Goal: Task Accomplishment & Management: Complete application form

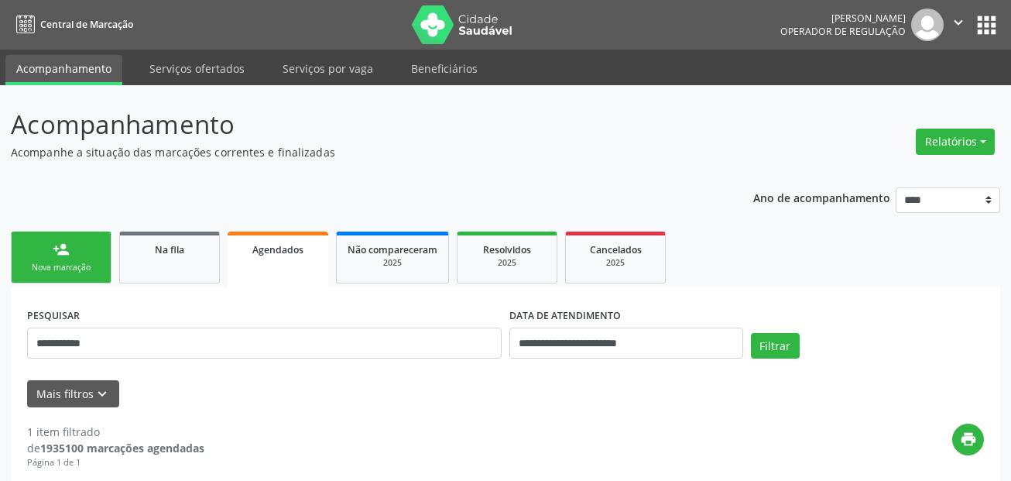
scroll to position [251, 0]
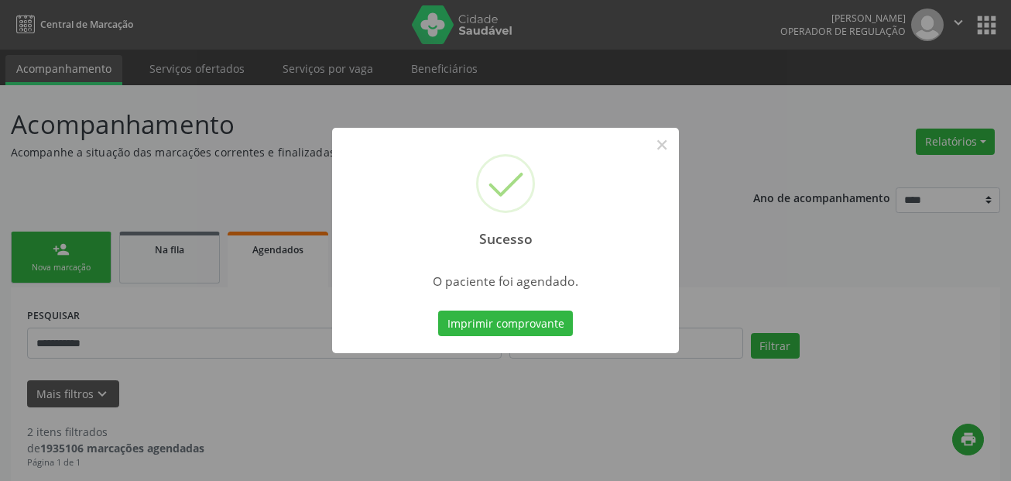
scroll to position [36, 0]
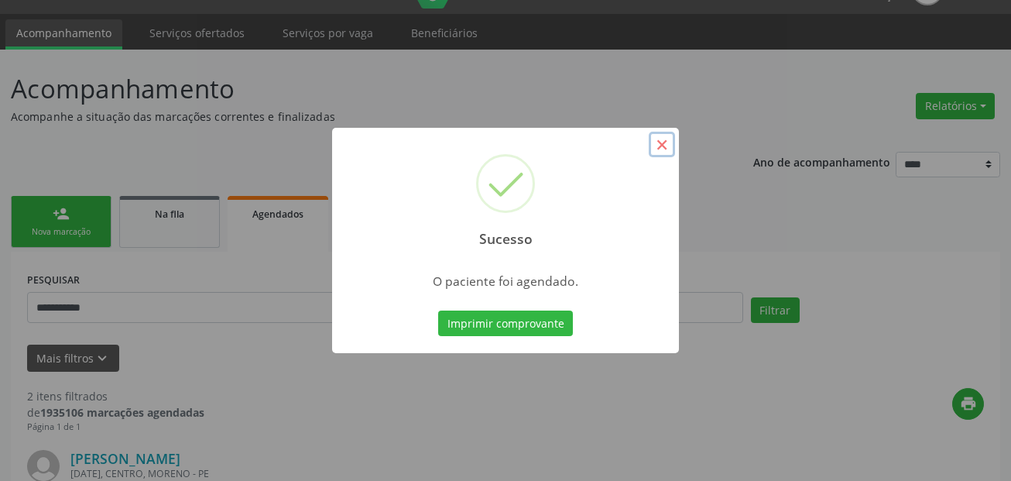
click at [657, 153] on button "×" at bounding box center [662, 145] width 26 height 26
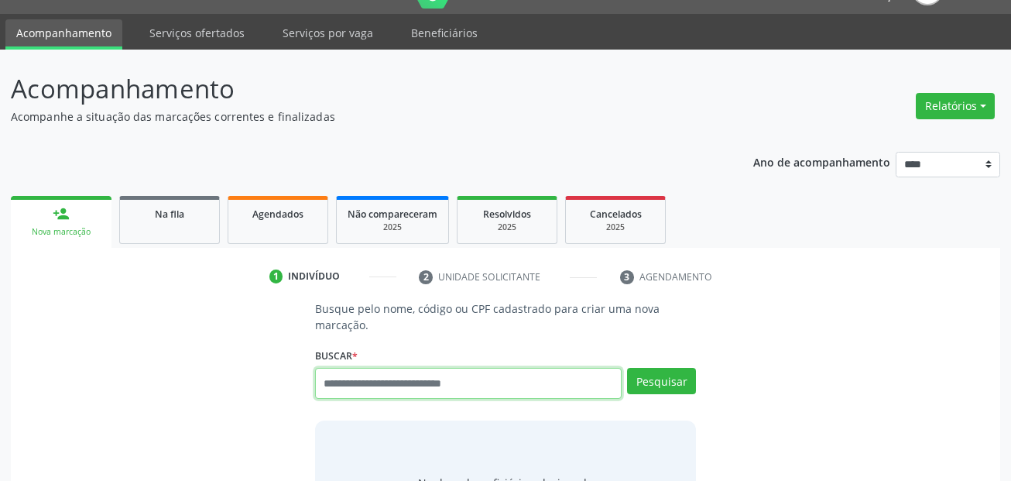
scroll to position [36, 0]
click at [211, 30] on link "Serviços ofertados" at bounding box center [197, 32] width 117 height 27
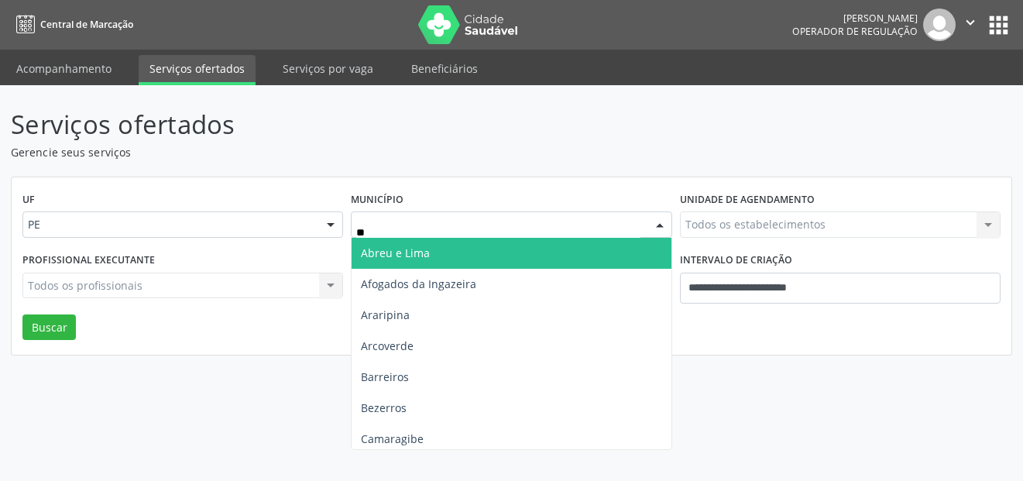
type input "***"
click at [400, 244] on span "Recife" at bounding box center [511, 253] width 319 height 31
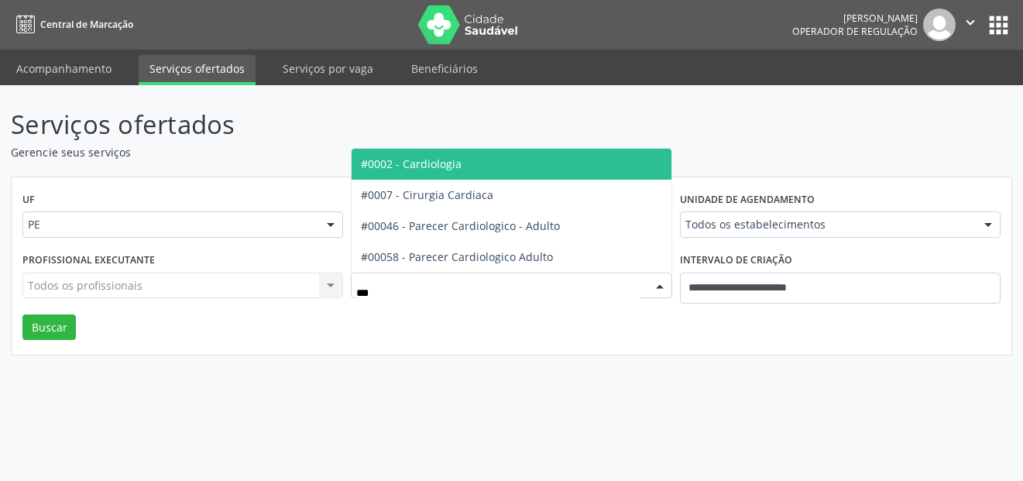
type input "****"
click at [428, 153] on span "#0002 - Cardiologia" at bounding box center [511, 164] width 319 height 31
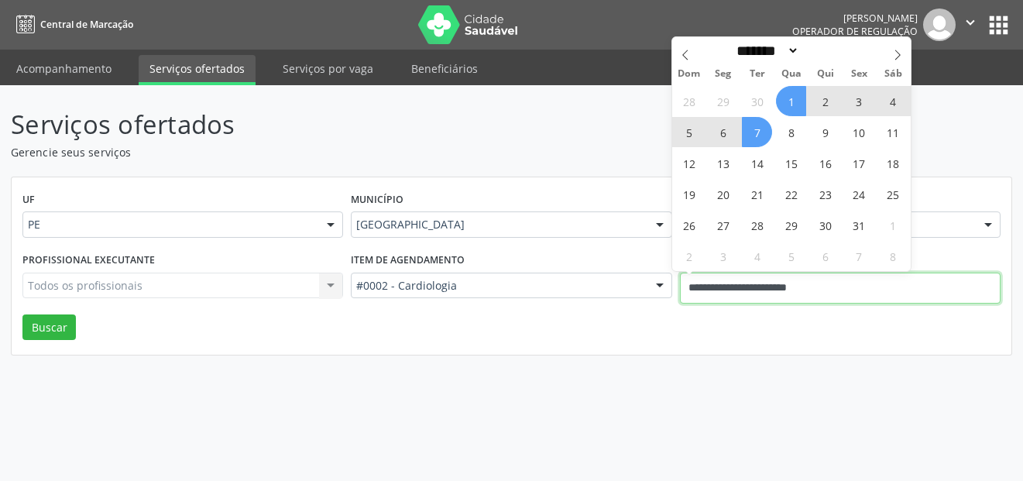
drag, startPoint x: 844, startPoint y: 287, endPoint x: 675, endPoint y: 284, distance: 168.8
click at [676, 284] on div "**********" at bounding box center [840, 282] width 328 height 66
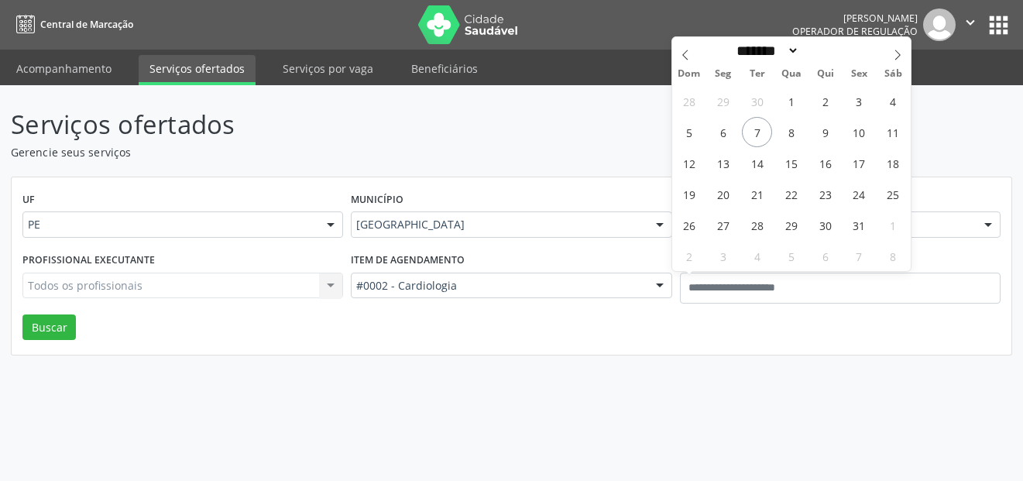
drag, startPoint x: 805, startPoint y: 361, endPoint x: 795, endPoint y: 317, distance: 44.5
click at [805, 356] on div "Serviços ofertados Gerencie seus serviços UF PE PE Nenhum resultado encontrado …" at bounding box center [511, 283] width 1023 height 396
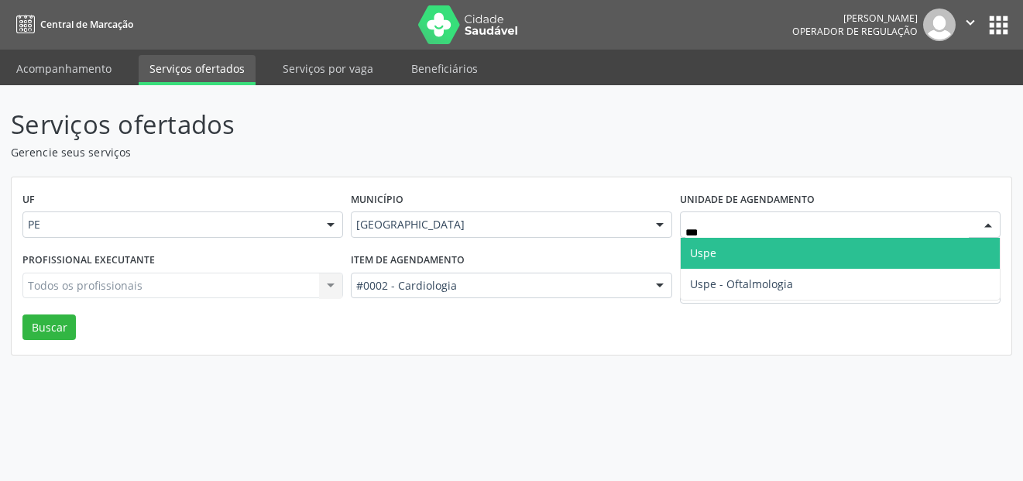
type input "****"
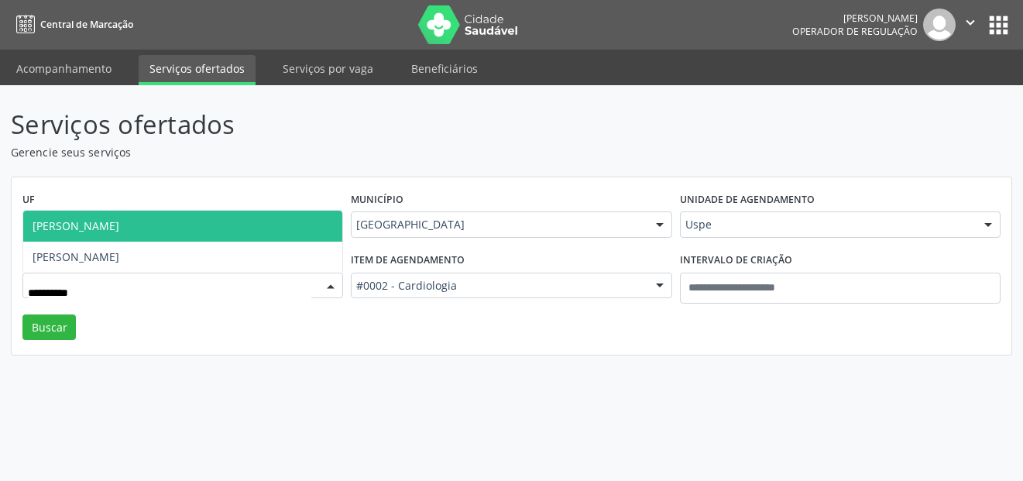
type input "**********"
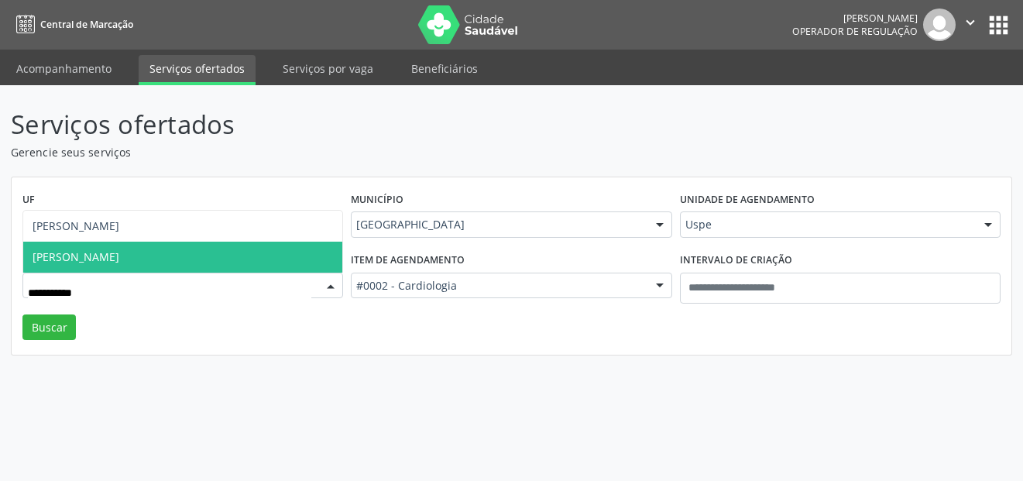
click at [119, 262] on span "[PERSON_NAME]" at bounding box center [76, 256] width 87 height 15
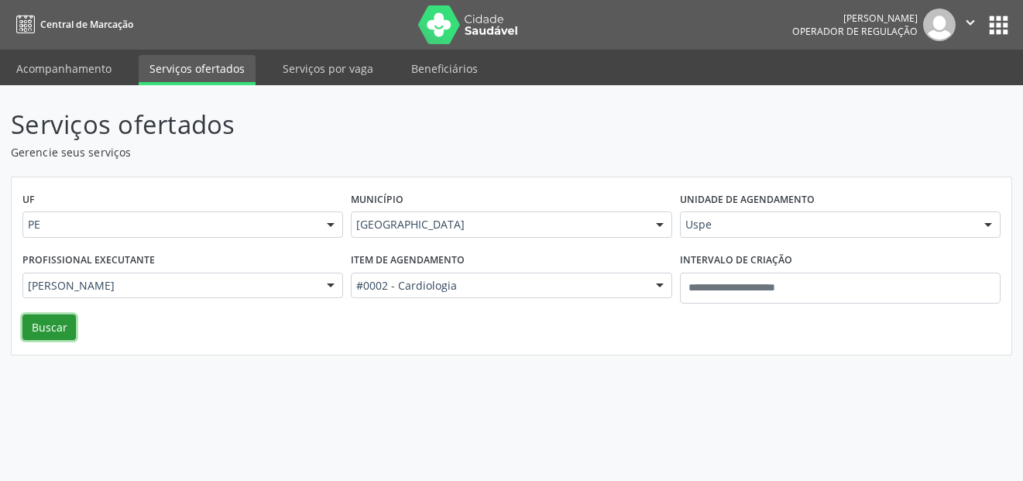
click at [61, 338] on button "Buscar" at bounding box center [48, 327] width 53 height 26
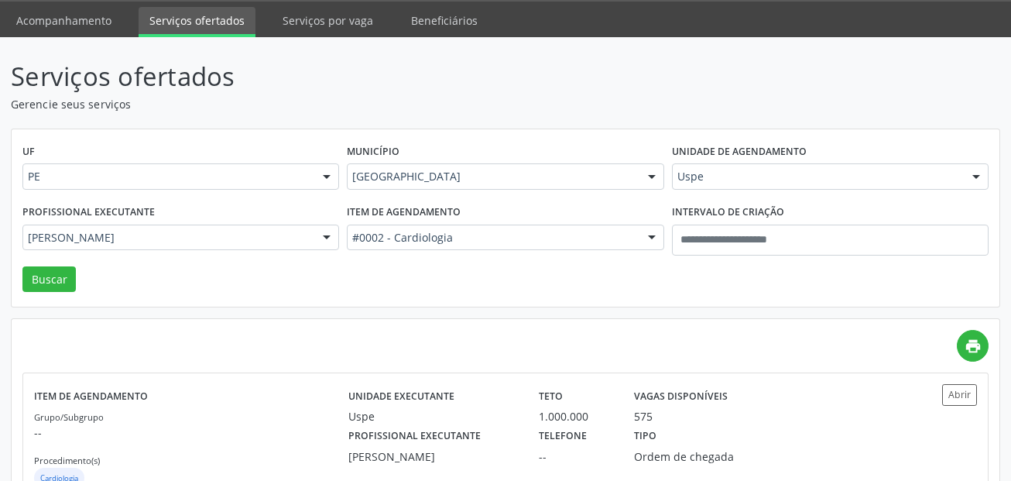
scroll to position [103, 0]
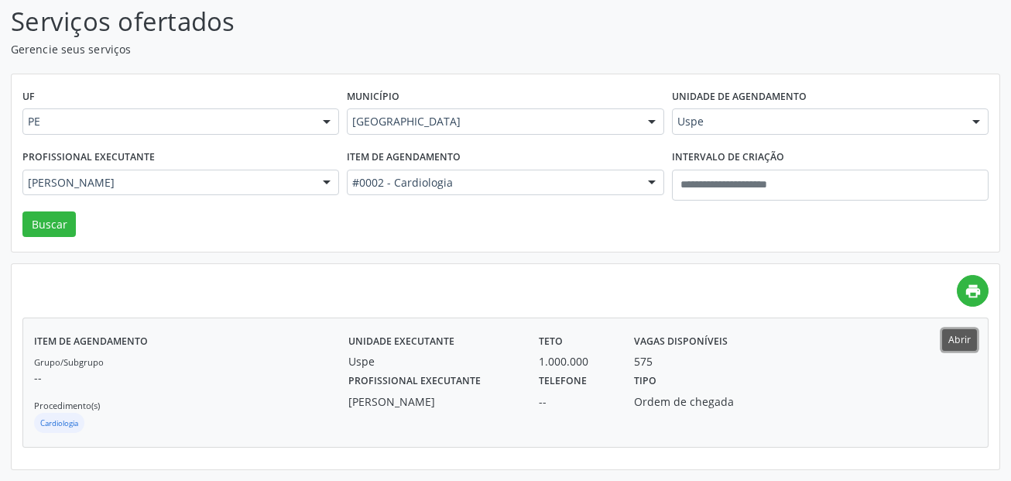
click at [953, 336] on button "Abrir" at bounding box center [959, 339] width 35 height 21
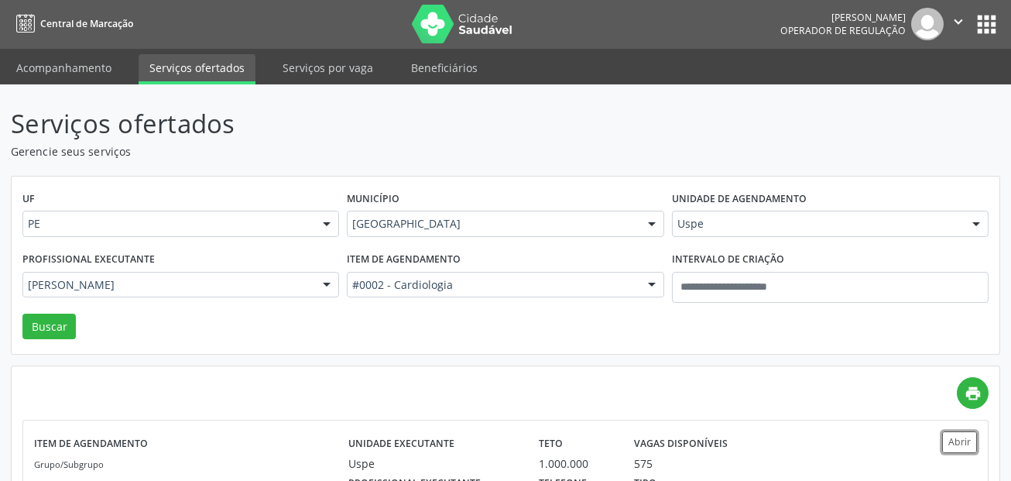
scroll to position [0, 0]
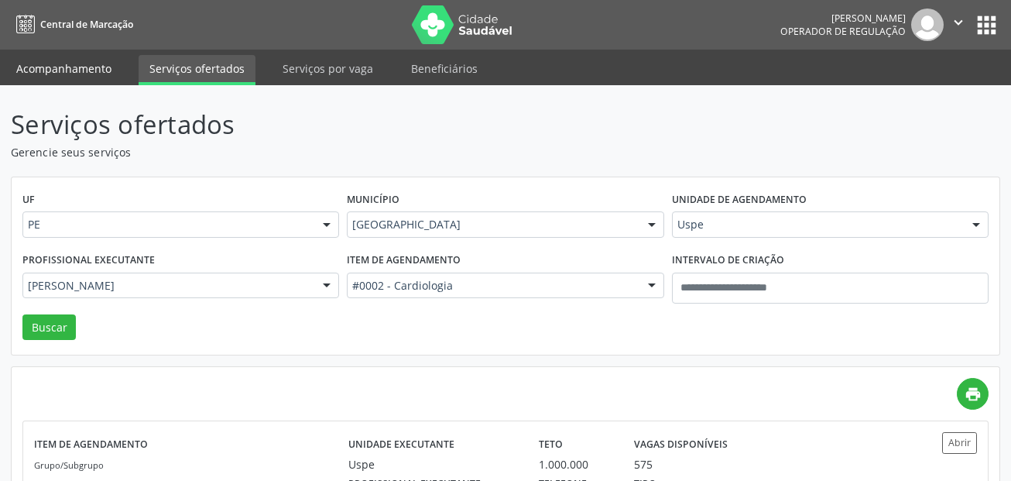
click at [73, 77] on link "Acompanhamento" at bounding box center [63, 68] width 117 height 27
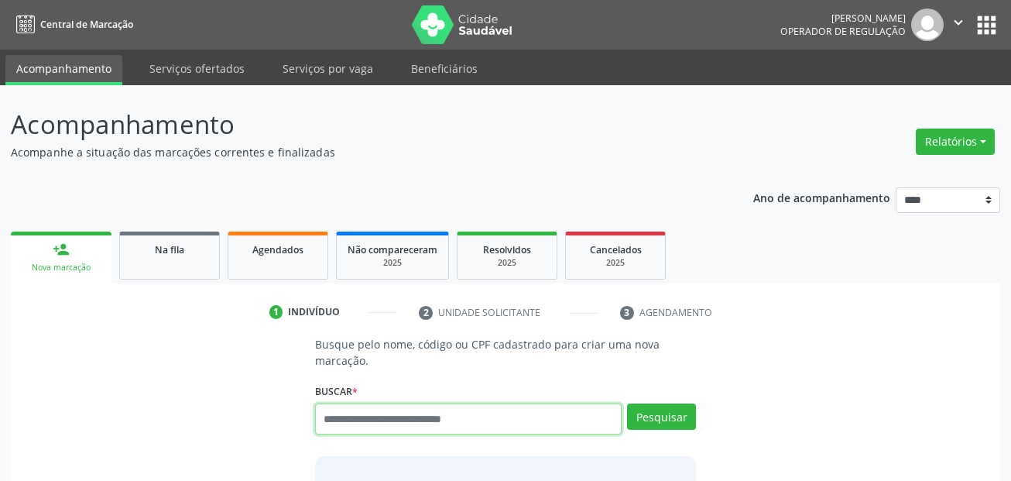
click at [493, 416] on input "text" at bounding box center [468, 418] width 307 height 31
paste input "**********"
type input "**********"
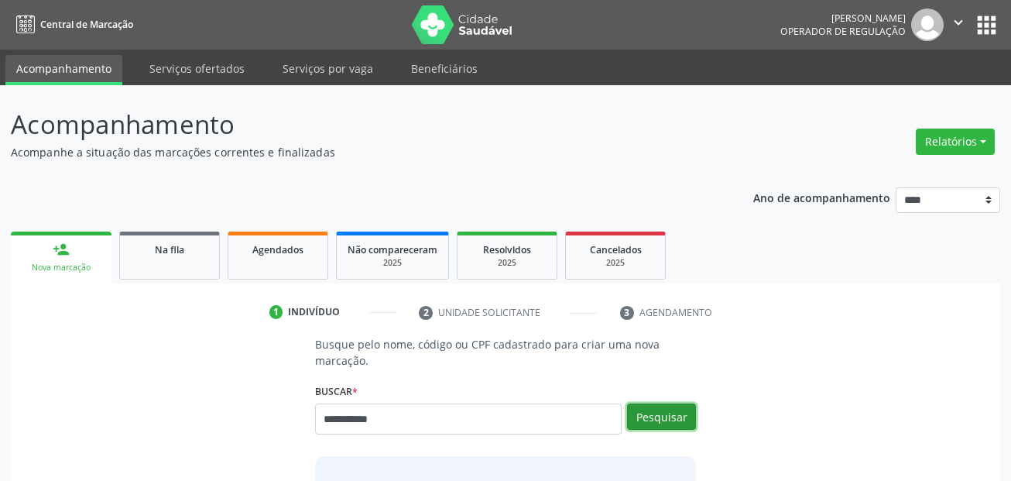
click at [664, 421] on button "Pesquisar" at bounding box center [661, 416] width 69 height 26
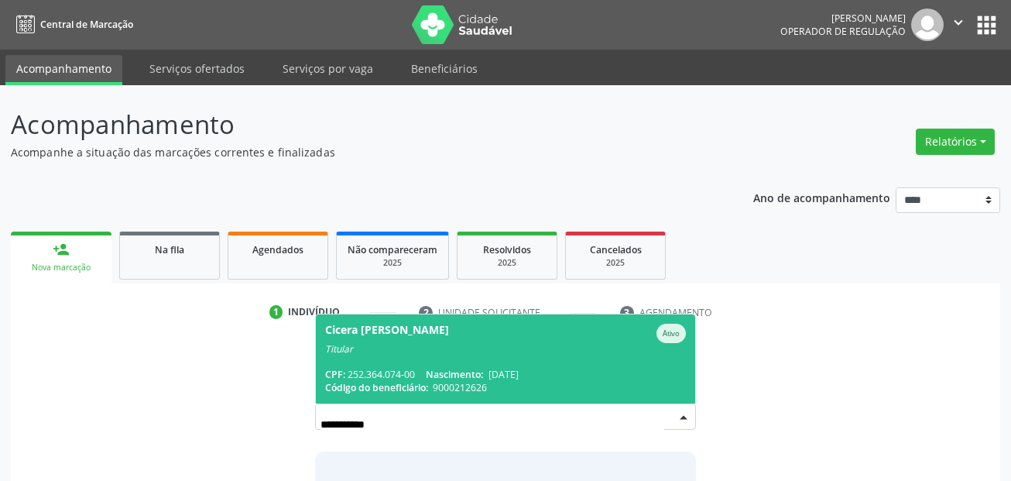
click at [410, 343] on div "Titular" at bounding box center [506, 349] width 362 height 12
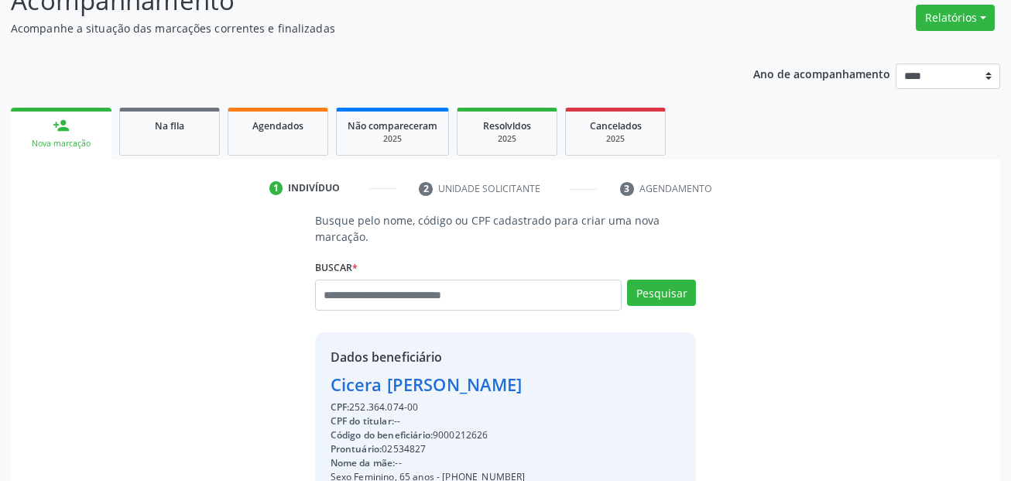
scroll to position [353, 0]
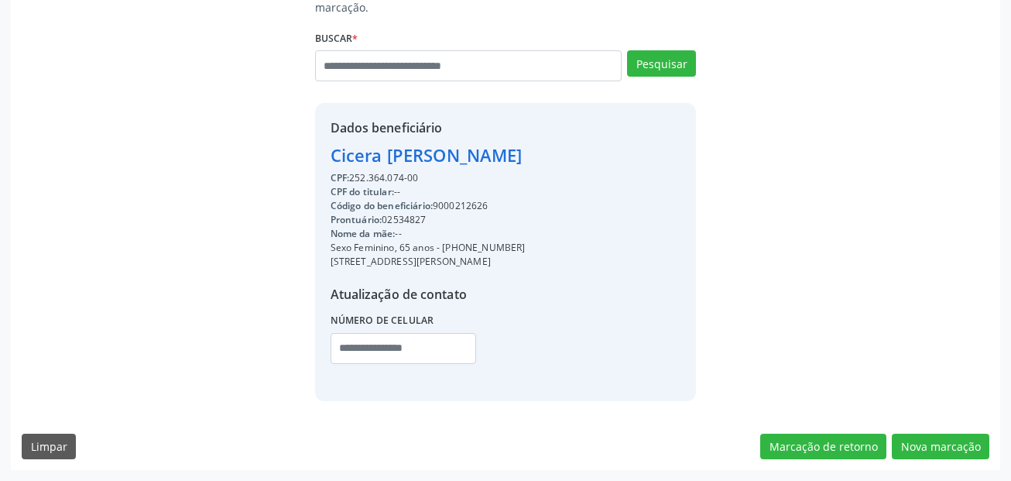
drag, startPoint x: 517, startPoint y: 246, endPoint x: 444, endPoint y: 245, distance: 72.8
click at [444, 245] on div "Sexo Feminino, 65 anos - (81) 98803-9771" at bounding box center [428, 248] width 195 height 14
copy div "[PHONE_NUMBER]"
click at [390, 342] on input "text" at bounding box center [404, 348] width 146 height 31
paste input "**********"
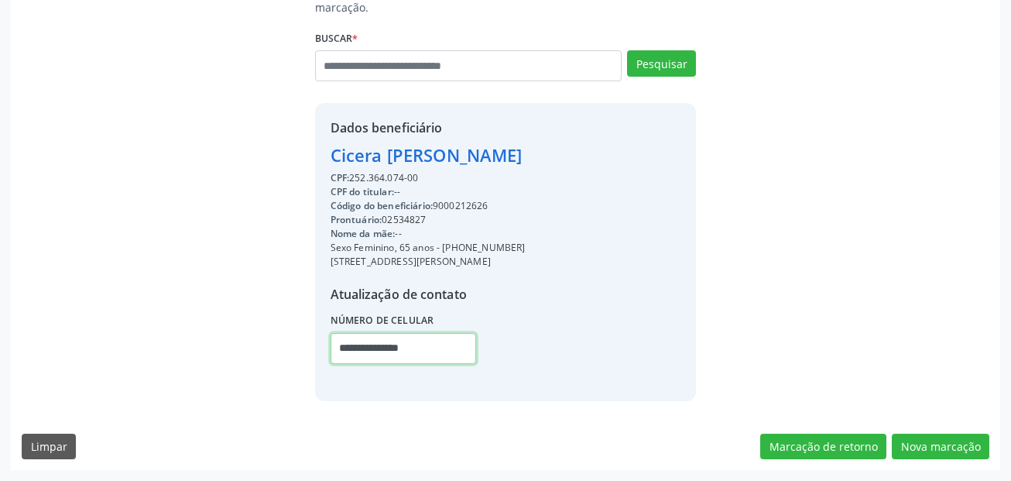
type input "**********"
click at [924, 461] on div "Busque pelo nome, código ou CPF cadastrado para criar uma nova marcação. Buscar…" at bounding box center [506, 226] width 990 height 487
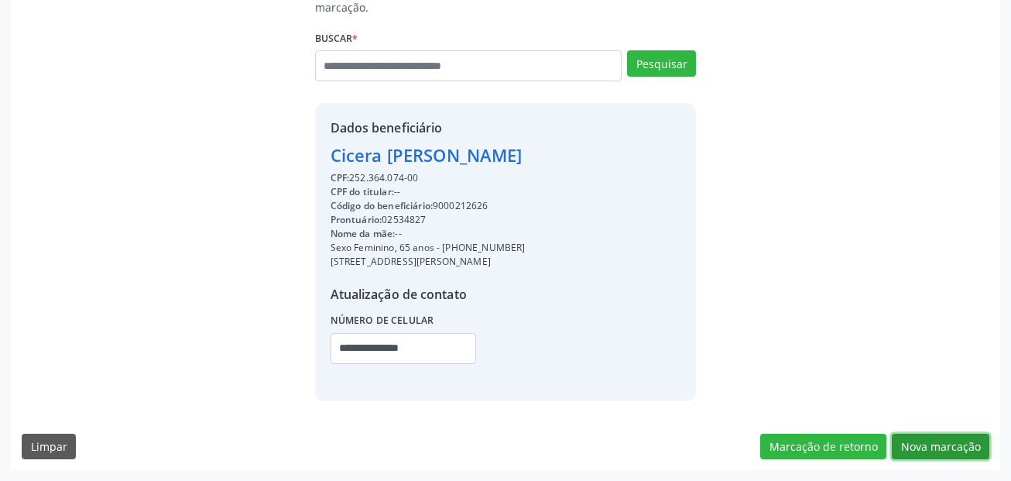
click at [925, 451] on button "Nova marcação" at bounding box center [941, 447] width 98 height 26
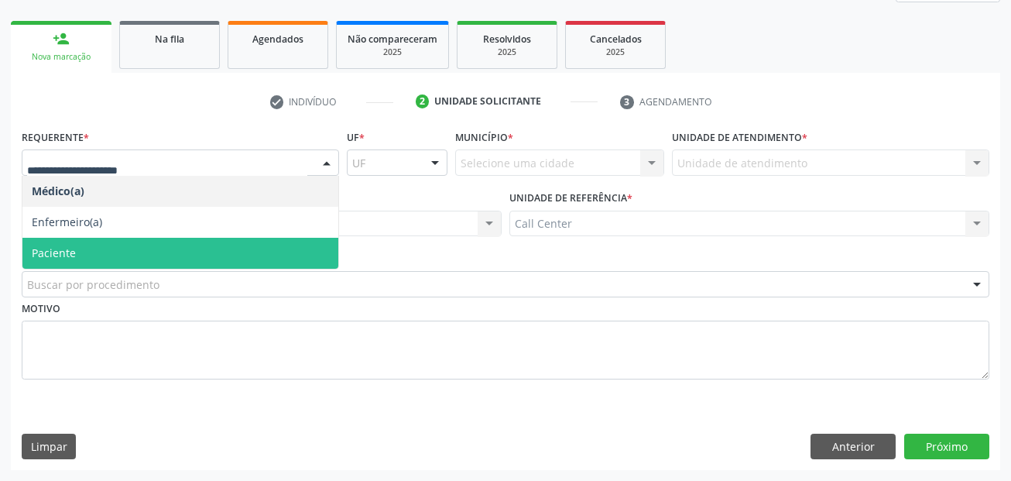
click at [97, 244] on span "Paciente" at bounding box center [180, 253] width 316 height 31
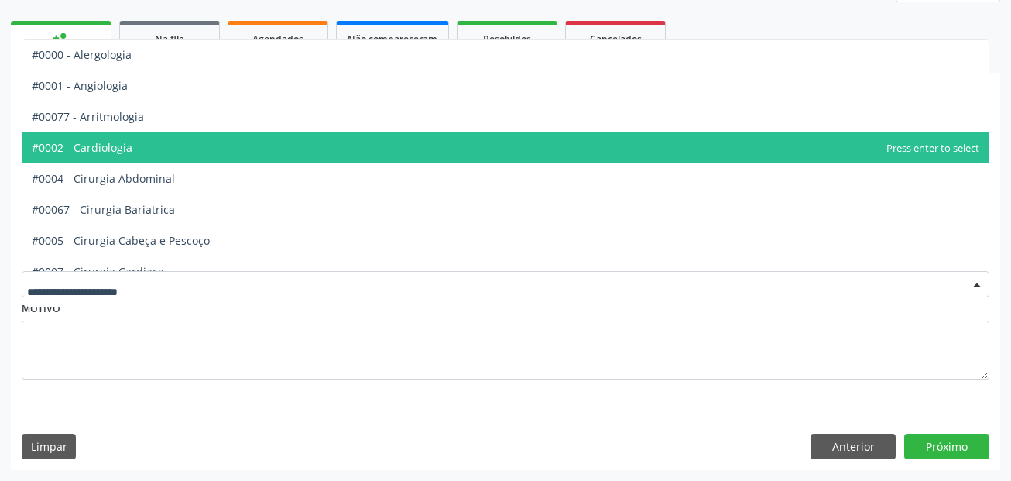
click at [137, 156] on span "#0002 - Cardiologia" at bounding box center [505, 147] width 966 height 31
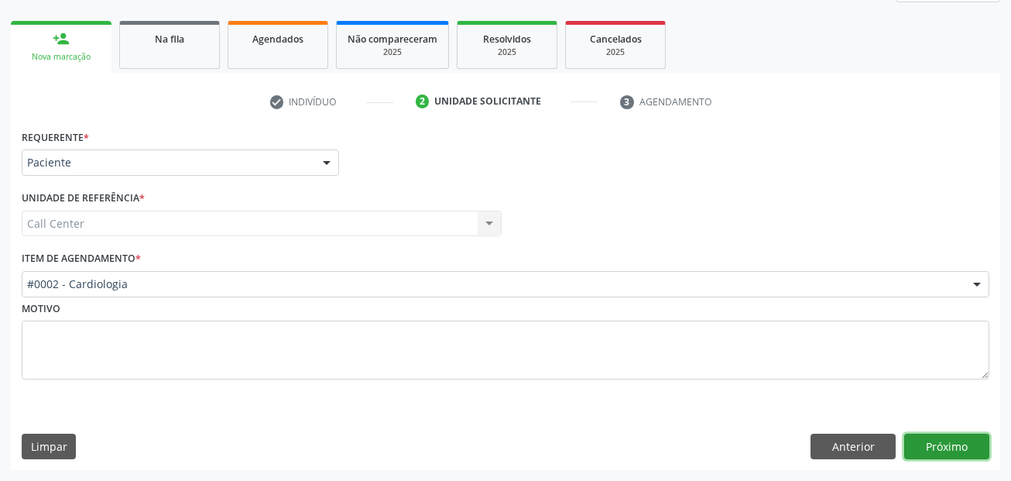
click at [964, 448] on button "Próximo" at bounding box center [946, 447] width 85 height 26
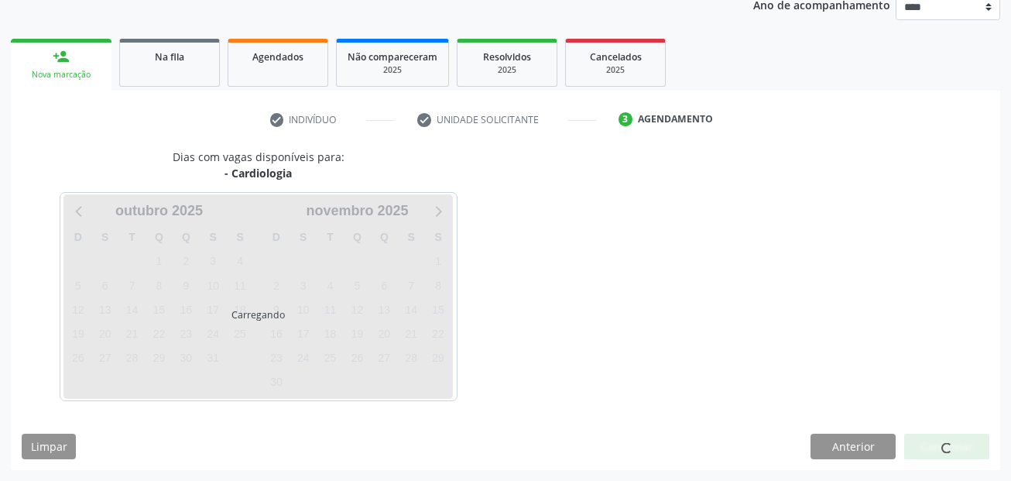
scroll to position [193, 0]
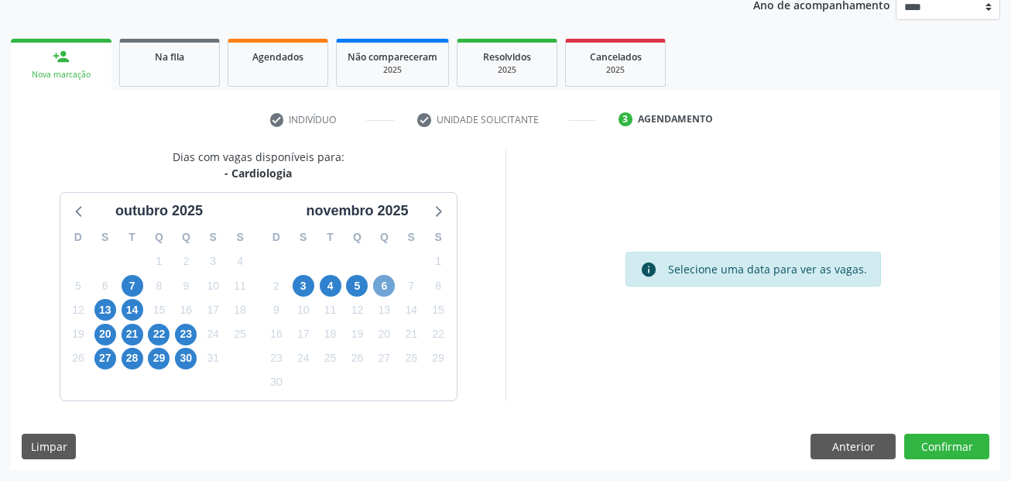
click at [386, 282] on span "6" at bounding box center [384, 286] width 22 height 22
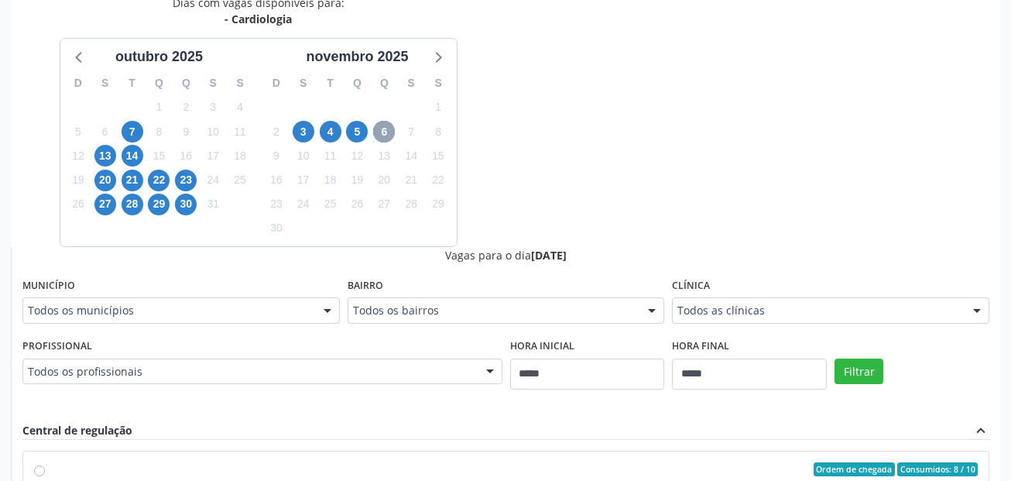
scroll to position [348, 0]
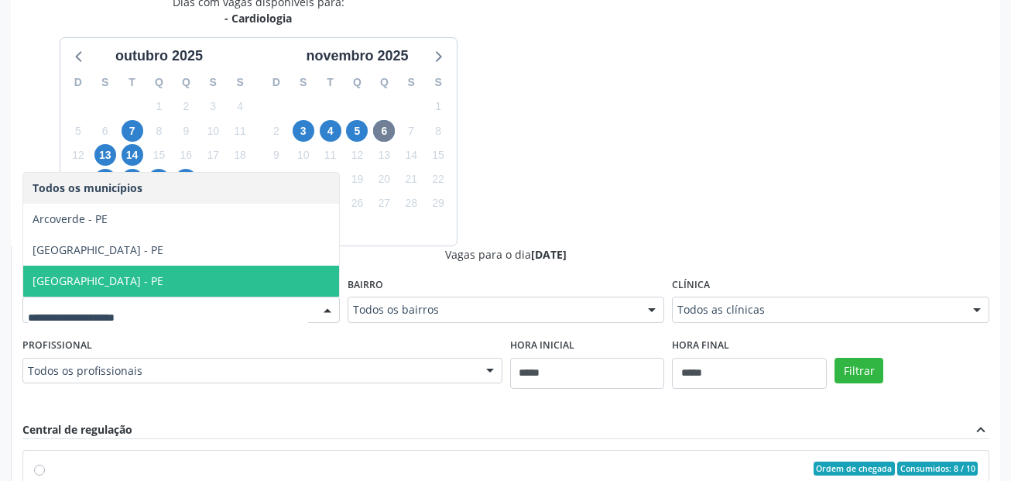
click at [145, 276] on span "[GEOGRAPHIC_DATA] - PE" at bounding box center [181, 281] width 316 height 31
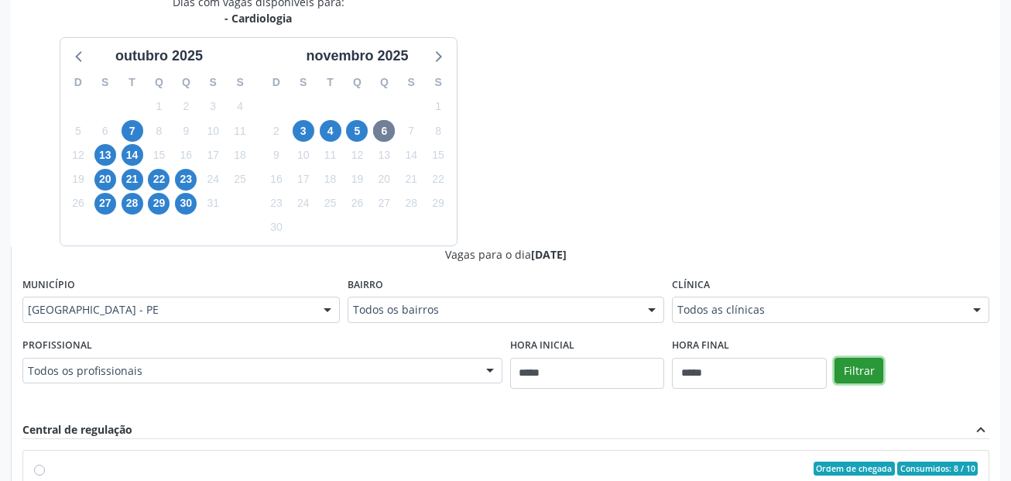
click at [873, 360] on button "Filtrar" at bounding box center [859, 371] width 49 height 26
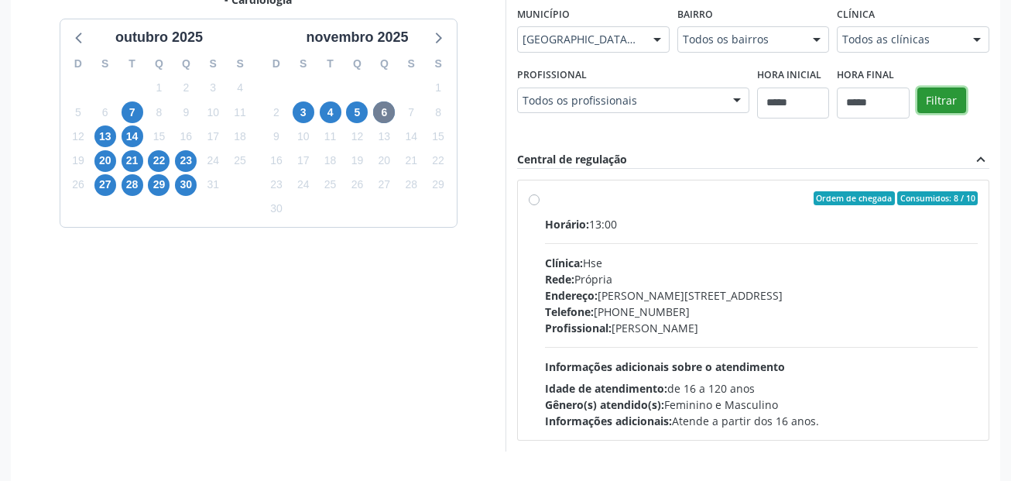
scroll to position [339, 0]
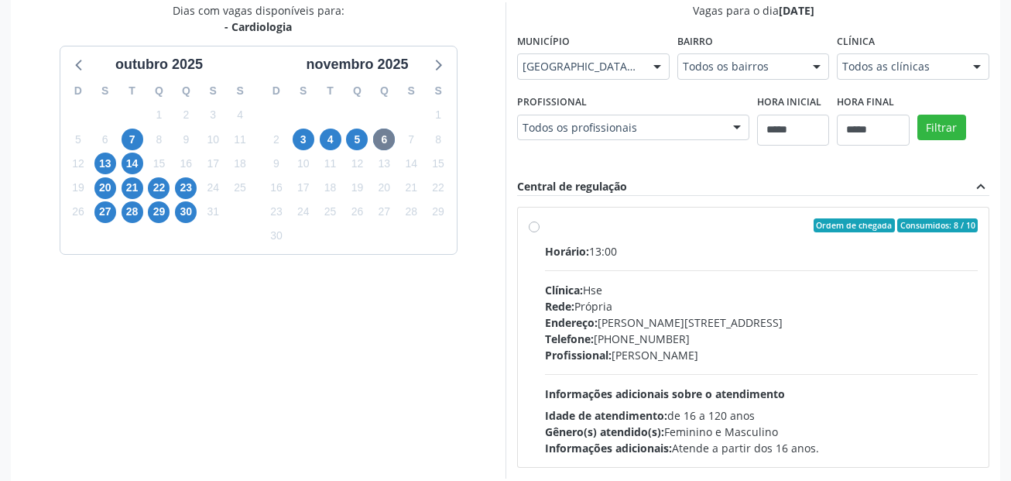
click at [684, 357] on div "Profissional: Maria do Socorro Lira" at bounding box center [761, 355] width 433 height 16
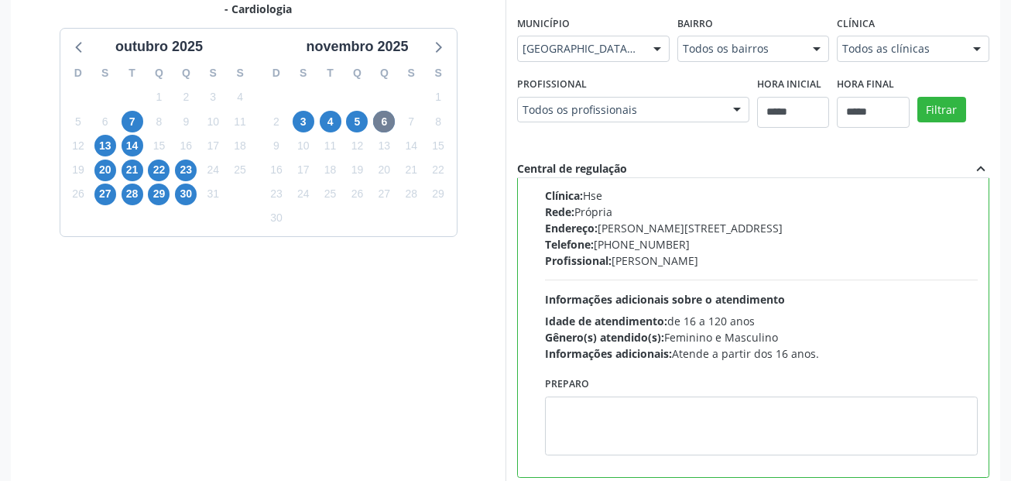
scroll to position [444, 0]
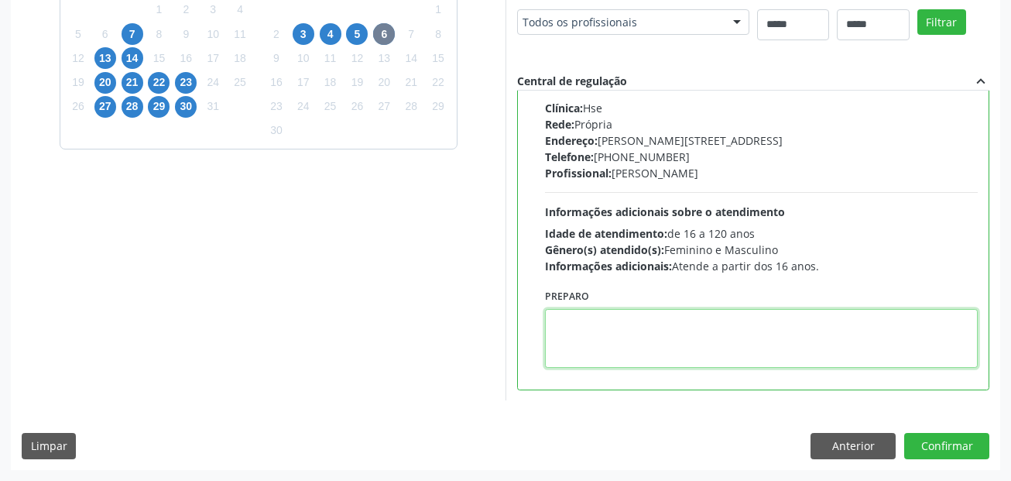
click at [656, 338] on textarea at bounding box center [761, 338] width 433 height 59
paste textarea "**********"
type textarea "**********"
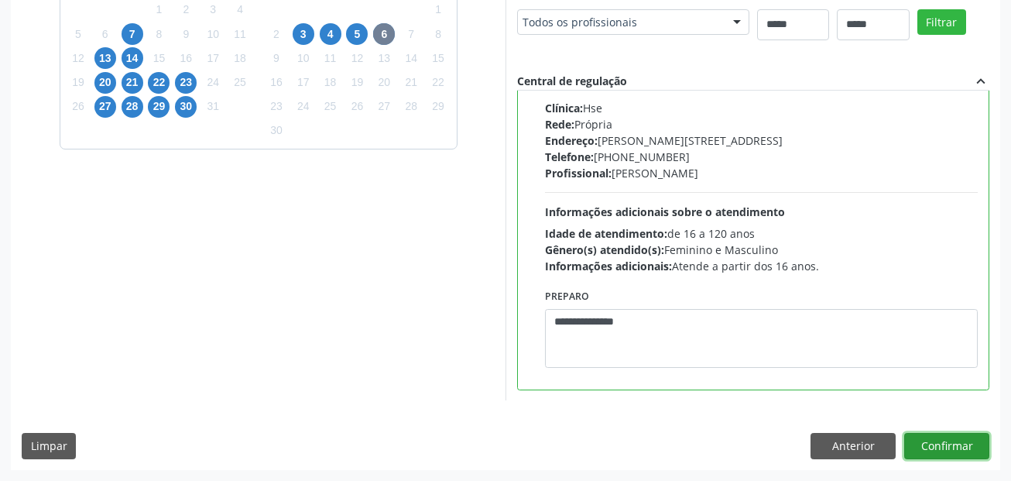
click at [962, 444] on button "Confirmar" at bounding box center [946, 446] width 85 height 26
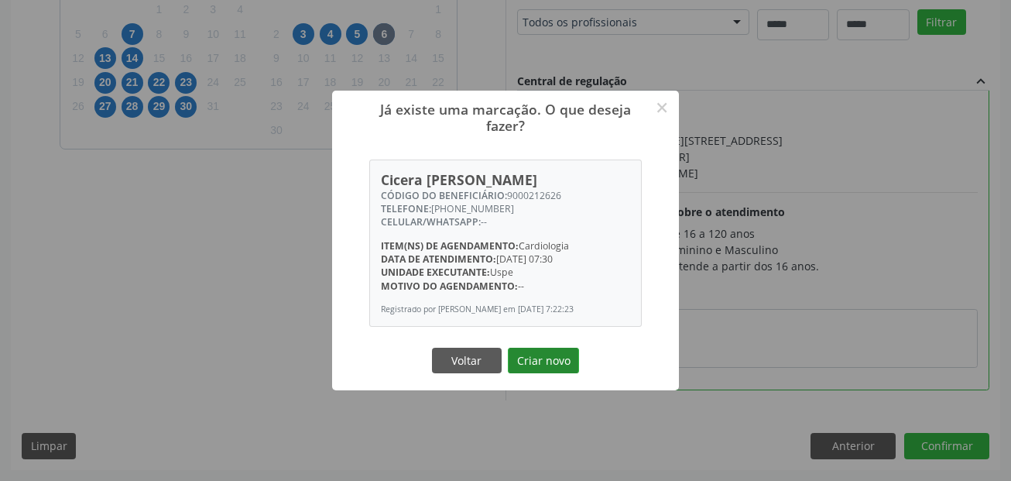
click at [572, 367] on button "Criar novo" at bounding box center [543, 361] width 71 height 26
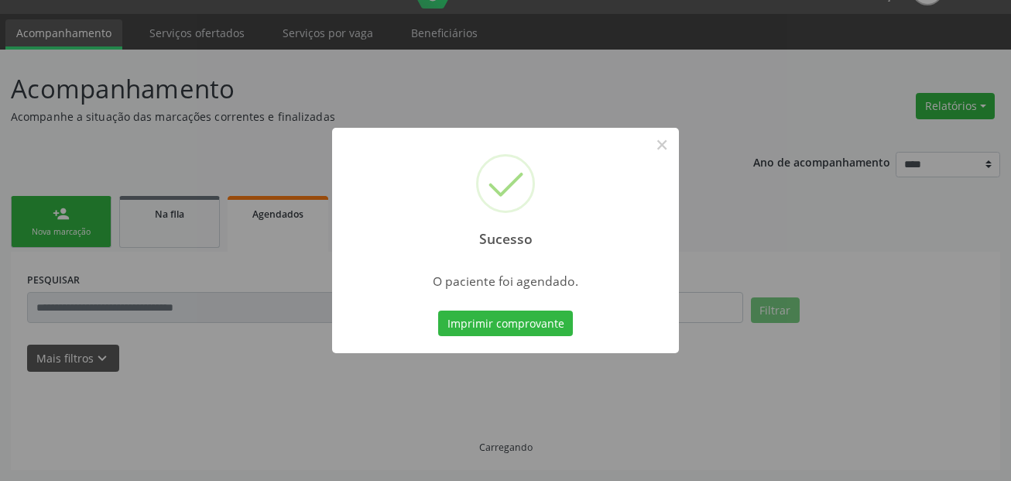
scroll to position [36, 0]
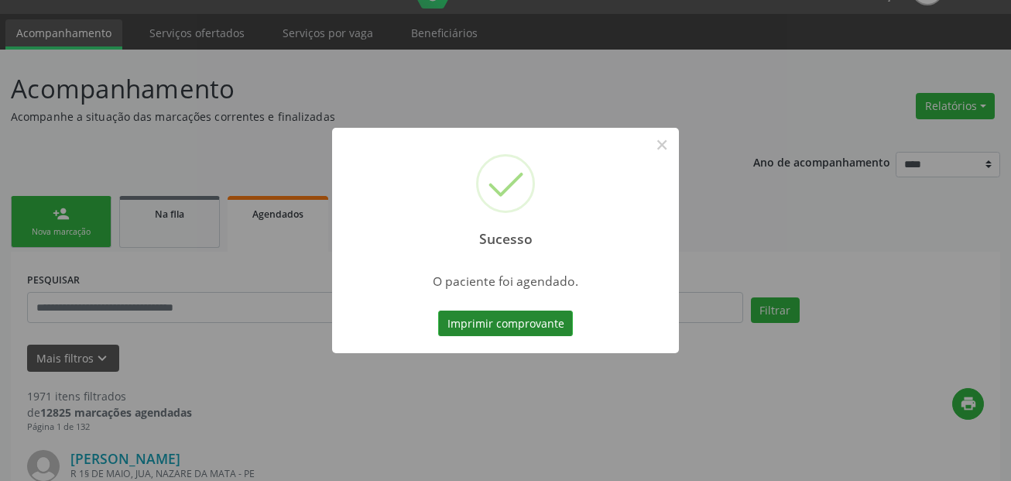
click at [527, 332] on button "Imprimir comprovante" at bounding box center [505, 324] width 135 height 26
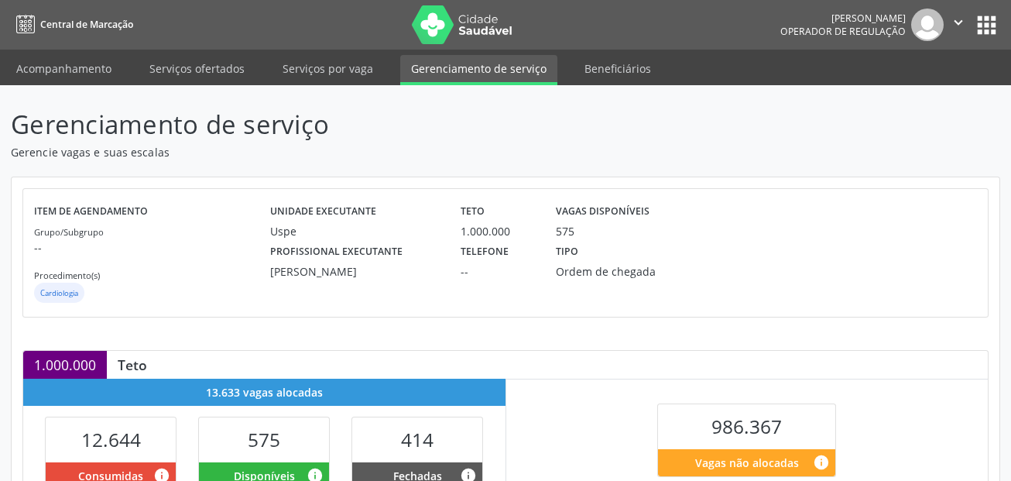
scroll to position [310, 0]
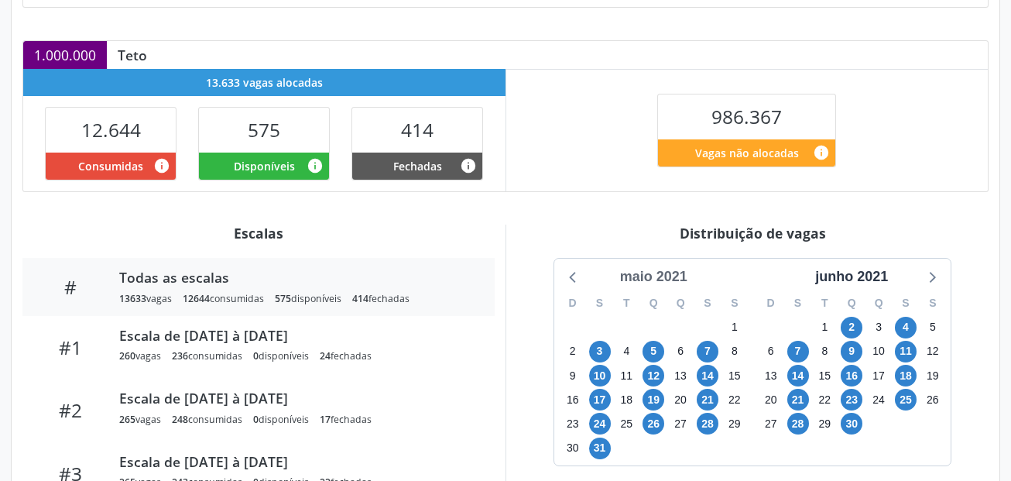
click at [683, 276] on div "maio 2021" at bounding box center [654, 276] width 80 height 21
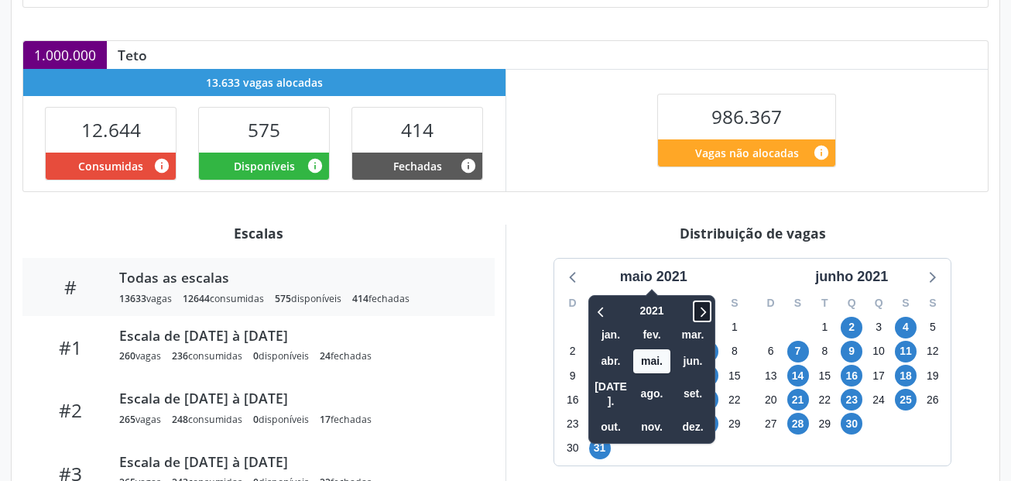
click at [699, 307] on icon at bounding box center [702, 311] width 15 height 19
click at [619, 415] on span "out." at bounding box center [610, 427] width 37 height 24
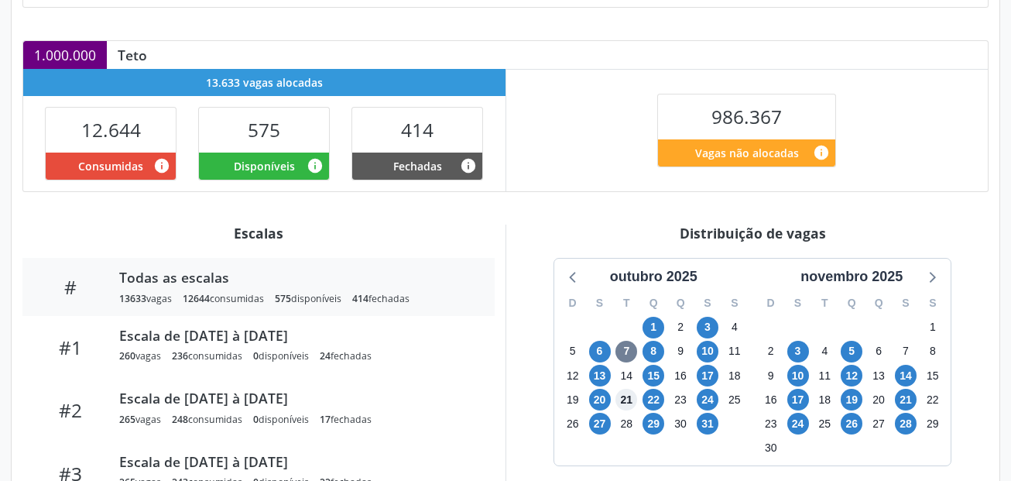
click at [619, 407] on span "21" at bounding box center [627, 400] width 22 height 22
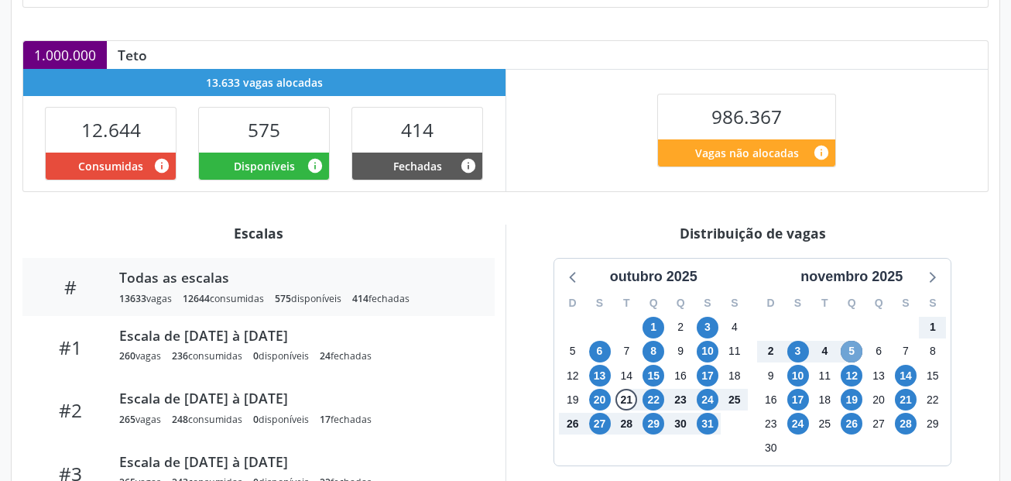
click at [851, 353] on span "5" at bounding box center [852, 352] width 22 height 22
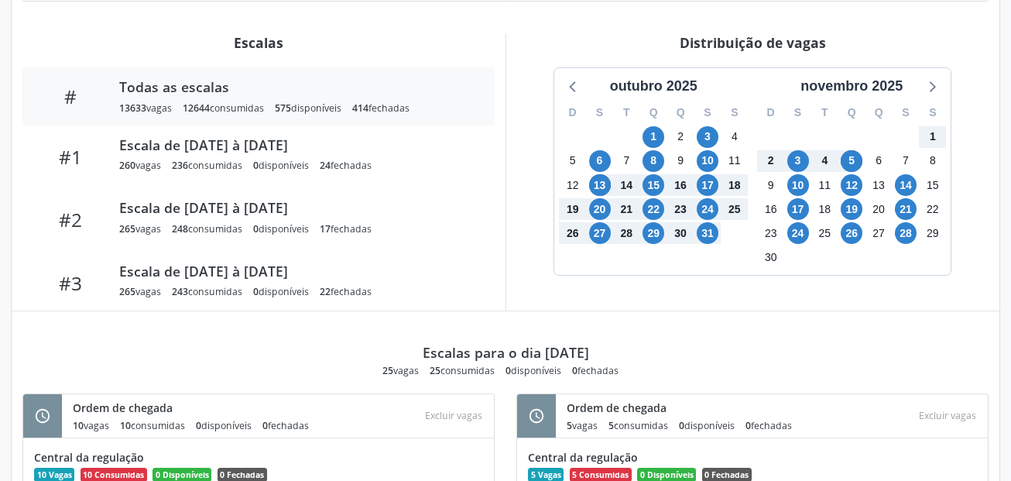
drag, startPoint x: 526, startPoint y: 71, endPoint x: 522, endPoint y: 56, distance: 16.0
click at [526, 71] on div "outubro 2025 D S T Q Q S S 28 29 30 1 2 3 4 5 6 7 8 9 10 11 12 13 14 15 16 17 1…" at bounding box center [753, 171] width 472 height 208
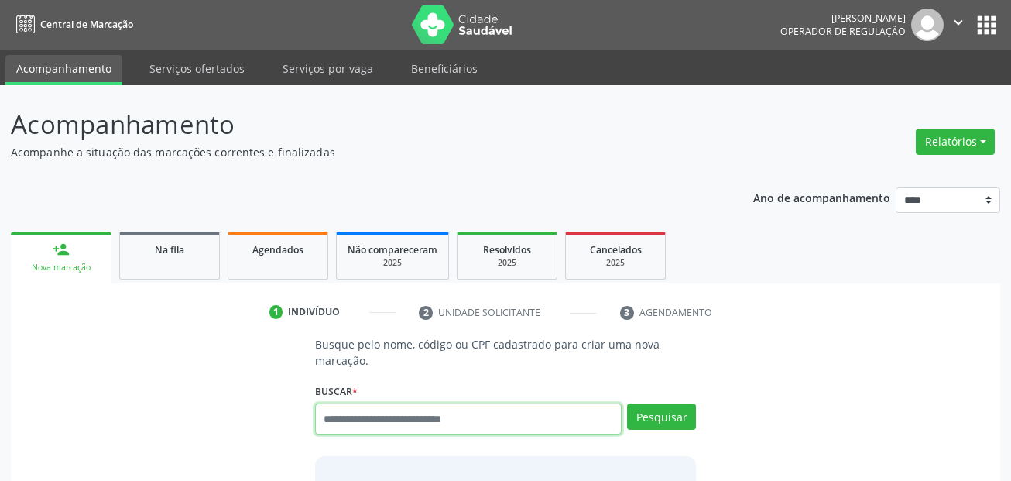
click at [442, 420] on input "text" at bounding box center [468, 418] width 307 height 31
paste input "**********"
type input "**********"
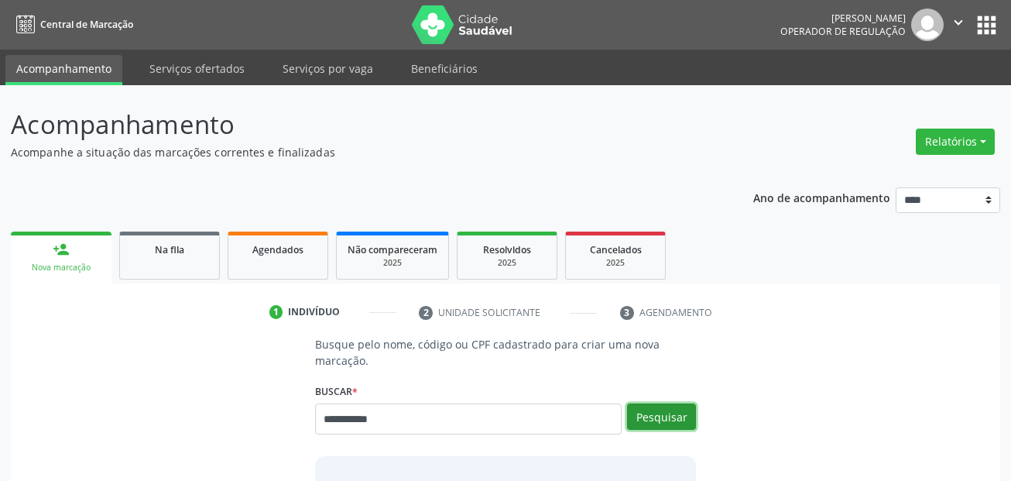
click at [651, 412] on button "Pesquisar" at bounding box center [661, 416] width 69 height 26
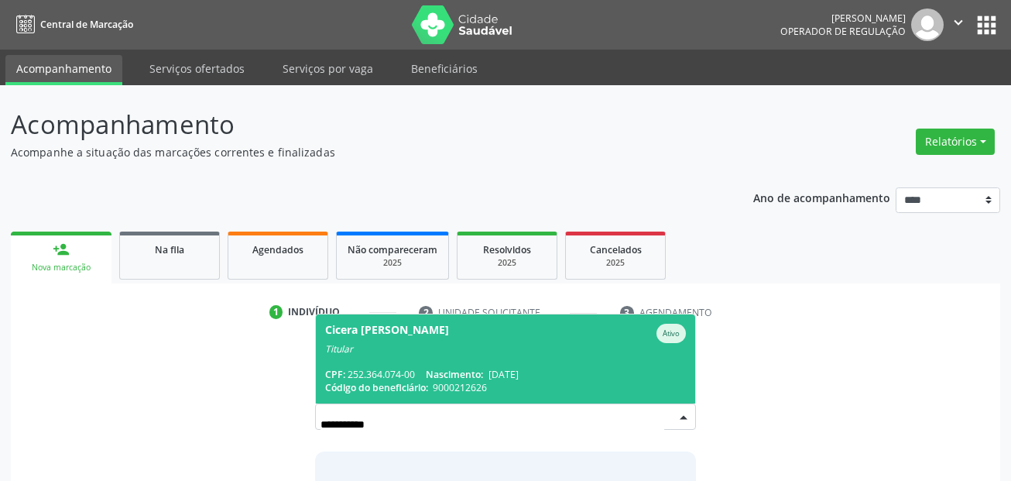
click at [409, 353] on div "Titular" at bounding box center [506, 349] width 362 height 12
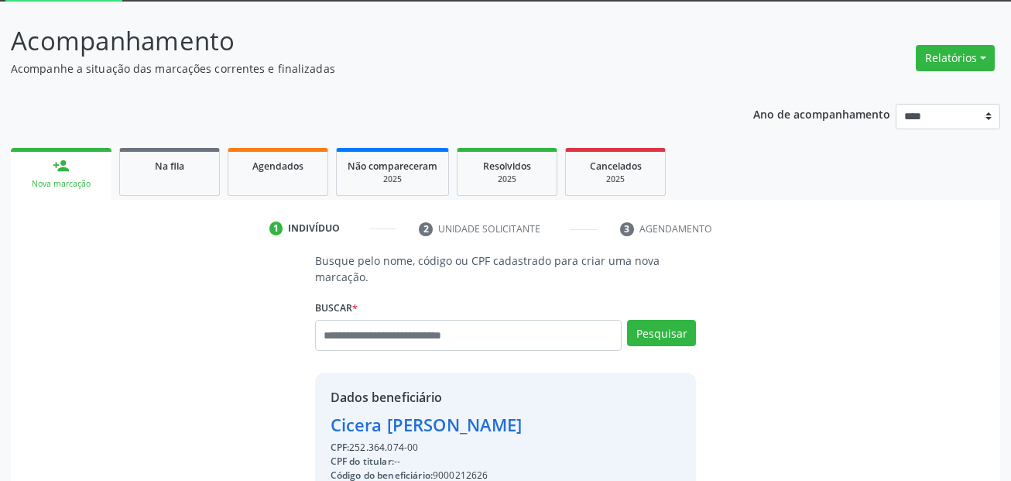
scroll to position [353, 0]
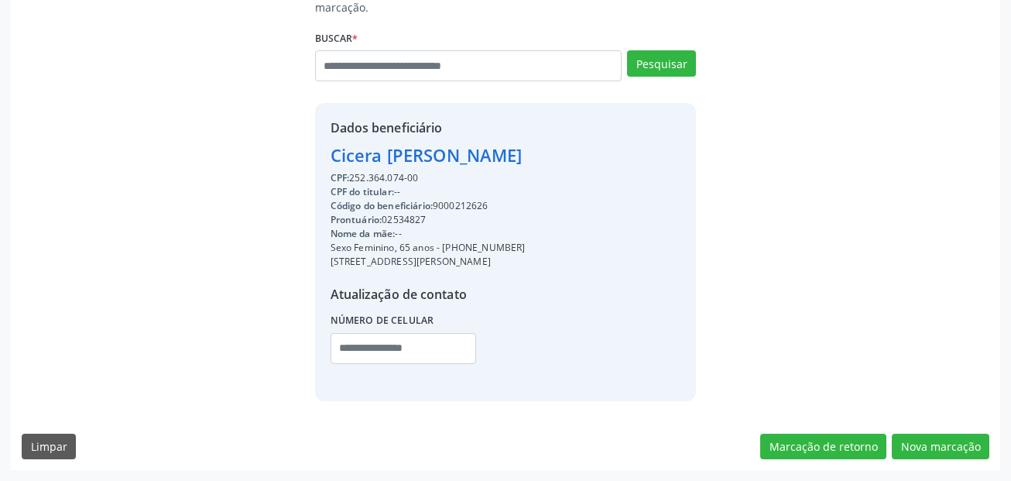
drag, startPoint x: 524, startPoint y: 252, endPoint x: 442, endPoint y: 246, distance: 82.3
click at [442, 246] on div "Sexo Feminino, 65 anos - (81) 98803-9771" at bounding box center [428, 248] width 195 height 14
copy div "[PHONE_NUMBER]"
click at [357, 343] on input "text" at bounding box center [404, 348] width 146 height 31
paste input "**********"
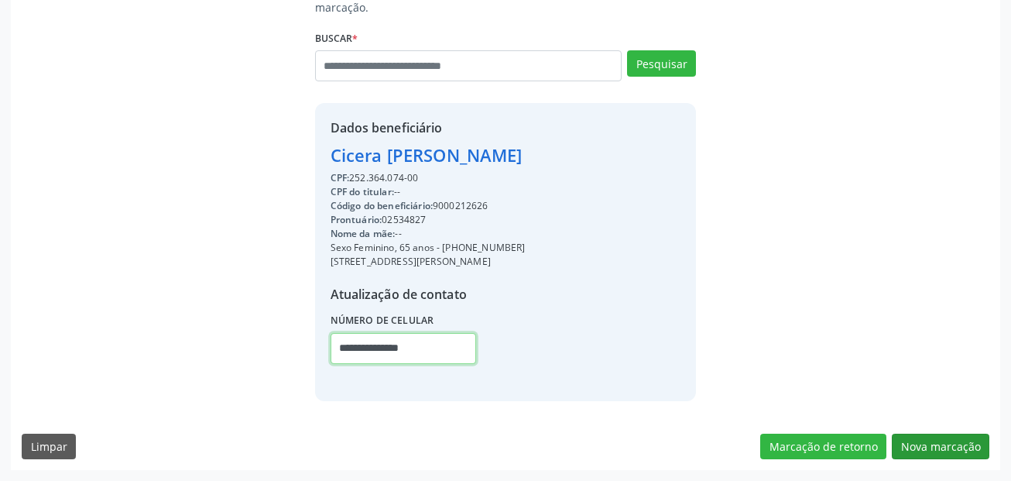
type input "**********"
click at [945, 448] on button "Nova marcação" at bounding box center [941, 447] width 98 height 26
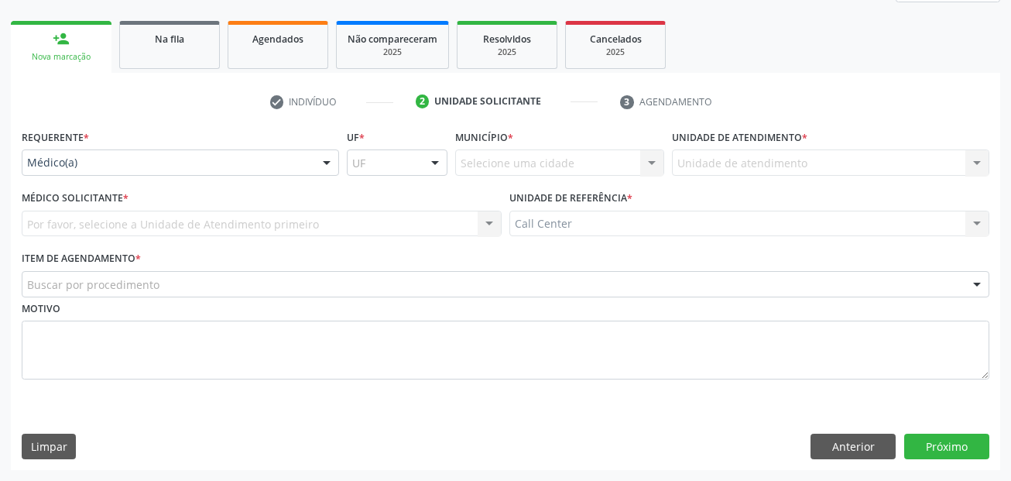
scroll to position [211, 0]
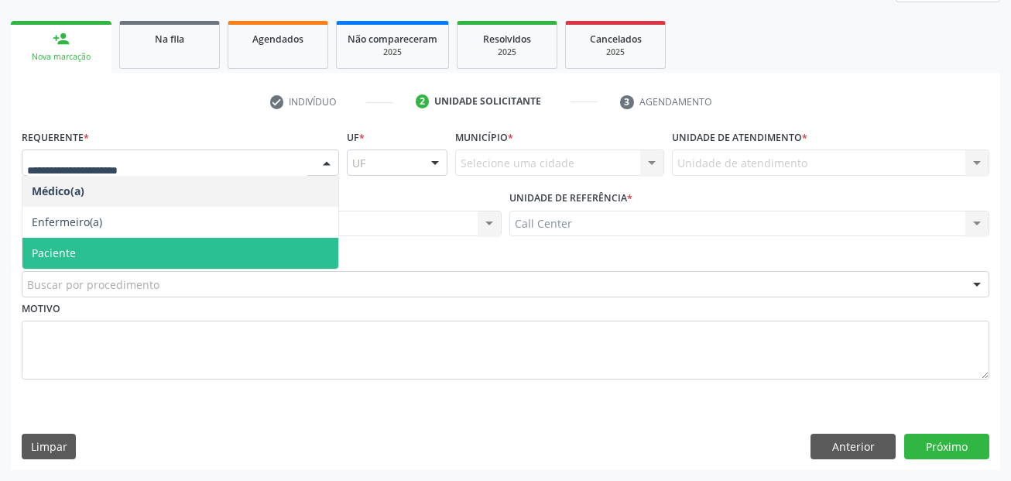
click at [100, 259] on span "Paciente" at bounding box center [180, 253] width 316 height 31
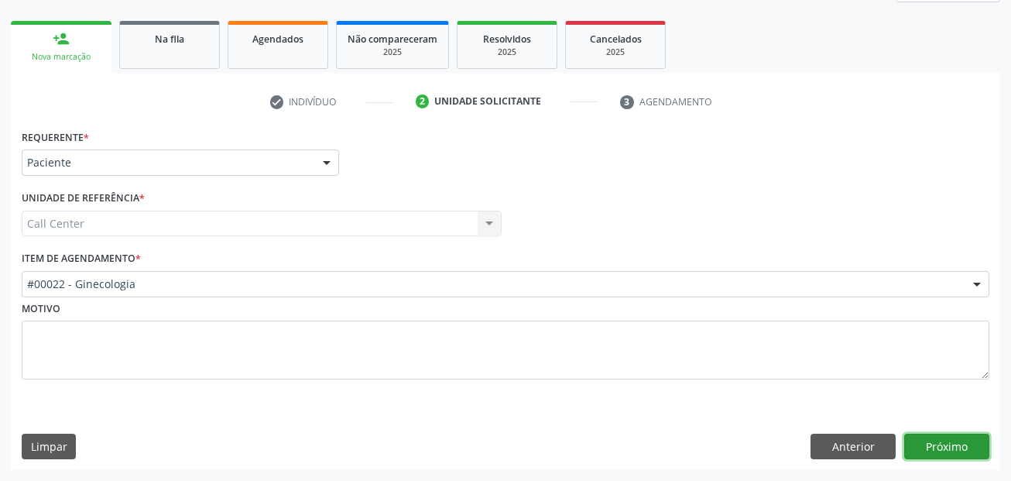
click at [963, 444] on button "Próximo" at bounding box center [946, 447] width 85 height 26
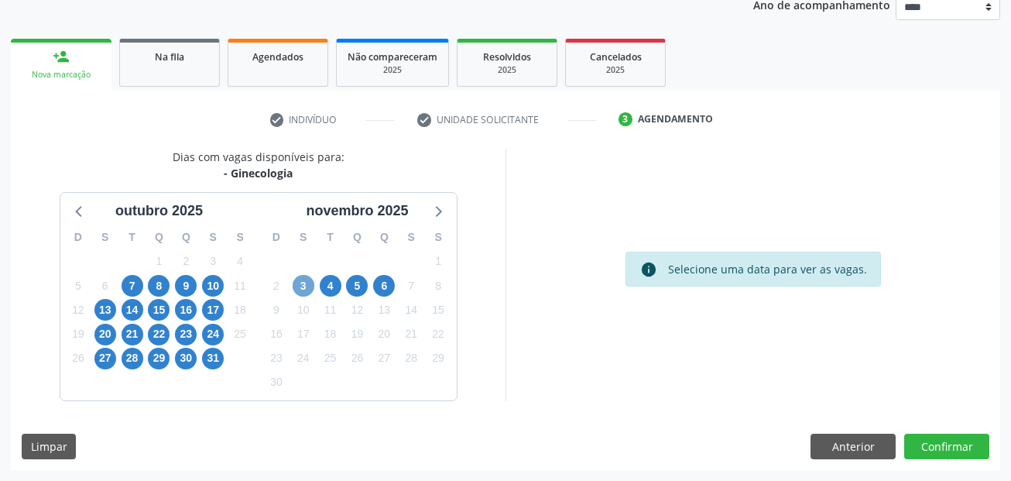
click at [309, 288] on span "3" at bounding box center [304, 286] width 22 height 22
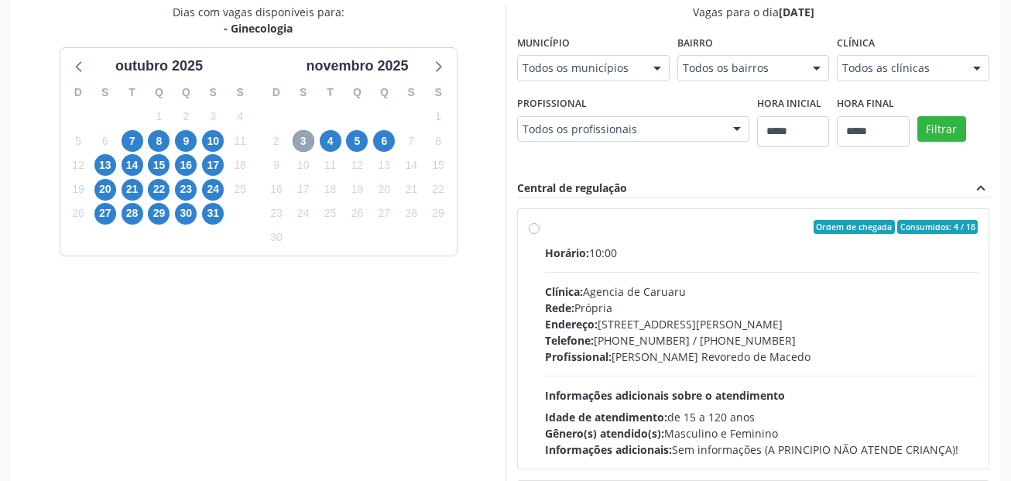
scroll to position [348, 0]
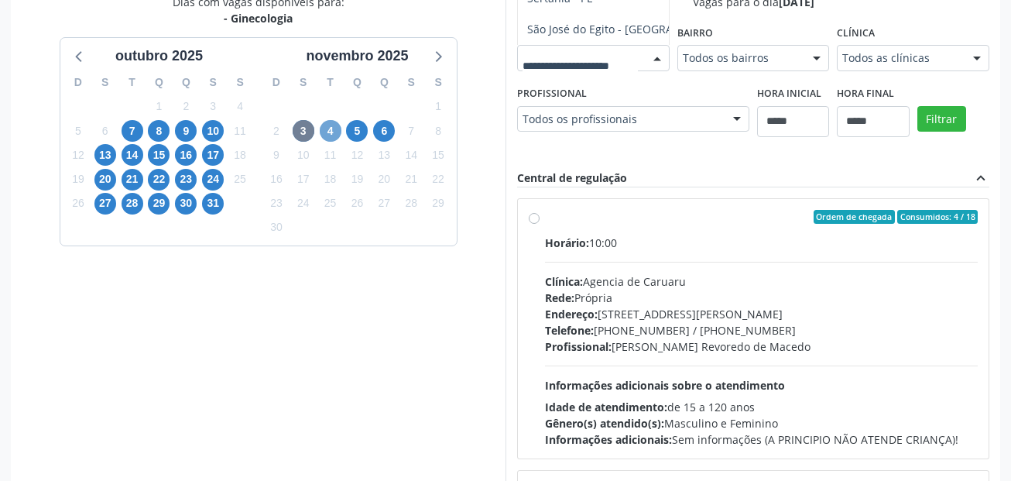
click at [330, 122] on span "4" at bounding box center [331, 131] width 22 height 22
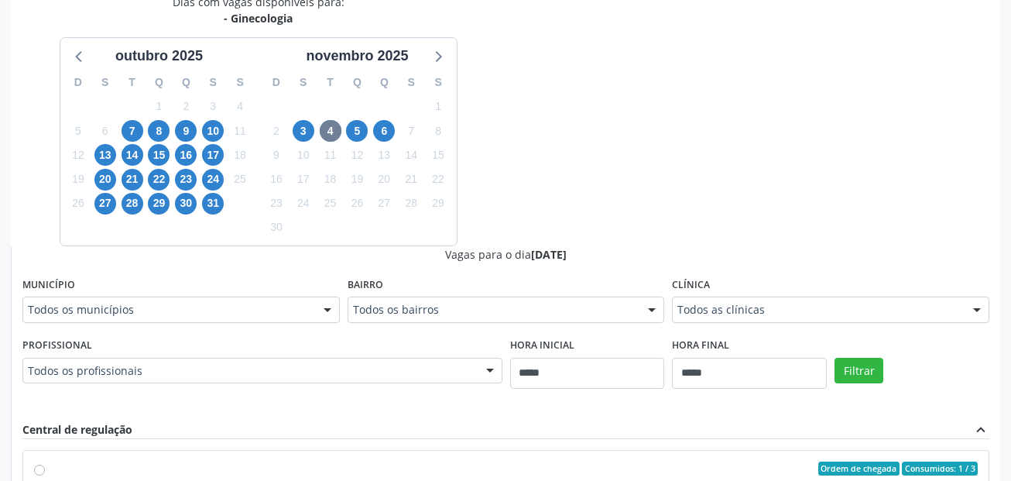
click at [186, 293] on div "Município Todos os municípios Todos os municípios Garanhuns - PE Recife - PE Se…" at bounding box center [180, 298] width 317 height 50
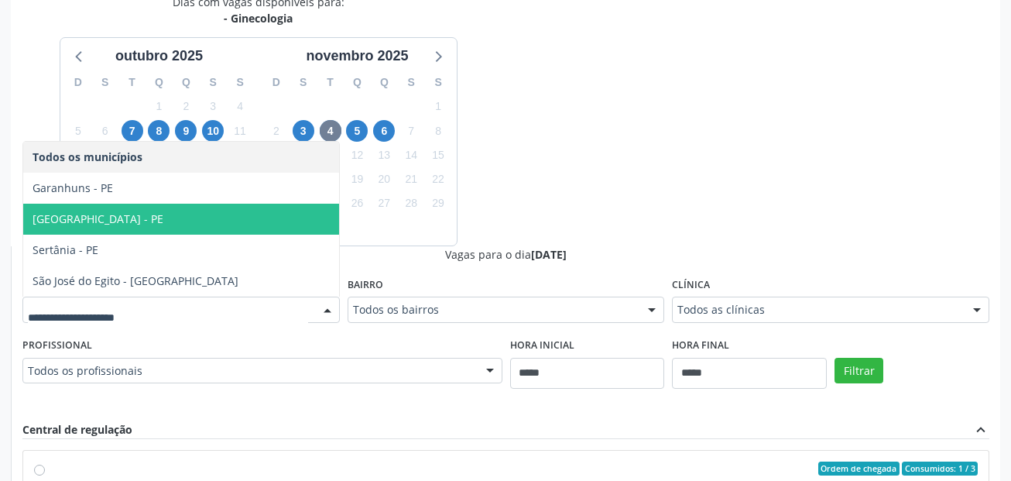
click at [228, 215] on span "[GEOGRAPHIC_DATA] - PE" at bounding box center [181, 219] width 316 height 31
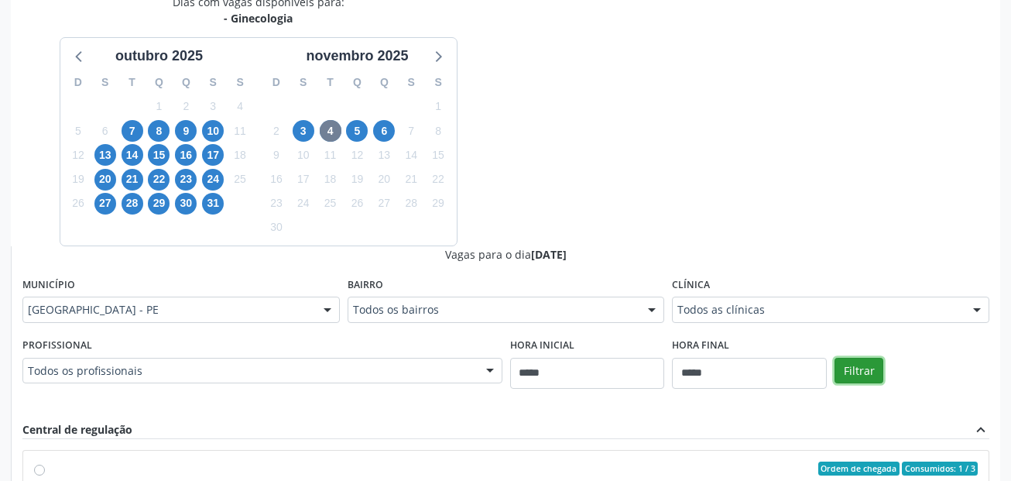
click at [853, 382] on button "Filtrar" at bounding box center [859, 371] width 49 height 26
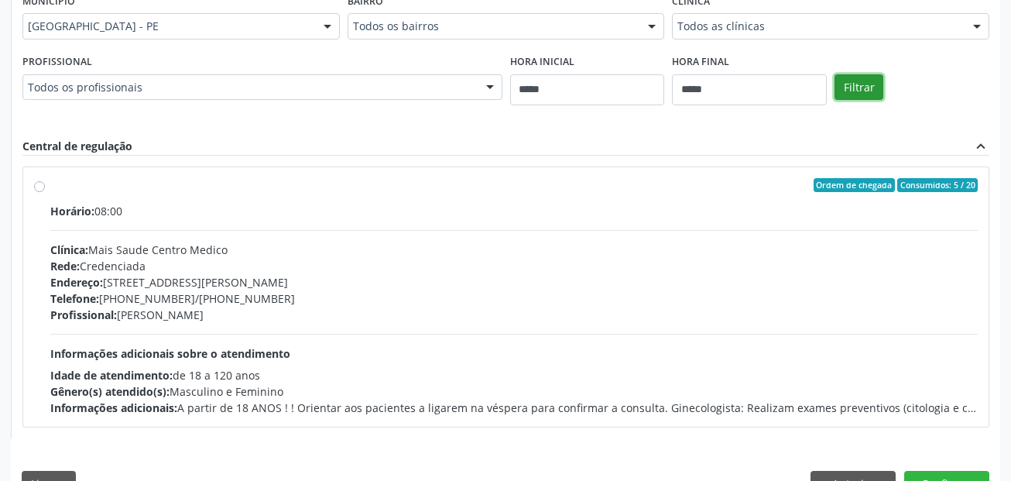
scroll to position [668, 0]
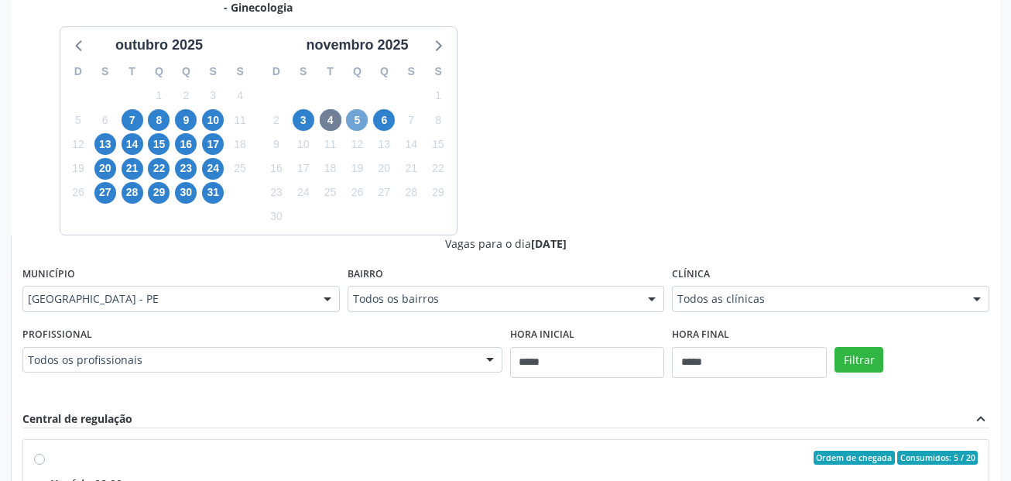
click at [353, 118] on span "5" at bounding box center [357, 120] width 22 height 22
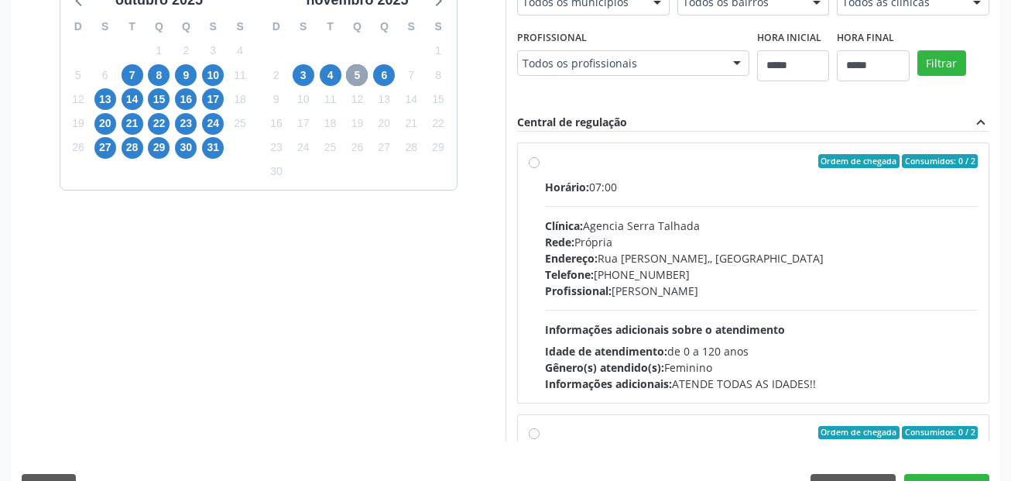
scroll to position [367, 0]
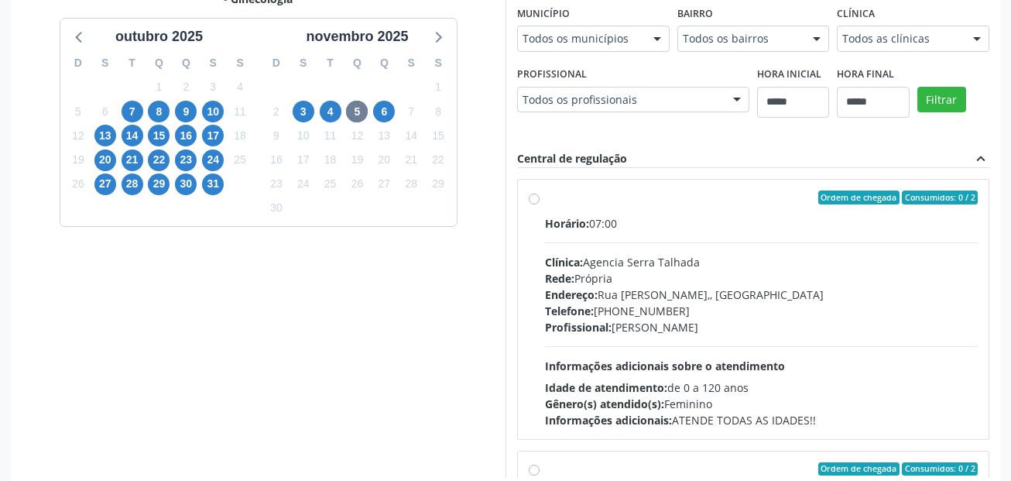
click at [571, 53] on fieldset "Município Todos os municípios Todos os municípios Garanhuns - PE Olinda - PE Se…" at bounding box center [593, 32] width 153 height 60
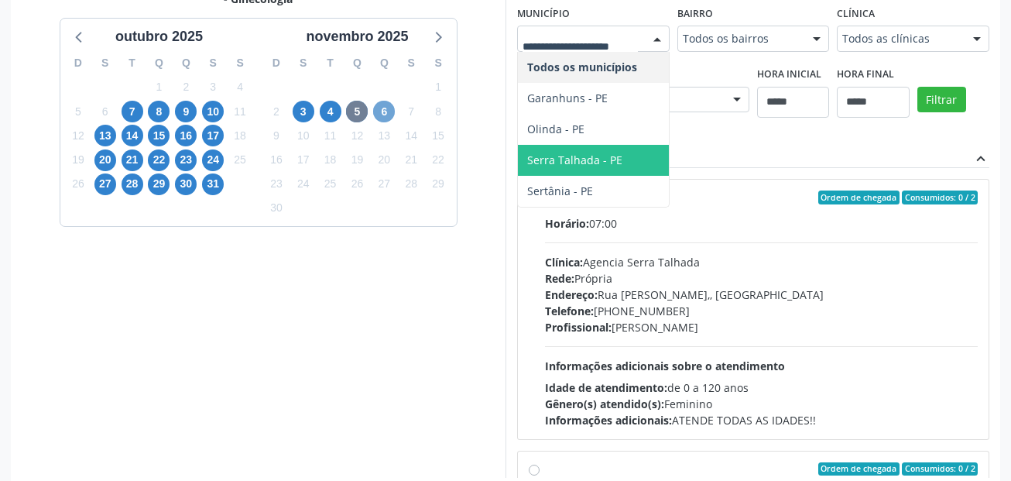
click at [392, 107] on span "6" at bounding box center [384, 112] width 22 height 22
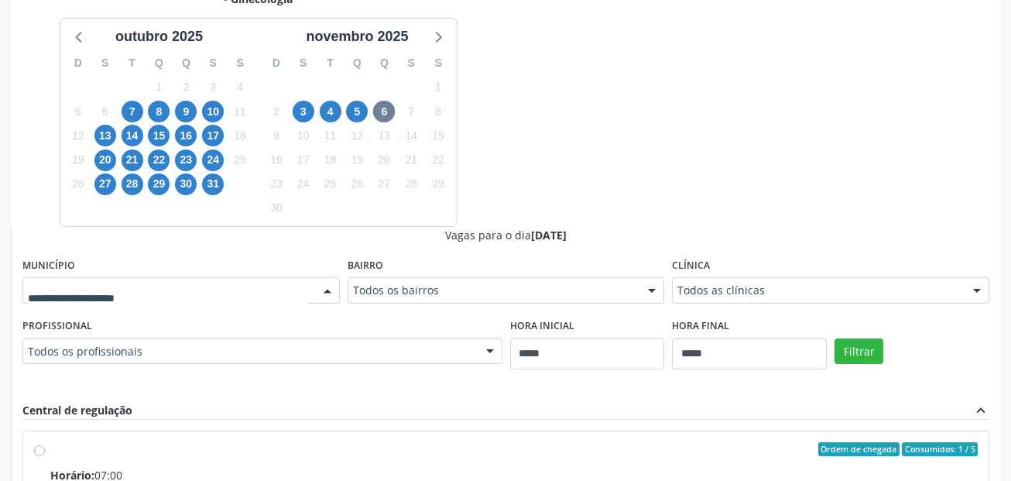
click at [317, 293] on div at bounding box center [327, 291] width 23 height 26
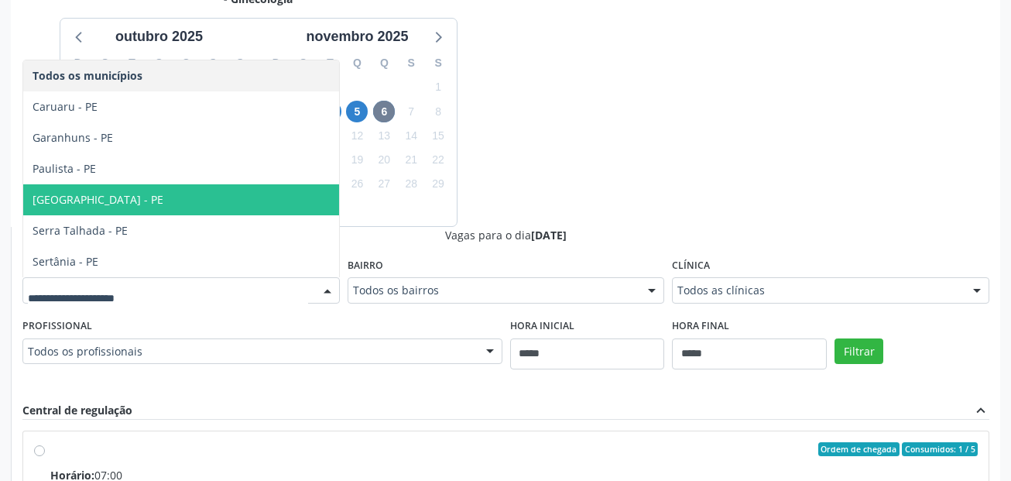
click at [212, 200] on span "[GEOGRAPHIC_DATA] - PE" at bounding box center [181, 199] width 316 height 31
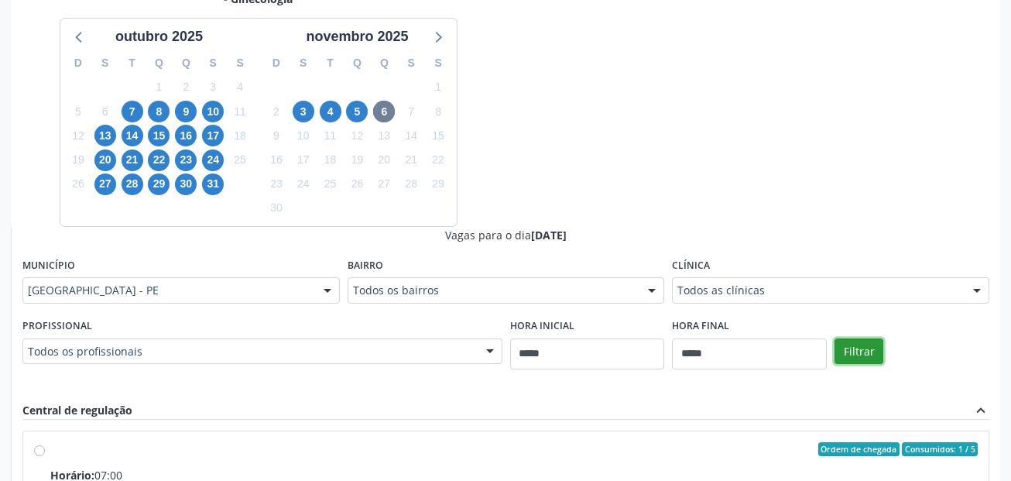
click at [856, 352] on button "Filtrar" at bounding box center [859, 351] width 49 height 26
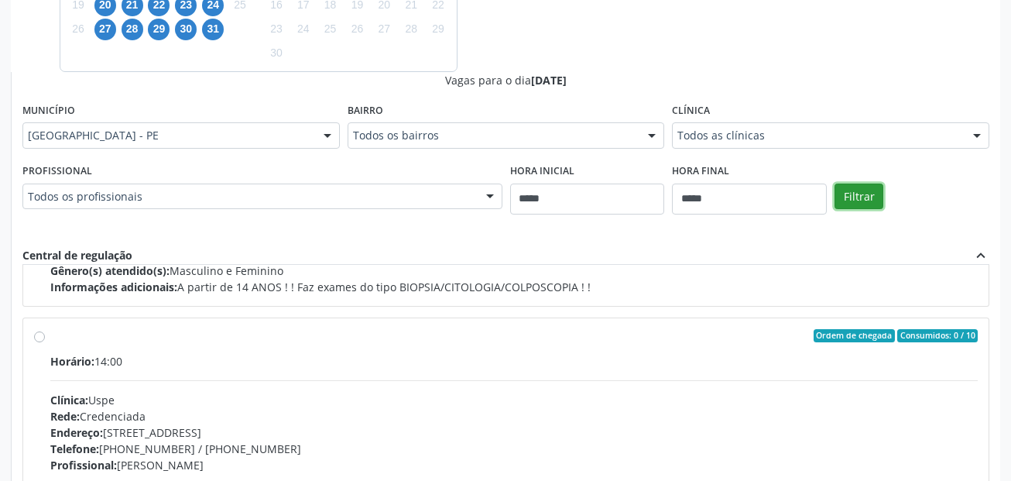
scroll to position [1936, 0]
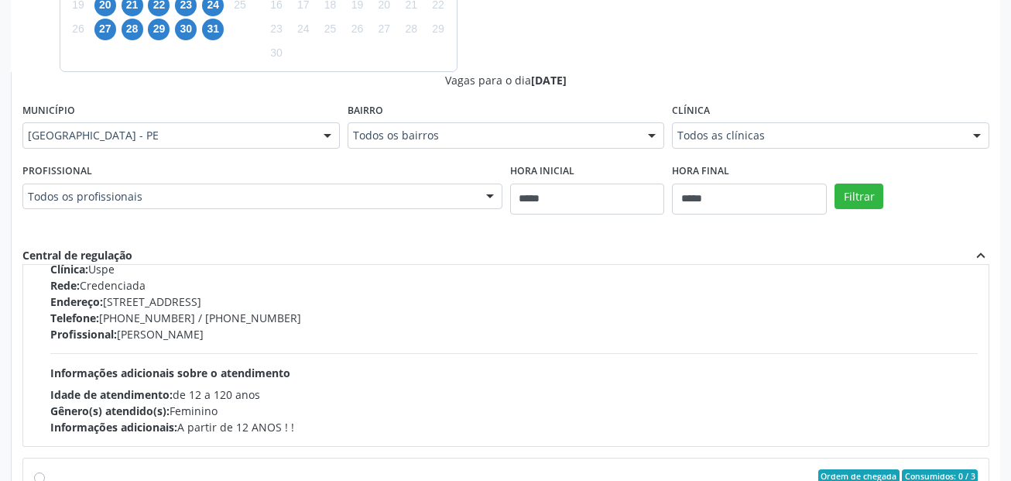
click at [445, 332] on div "Profissional: Germano Lomachinsky" at bounding box center [514, 334] width 928 height 16
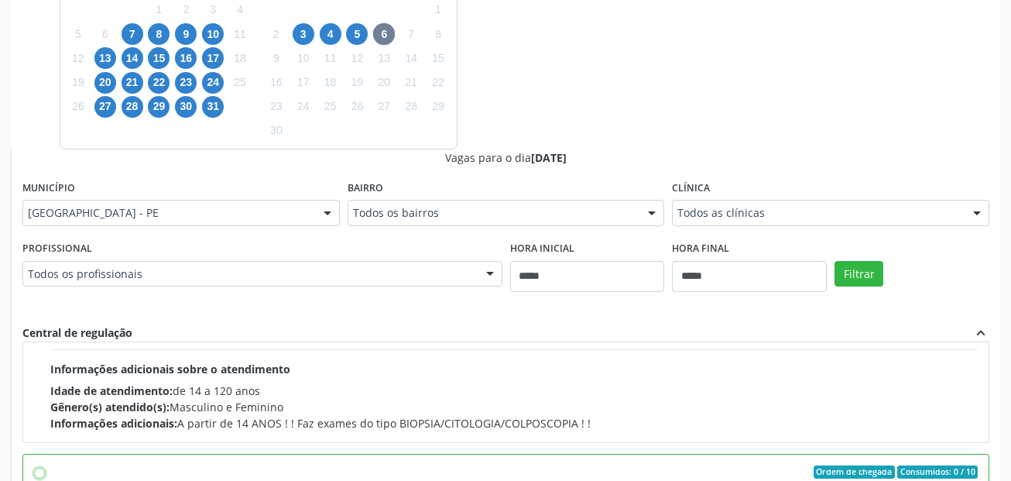
scroll to position [1929, 0]
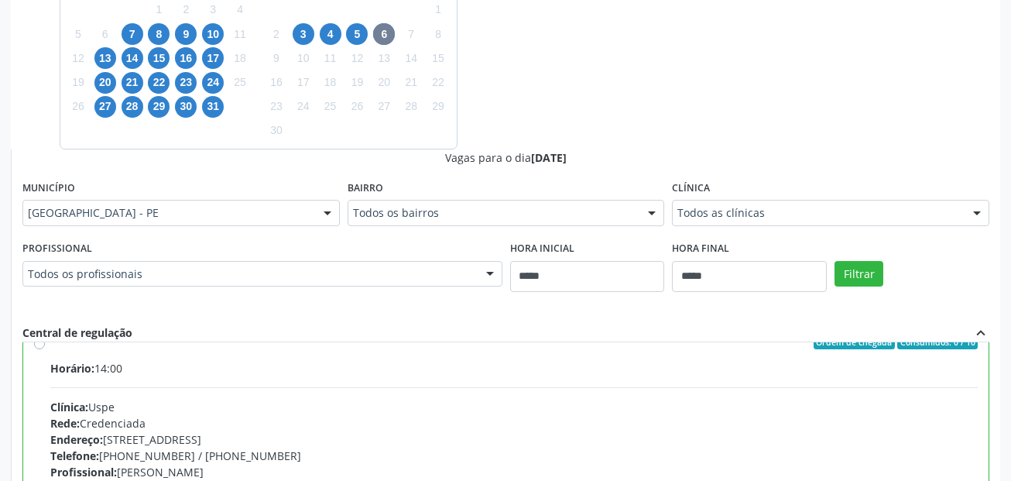
click at [304, 315] on div "Vagas para o dia 06/11/2025 Município Recife - PE Todos os municípios Caruaru -…" at bounding box center [505, 400] width 967 height 503
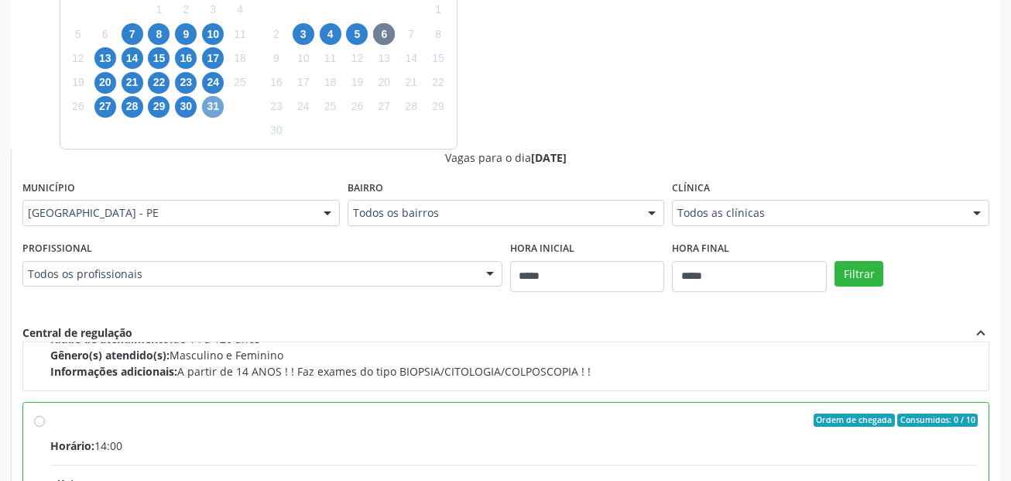
click at [218, 106] on span "31" at bounding box center [213, 107] width 22 height 22
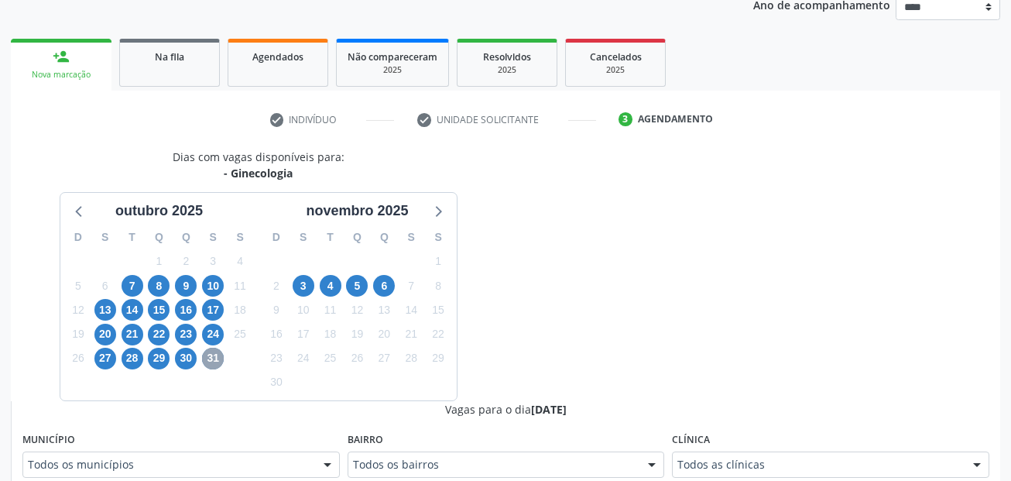
scroll to position [444, 0]
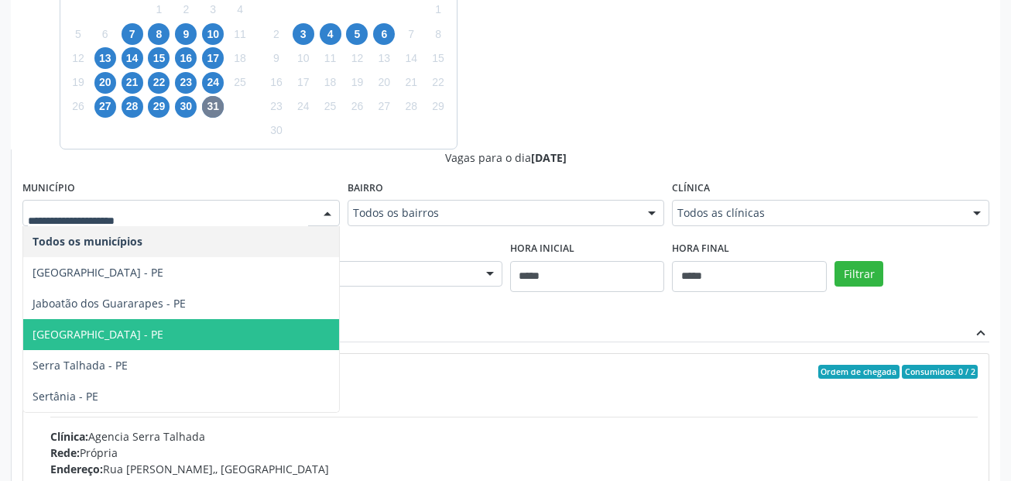
drag, startPoint x: 139, startPoint y: 324, endPoint x: 461, endPoint y: 271, distance: 326.5
click at [139, 324] on span "[GEOGRAPHIC_DATA] - PE" at bounding box center [181, 334] width 316 height 31
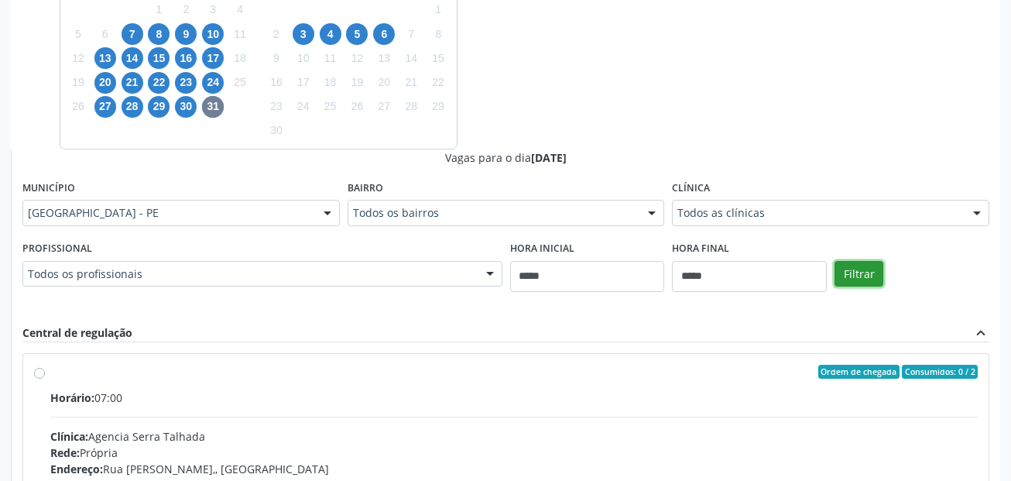
click at [858, 270] on button "Filtrar" at bounding box center [859, 274] width 49 height 26
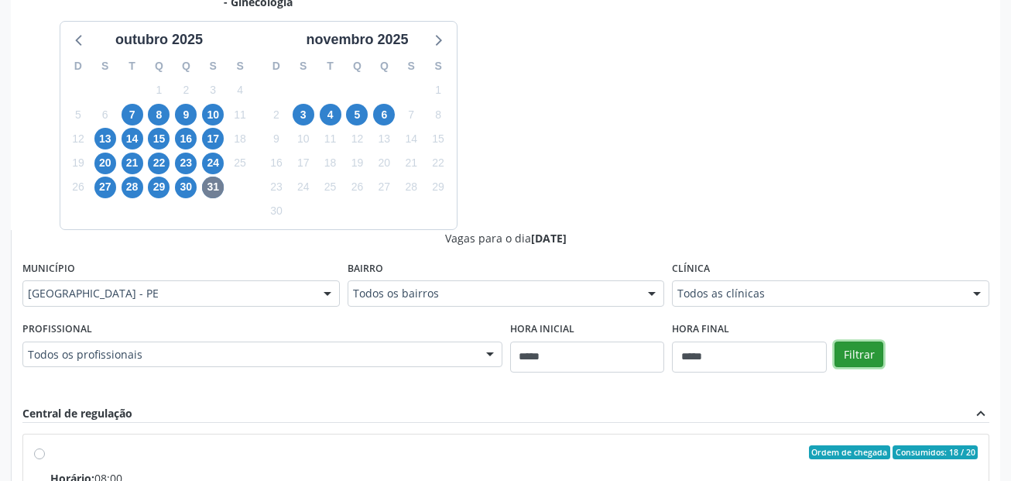
scroll to position [359, 0]
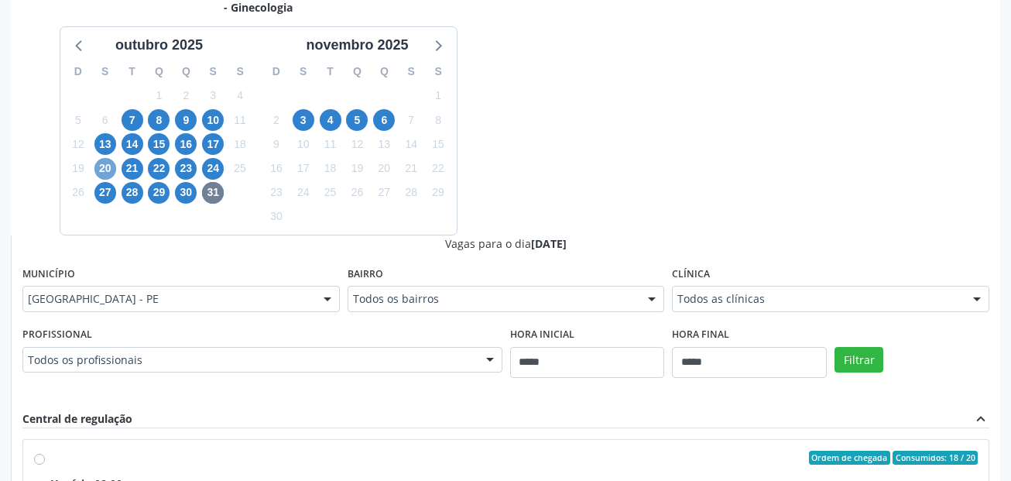
click at [112, 169] on span "20" at bounding box center [105, 169] width 22 height 22
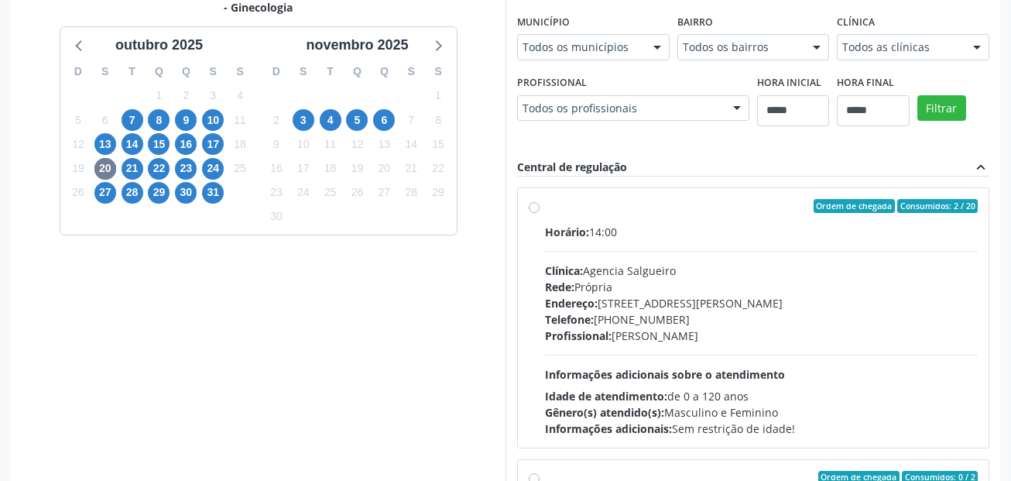
click at [576, 163] on div "Dias com vagas disponíveis para: - Ginecologia outubro 2025 D S T Q Q S S 28 29…" at bounding box center [506, 234] width 990 height 503
click at [134, 166] on span "21" at bounding box center [133, 169] width 22 height 22
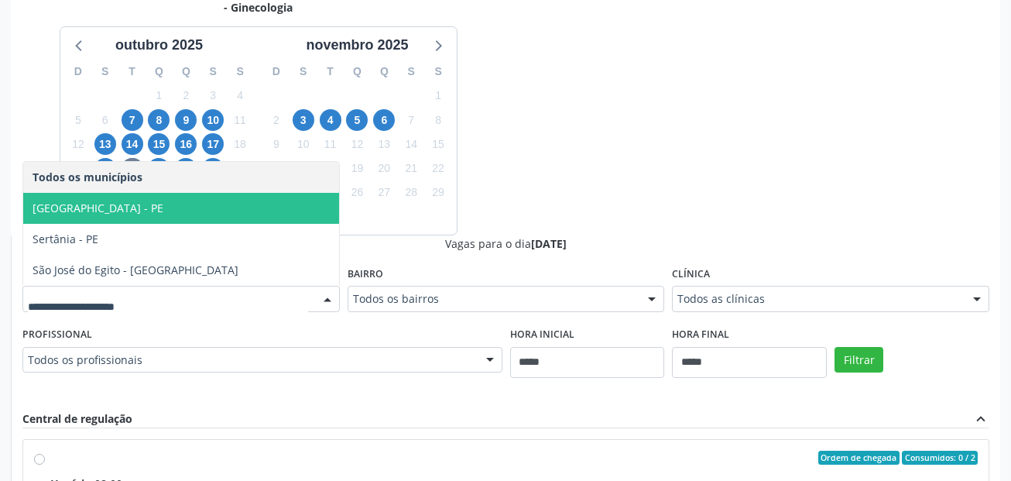
click at [91, 206] on span "Recife - PE" at bounding box center [181, 208] width 316 height 31
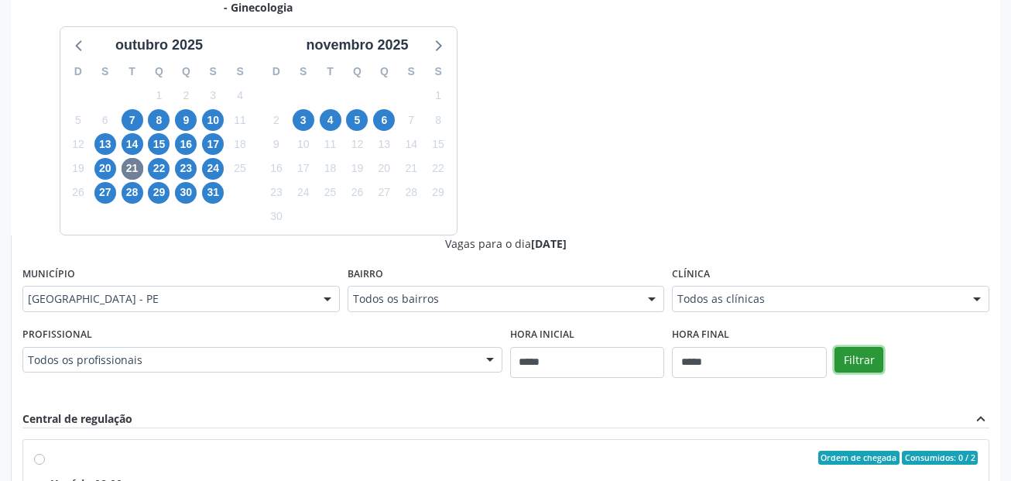
click at [858, 360] on button "Filtrar" at bounding box center [859, 360] width 49 height 26
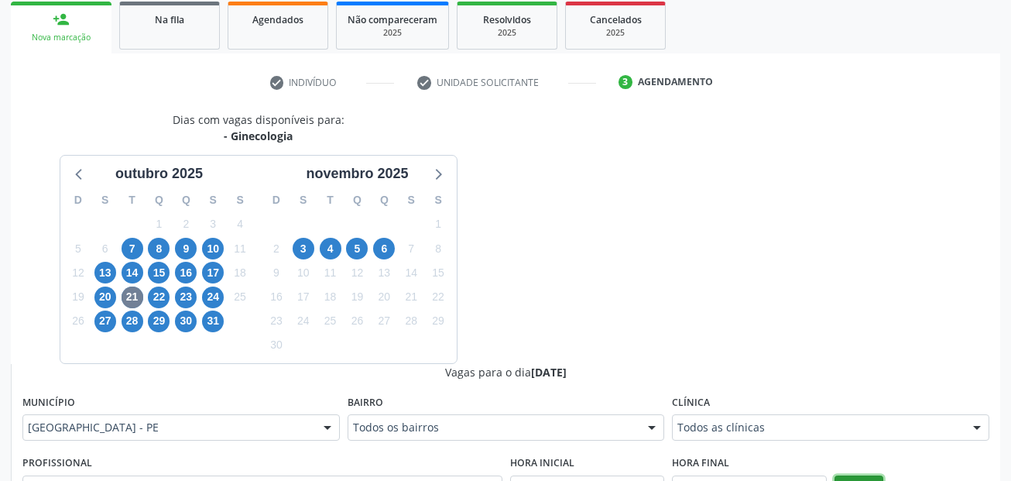
scroll to position [204, 0]
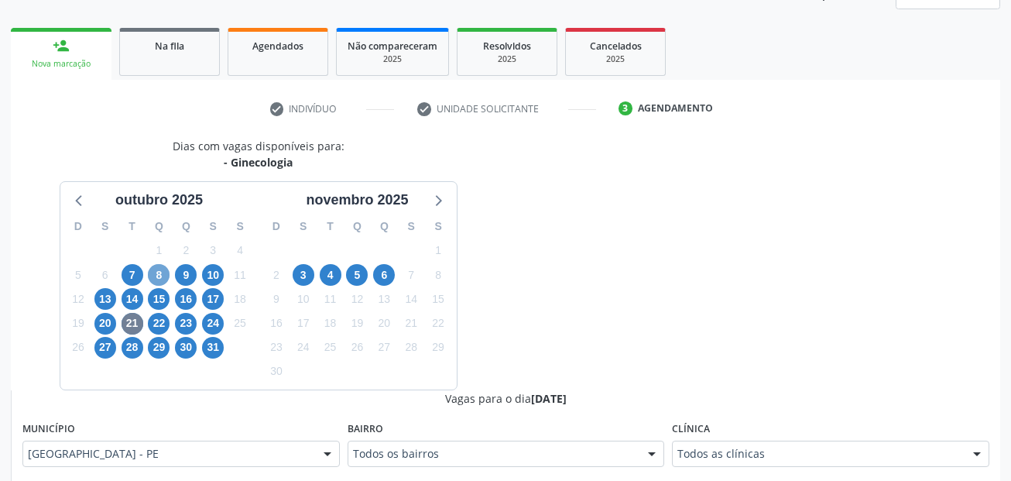
click at [162, 271] on span "8" at bounding box center [159, 275] width 22 height 22
click at [152, 439] on div "Município Todos os municípios Todos os municípios Carpina - PE Jaboatão dos Gua…" at bounding box center [180, 442] width 317 height 50
click at [195, 272] on span "9" at bounding box center [186, 275] width 22 height 22
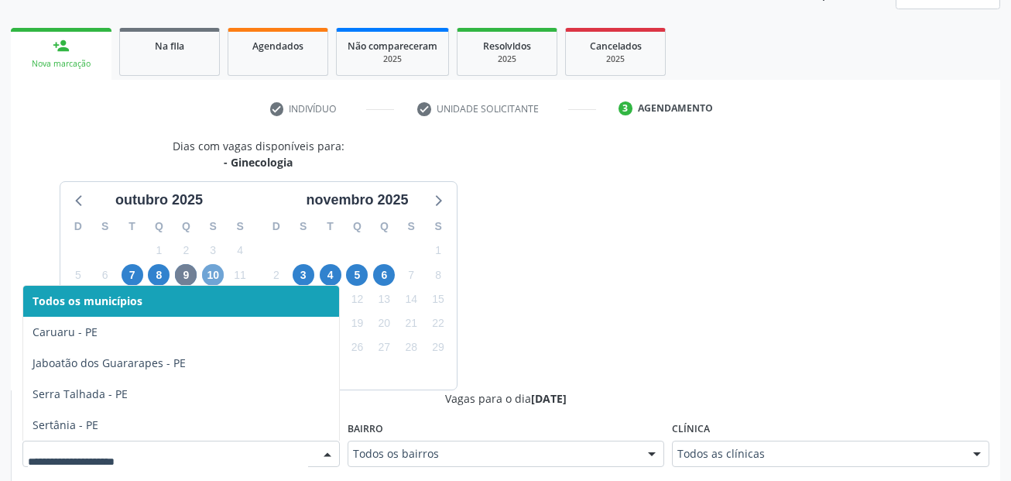
click at [214, 270] on span "10" at bounding box center [213, 275] width 22 height 22
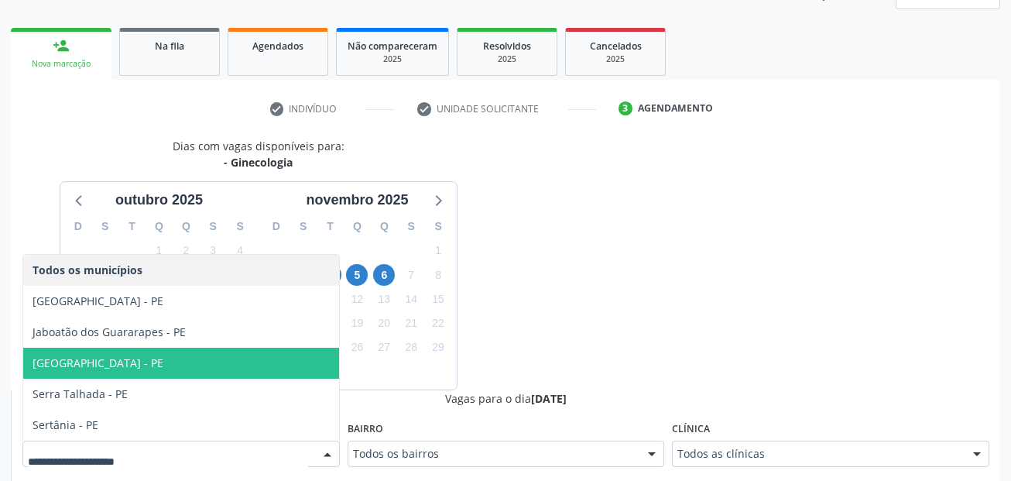
click at [192, 363] on span "Recife - PE" at bounding box center [181, 363] width 316 height 31
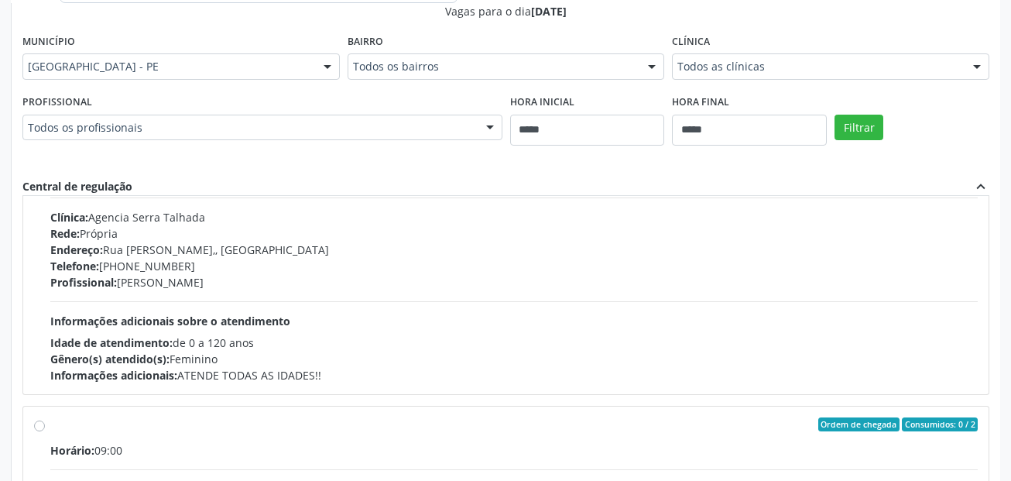
scroll to position [387, 0]
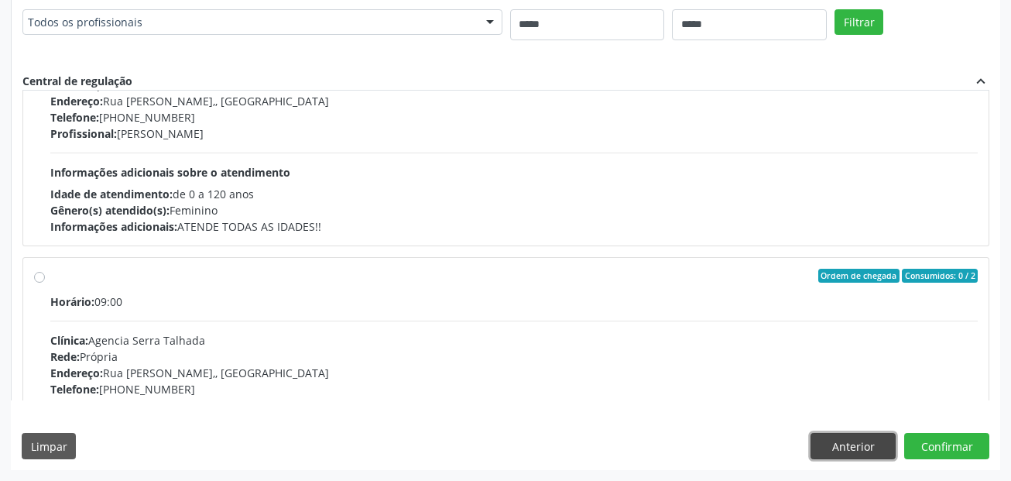
click at [846, 441] on button "Anterior" at bounding box center [853, 446] width 85 height 26
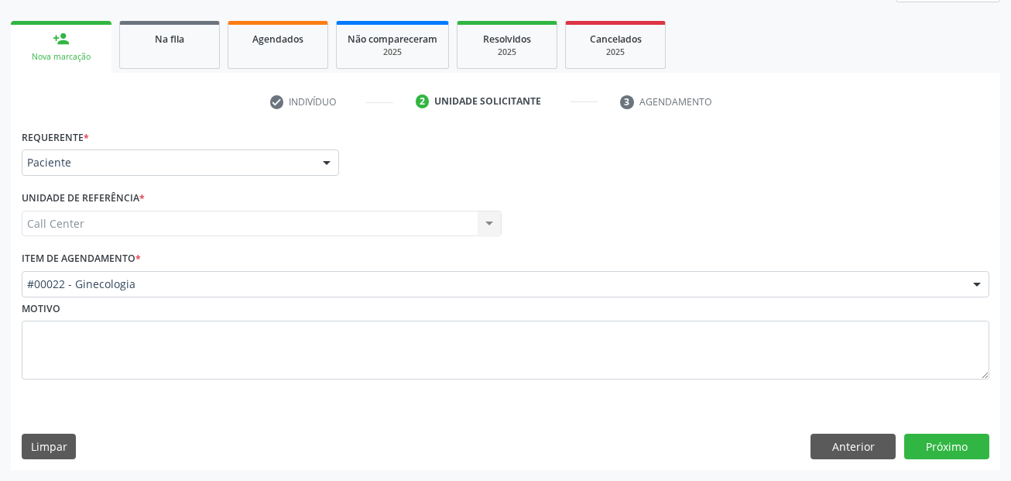
scroll to position [211, 0]
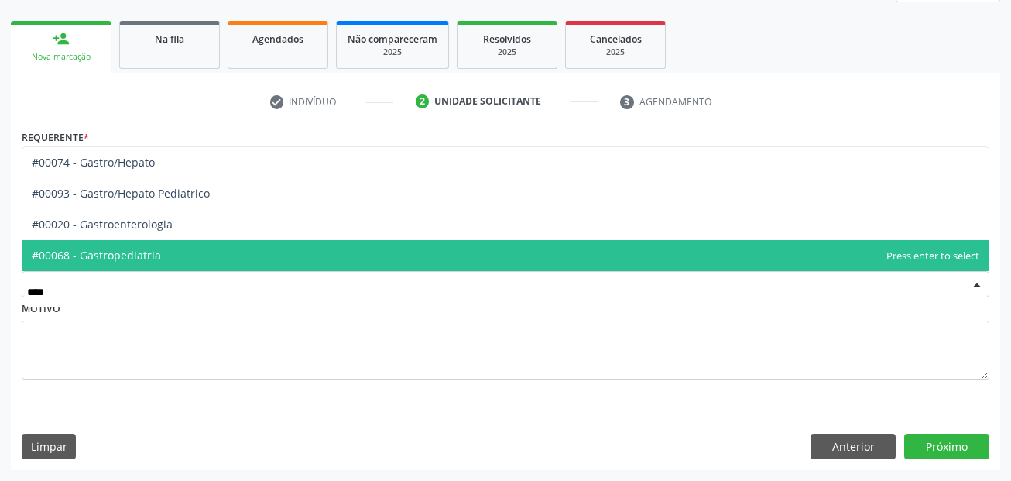
type input "*****"
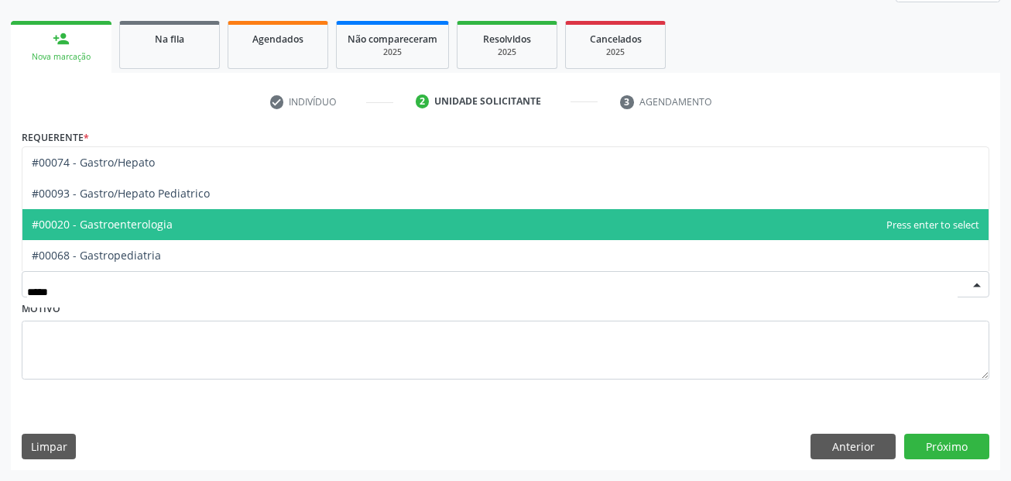
click at [135, 216] on span "#00020 - Gastroenterologia" at bounding box center [505, 224] width 966 height 31
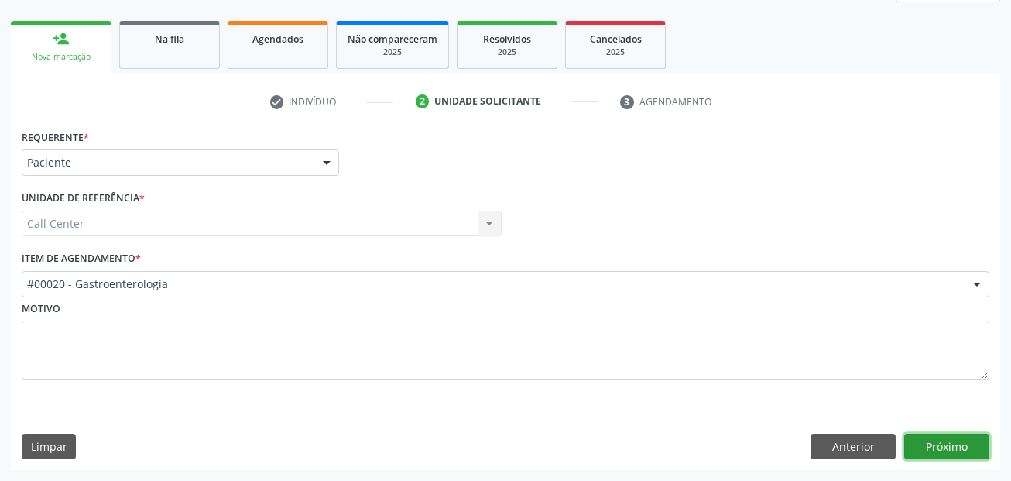
click at [956, 448] on button "Próximo" at bounding box center [946, 447] width 85 height 26
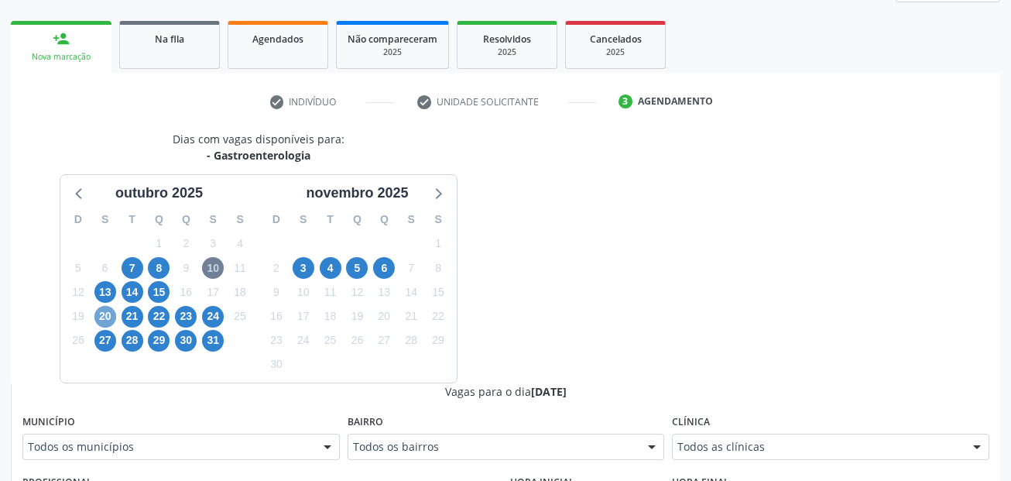
click at [105, 313] on span "20" at bounding box center [105, 317] width 22 height 22
click at [133, 320] on span "21" at bounding box center [133, 317] width 22 height 22
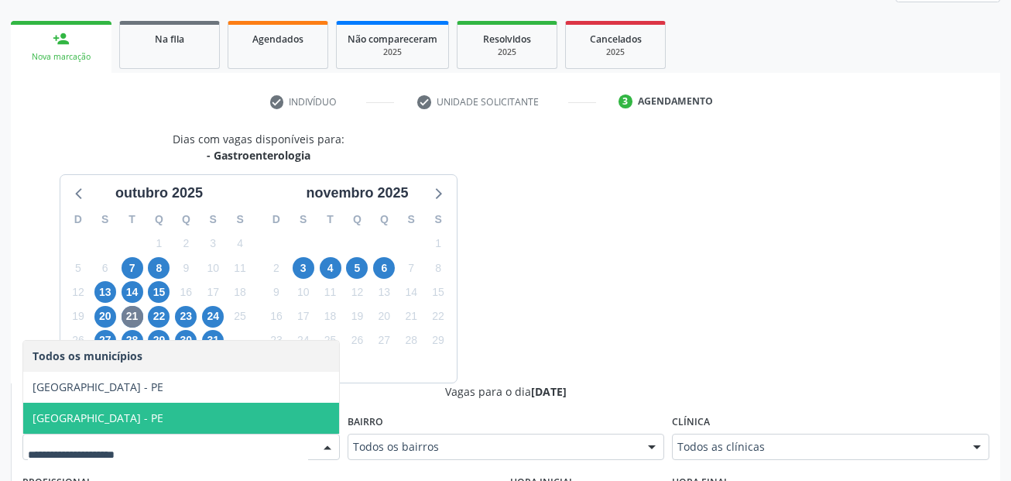
click at [136, 420] on span "[GEOGRAPHIC_DATA] - PE" at bounding box center [181, 418] width 316 height 31
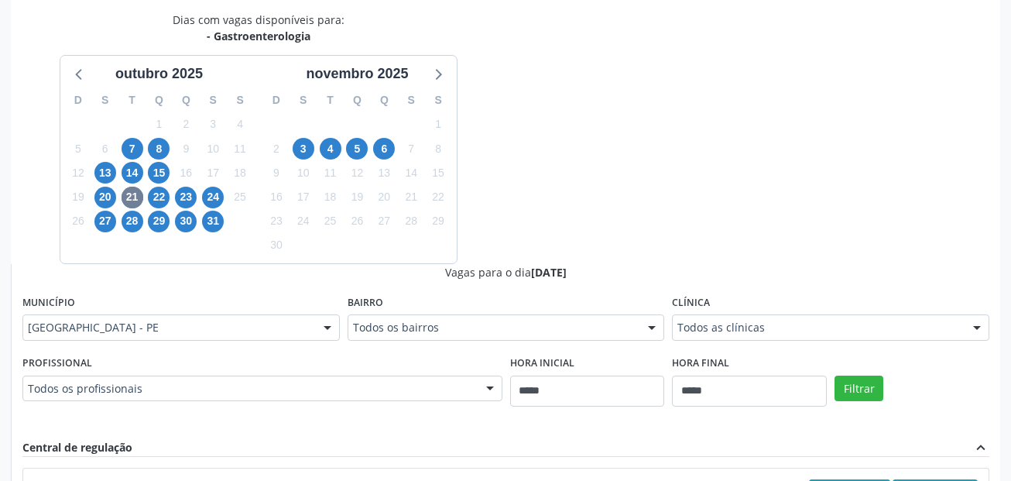
scroll to position [366, 0]
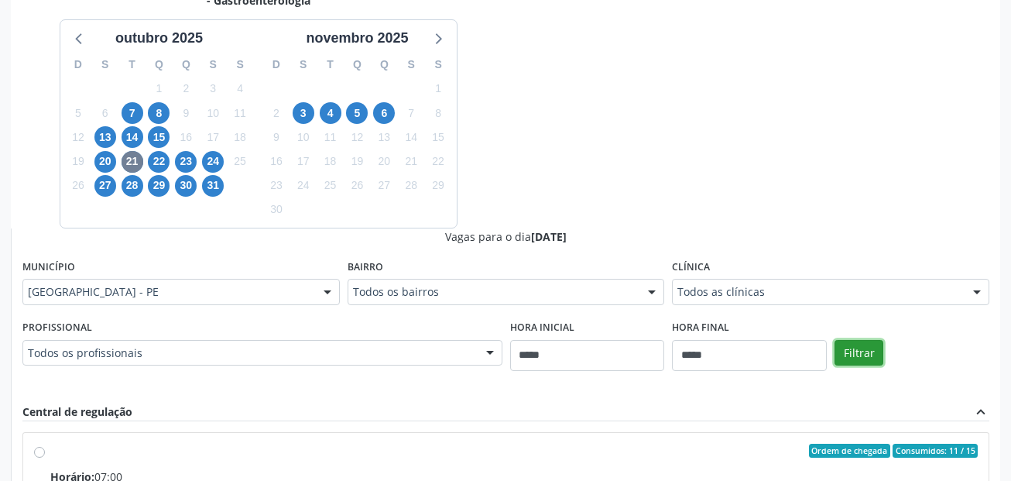
click at [860, 348] on button "Filtrar" at bounding box center [859, 353] width 49 height 26
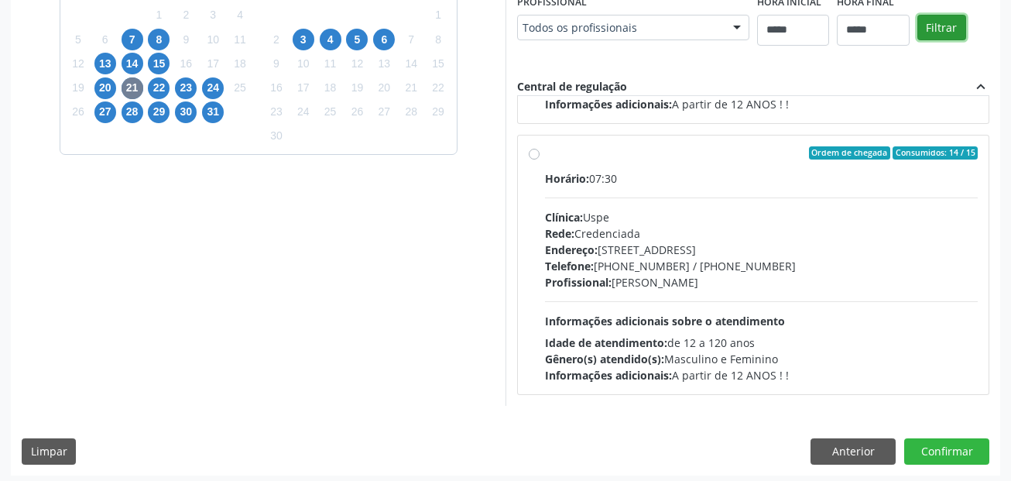
scroll to position [444, 0]
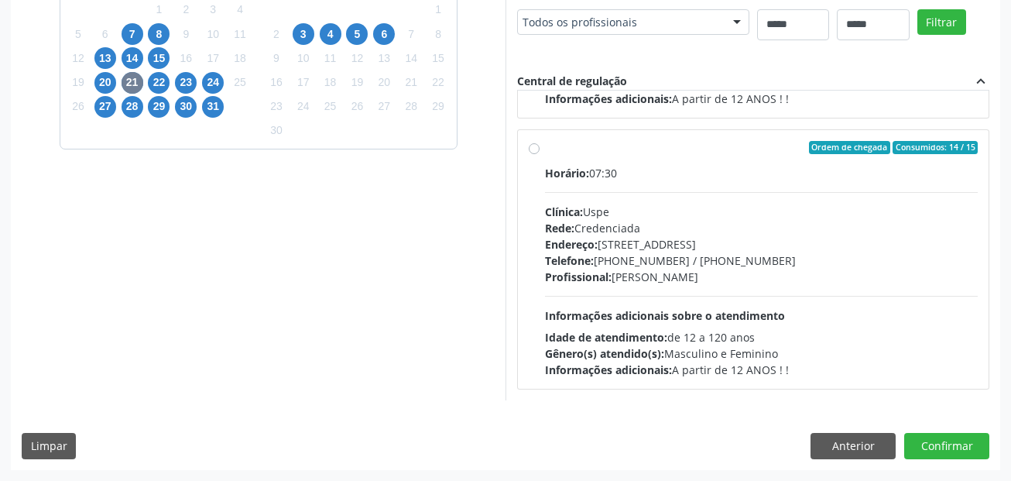
click at [694, 311] on span "Informações adicionais sobre o atendimento" at bounding box center [665, 315] width 240 height 15
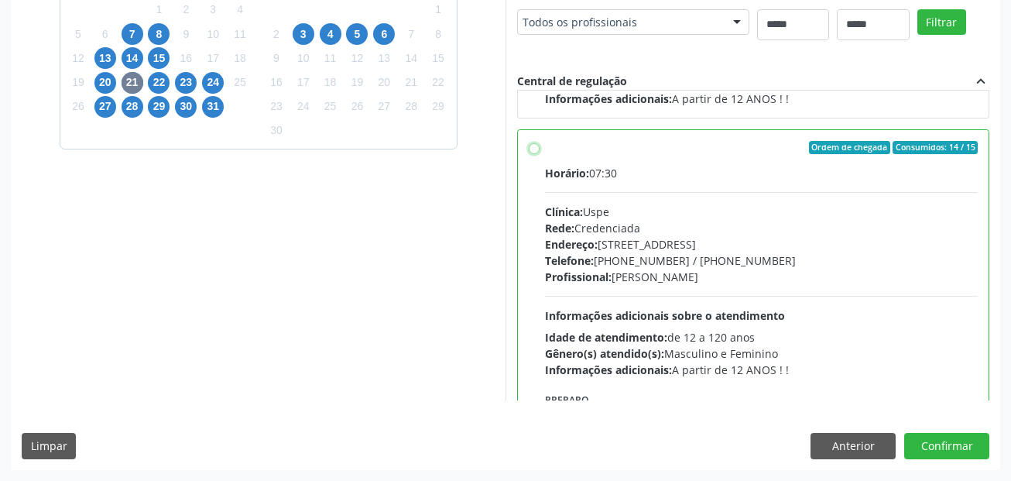
scroll to position [348, 0]
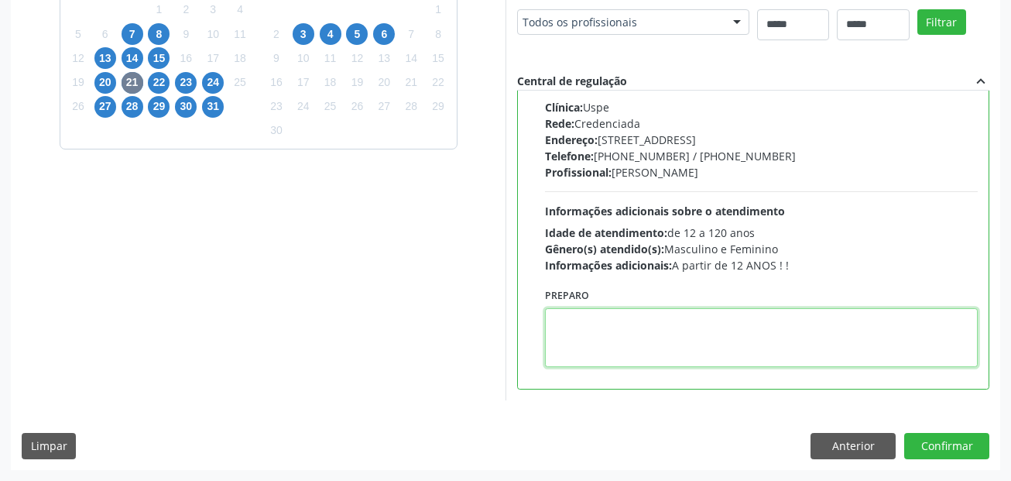
click at [664, 340] on textarea at bounding box center [761, 337] width 433 height 59
paste textarea "**********"
type textarea "**********"
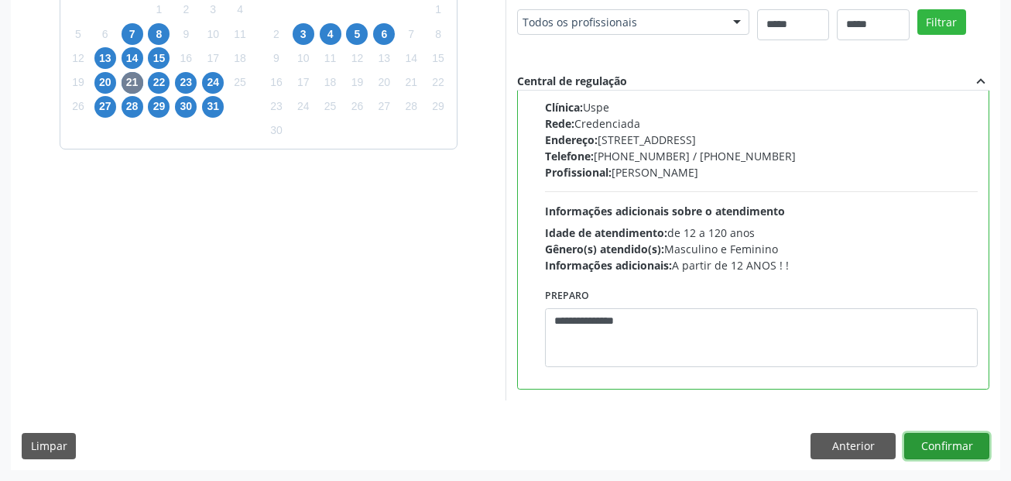
click at [969, 441] on button "Confirmar" at bounding box center [946, 446] width 85 height 26
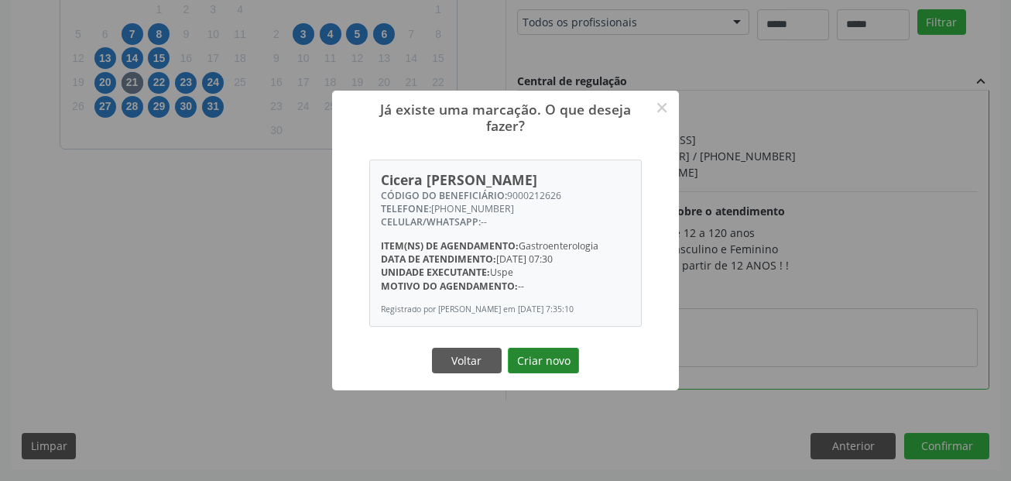
click at [546, 359] on button "Criar novo" at bounding box center [543, 361] width 71 height 26
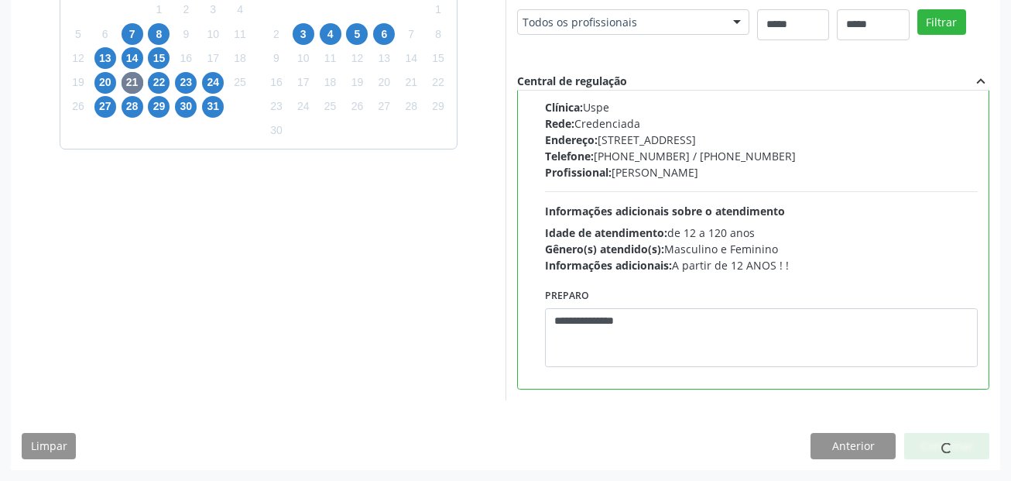
scroll to position [36, 0]
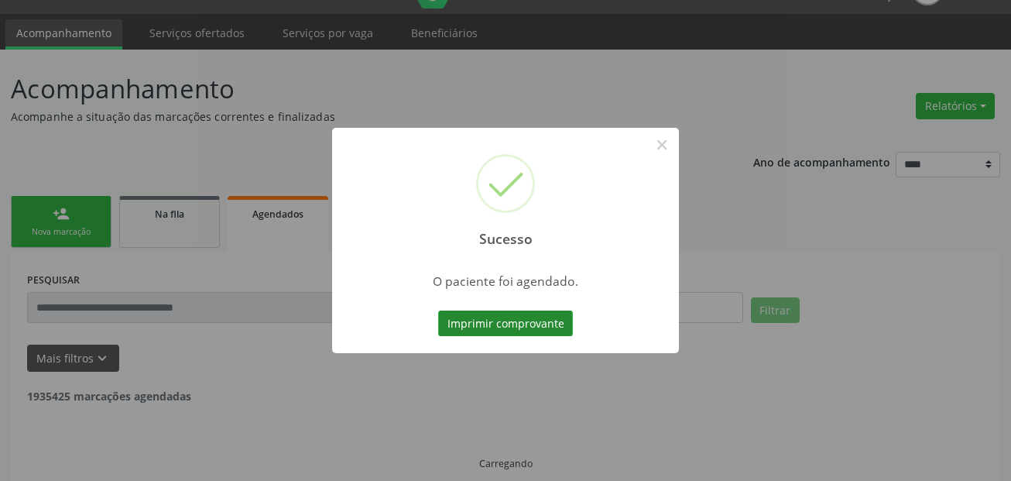
click at [544, 321] on button "Imprimir comprovante" at bounding box center [505, 324] width 135 height 26
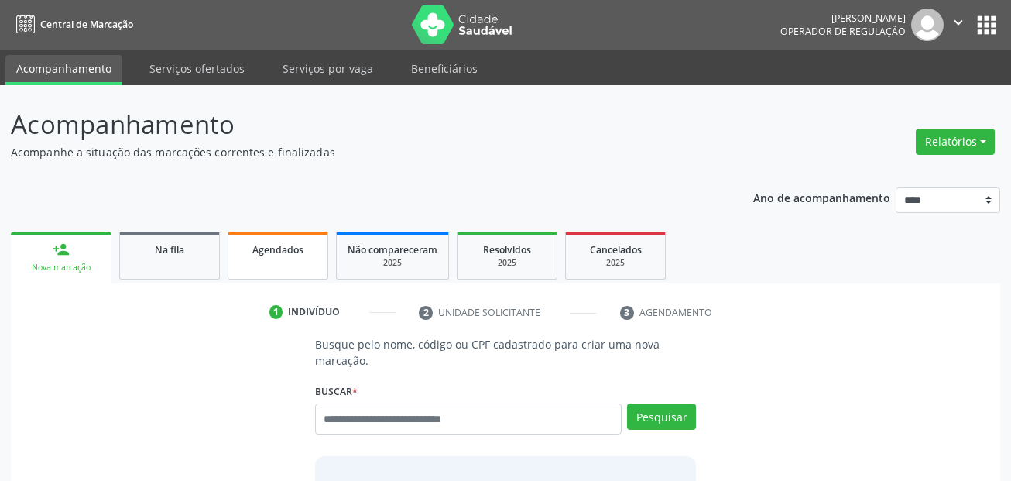
click at [298, 245] on span "Agendados" at bounding box center [277, 249] width 51 height 13
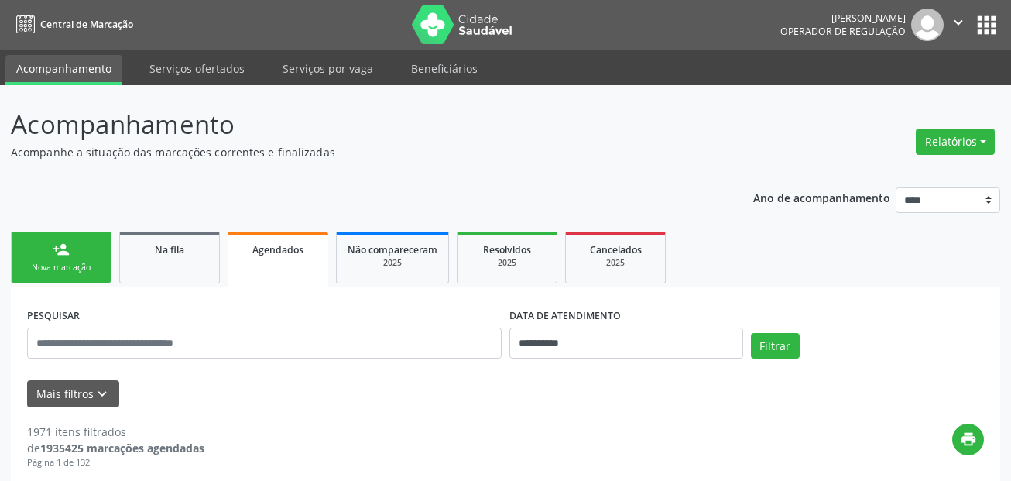
click at [385, 150] on p "Acompanhe a situação das marcações correntes e finalizadas" at bounding box center [357, 152] width 693 height 16
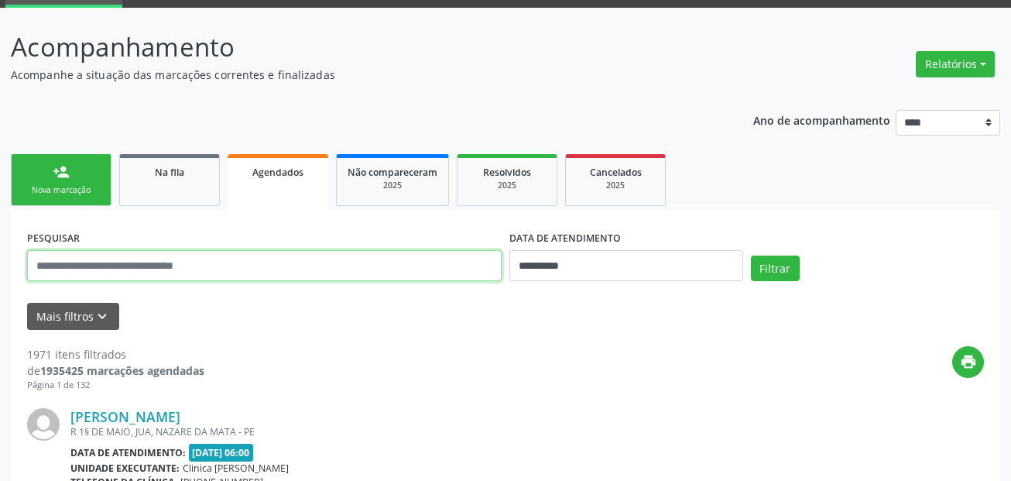
click at [304, 265] on input "text" at bounding box center [264, 265] width 475 height 31
paste input "**********"
type input "**********"
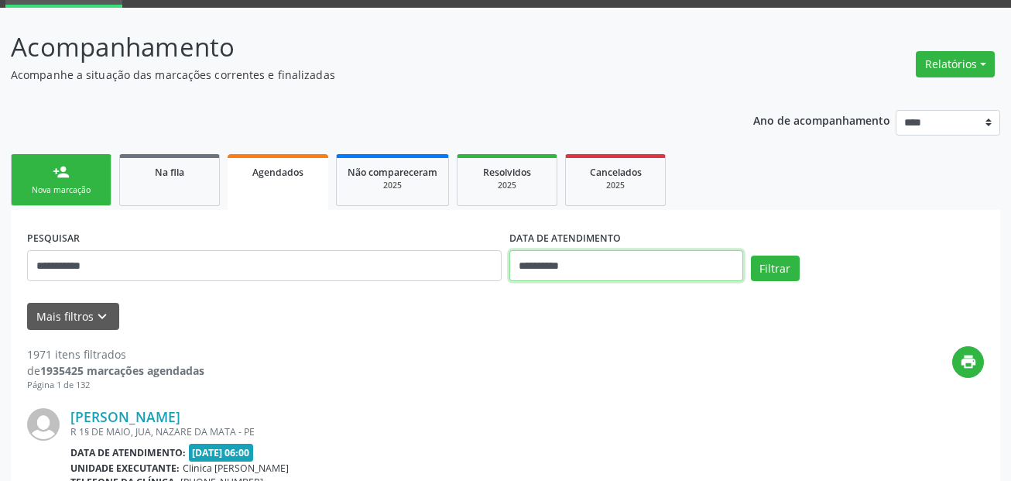
click at [569, 258] on input "**********" at bounding box center [627, 265] width 234 height 31
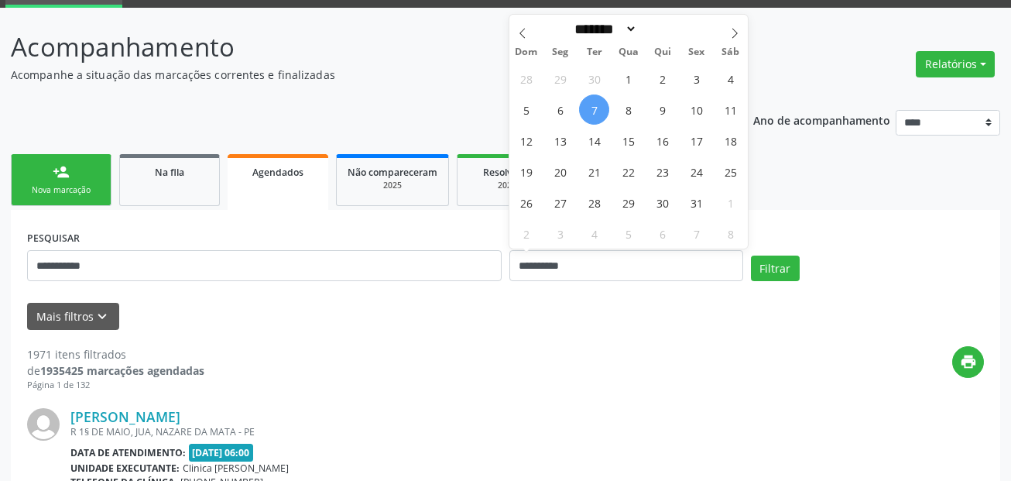
click at [593, 108] on span "7" at bounding box center [594, 109] width 30 height 30
type input "**********"
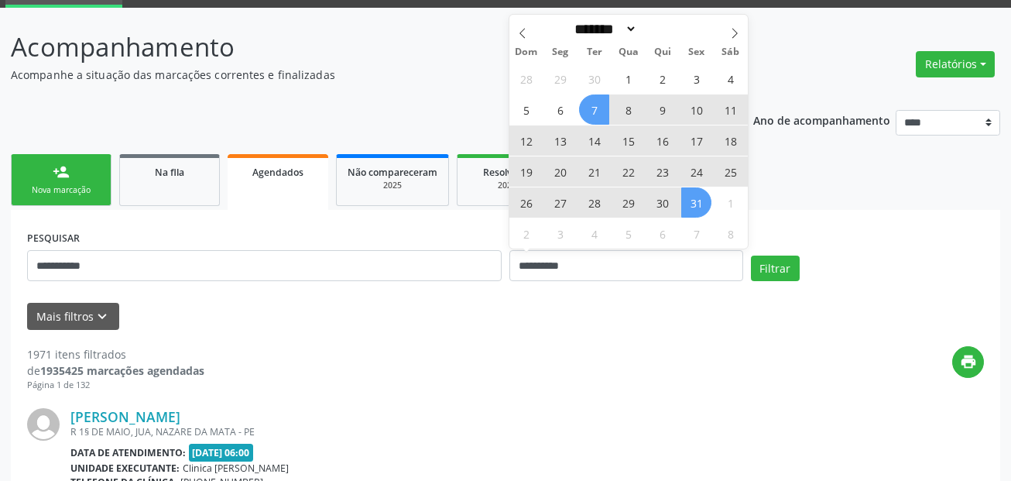
drag, startPoint x: 700, startPoint y: 203, endPoint x: 771, endPoint y: 251, distance: 85.9
click at [705, 201] on span "31" at bounding box center [696, 202] width 30 height 30
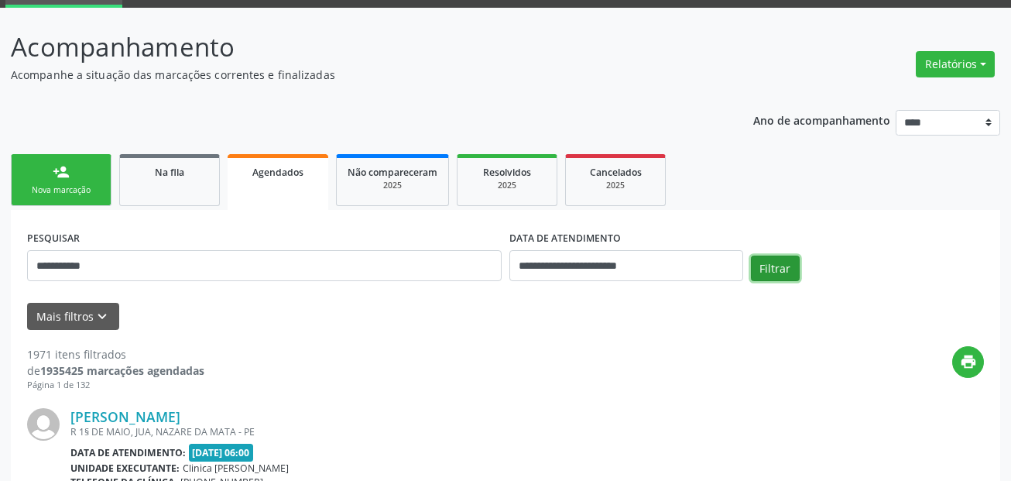
click at [767, 269] on button "Filtrar" at bounding box center [775, 269] width 49 height 26
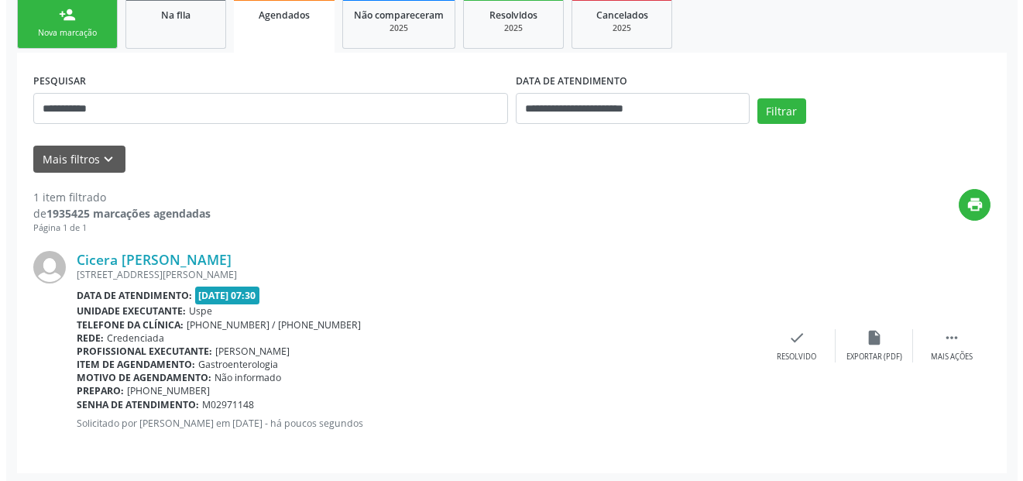
scroll to position [238, 0]
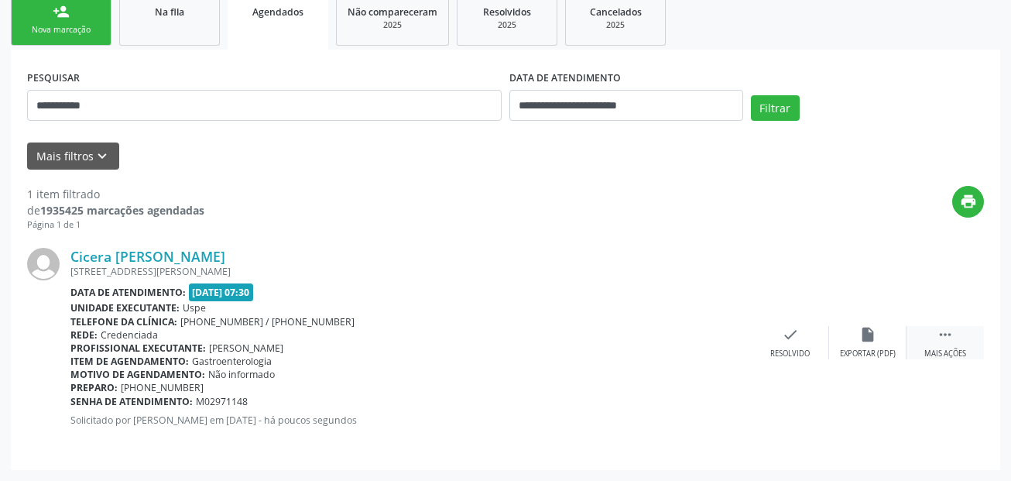
click at [942, 344] on div " Mais ações" at bounding box center [945, 342] width 77 height 33
click at [722, 343] on div "cancel Cancelar" at bounding box center [712, 342] width 77 height 33
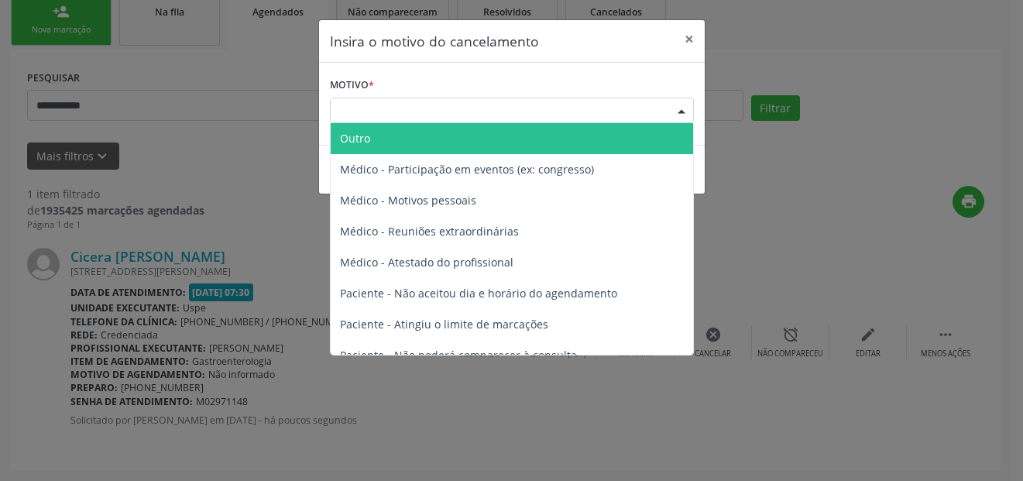
click at [431, 109] on div "Escolha o motivo" at bounding box center [512, 111] width 364 height 26
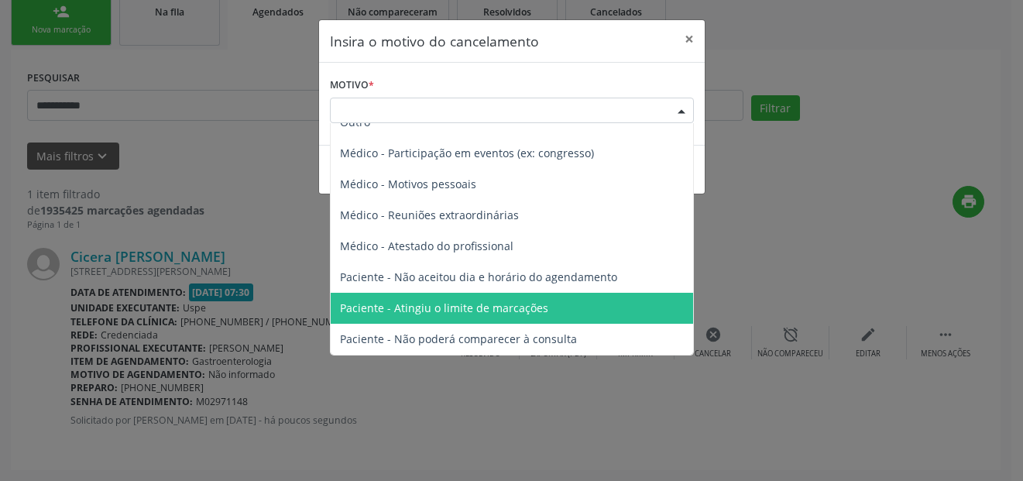
scroll to position [78, 0]
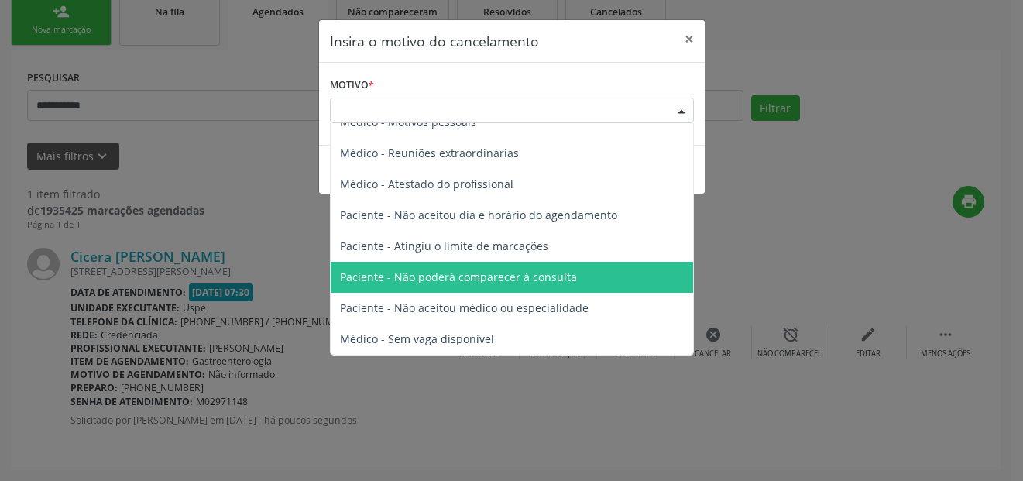
click at [514, 283] on span "Paciente - Não poderá comparecer à consulta" at bounding box center [458, 276] width 237 height 15
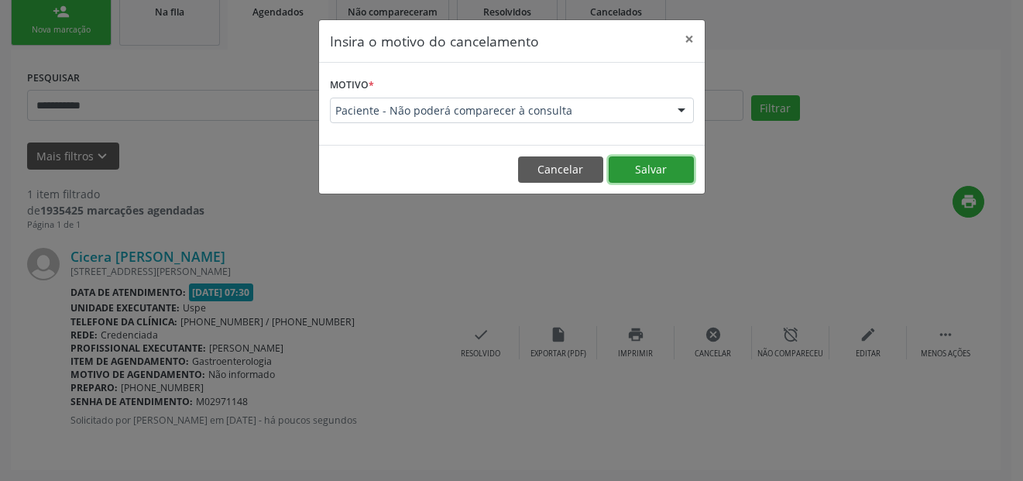
click at [644, 170] on button "Salvar" at bounding box center [651, 169] width 85 height 26
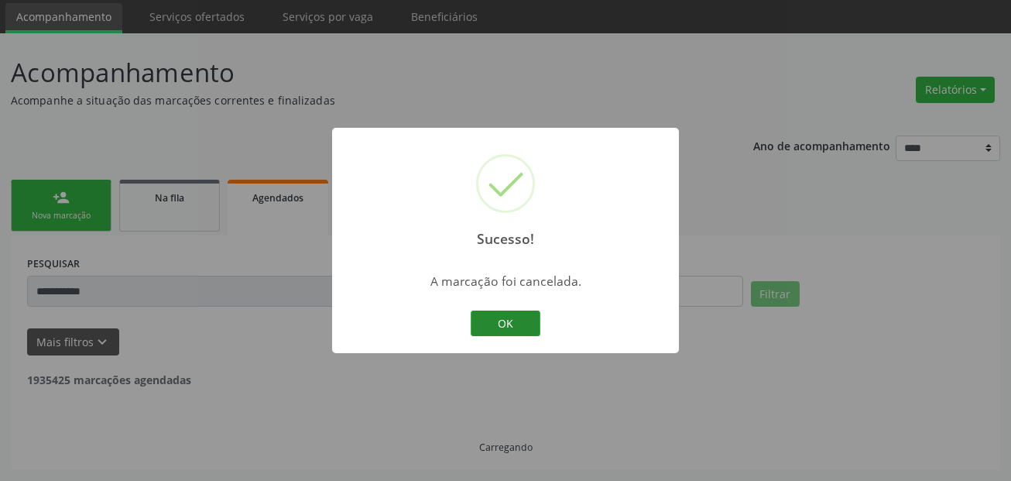
scroll to position [2, 0]
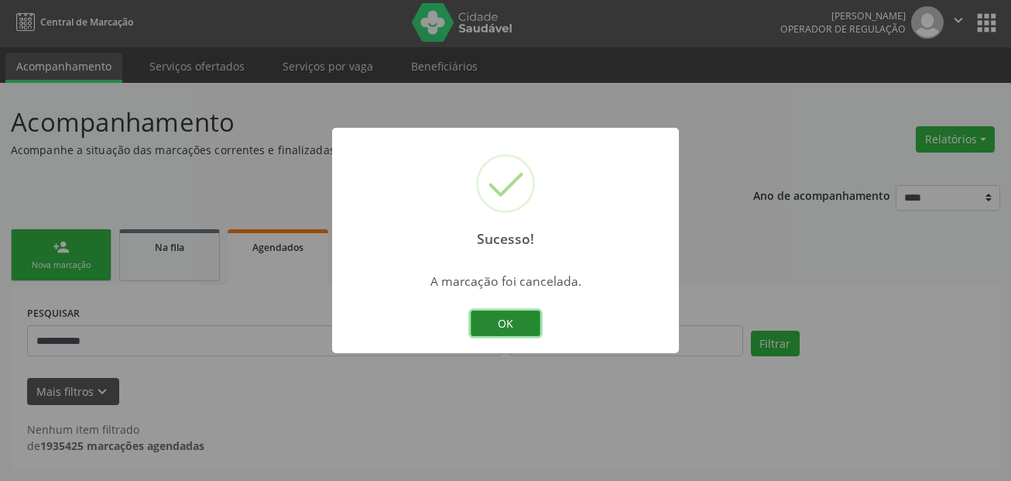
click at [524, 313] on button "OK" at bounding box center [506, 324] width 70 height 26
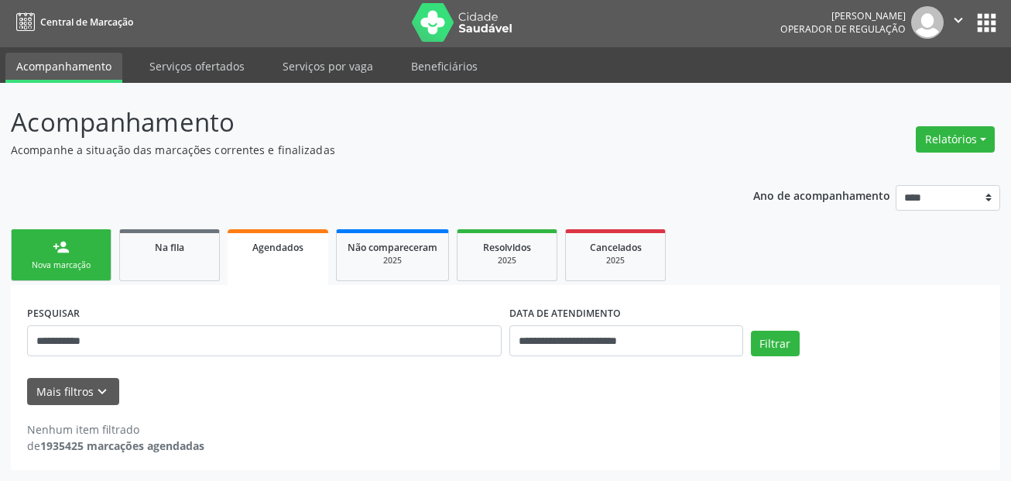
click at [60, 266] on div "Nova marcação" at bounding box center [60, 265] width 77 height 12
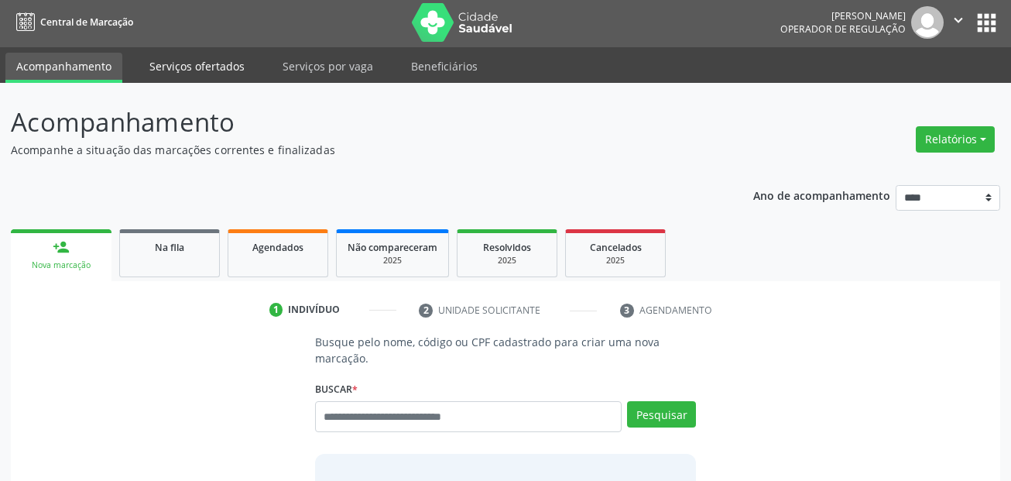
click at [194, 65] on link "Serviços ofertados" at bounding box center [197, 66] width 117 height 27
select select "*"
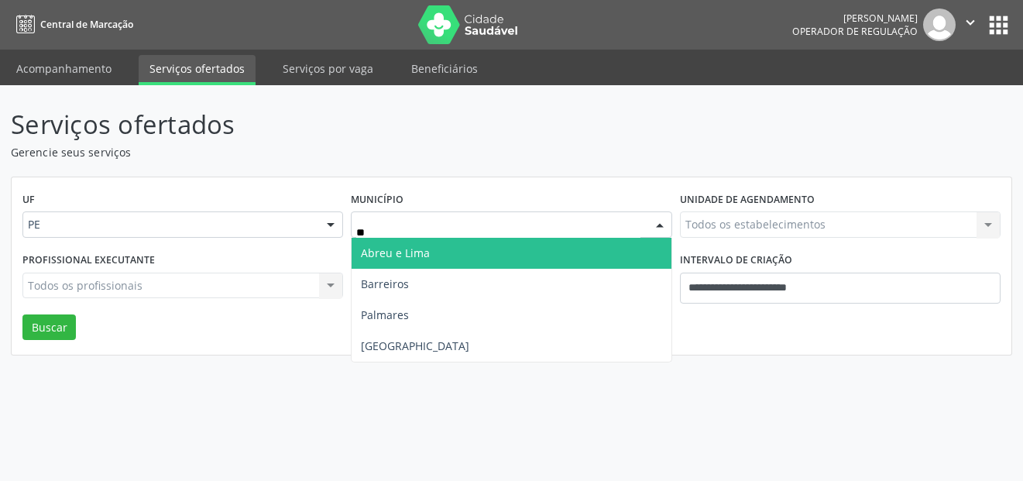
type input "***"
click at [427, 249] on span "[GEOGRAPHIC_DATA]" at bounding box center [511, 253] width 319 height 31
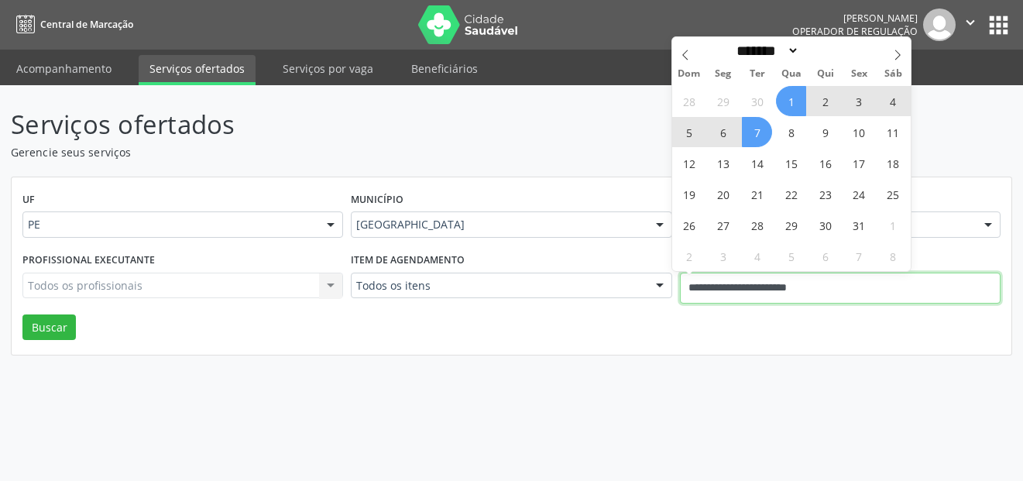
drag, startPoint x: 808, startPoint y: 289, endPoint x: 577, endPoint y: 304, distance: 232.1
click at [578, 304] on div "Profissional executante Todos os profissionais Todos os profissionais Nenhum re…" at bounding box center [512, 282] width 986 height 66
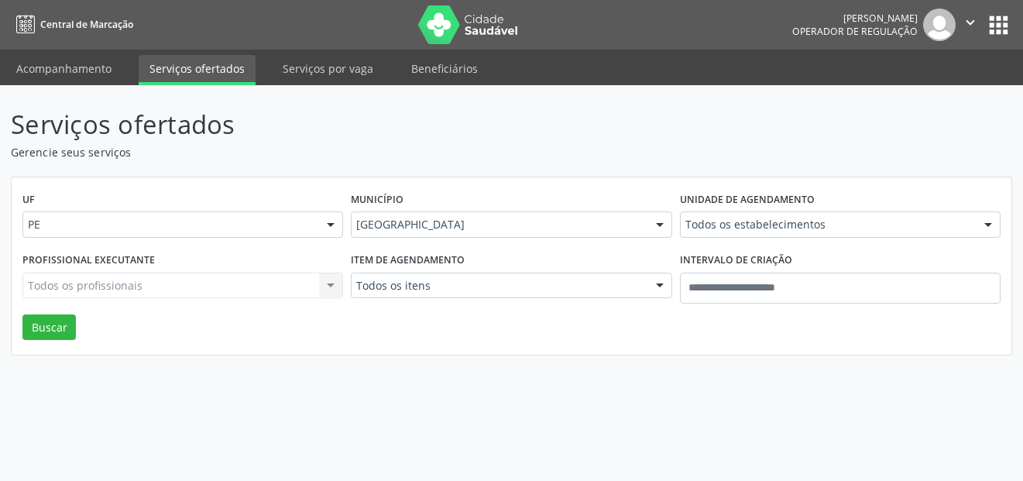
drag, startPoint x: 672, startPoint y: 409, endPoint x: 688, endPoint y: 335, distance: 75.9
click at [672, 408] on div "Serviços ofertados Gerencie seus serviços UF PE PE Nenhum resultado encontrado …" at bounding box center [511, 283] width 1023 height 396
click at [716, 233] on div at bounding box center [840, 224] width 321 height 26
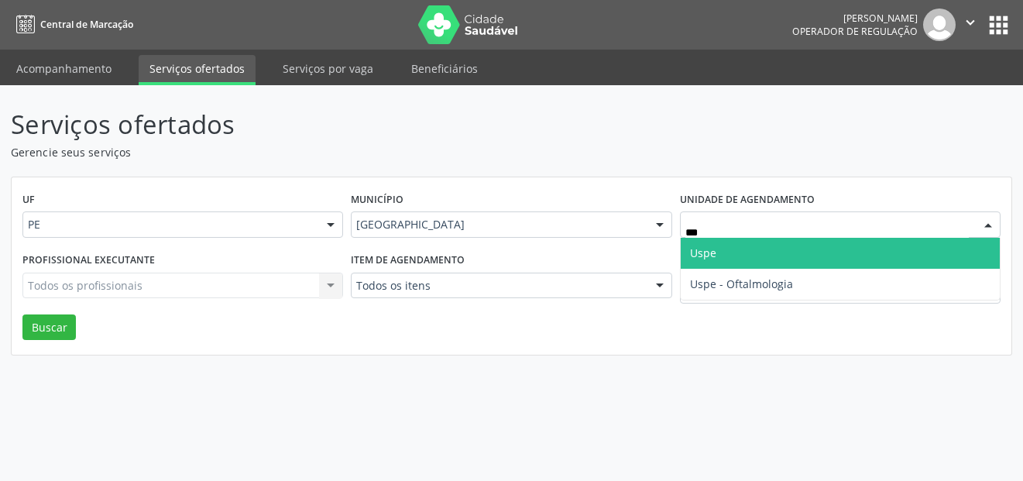
type input "****"
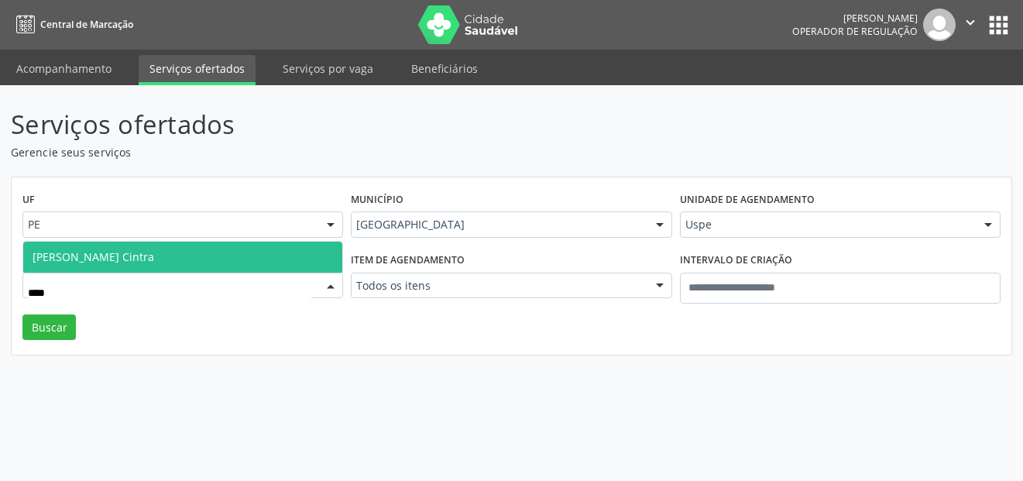
type input "*****"
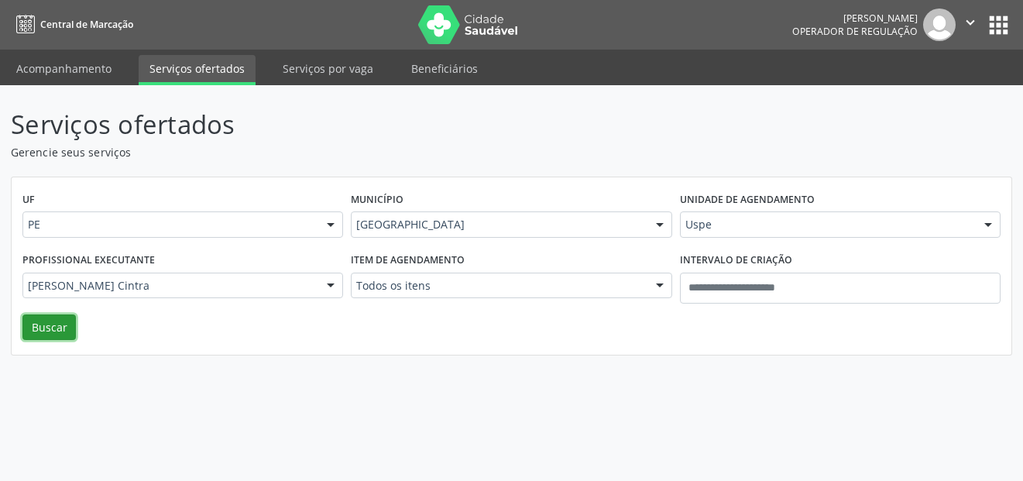
click at [44, 337] on button "Buscar" at bounding box center [48, 327] width 53 height 26
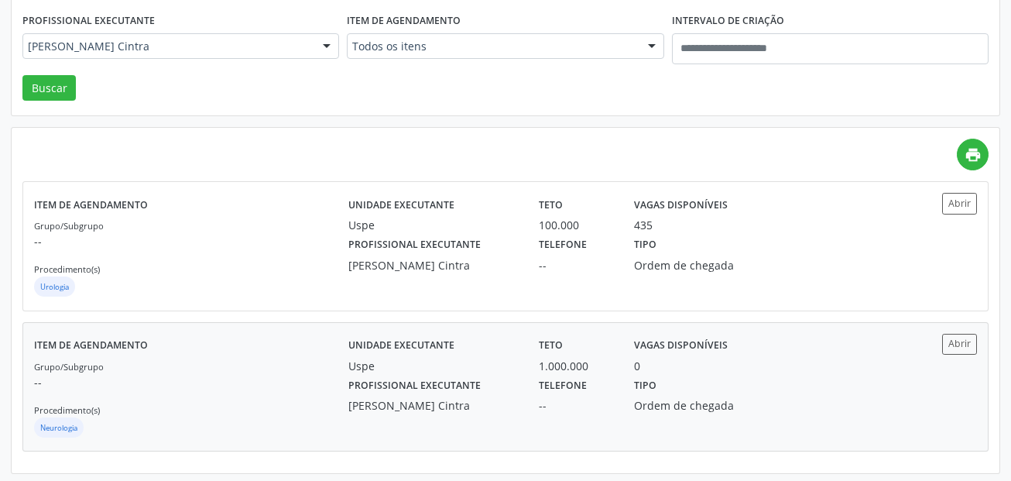
scroll to position [243, 0]
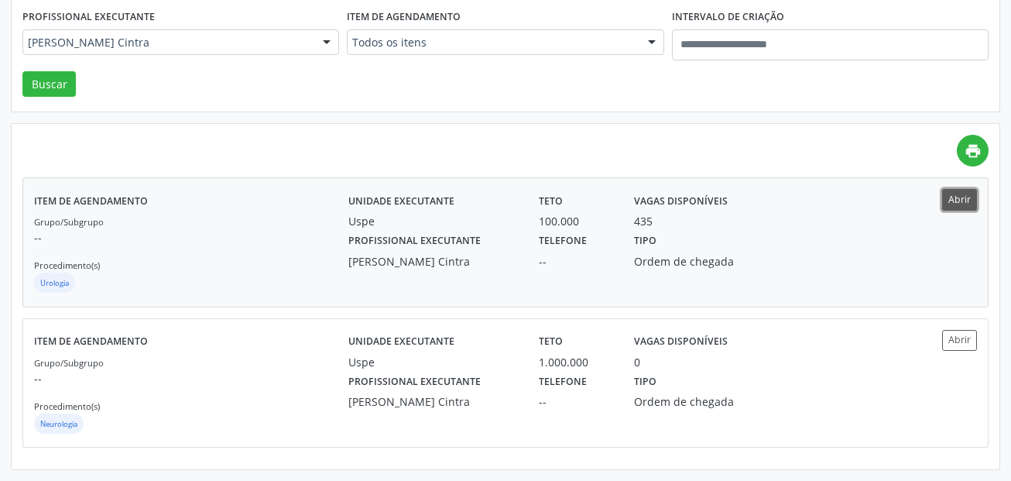
click at [970, 207] on button "Abrir" at bounding box center [959, 199] width 35 height 21
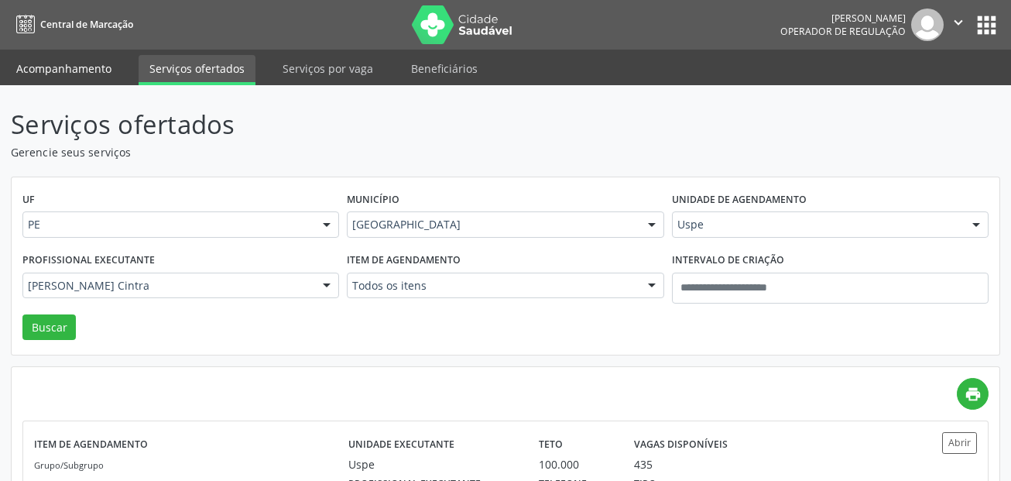
click at [85, 60] on link "Acompanhamento" at bounding box center [63, 68] width 117 height 27
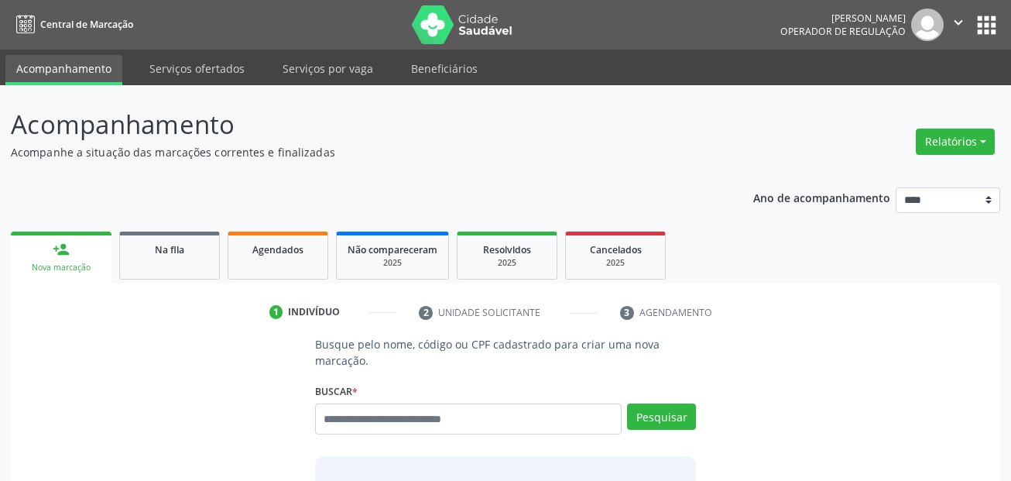
click at [472, 368] on p "Busque pelo nome, código ou CPF cadastrado para criar uma nova marcação." at bounding box center [506, 352] width 382 height 33
click at [505, 430] on input "text" at bounding box center [468, 418] width 307 height 31
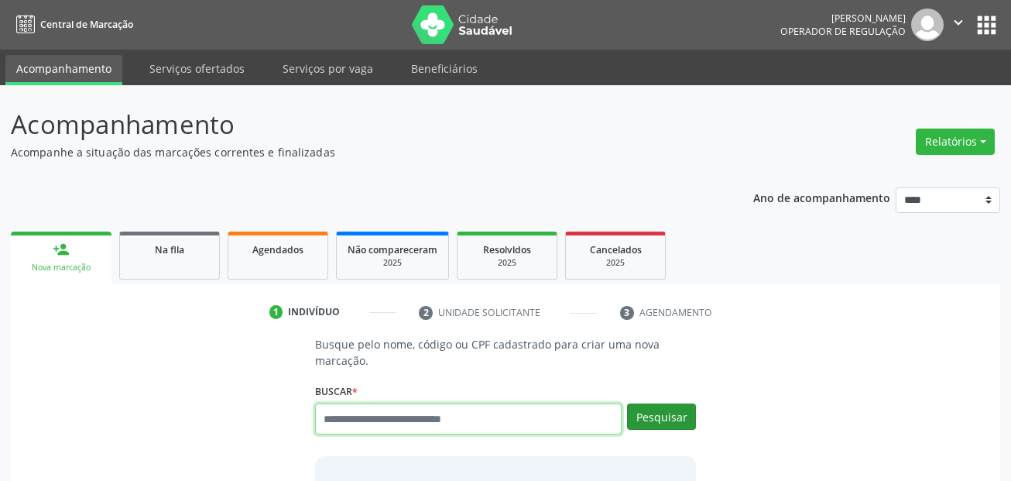
paste input "**********"
type input "**********"
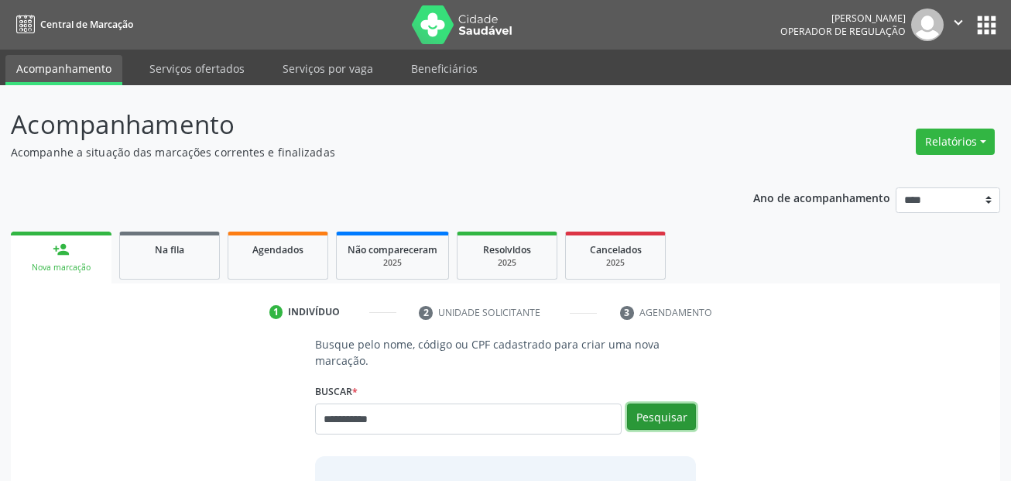
click at [661, 417] on button "Pesquisar" at bounding box center [661, 416] width 69 height 26
type input "**********"
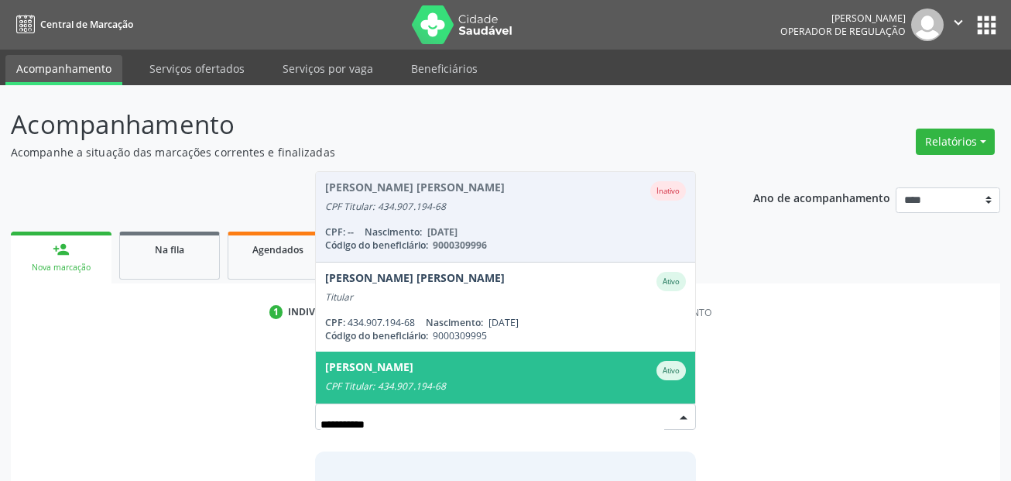
click at [599, 372] on div "Marlindo Goncalves Pereira Ativo" at bounding box center [506, 370] width 362 height 19
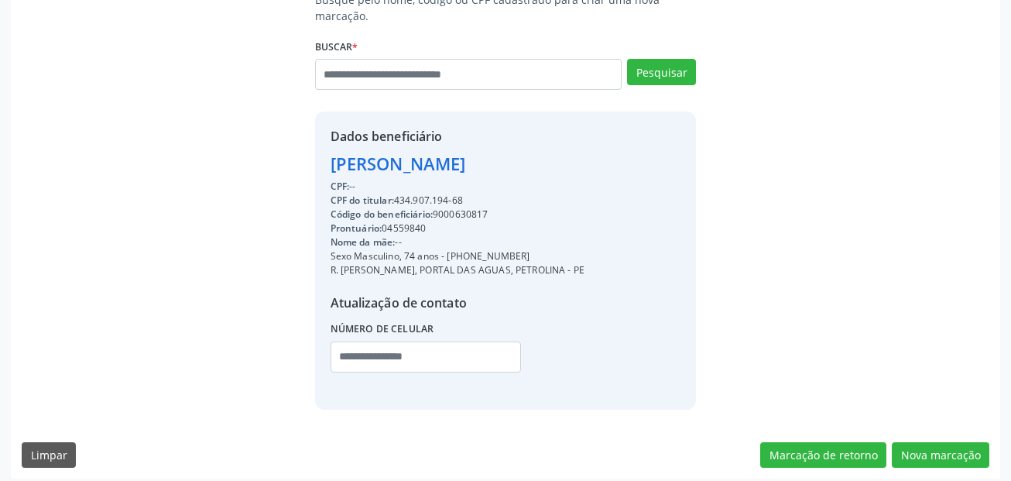
scroll to position [353, 0]
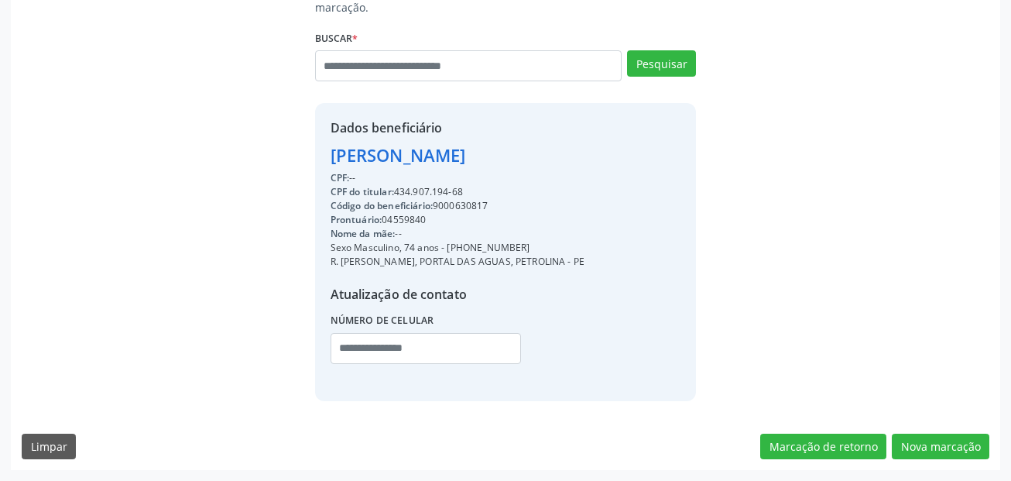
drag, startPoint x: 517, startPoint y: 252, endPoint x: 447, endPoint y: 251, distance: 69.7
click at [447, 251] on div "Sexo Masculino, 74 anos - (87) 99998-1920" at bounding box center [458, 248] width 255 height 14
copy div "(87) 99998-1920"
click at [443, 339] on input "text" at bounding box center [426, 348] width 190 height 31
paste input "**********"
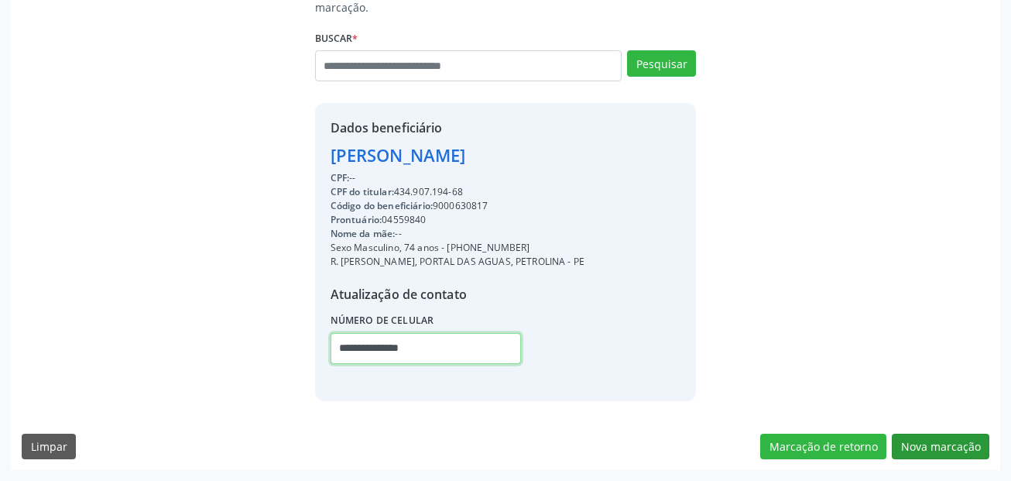
type input "**********"
click at [935, 451] on button "Nova marcação" at bounding box center [941, 447] width 98 height 26
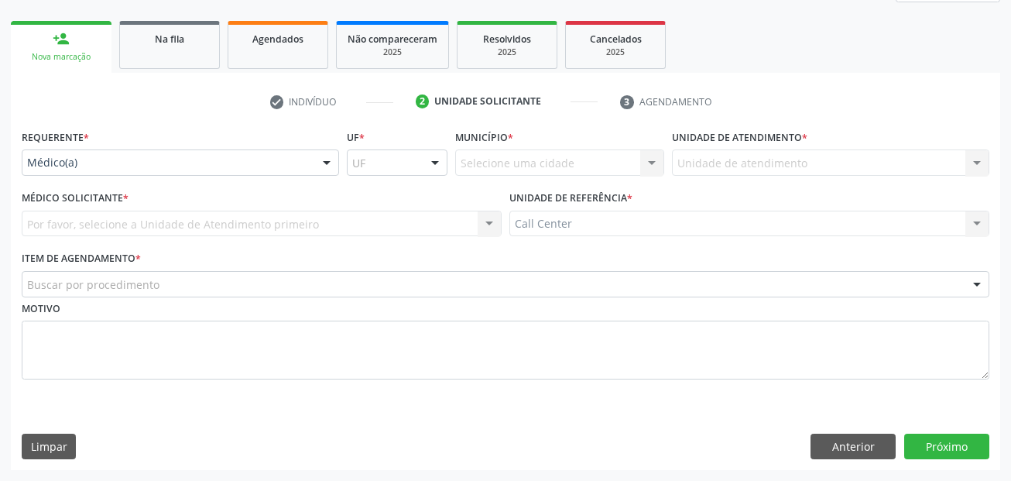
scroll to position [211, 0]
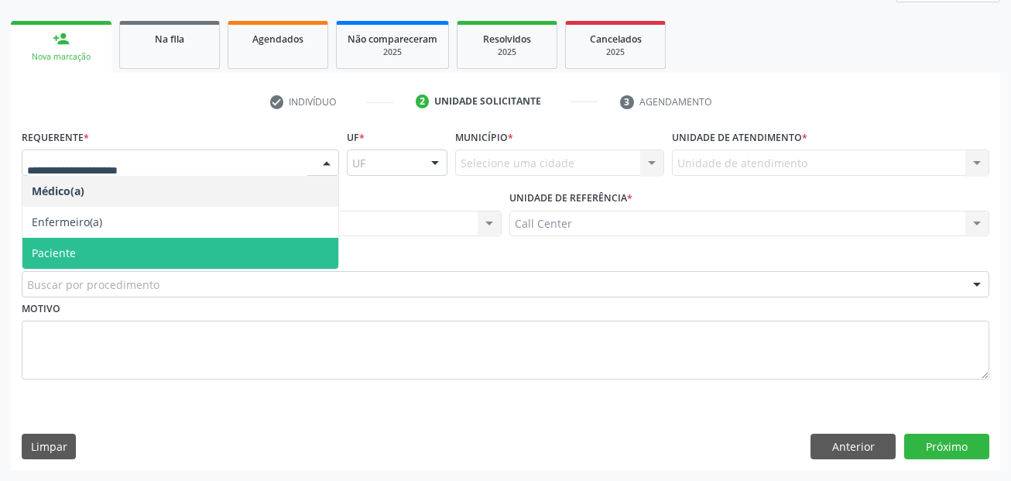
drag, startPoint x: 104, startPoint y: 247, endPoint x: 103, endPoint y: 266, distance: 18.6
click at [103, 248] on span "Paciente" at bounding box center [180, 253] width 316 height 31
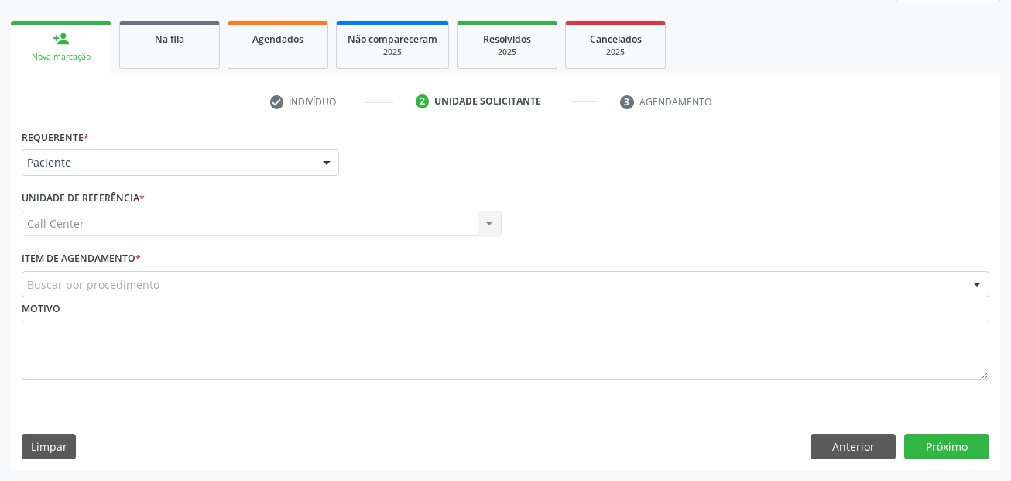
click at [103, 293] on div "Buscar por procedimento" at bounding box center [506, 284] width 968 height 26
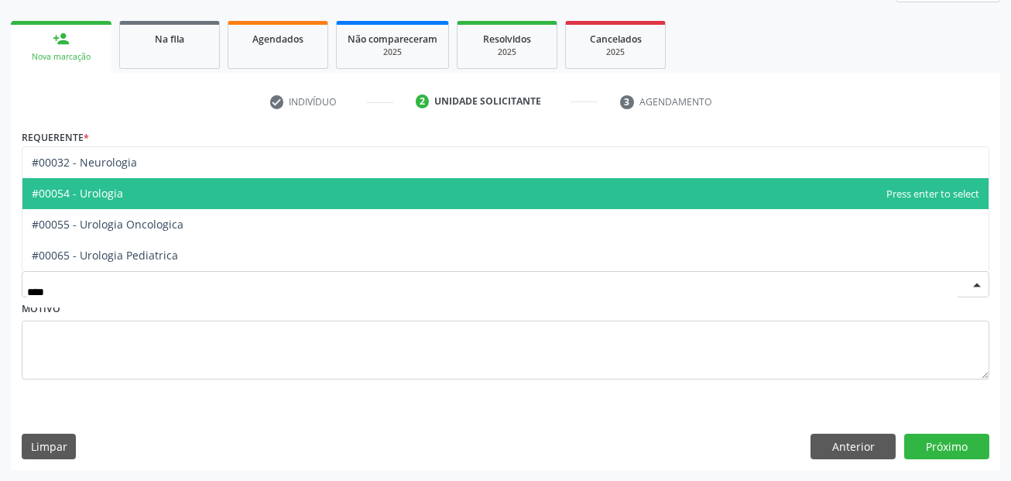
type input "*****"
click at [102, 191] on span "#00054 - Urologia" at bounding box center [77, 193] width 91 height 15
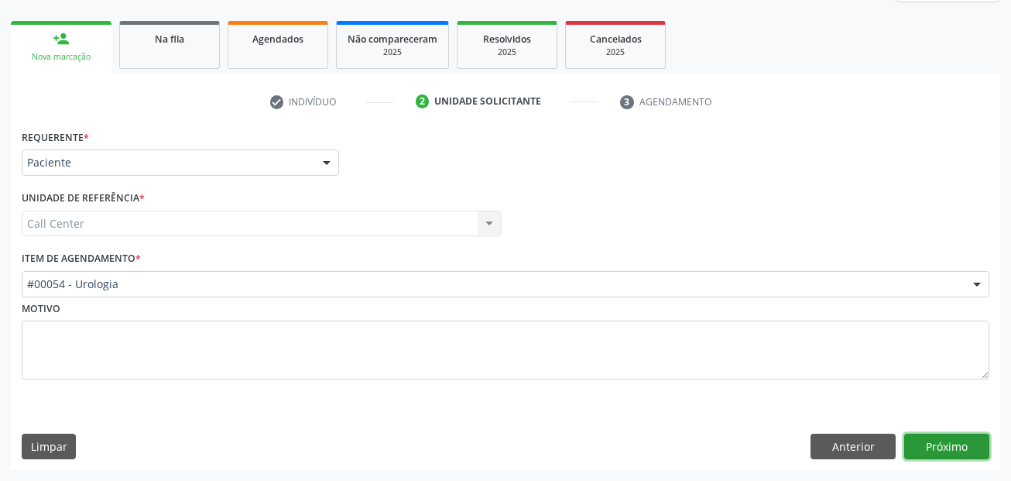
click at [968, 441] on button "Próximo" at bounding box center [946, 447] width 85 height 26
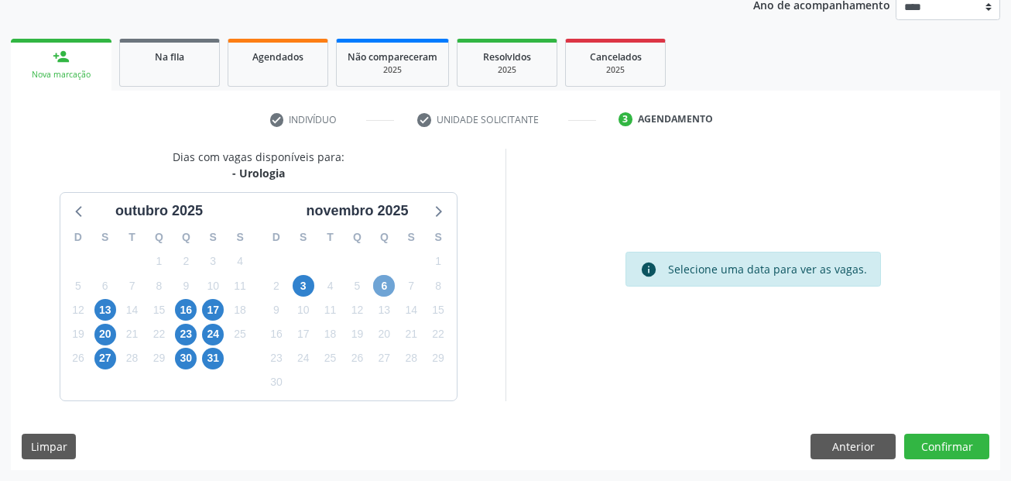
click at [382, 287] on span "6" at bounding box center [384, 286] width 22 height 22
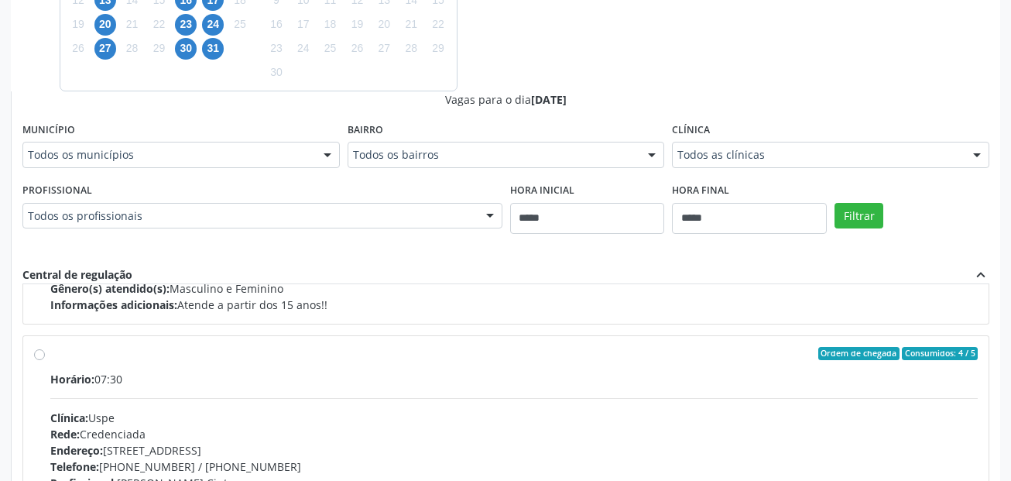
scroll to position [232, 0]
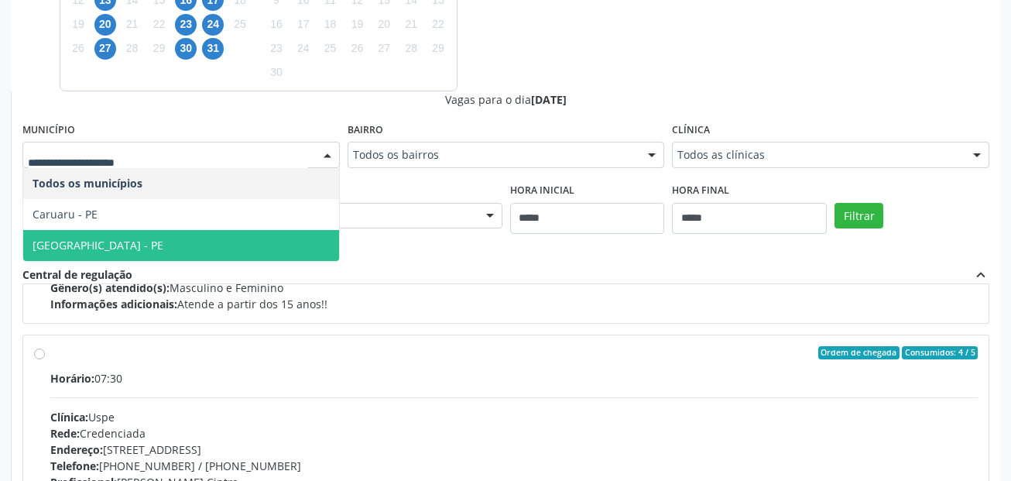
click at [130, 252] on span "Recife - PE" at bounding box center [181, 245] width 316 height 31
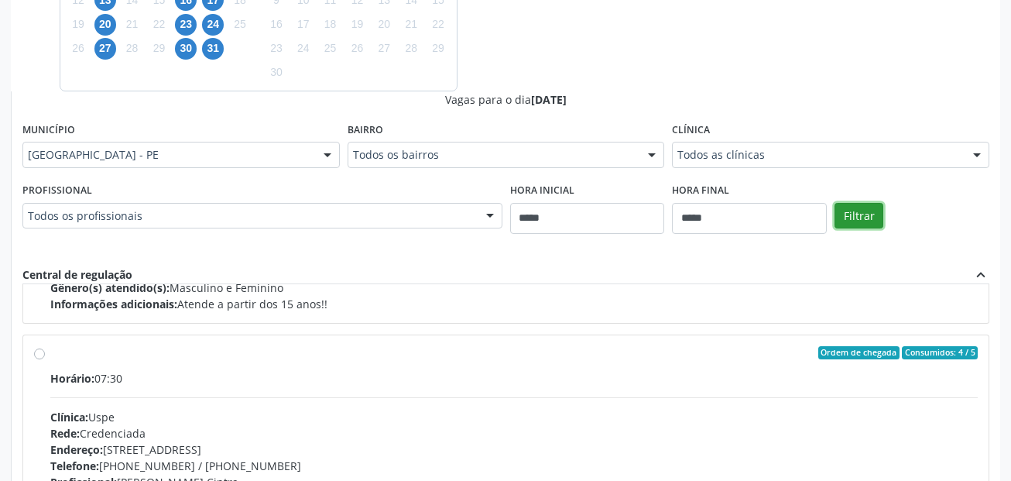
click at [867, 211] on button "Filtrar" at bounding box center [859, 216] width 49 height 26
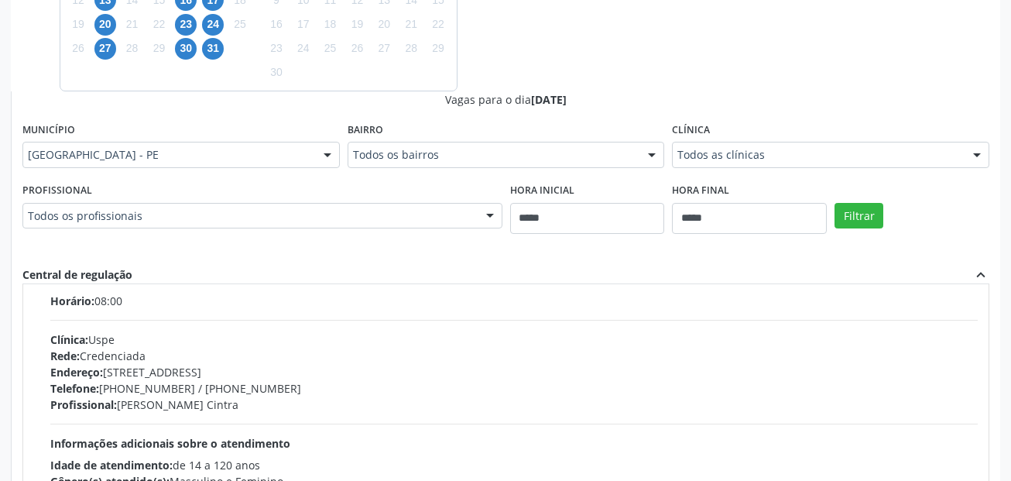
click at [395, 351] on div "Rede: Credenciada" at bounding box center [514, 356] width 928 height 16
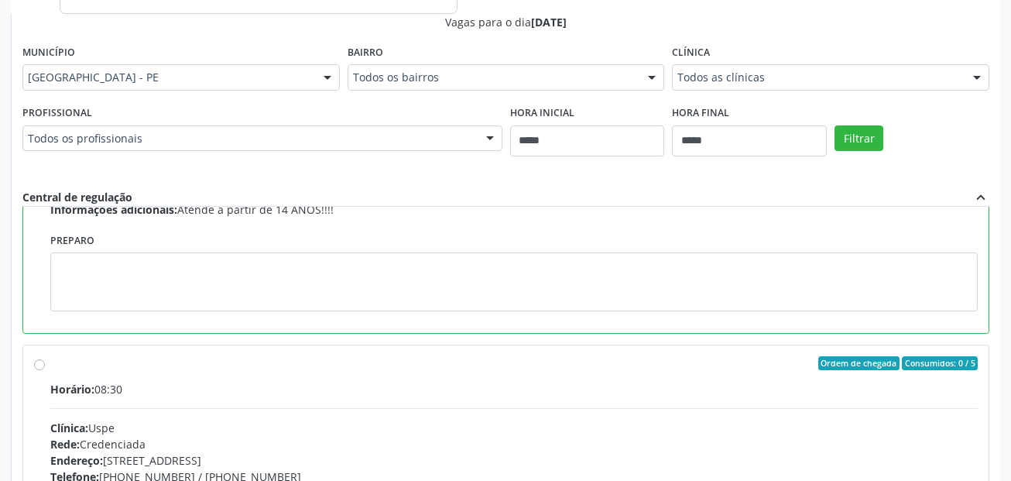
scroll to position [533, 0]
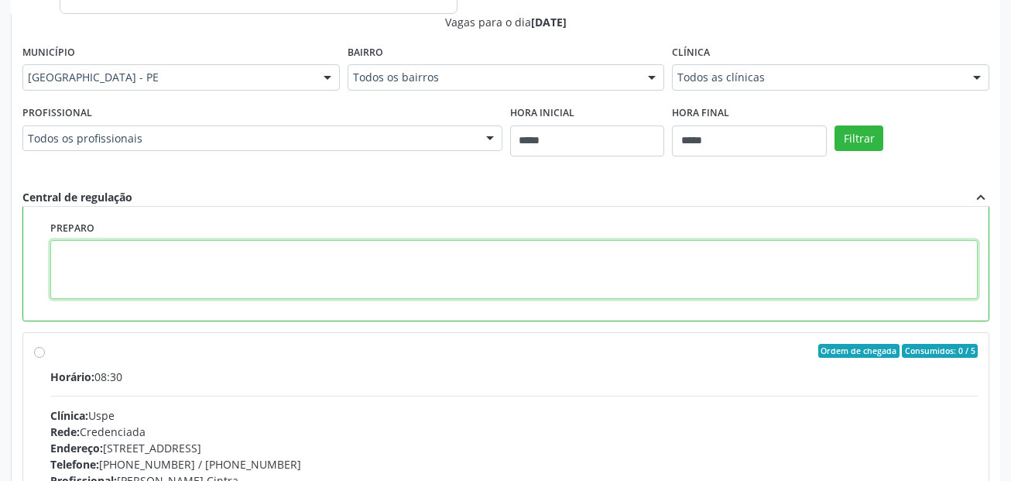
click at [290, 273] on textarea at bounding box center [514, 269] width 928 height 59
paste textarea "**********"
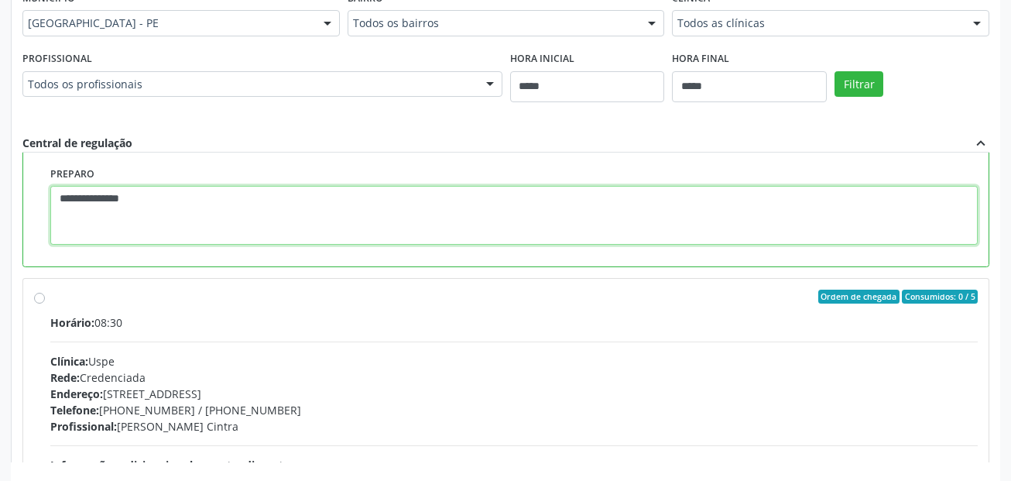
scroll to position [696, 0]
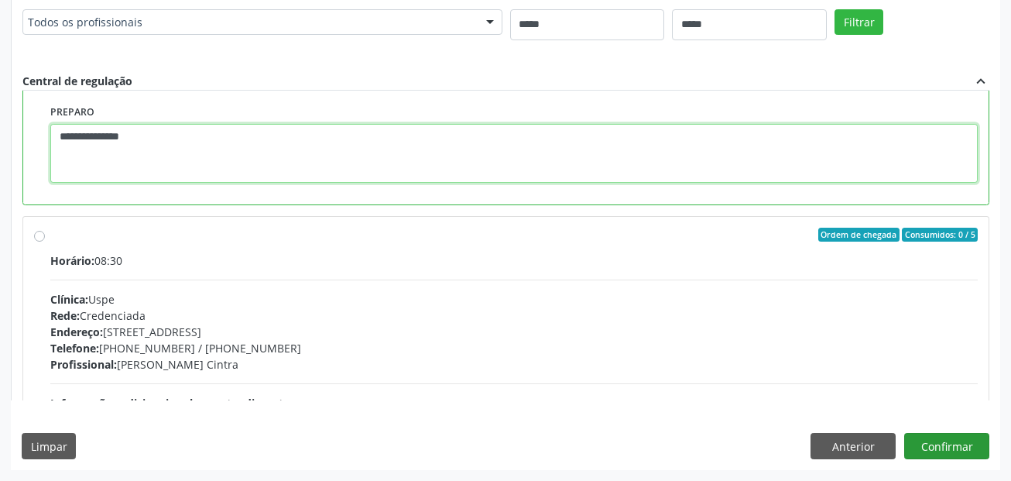
type textarea "**********"
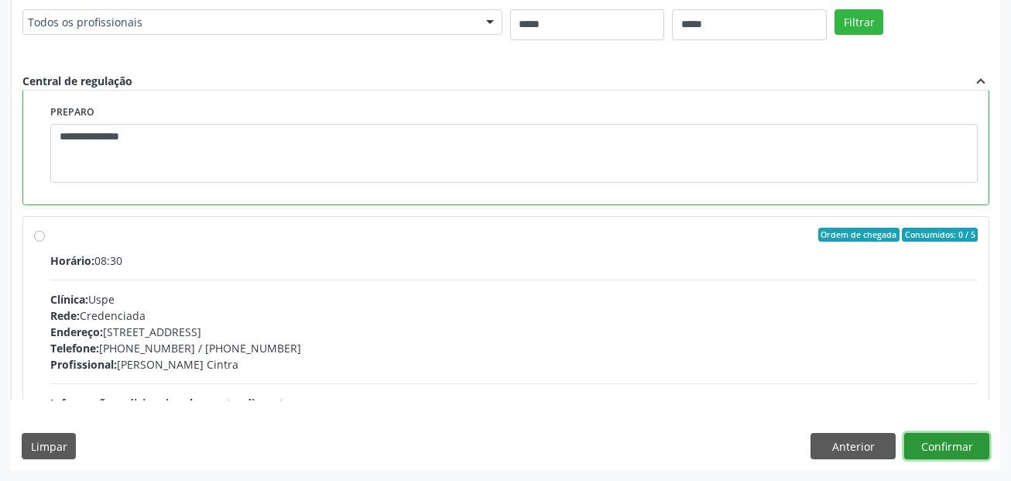
click at [970, 455] on button "Confirmar" at bounding box center [946, 446] width 85 height 26
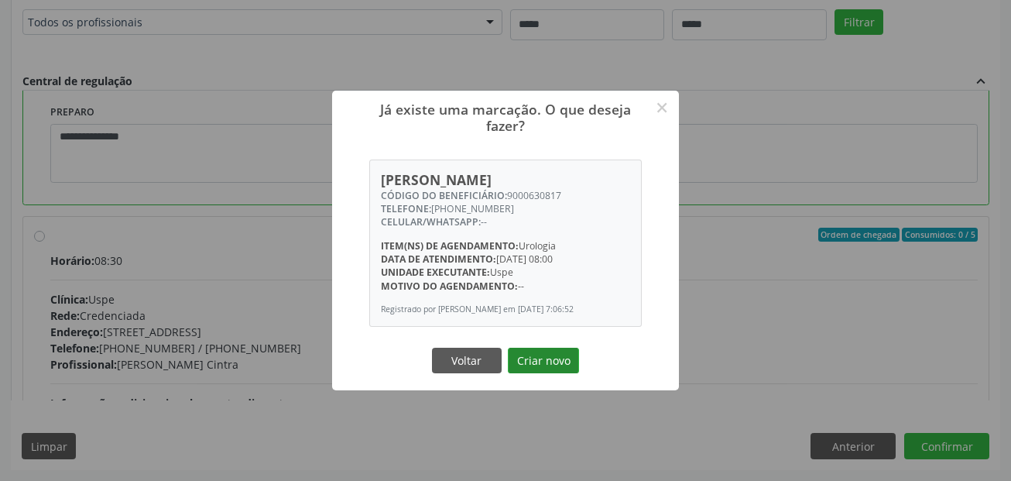
click at [560, 362] on button "Criar novo" at bounding box center [543, 361] width 71 height 26
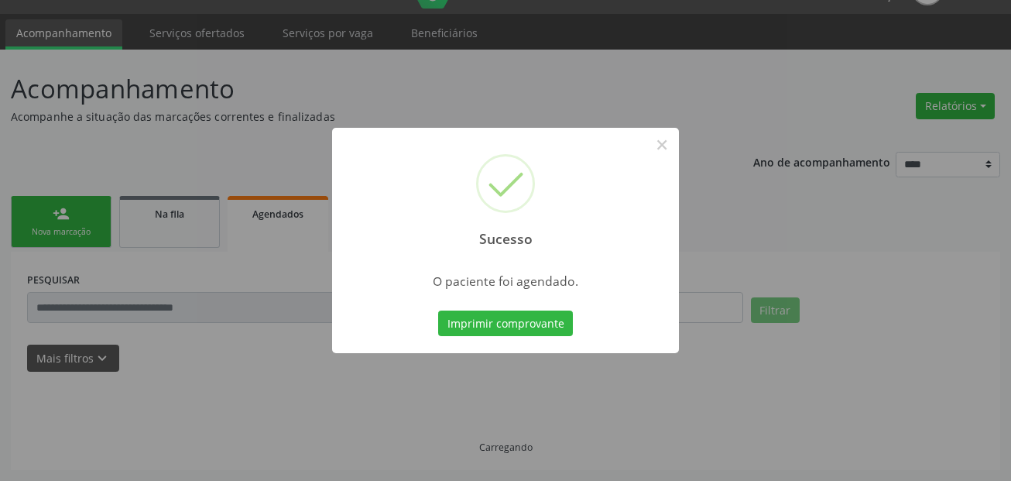
scroll to position [36, 0]
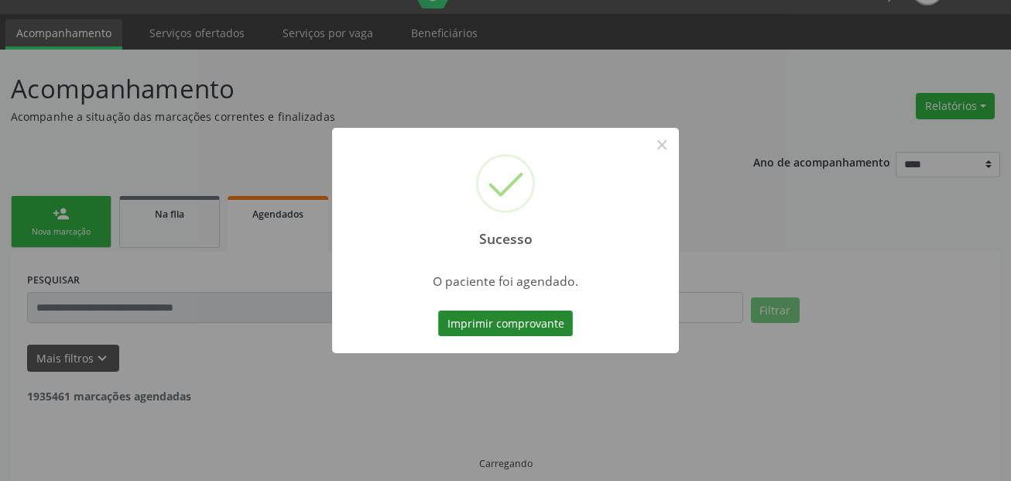
click at [550, 314] on button "Imprimir comprovante" at bounding box center [505, 324] width 135 height 26
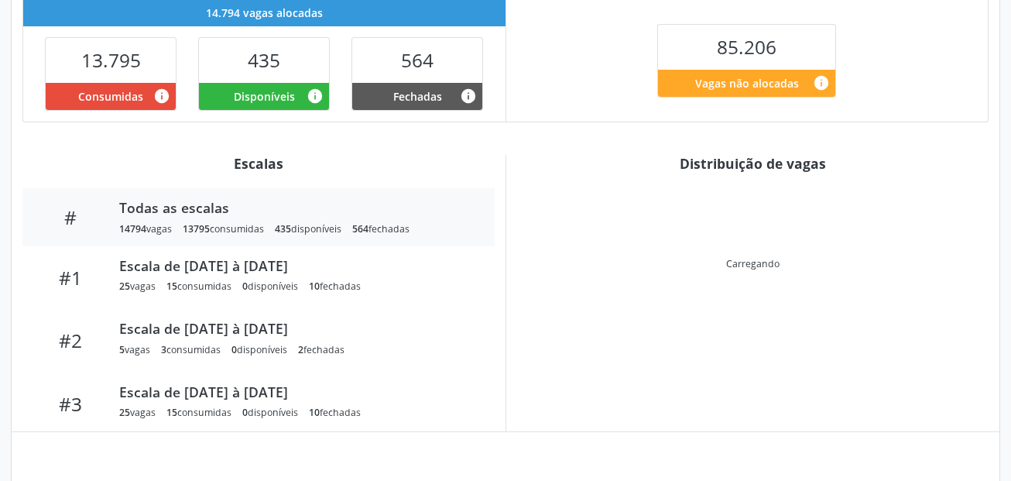
scroll to position [416, 0]
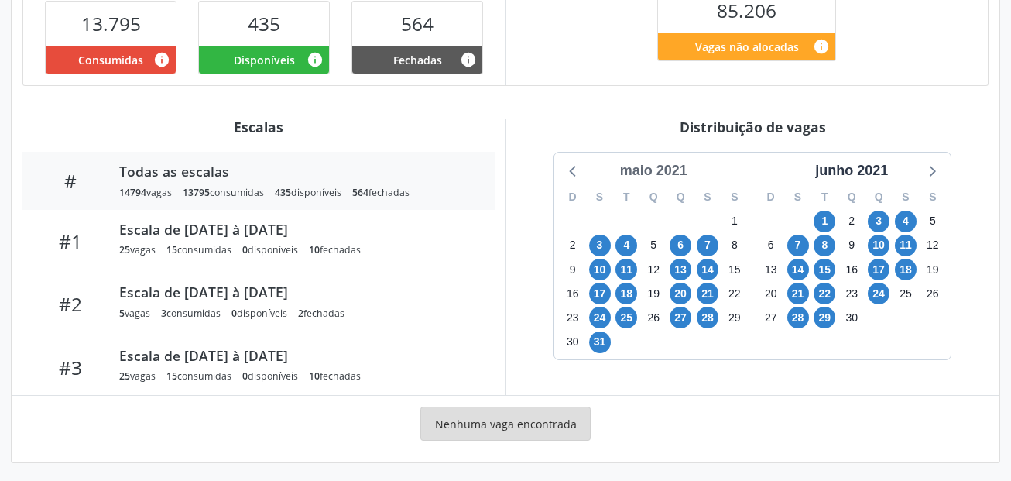
click at [673, 175] on div "maio 2021" at bounding box center [654, 170] width 80 height 21
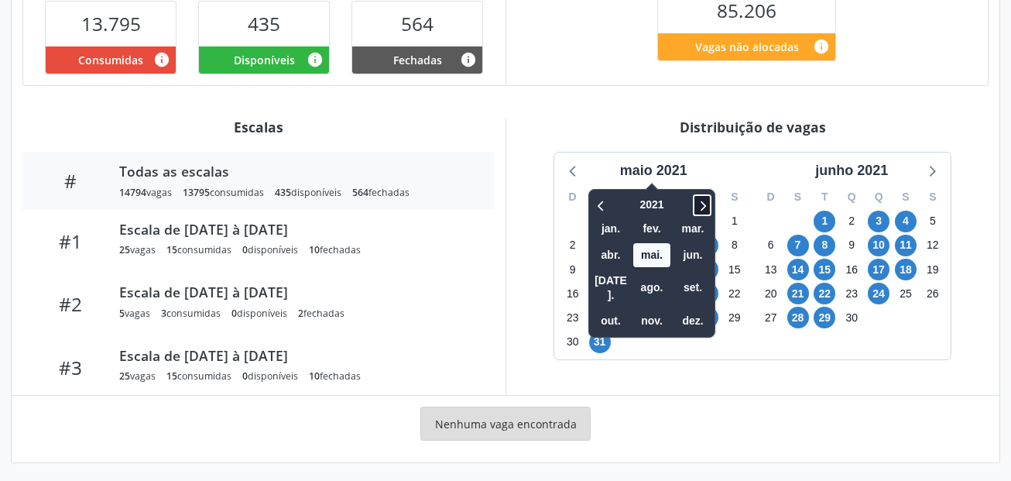
click at [710, 203] on icon at bounding box center [702, 205] width 15 height 19
click at [623, 311] on span "out." at bounding box center [610, 321] width 37 height 24
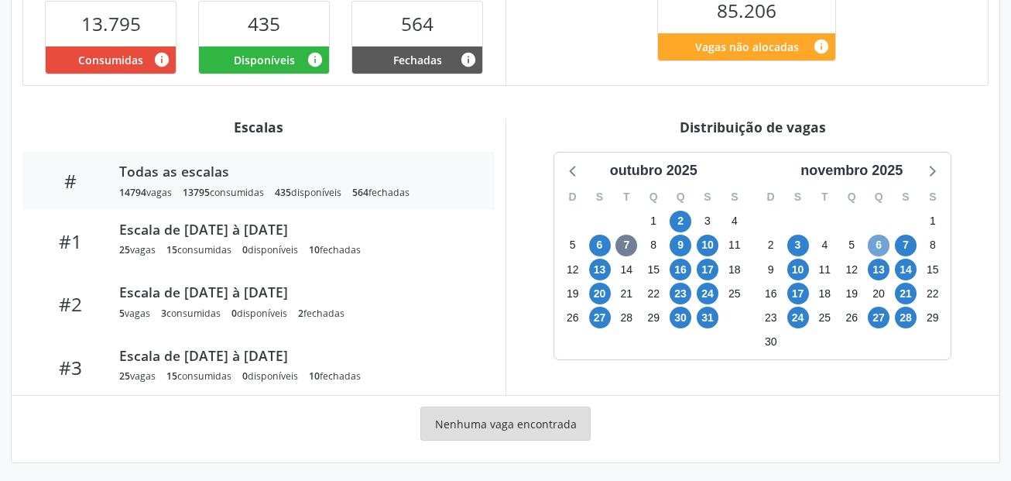
click at [877, 249] on span "6" at bounding box center [879, 246] width 22 height 22
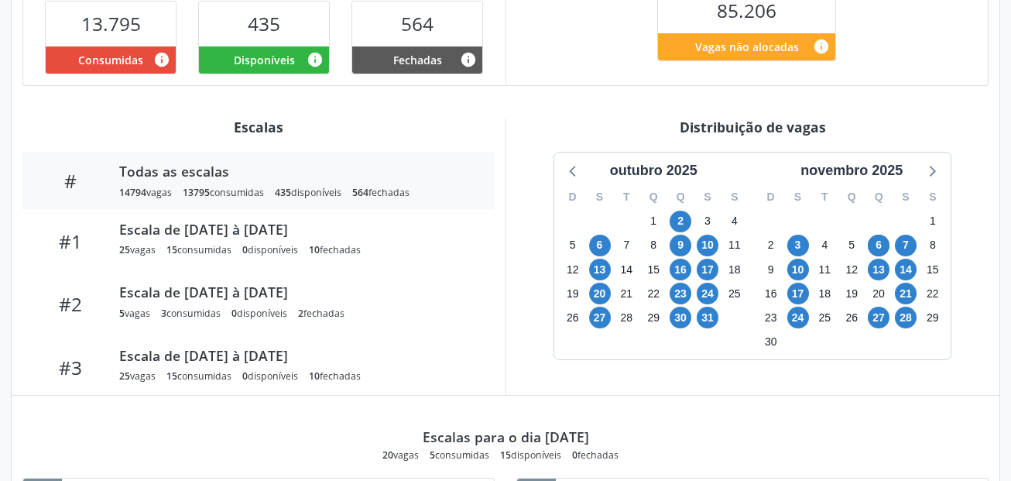
click at [531, 106] on div "Item de agendamento Grupo/Subgrupo -- Procedimento(s) Urologia Unidade executan…" at bounding box center [506, 307] width 988 height 1092
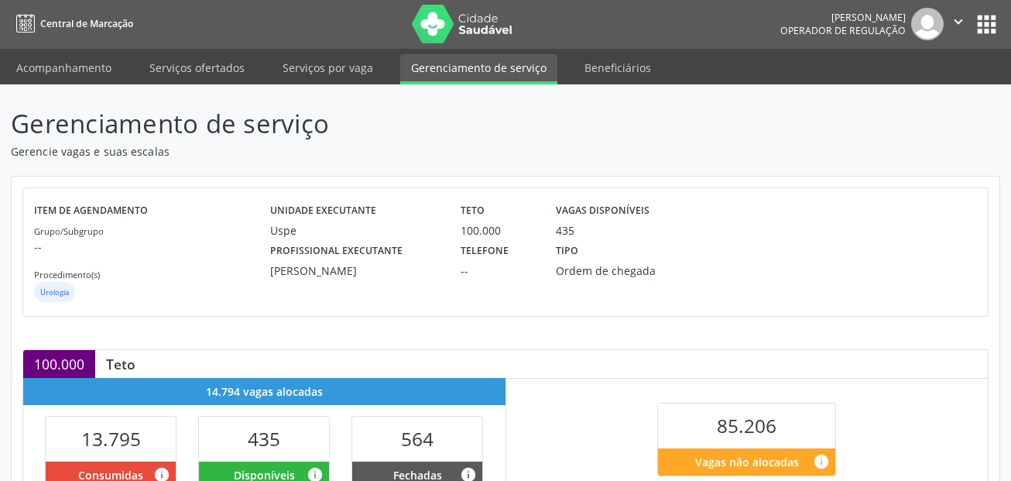
scroll to position [0, 0]
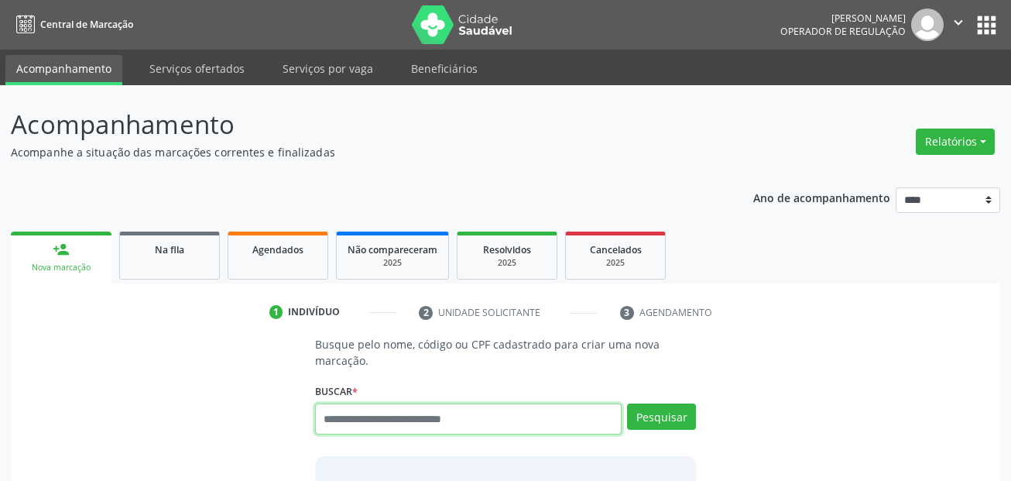
click at [451, 412] on input "text" at bounding box center [468, 418] width 307 height 31
paste input "**********"
type input "**********"
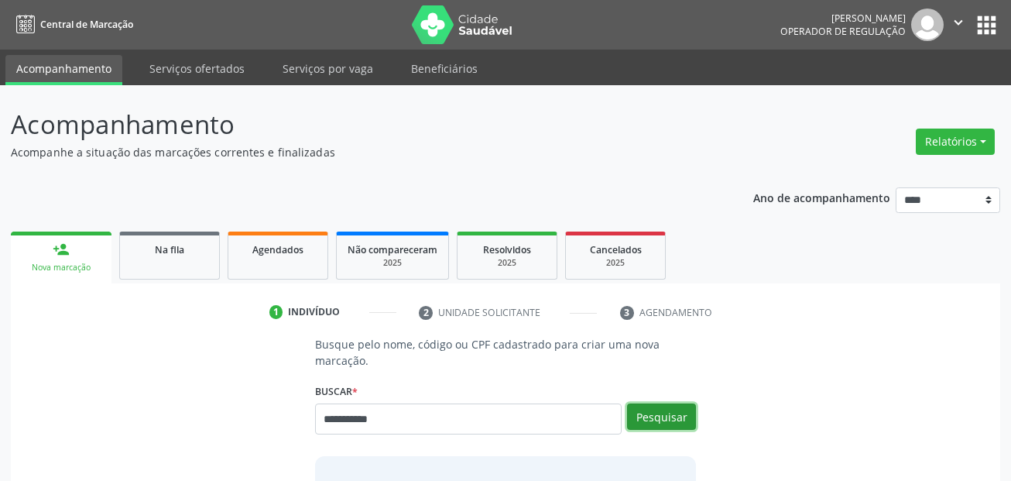
click at [654, 415] on button "Pesquisar" at bounding box center [661, 416] width 69 height 26
type input "**********"
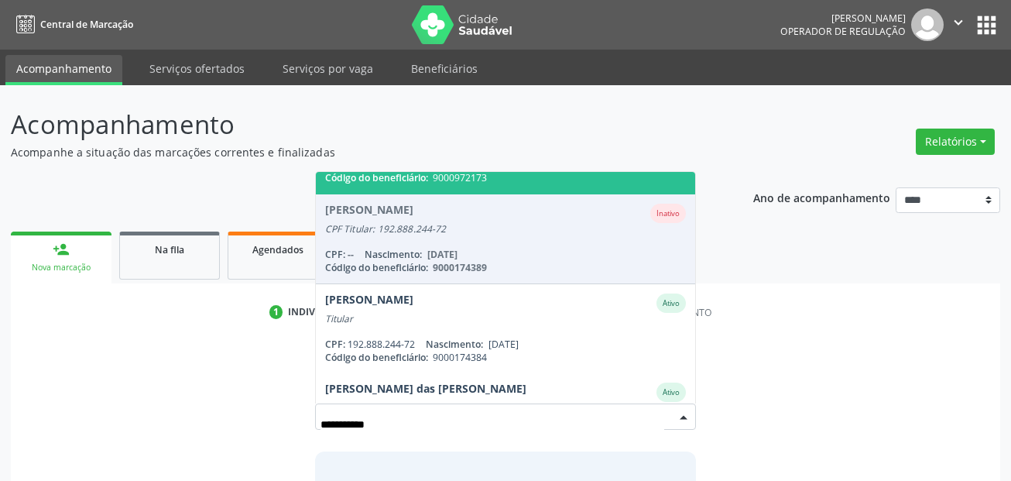
scroll to position [155, 0]
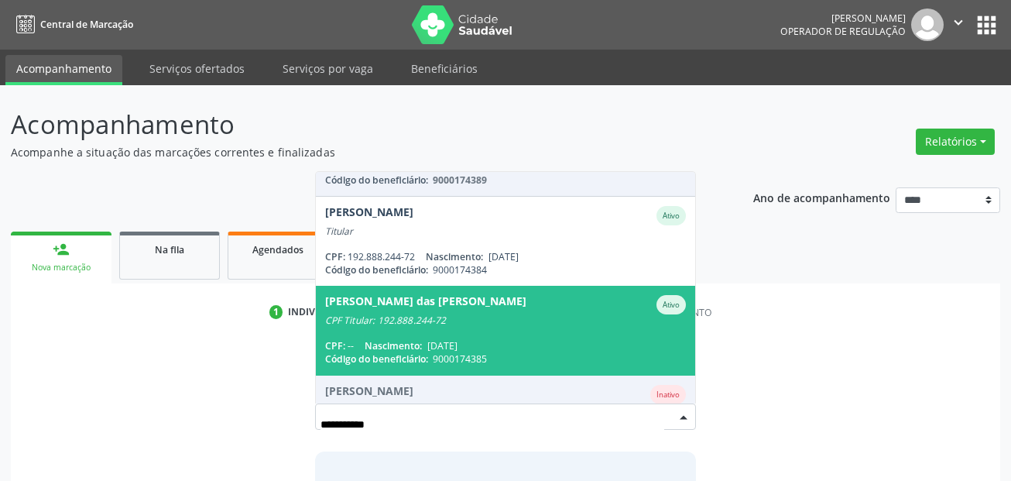
click at [517, 324] on div "CPF Titular: 192.888.244-72" at bounding box center [506, 320] width 362 height 12
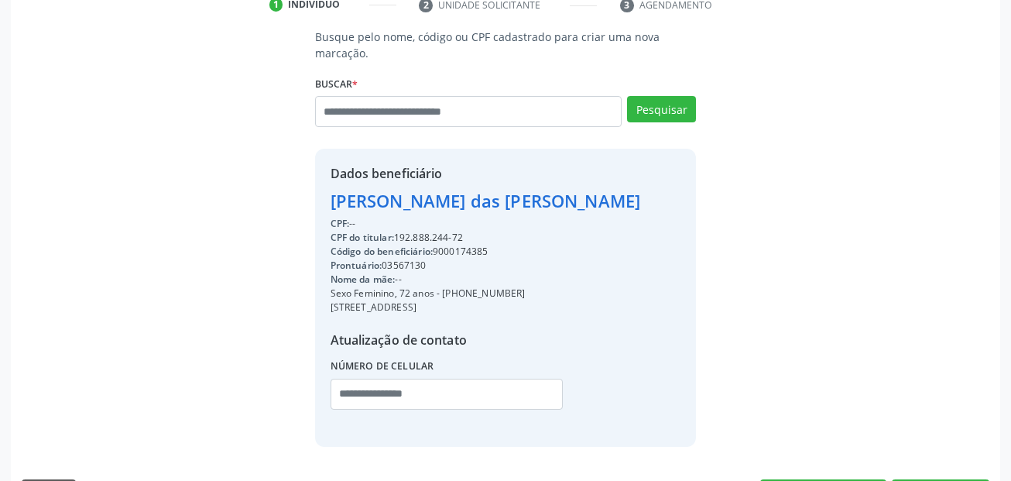
scroll to position [310, 0]
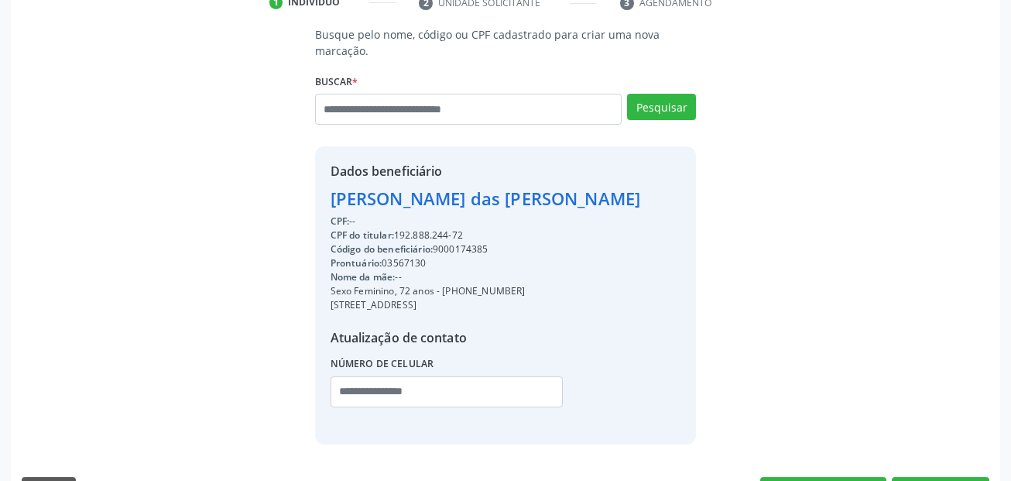
drag, startPoint x: 524, startPoint y: 297, endPoint x: 447, endPoint y: 298, distance: 77.4
click at [447, 298] on div "[STREET_ADDRESS]" at bounding box center [486, 305] width 311 height 14
click at [448, 298] on div "RUA 50 PT-10 6672, UR-11, RECIFE - PE" at bounding box center [486, 305] width 311 height 14
drag, startPoint x: 445, startPoint y: 291, endPoint x: 530, endPoint y: 285, distance: 85.4
click at [530, 285] on div "Sexo Feminino, 72 anos - (81) 99326-6179" at bounding box center [486, 291] width 311 height 14
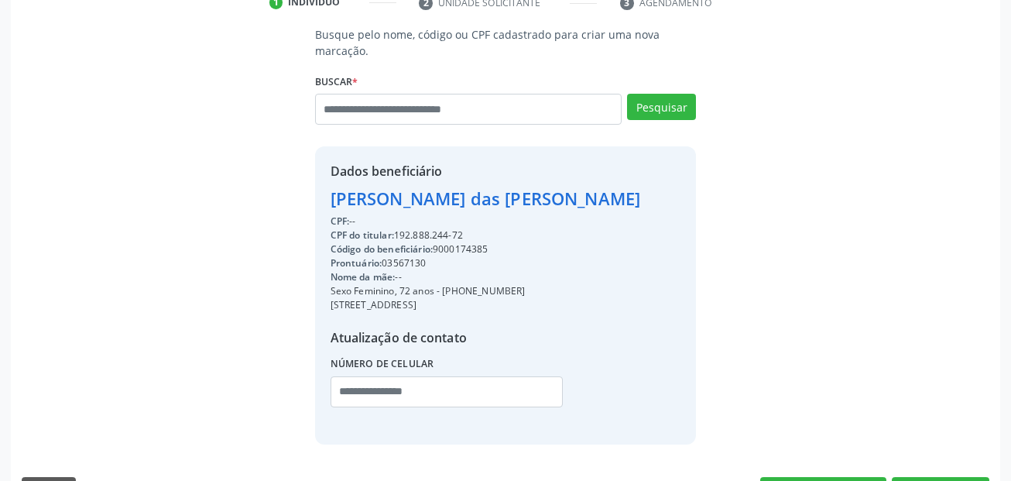
click at [528, 289] on div "Sexo Feminino, 72 anos - (81) 99326-6179" at bounding box center [486, 291] width 311 height 14
drag, startPoint x: 526, startPoint y: 291, endPoint x: 442, endPoint y: 293, distance: 83.7
click at [442, 293] on div "Sexo Feminino, 72 anos - (81) 99326-6179" at bounding box center [486, 291] width 311 height 14
copy div "(81) 99326-6179"
drag, startPoint x: 448, startPoint y: 386, endPoint x: 451, endPoint y: 395, distance: 9.8
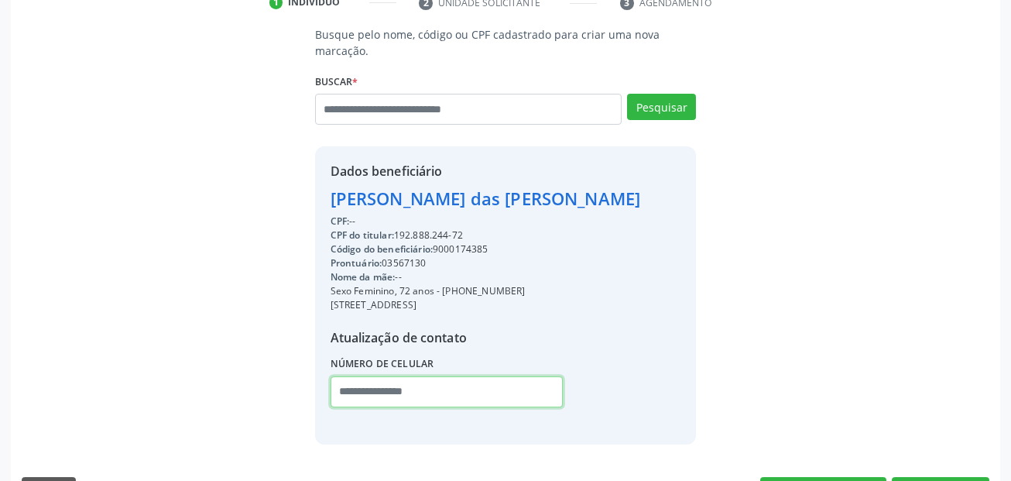
click at [448, 386] on input "text" at bounding box center [447, 391] width 232 height 31
paste input "**********"
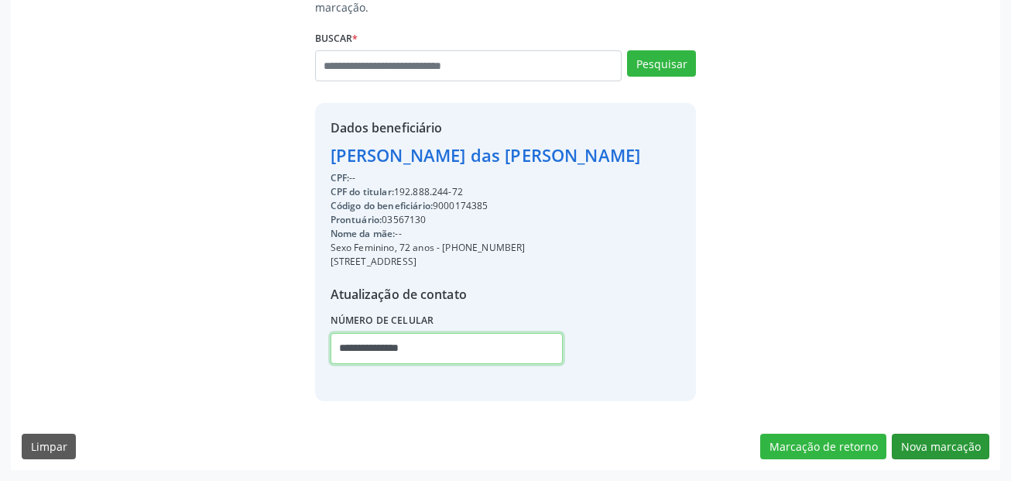
type input "**********"
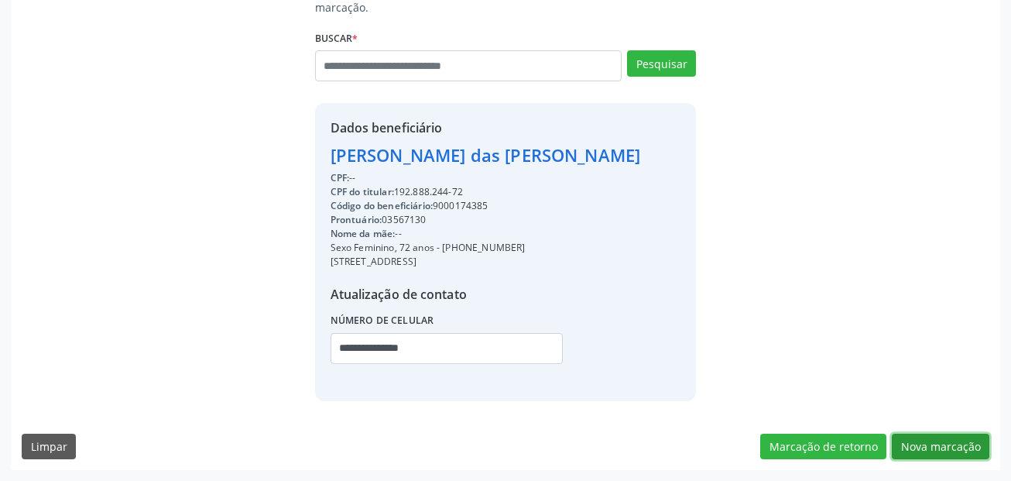
click at [940, 448] on button "Nova marcação" at bounding box center [941, 447] width 98 height 26
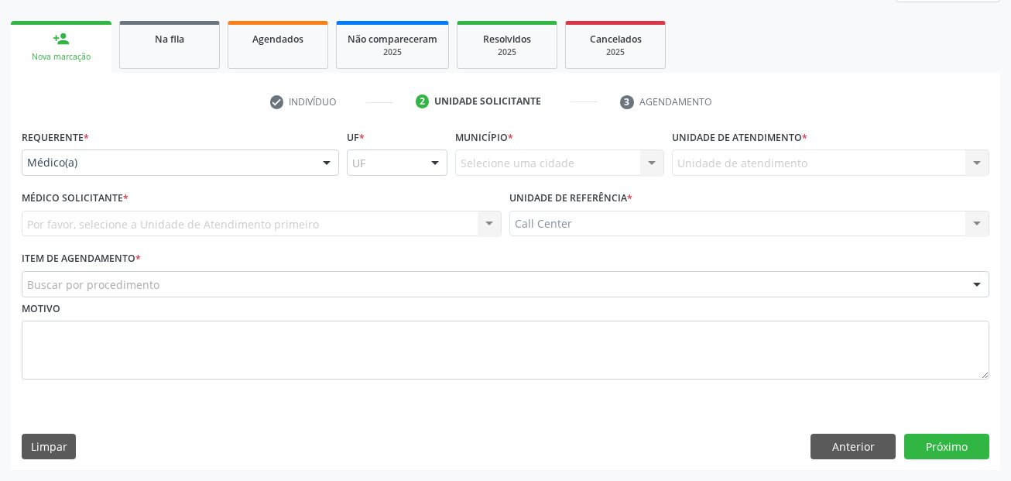
scroll to position [211, 0]
drag, startPoint x: 236, startPoint y: 445, endPoint x: 86, endPoint y: 198, distance: 289.1
click at [234, 444] on div "Limpar Anterior Próximo" at bounding box center [506, 447] width 968 height 26
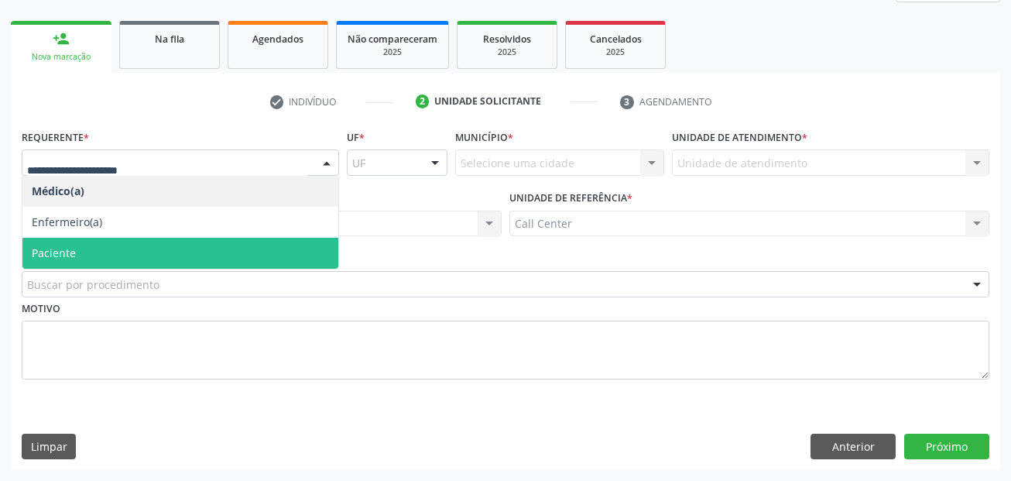
click at [86, 267] on span "Paciente" at bounding box center [180, 253] width 316 height 31
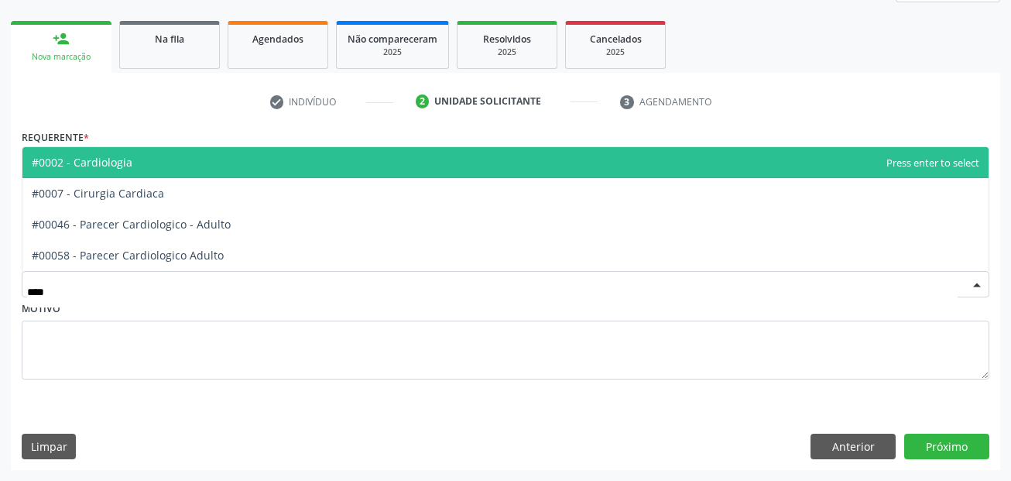
click at [149, 168] on span "#0002 - Cardiologia" at bounding box center [505, 162] width 966 height 31
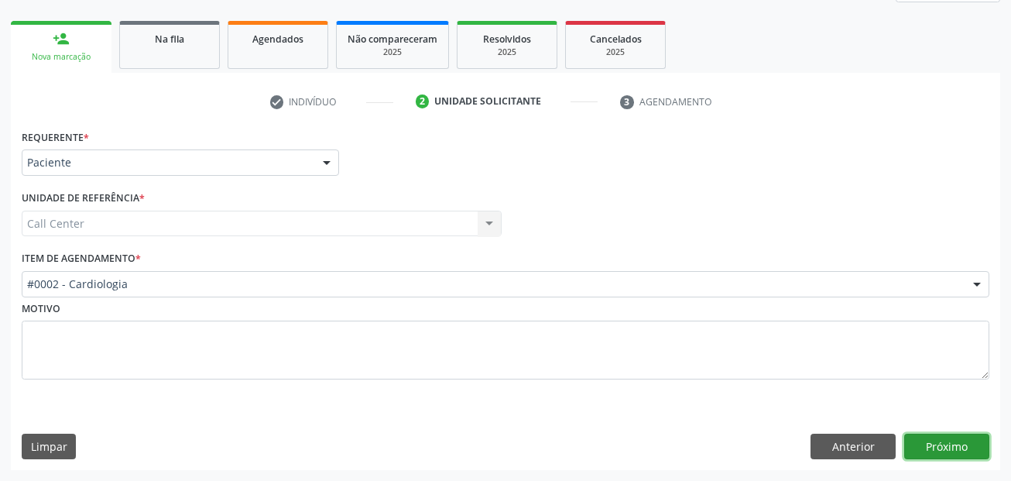
click at [934, 445] on button "Próximo" at bounding box center [946, 447] width 85 height 26
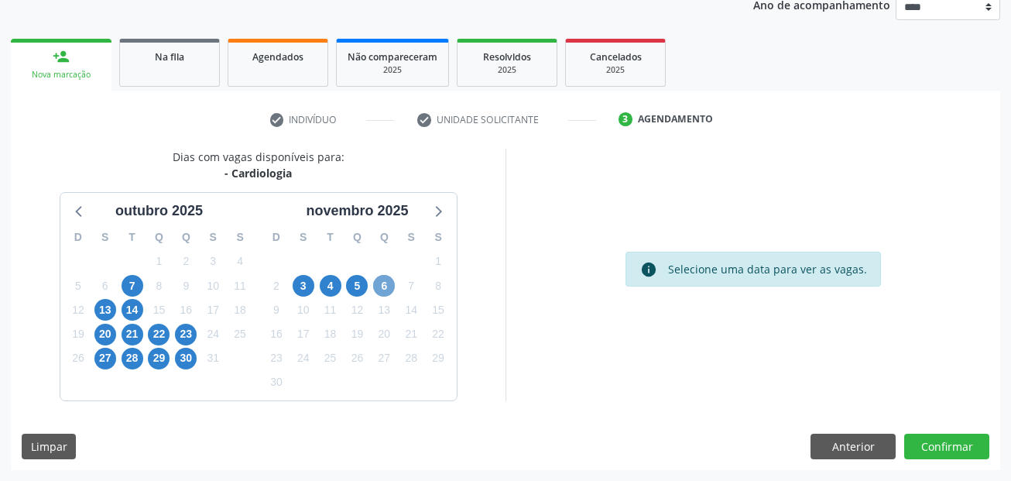
click at [377, 283] on span "6" at bounding box center [384, 286] width 22 height 22
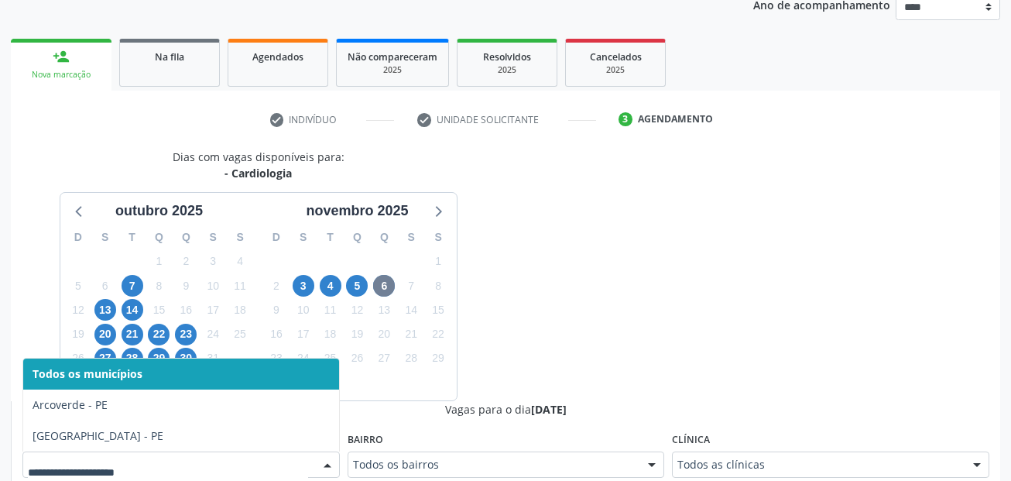
scroll to position [200, 0]
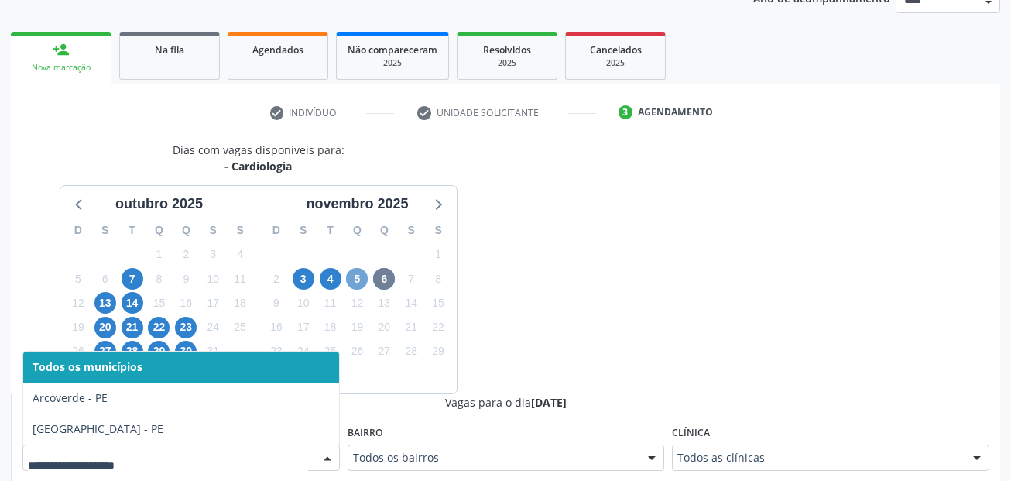
click at [360, 276] on span "5" at bounding box center [357, 279] width 22 height 22
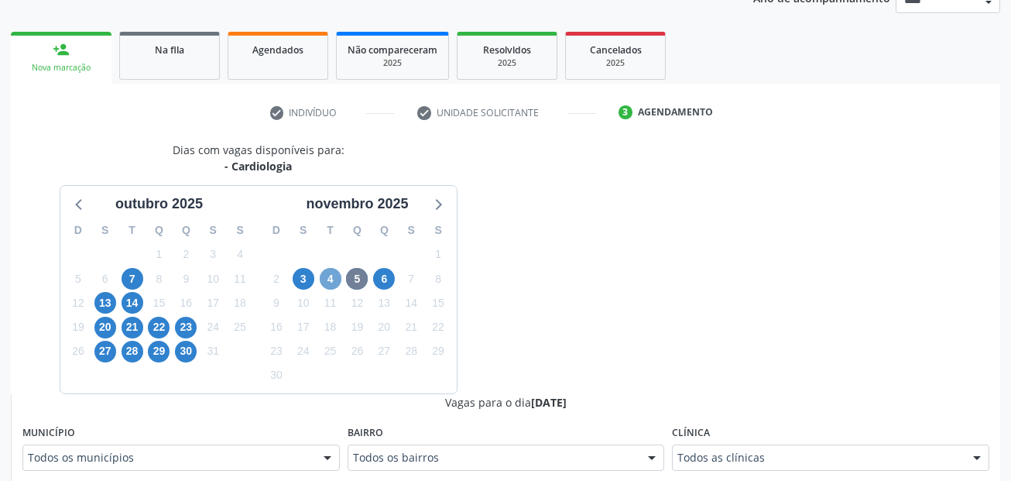
click at [328, 273] on span "4" at bounding box center [331, 279] width 22 height 22
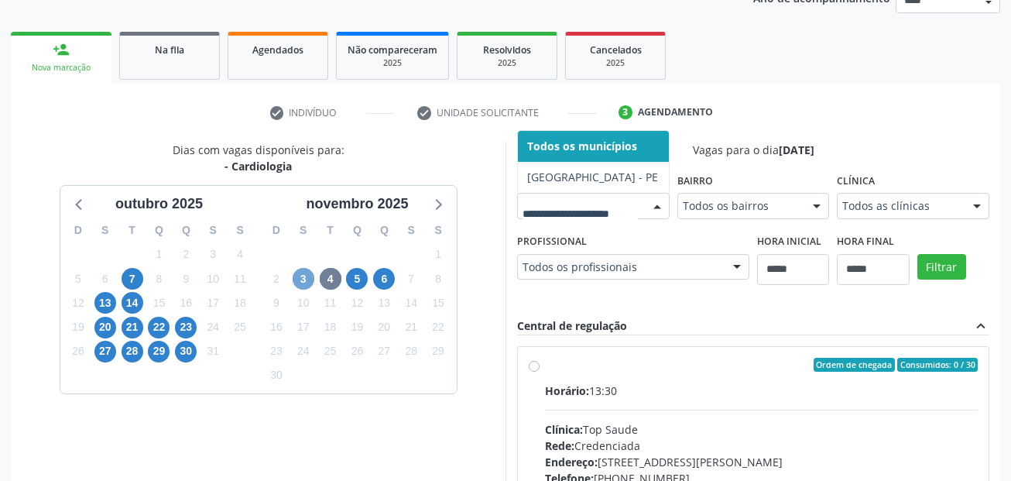
click at [308, 280] on span "3" at bounding box center [304, 279] width 22 height 22
click at [517, 219] on div at bounding box center [593, 206] width 153 height 26
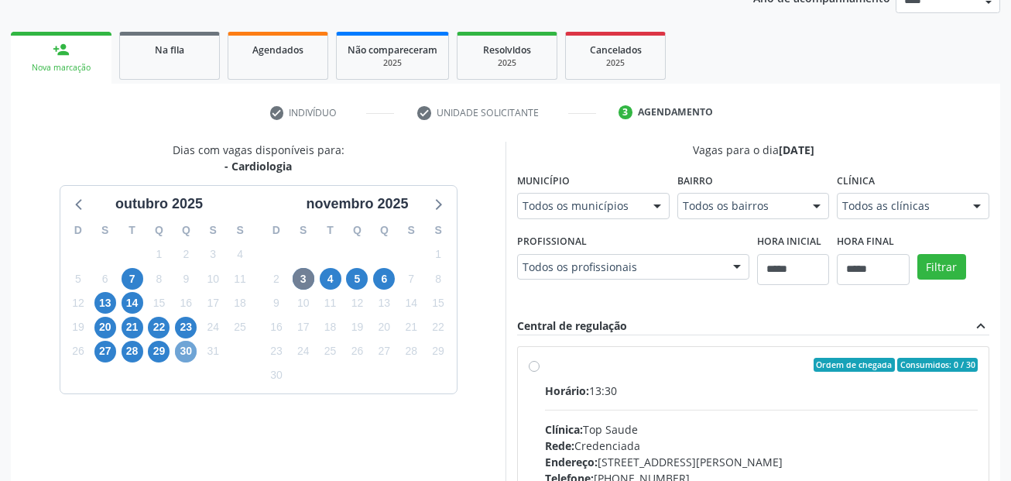
click at [187, 350] on span "30" at bounding box center [186, 352] width 22 height 22
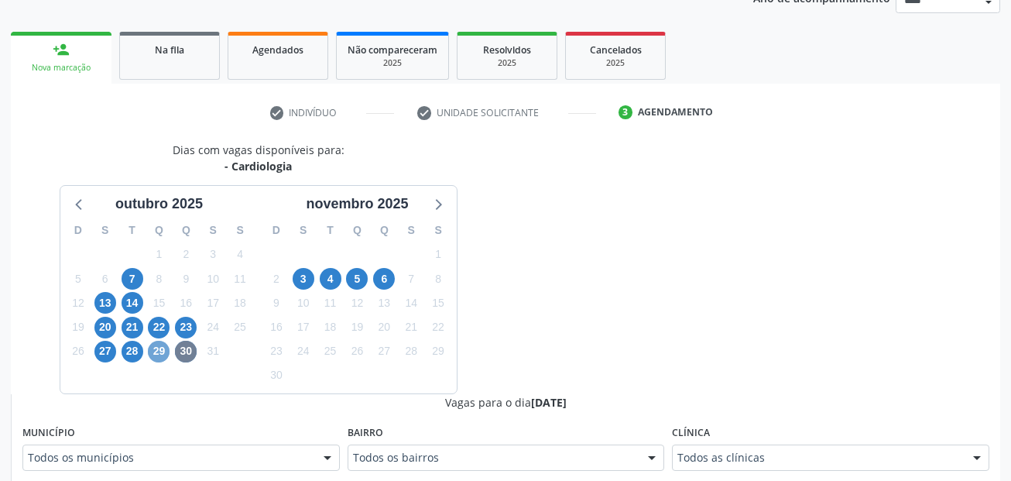
click at [152, 354] on span "29" at bounding box center [159, 352] width 22 height 22
click at [139, 354] on span "28" at bounding box center [133, 352] width 22 height 22
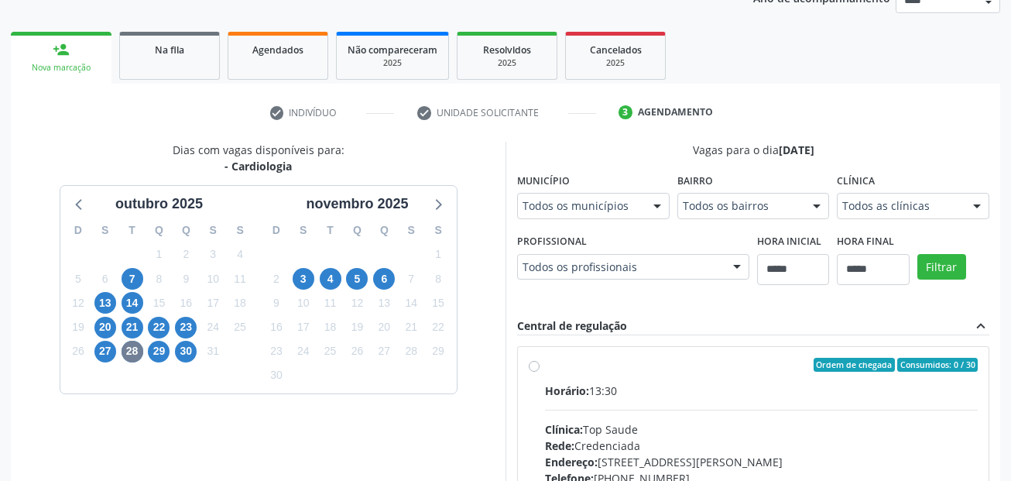
click at [517, 219] on div "Todos os municípios" at bounding box center [593, 206] width 153 height 26
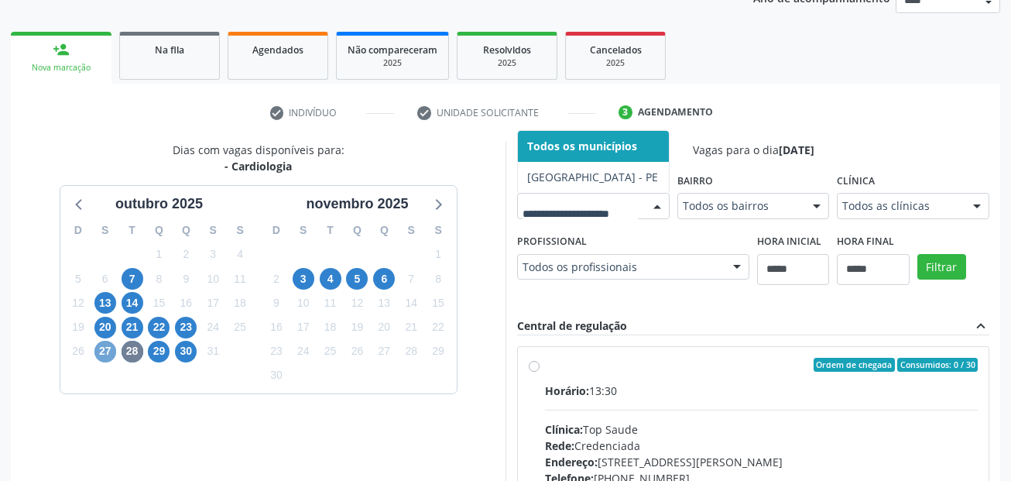
click at [109, 357] on span "27" at bounding box center [105, 352] width 22 height 22
click at [186, 331] on span "23" at bounding box center [186, 328] width 22 height 22
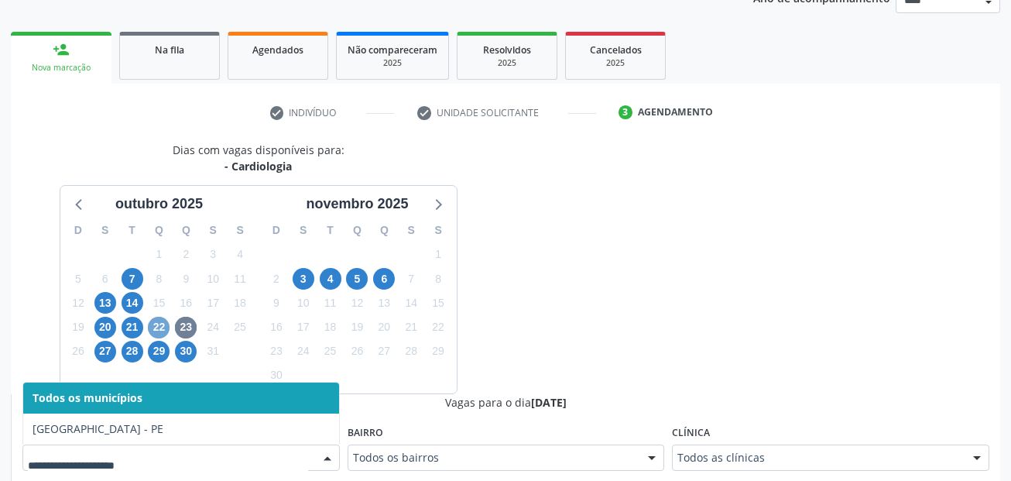
click at [162, 330] on span "22" at bounding box center [159, 328] width 22 height 22
click at [133, 324] on span "21" at bounding box center [133, 328] width 22 height 22
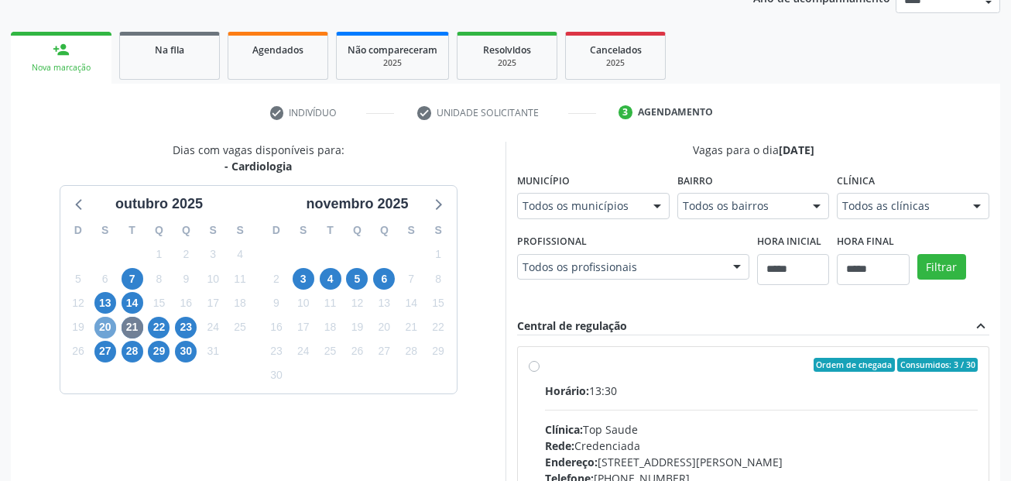
click at [114, 324] on span "20" at bounding box center [105, 328] width 22 height 22
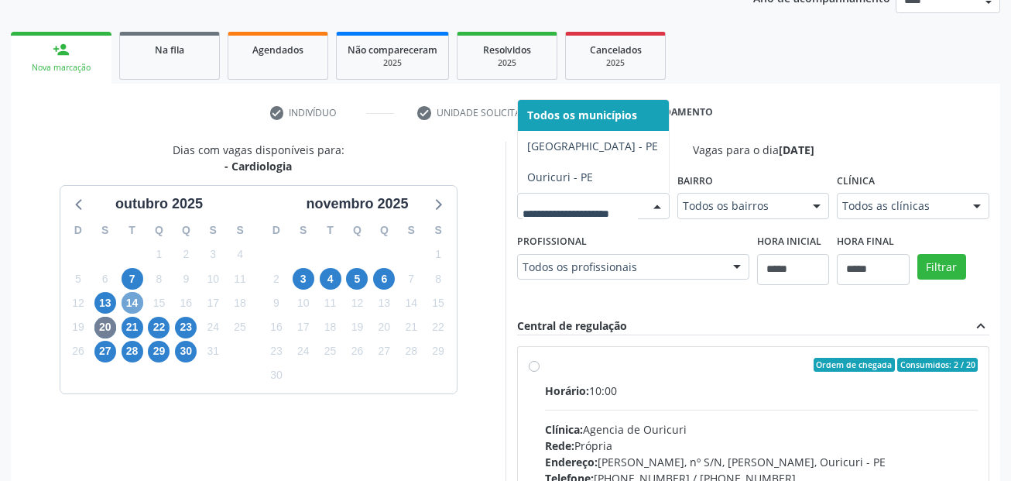
click at [132, 309] on span "14" at bounding box center [133, 303] width 22 height 22
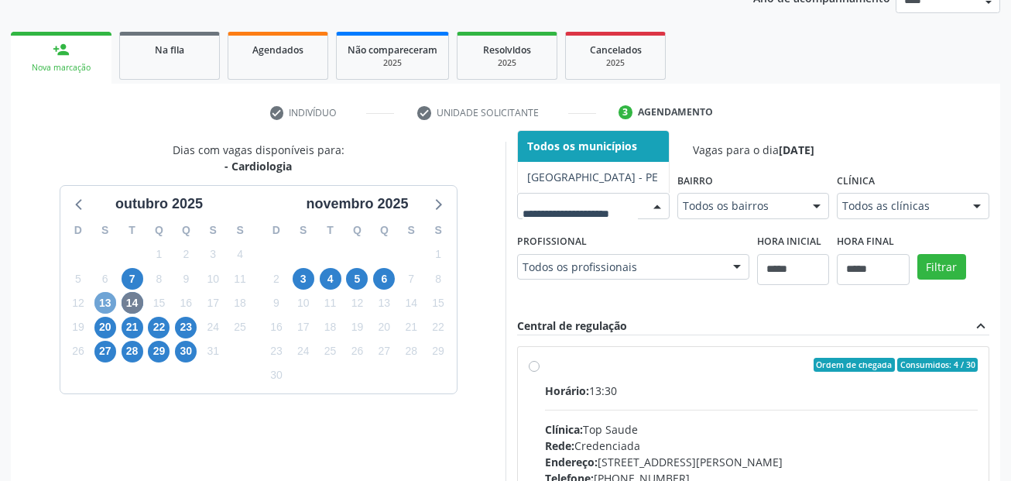
click at [110, 304] on span "13" at bounding box center [105, 303] width 22 height 22
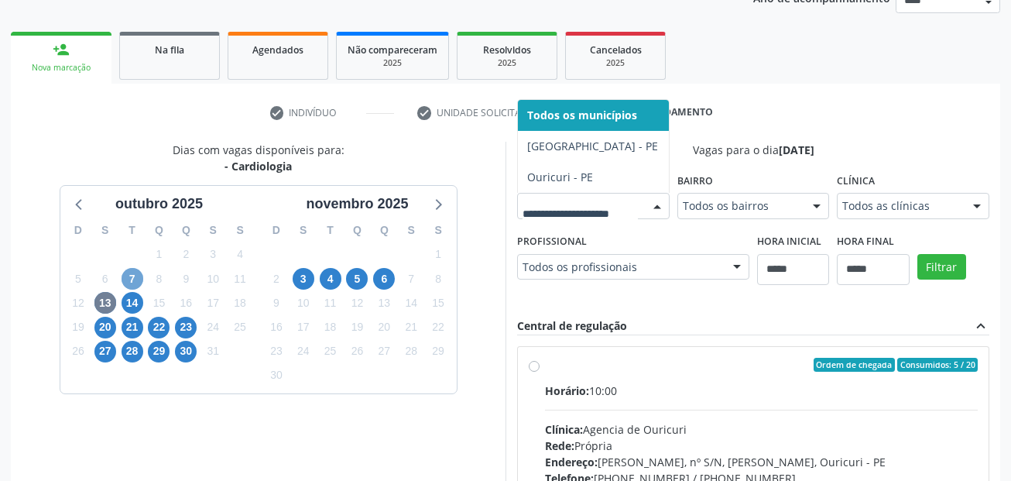
click at [134, 278] on span "7" at bounding box center [133, 279] width 22 height 22
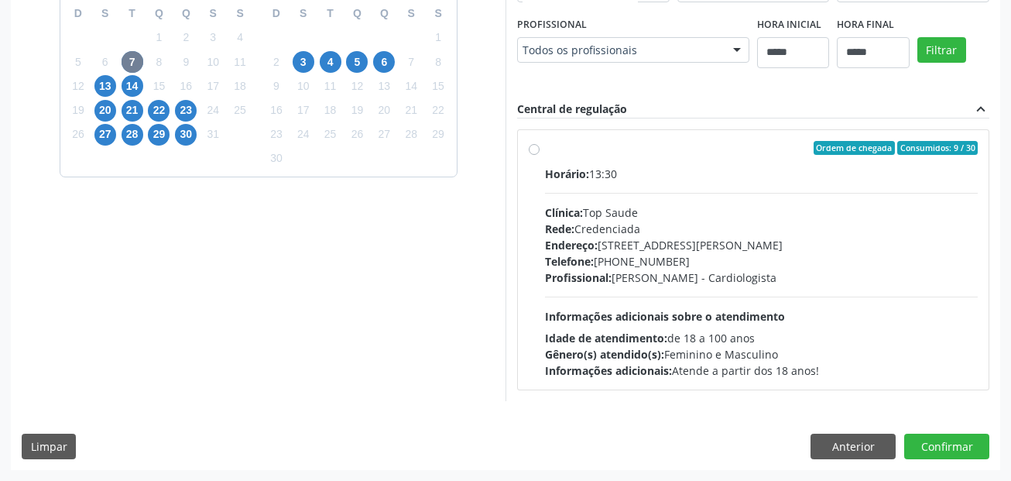
scroll to position [668, 0]
click at [843, 446] on button "Anterior" at bounding box center [853, 447] width 85 height 26
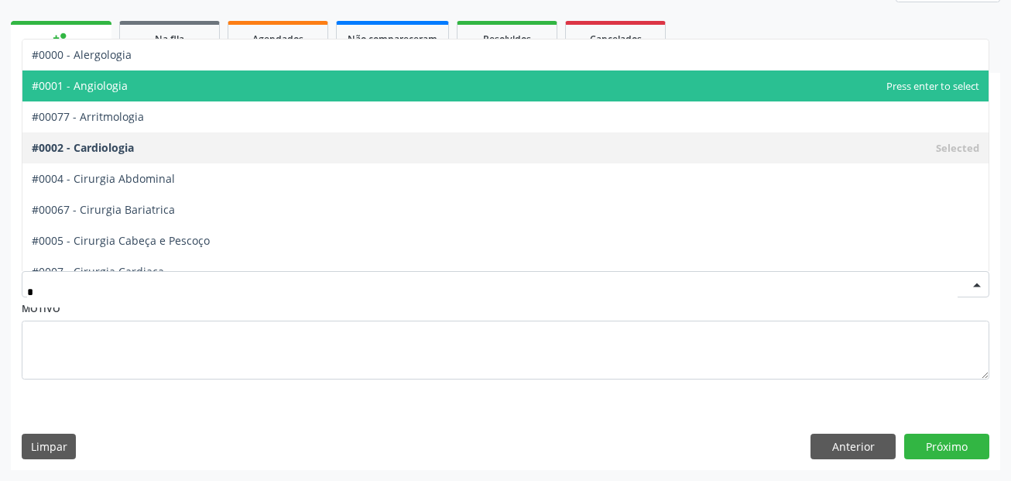
click at [159, 84] on span "#0001 - Angiologia" at bounding box center [505, 85] width 966 height 31
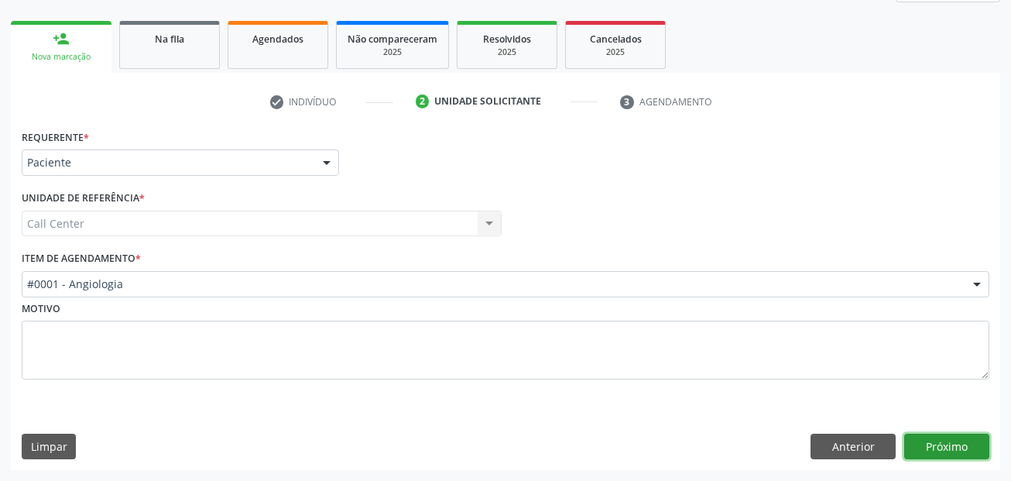
click at [925, 443] on button "Próximo" at bounding box center [946, 447] width 85 height 26
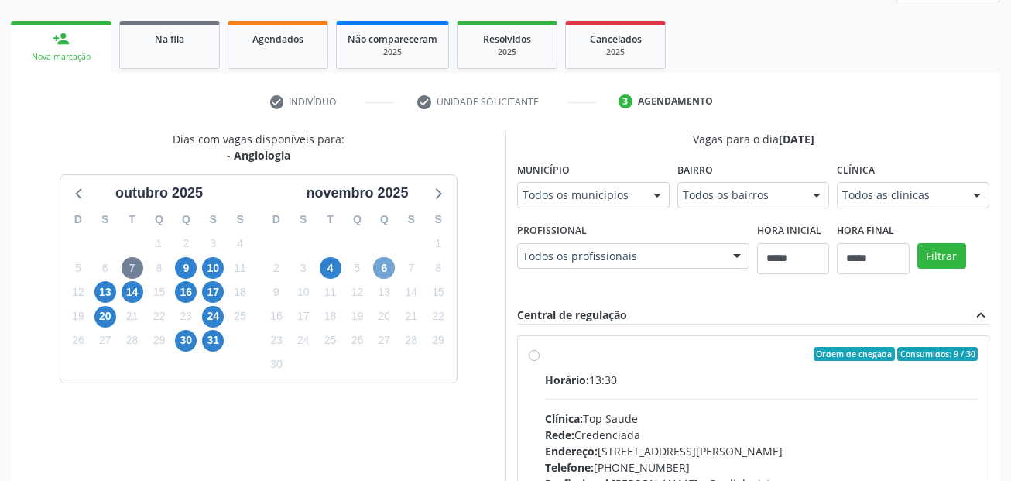
click at [394, 266] on span "6" at bounding box center [384, 268] width 22 height 22
click at [328, 265] on span "4" at bounding box center [331, 268] width 22 height 22
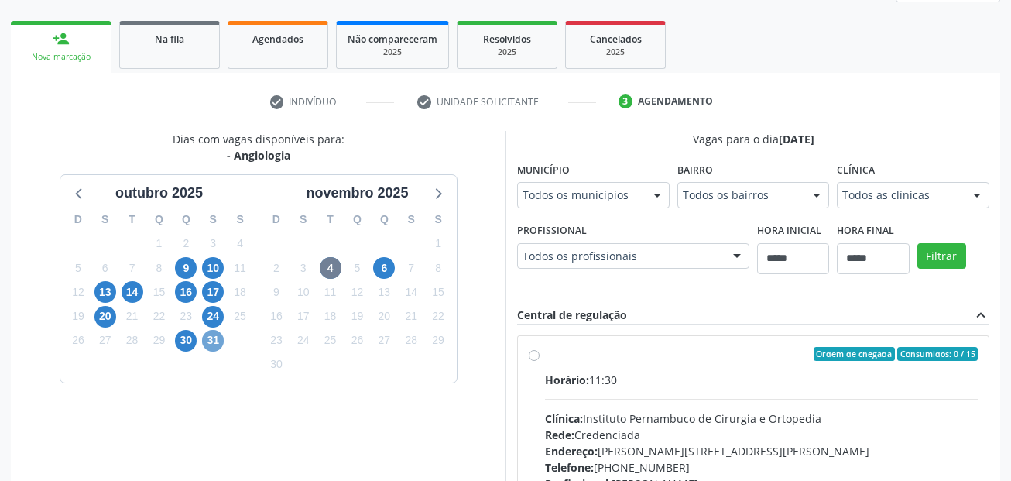
click at [219, 339] on span "31" at bounding box center [213, 341] width 22 height 22
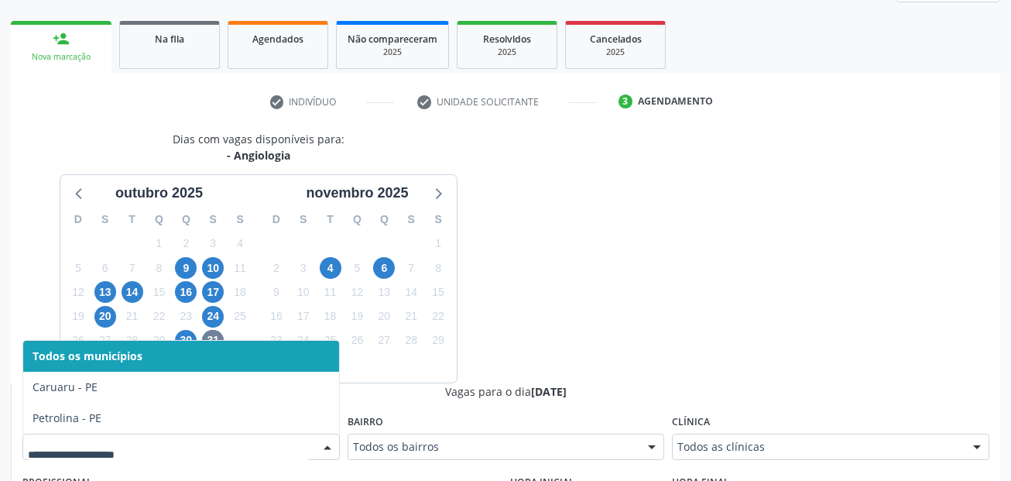
drag, startPoint x: 251, startPoint y: 446, endPoint x: 237, endPoint y: 419, distance: 30.5
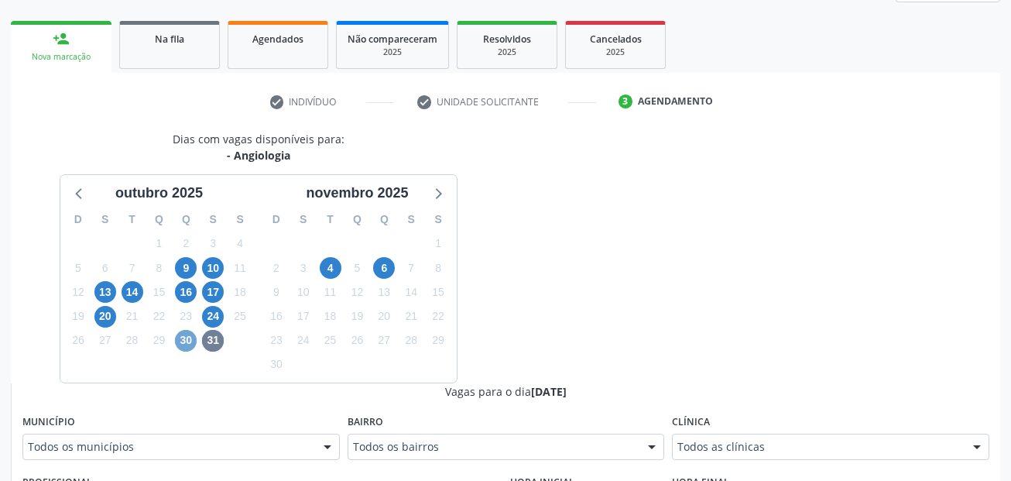
click at [187, 335] on span "30" at bounding box center [186, 341] width 22 height 22
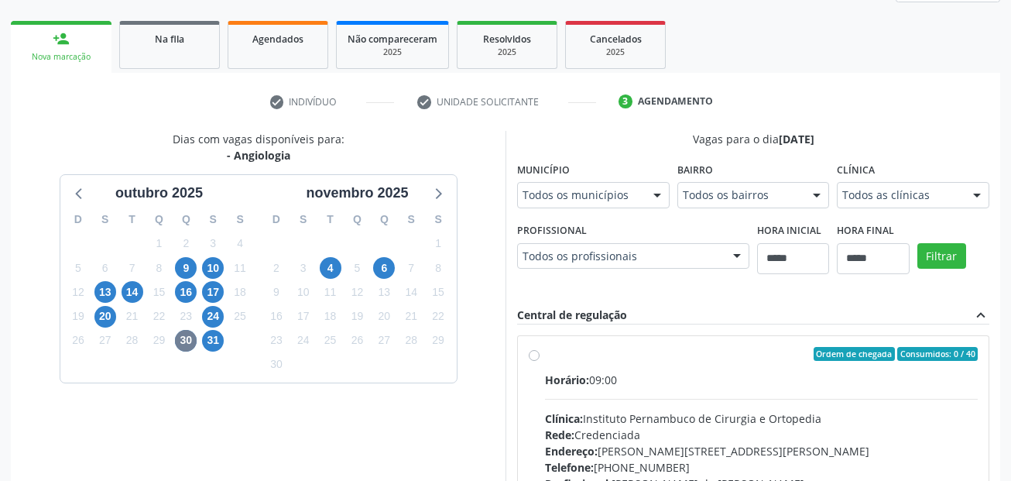
click at [216, 454] on div "Dias com vagas disponíveis para: - Angiologia outubro 2025 D S T Q Q S S 28 29 …" at bounding box center [258, 382] width 495 height 503
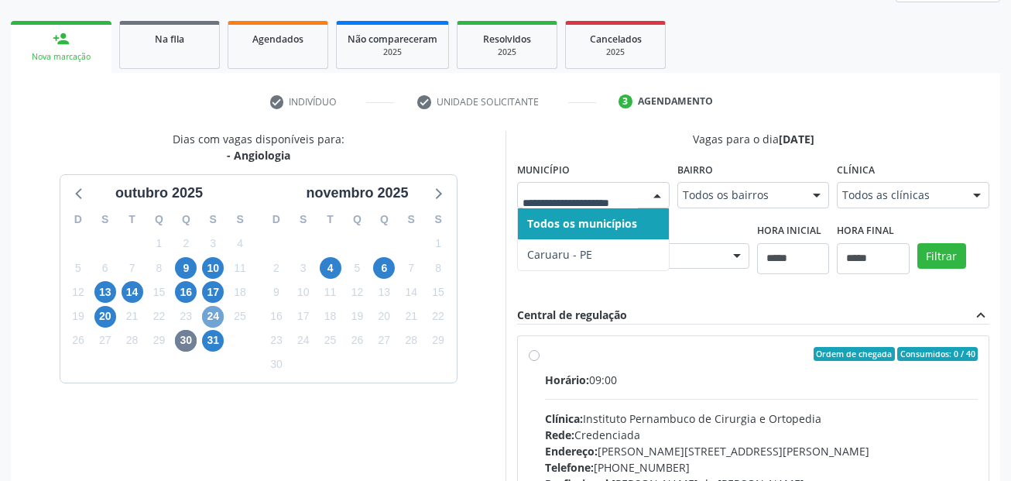
click at [210, 315] on span "24" at bounding box center [213, 317] width 22 height 22
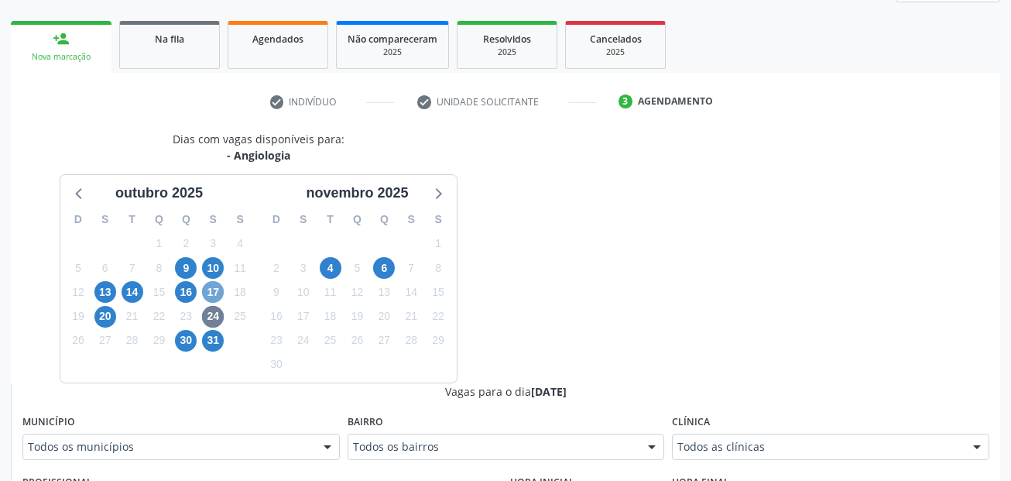
click at [221, 294] on span "17" at bounding box center [213, 292] width 22 height 22
click at [291, 461] on fieldset "Município Todos os municípios Todos os municípios Caruaru - PE Petrolina - PE N…" at bounding box center [180, 440] width 317 height 60
click at [194, 294] on span "16" at bounding box center [186, 292] width 22 height 22
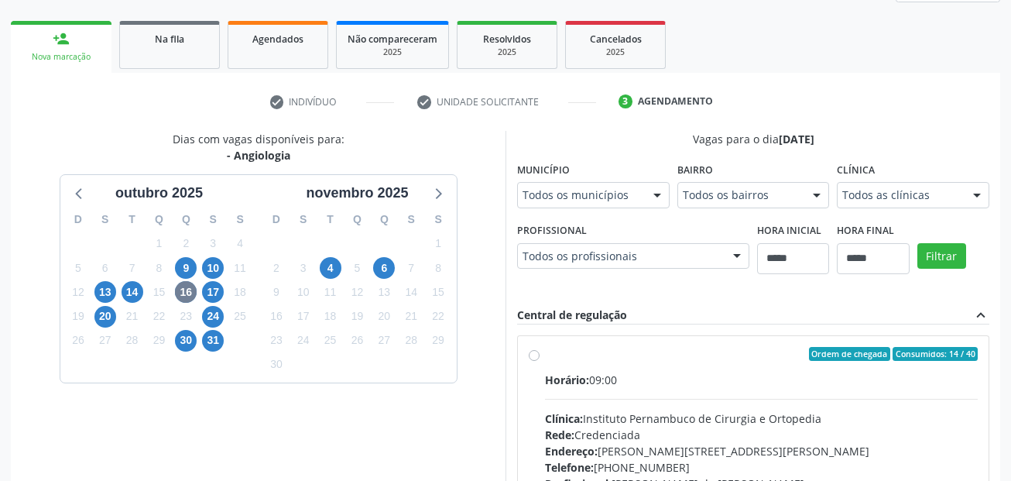
click at [211, 453] on div "Dias com vagas disponíveis para: - Angiologia outubro 2025 D S T Q Q S S 28 29 …" at bounding box center [258, 382] width 495 height 503
click at [596, 206] on div "Todos os municípios" at bounding box center [593, 195] width 153 height 26
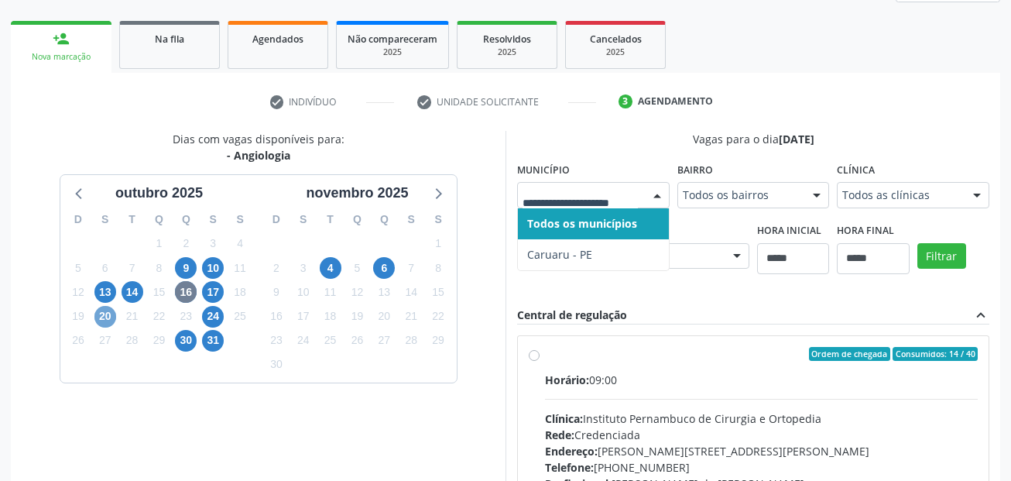
click at [102, 322] on span "20" at bounding box center [105, 317] width 22 height 22
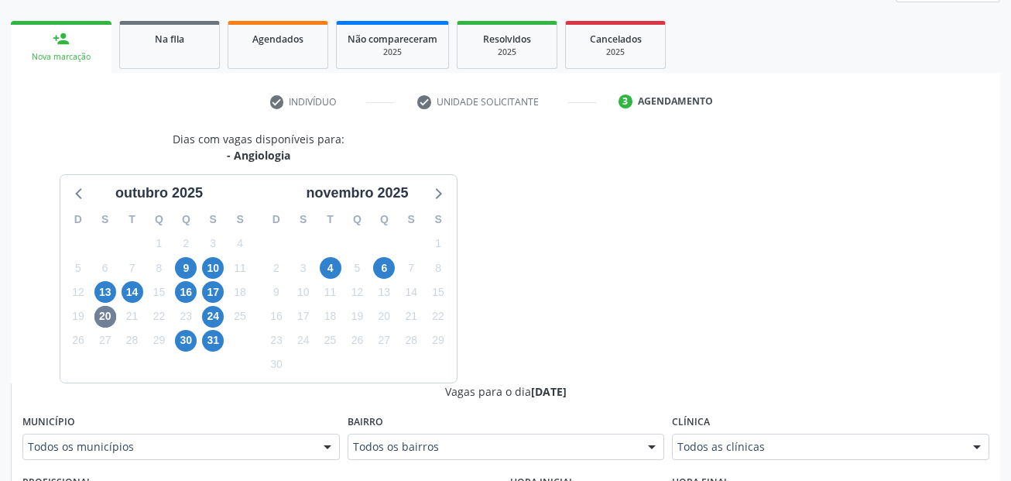
click at [316, 441] on div at bounding box center [327, 447] width 23 height 26
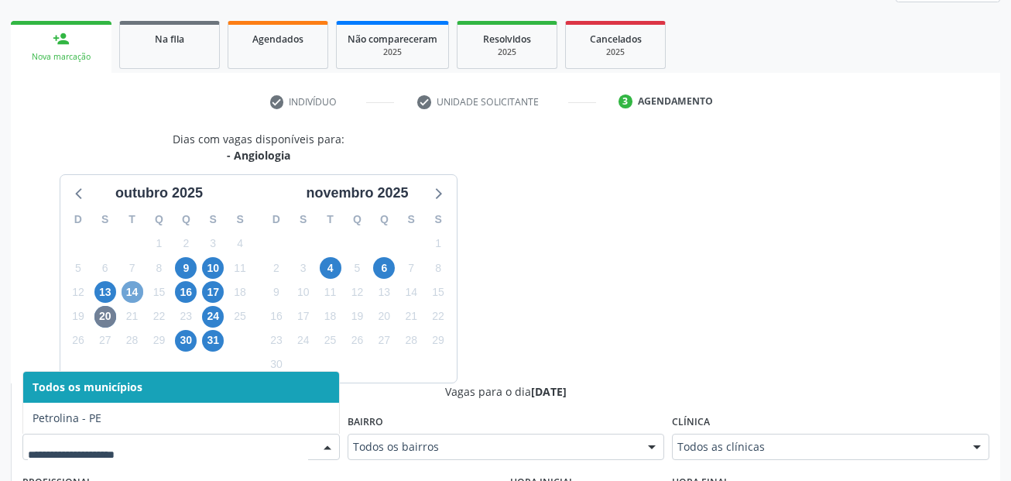
click at [134, 297] on span "14" at bounding box center [133, 292] width 22 height 22
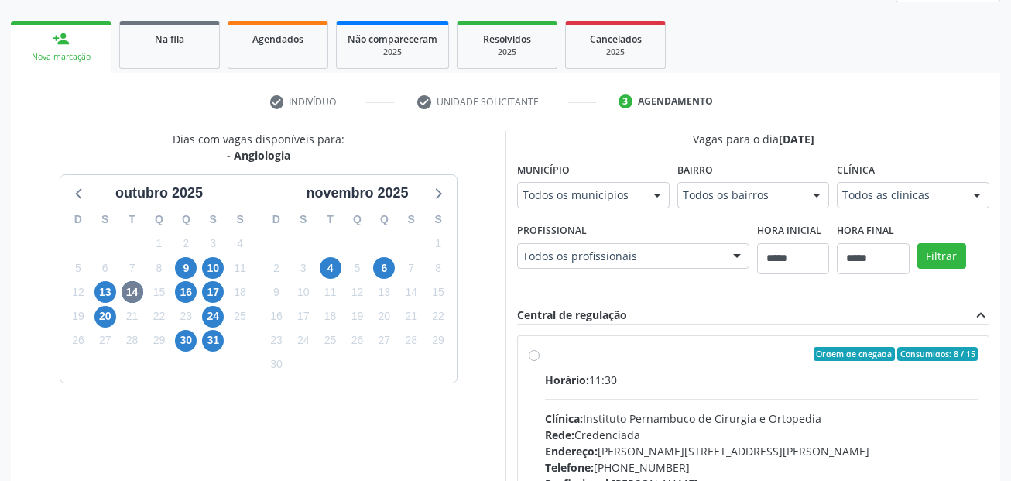
click at [578, 206] on div "Todos os municípios" at bounding box center [593, 195] width 153 height 26
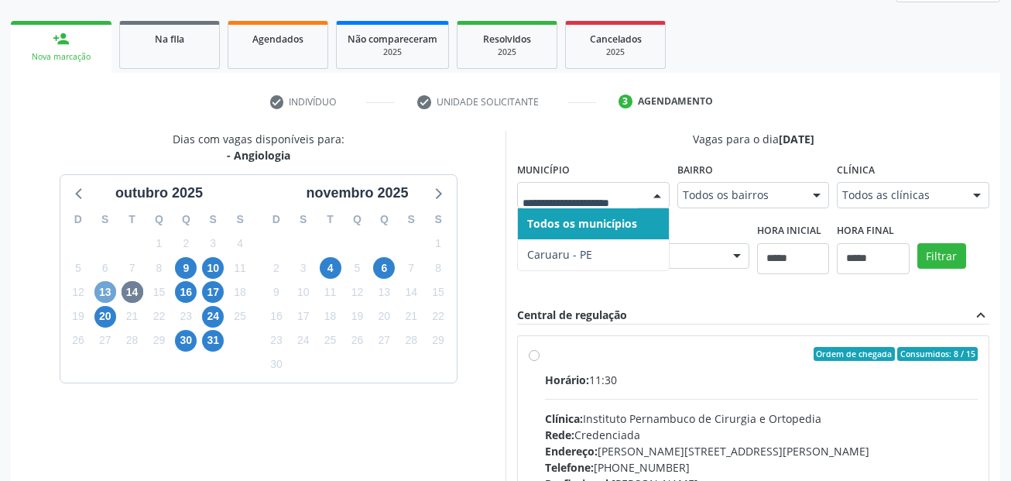
click at [108, 296] on span "13" at bounding box center [105, 292] width 22 height 22
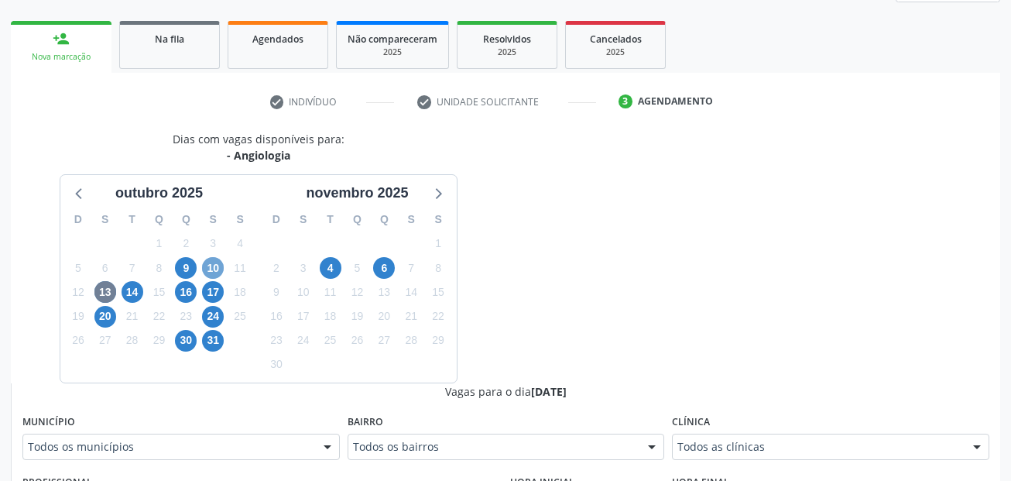
click at [211, 264] on span "10" at bounding box center [213, 268] width 22 height 22
click at [259, 437] on div "Todos os municípios" at bounding box center [180, 447] width 317 height 26
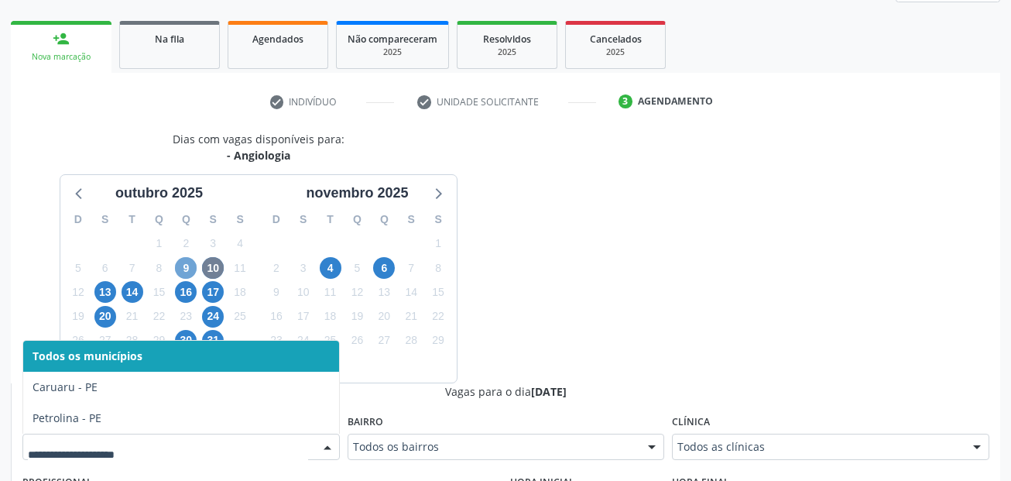
click at [195, 266] on span "9" at bounding box center [186, 268] width 22 height 22
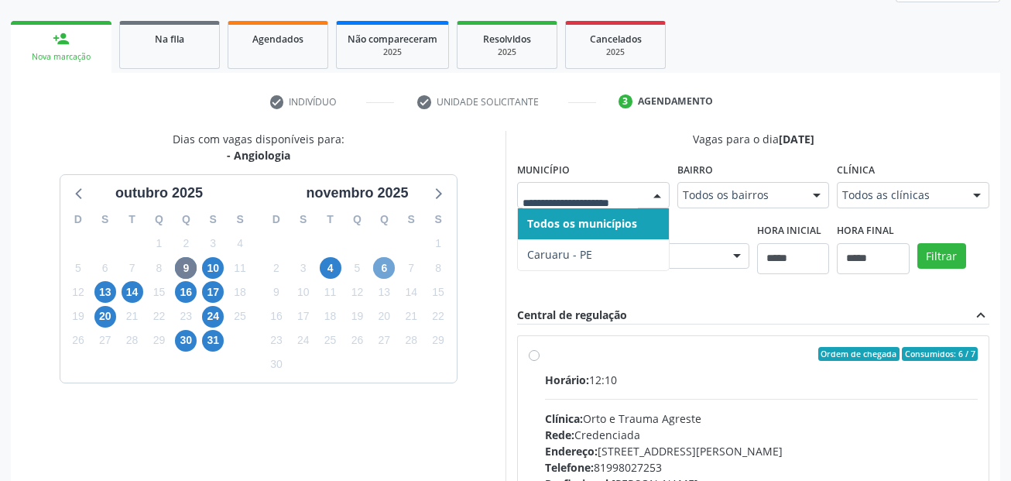
click at [389, 271] on span "6" at bounding box center [384, 268] width 22 height 22
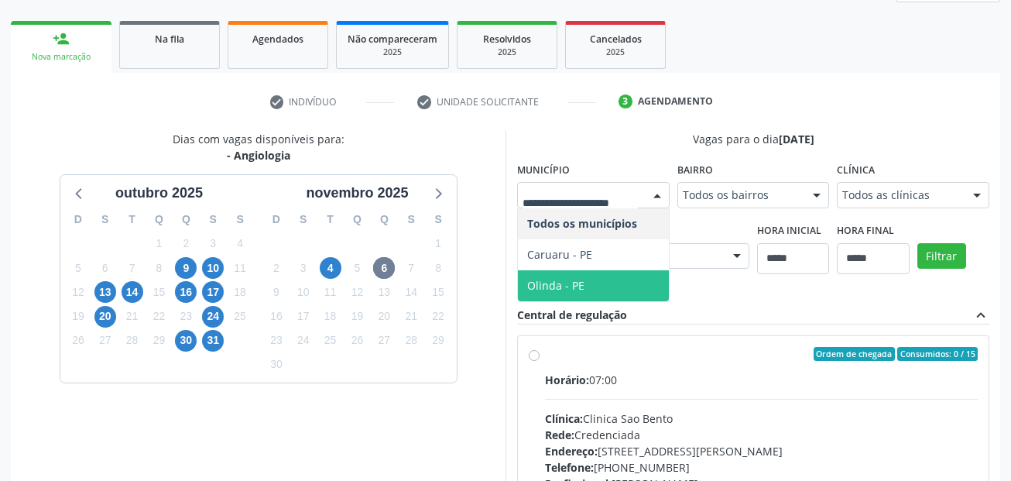
click at [601, 293] on span "Olinda - PE" at bounding box center [593, 285] width 151 height 31
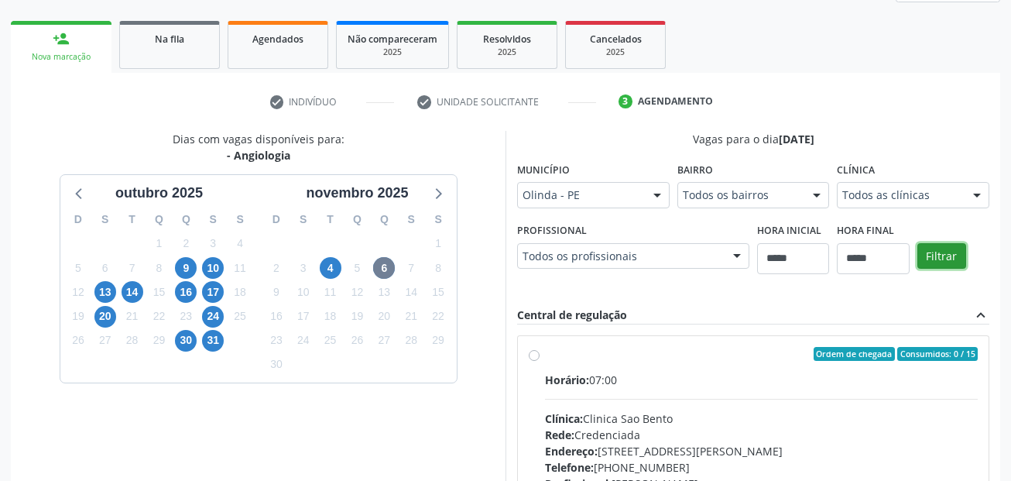
click at [947, 251] on button "Filtrar" at bounding box center [942, 256] width 49 height 26
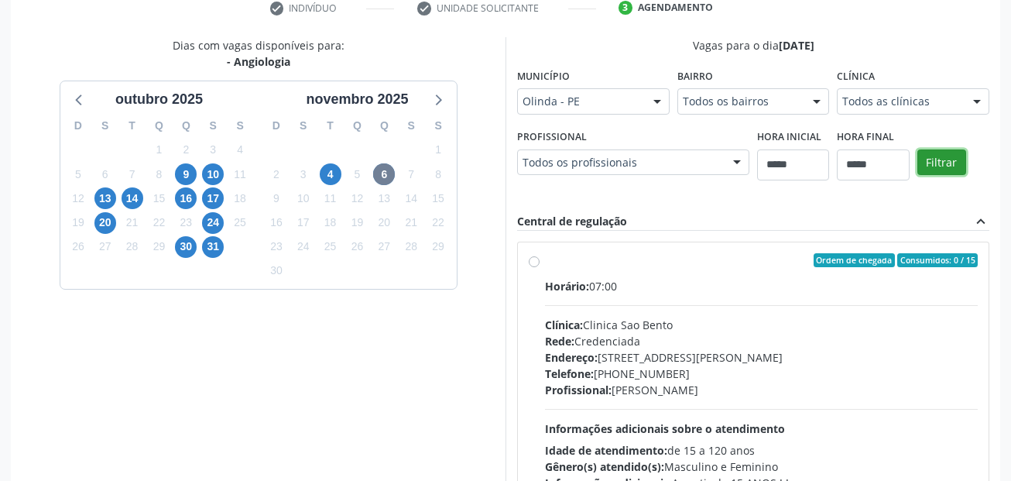
scroll to position [262, 0]
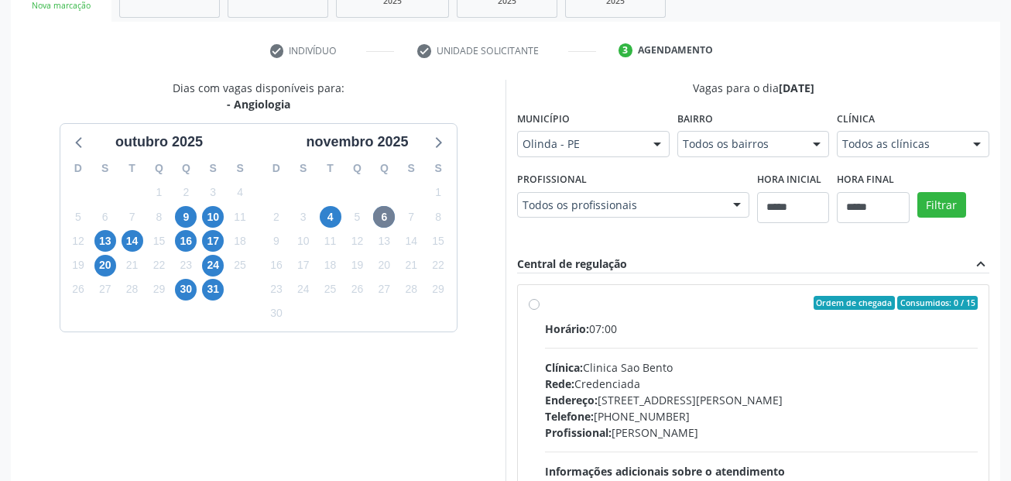
drag, startPoint x: 290, startPoint y: 105, endPoint x: 221, endPoint y: 105, distance: 68.1
click at [221, 105] on div "- Angiologia" at bounding box center [259, 104] width 172 height 16
click at [229, 103] on div "- Angiologia" at bounding box center [259, 104] width 172 height 16
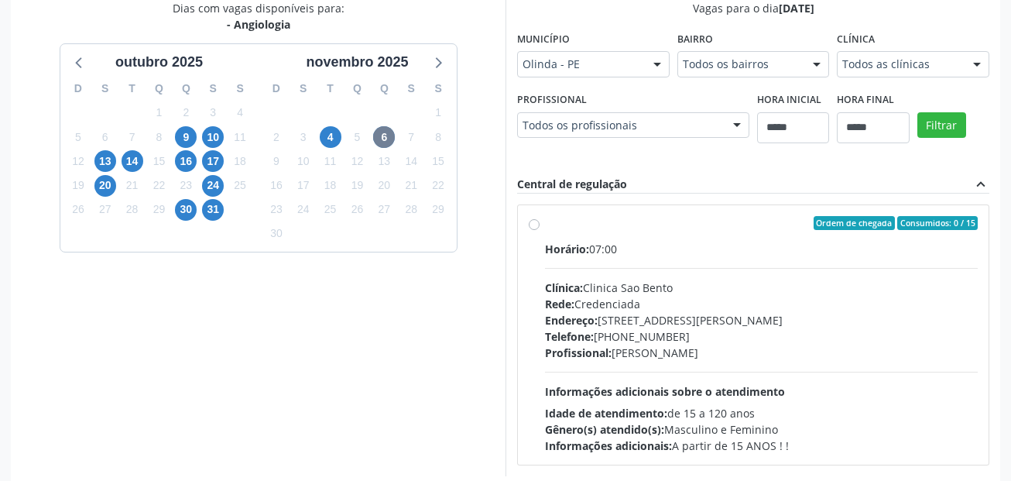
scroll to position [417, 0]
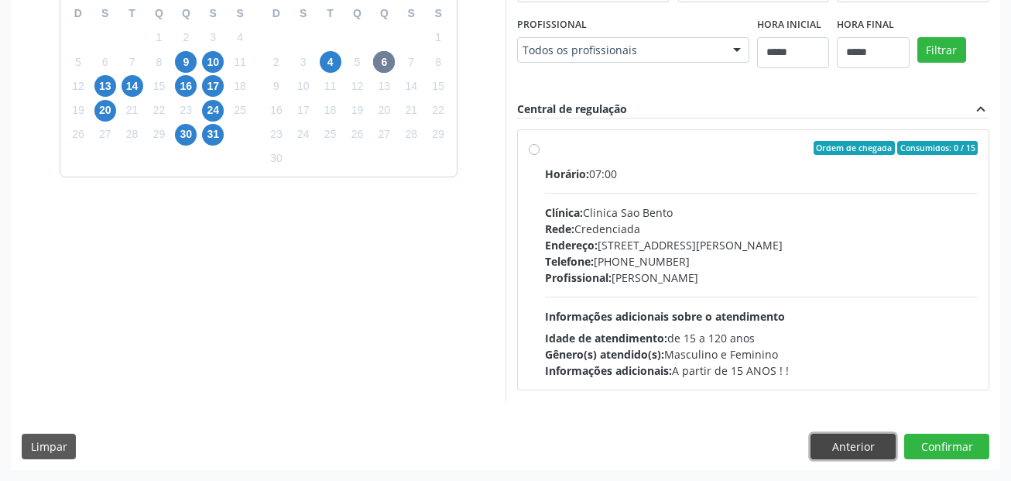
click at [827, 446] on button "Anterior" at bounding box center [853, 447] width 85 height 26
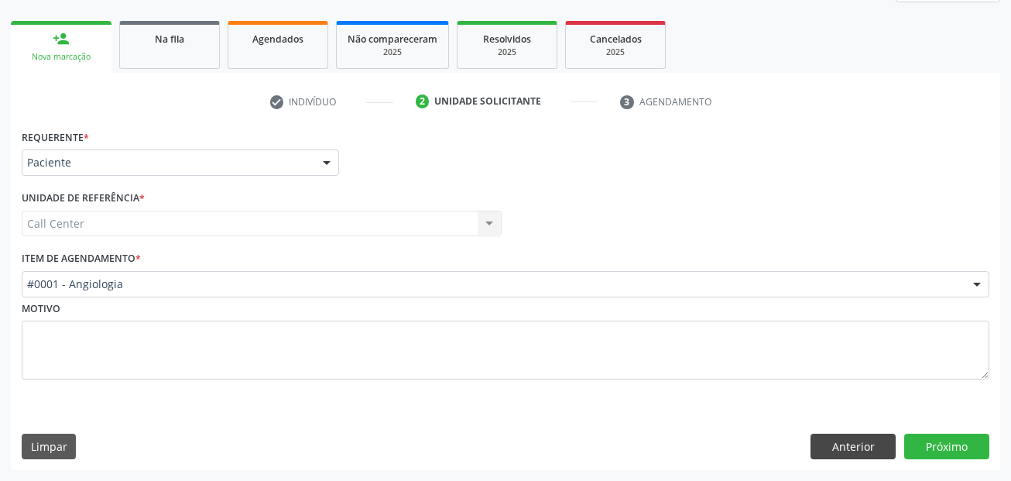
scroll to position [211, 0]
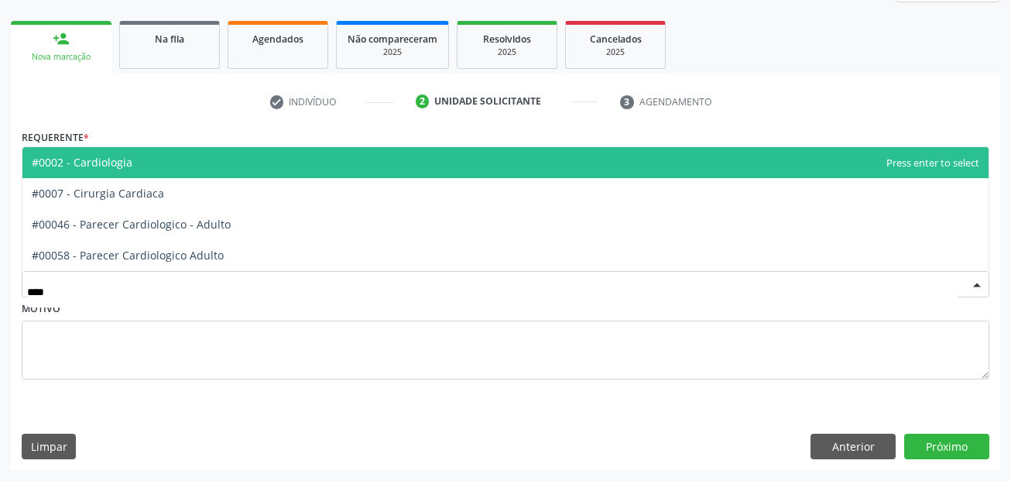
click at [189, 156] on span "#0002 - Cardiologia" at bounding box center [505, 162] width 966 height 31
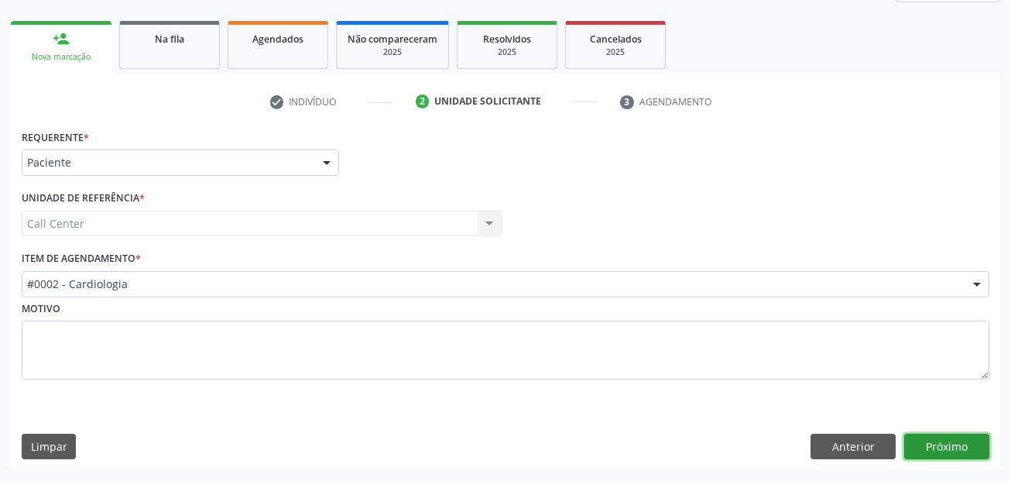
click at [942, 438] on button "Próximo" at bounding box center [946, 447] width 85 height 26
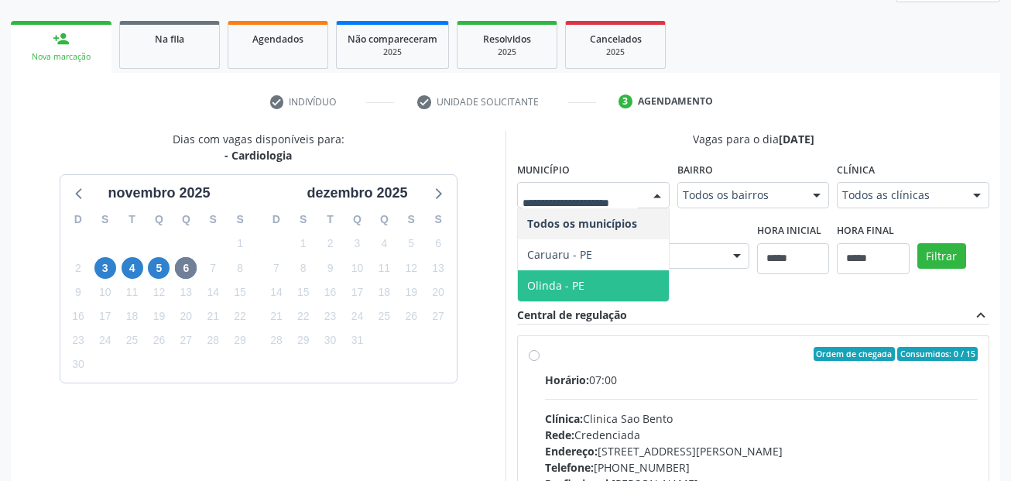
click at [566, 286] on span "Olinda - PE" at bounding box center [555, 285] width 57 height 15
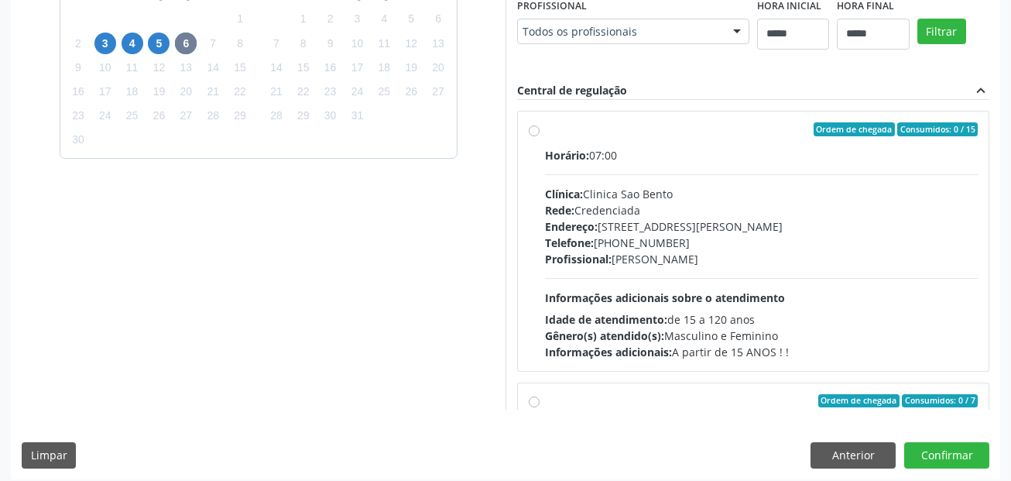
scroll to position [444, 0]
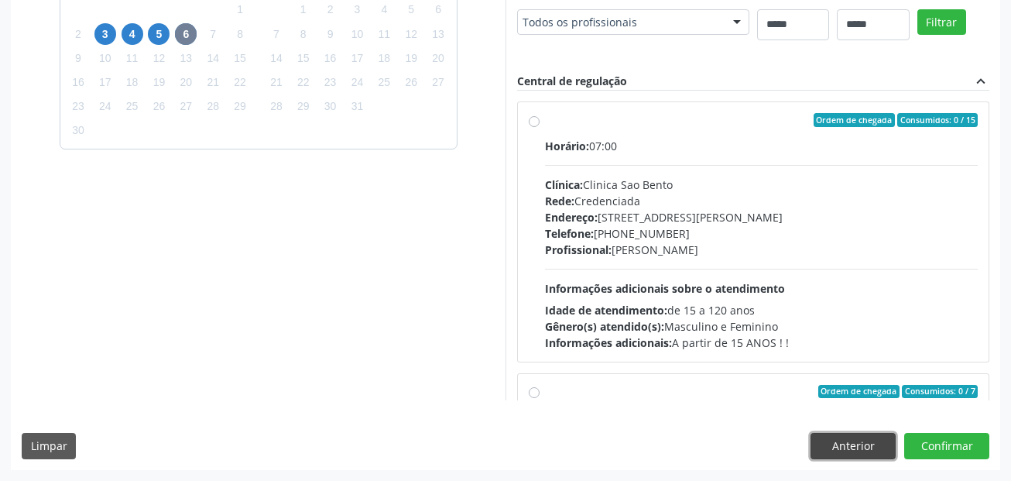
click at [843, 442] on button "Anterior" at bounding box center [853, 446] width 85 height 26
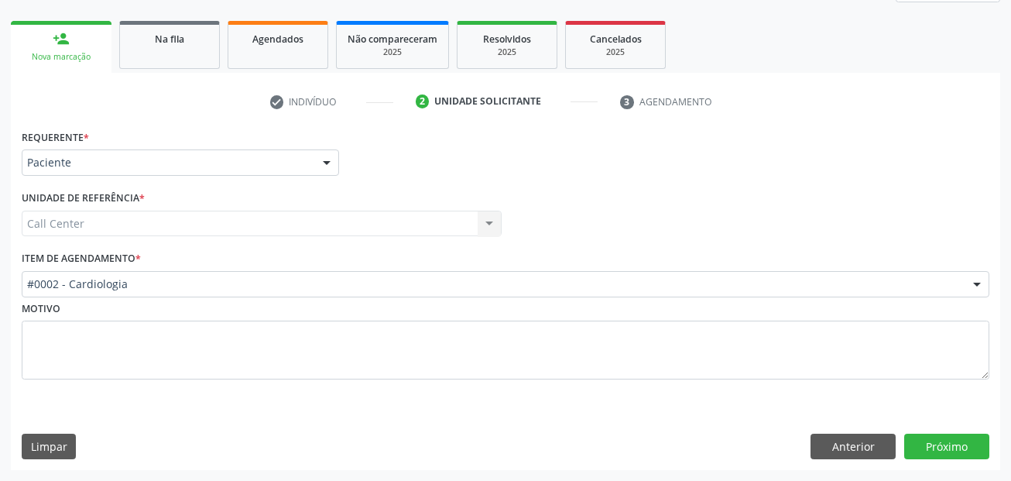
scroll to position [211, 0]
click at [964, 443] on button "Próximo" at bounding box center [946, 447] width 85 height 26
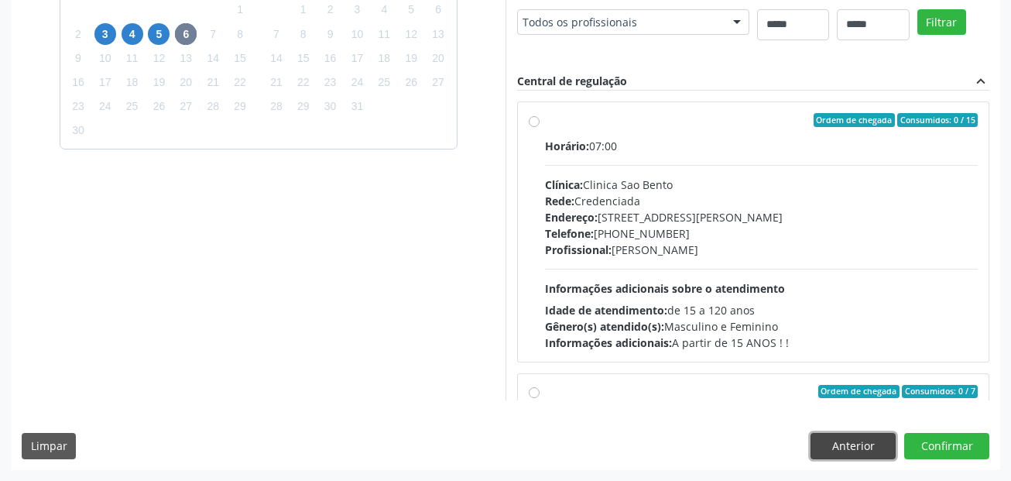
click at [832, 446] on button "Anterior" at bounding box center [853, 446] width 85 height 26
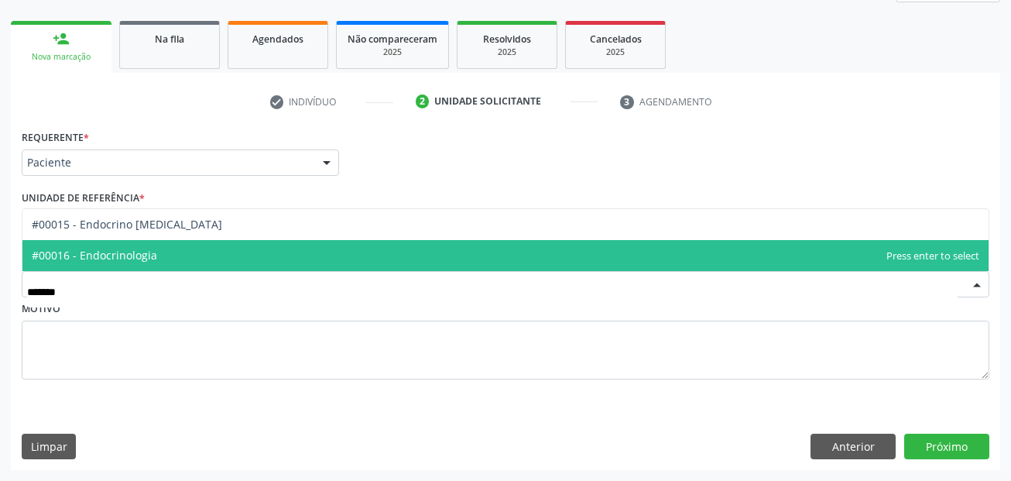
click at [143, 264] on span "#00016 - Endocrinologia" at bounding box center [505, 255] width 966 height 31
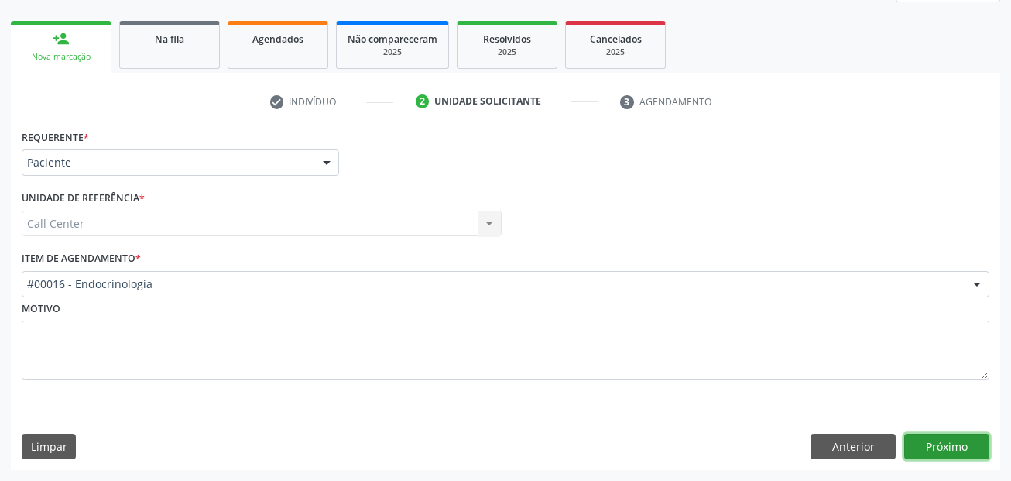
click at [979, 448] on button "Próximo" at bounding box center [946, 447] width 85 height 26
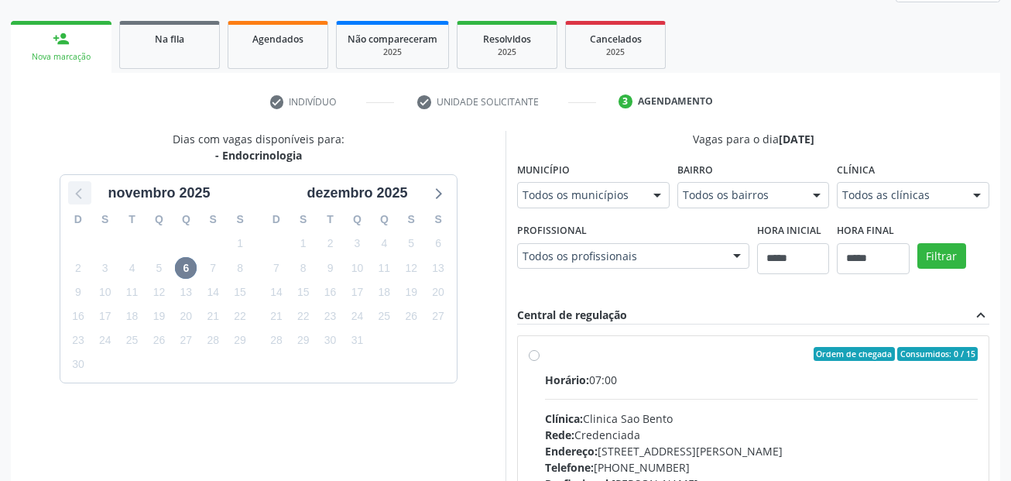
click at [80, 189] on icon at bounding box center [80, 193] width 20 height 20
click at [326, 267] on span "7" at bounding box center [331, 268] width 22 height 22
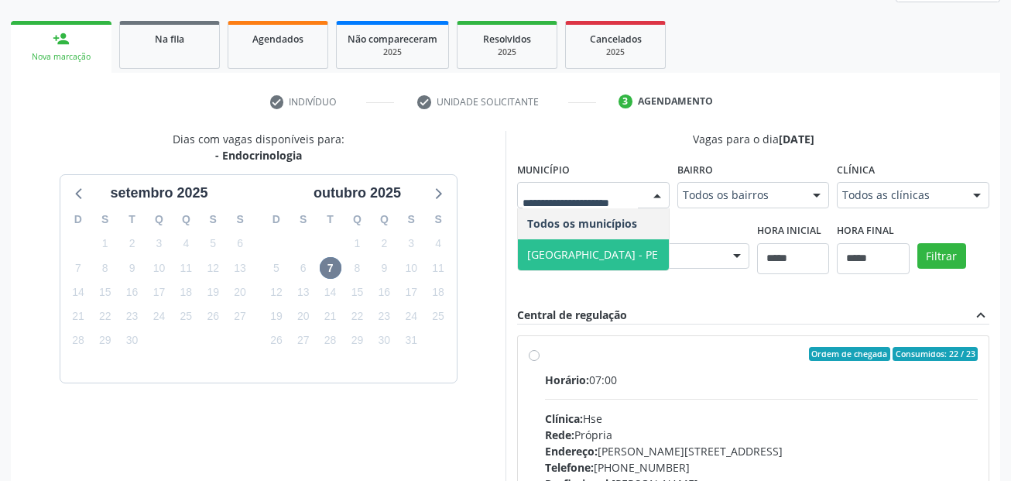
click at [610, 246] on span "Recife - PE" at bounding box center [593, 254] width 151 height 31
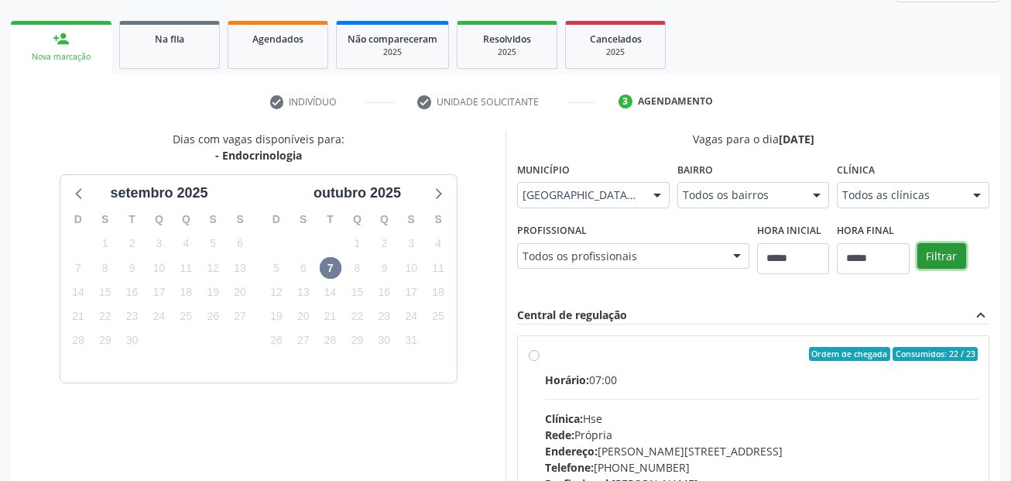
click at [942, 263] on button "Filtrar" at bounding box center [942, 256] width 49 height 26
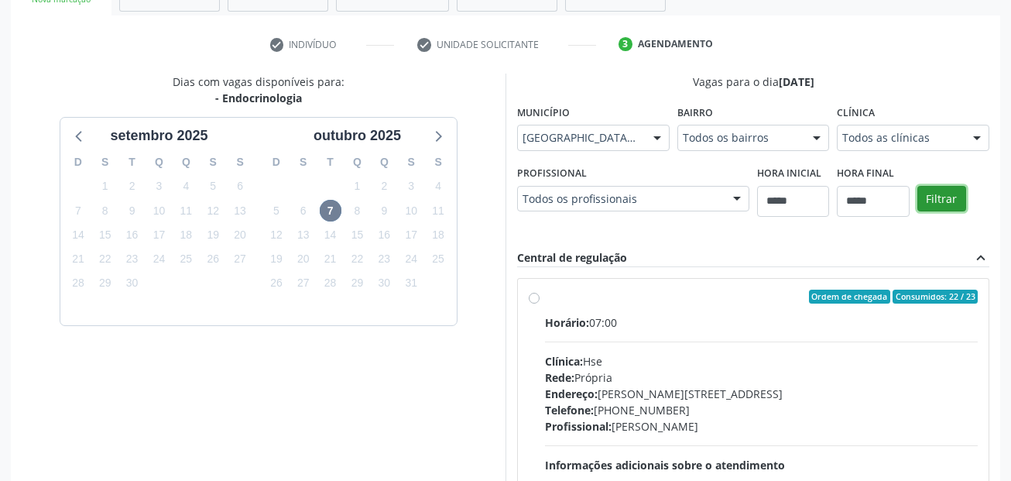
scroll to position [262, 0]
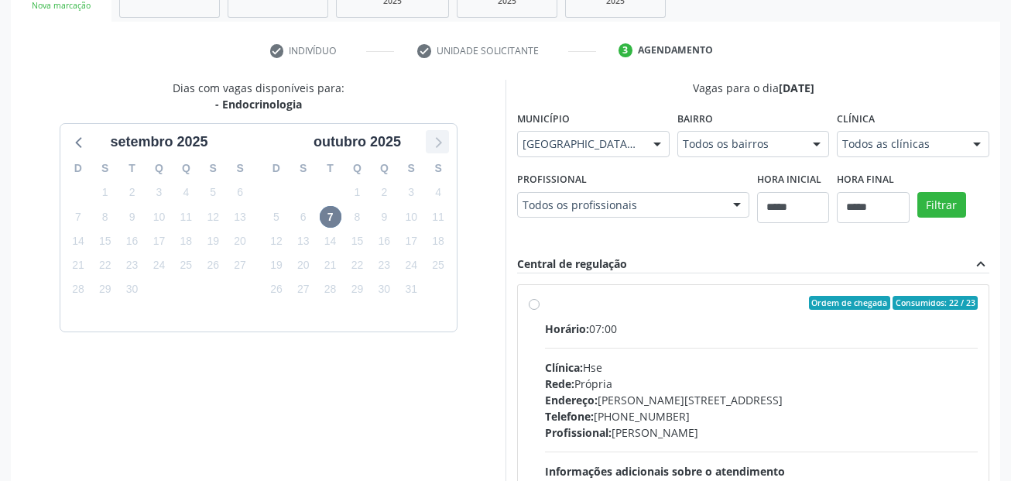
click at [442, 142] on icon at bounding box center [437, 142] width 20 height 20
click at [186, 208] on span "6" at bounding box center [186, 217] width 22 height 22
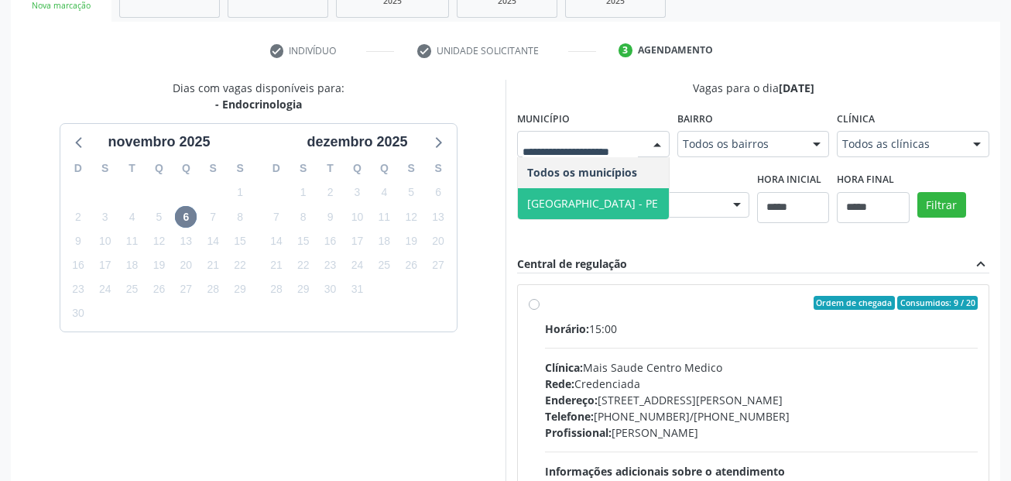
click at [602, 193] on span "Recife - PE" at bounding box center [593, 203] width 151 height 31
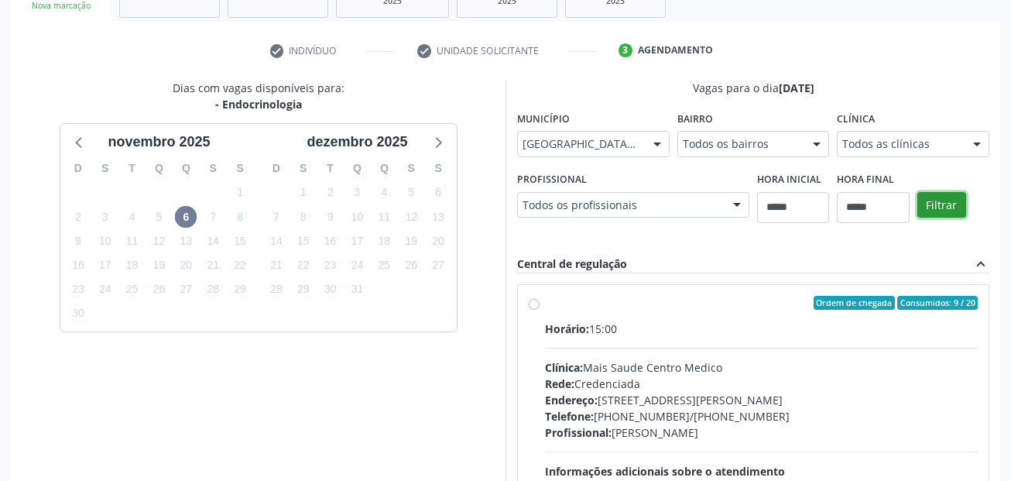
click at [940, 200] on button "Filtrar" at bounding box center [942, 205] width 49 height 26
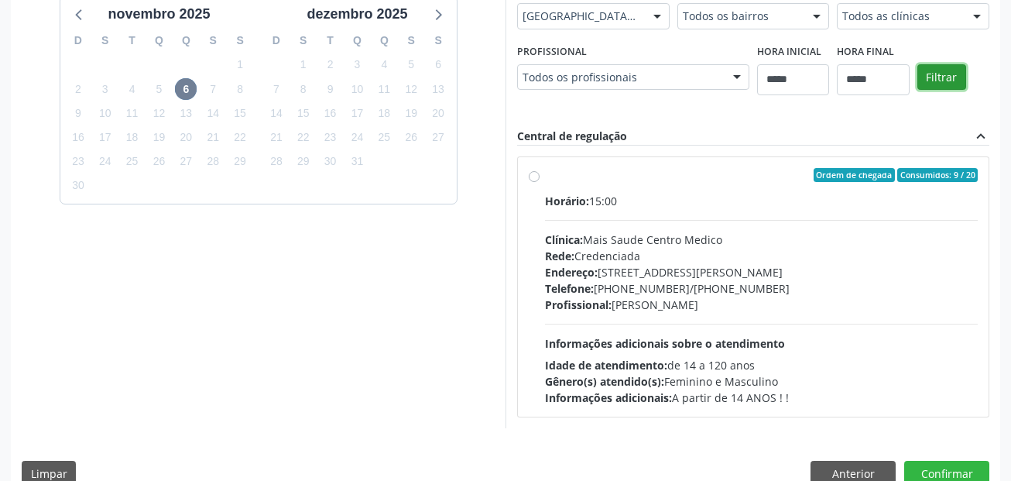
scroll to position [417, 0]
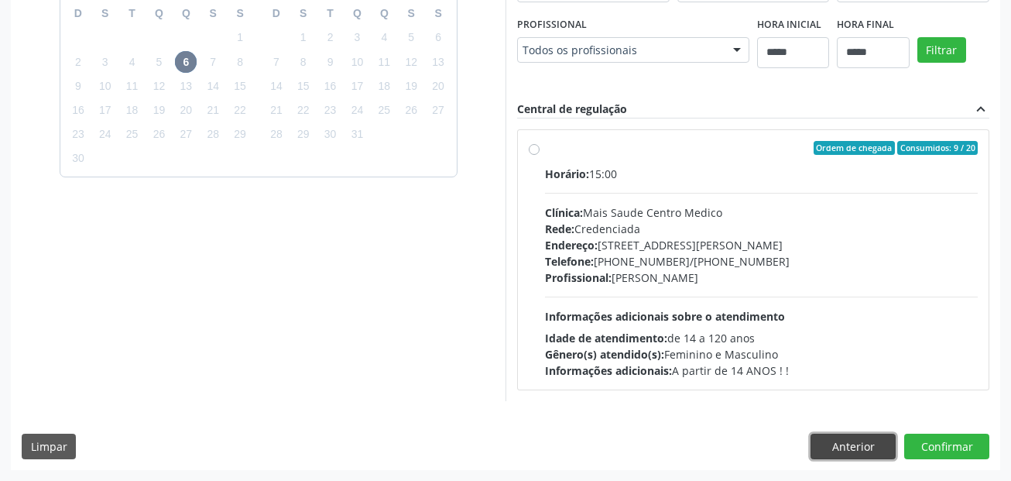
click at [843, 444] on button "Anterior" at bounding box center [853, 447] width 85 height 26
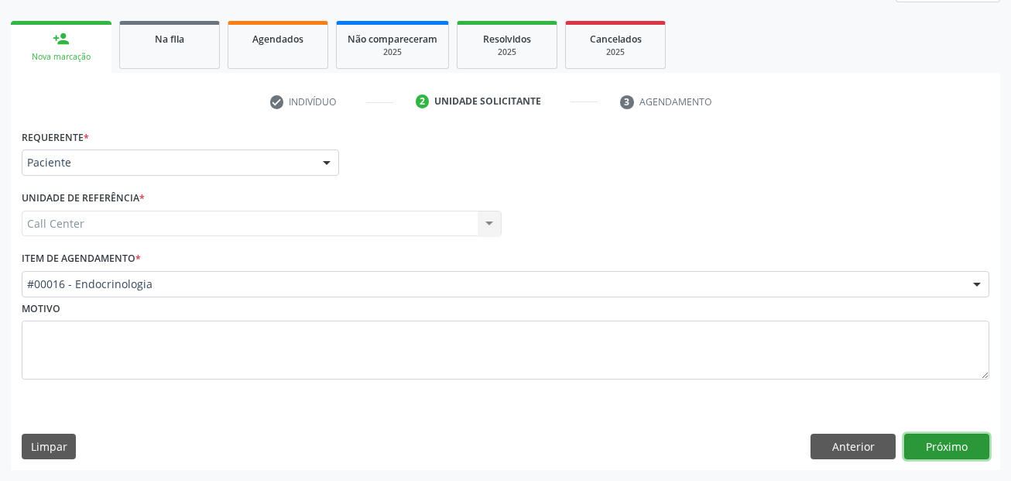
click at [951, 444] on button "Próximo" at bounding box center [946, 447] width 85 height 26
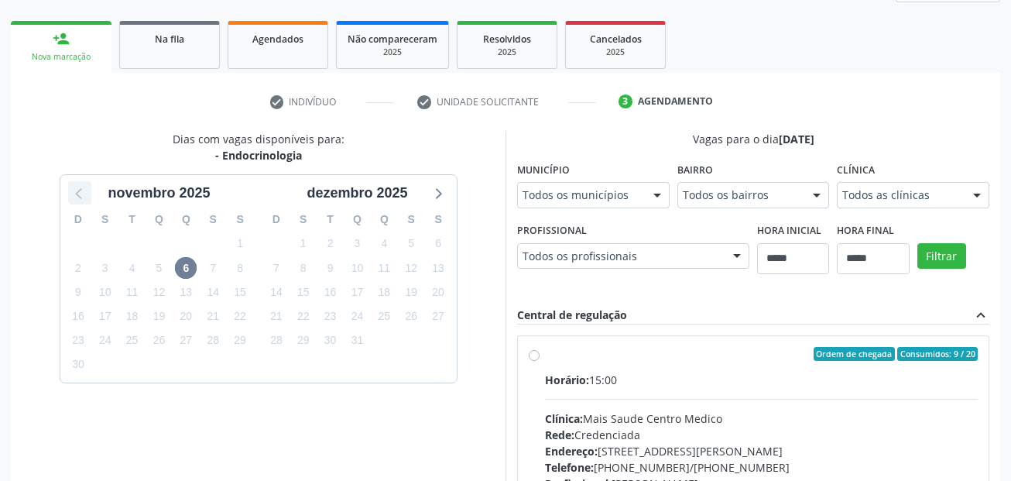
click at [82, 198] on icon at bounding box center [80, 193] width 20 height 20
click at [430, 193] on icon at bounding box center [437, 193] width 20 height 20
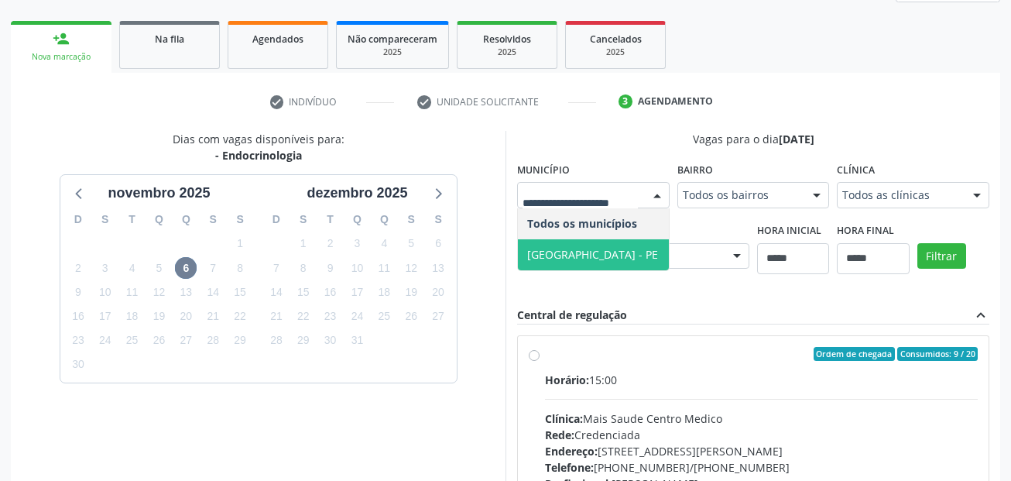
click at [599, 249] on span "Recife - PE" at bounding box center [593, 254] width 151 height 31
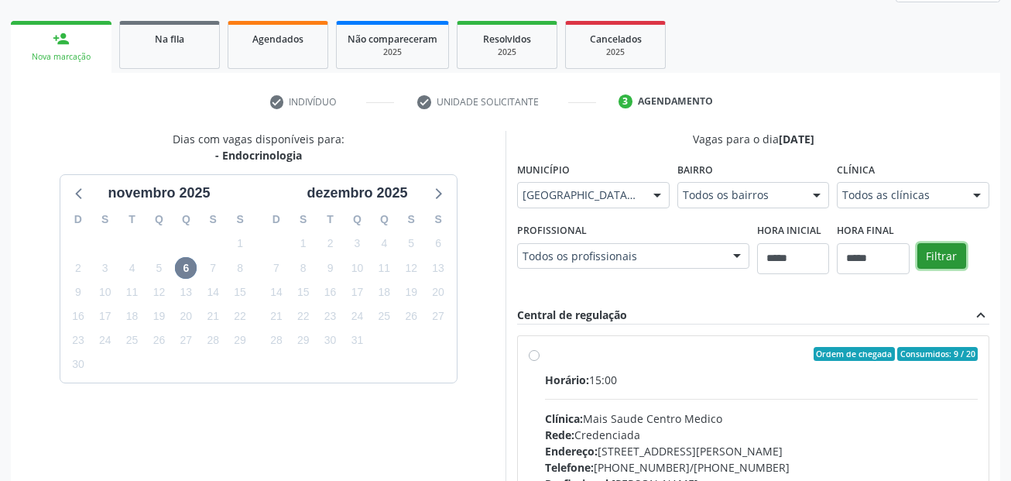
click at [942, 257] on button "Filtrar" at bounding box center [942, 256] width 49 height 26
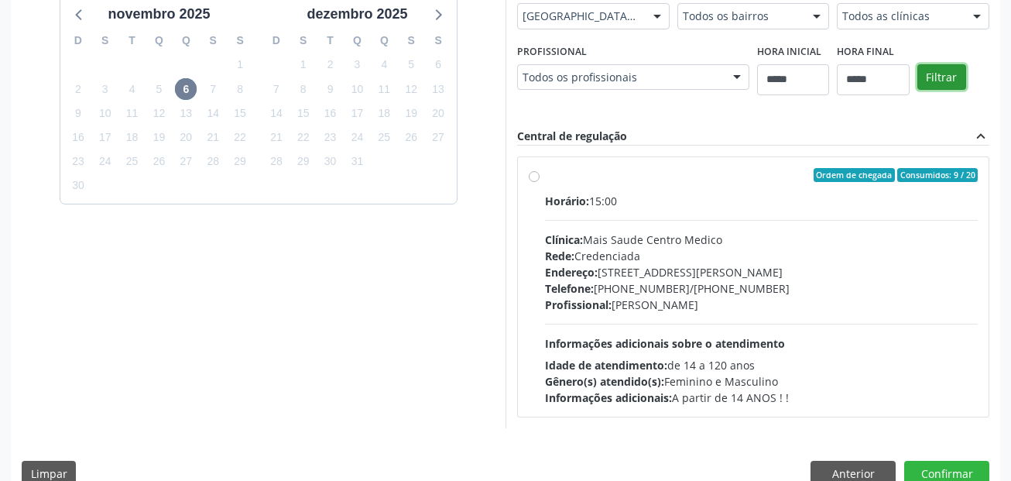
scroll to position [417, 0]
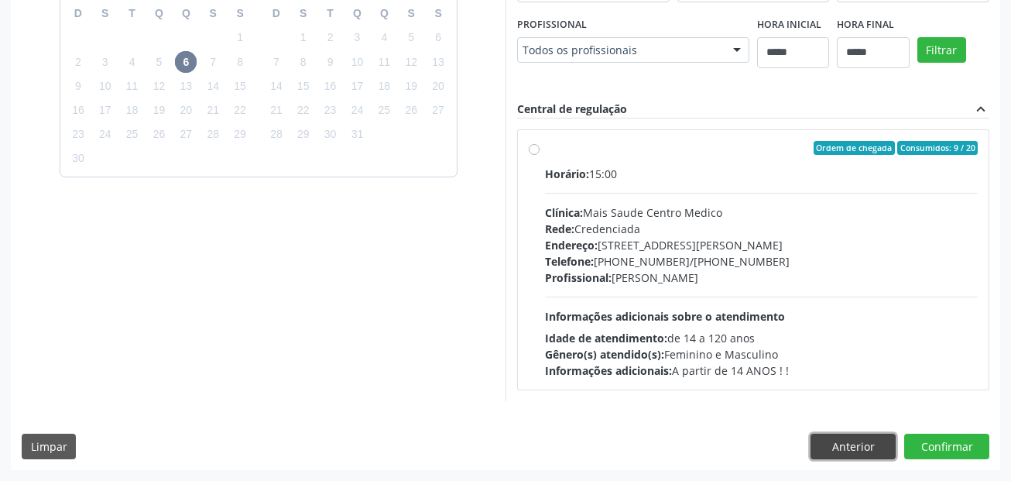
click at [838, 438] on button "Anterior" at bounding box center [853, 447] width 85 height 26
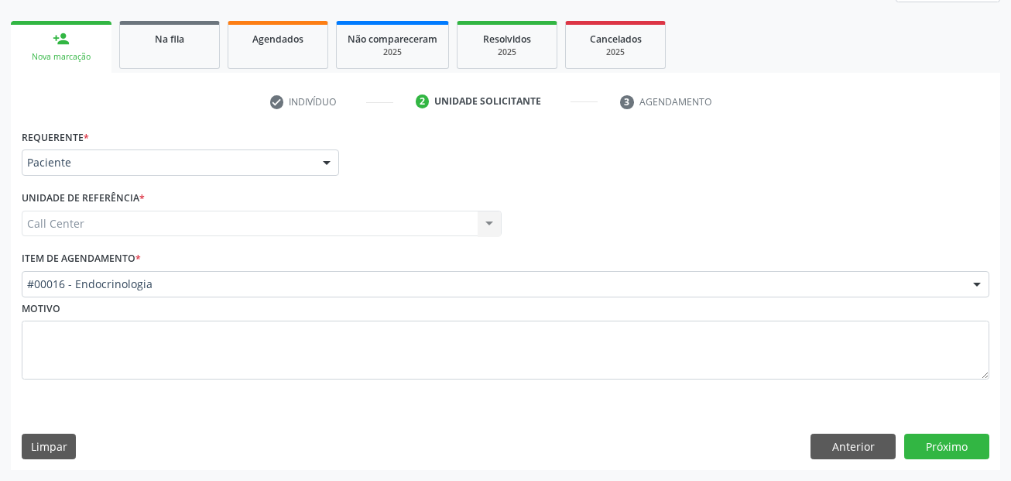
scroll to position [211, 0]
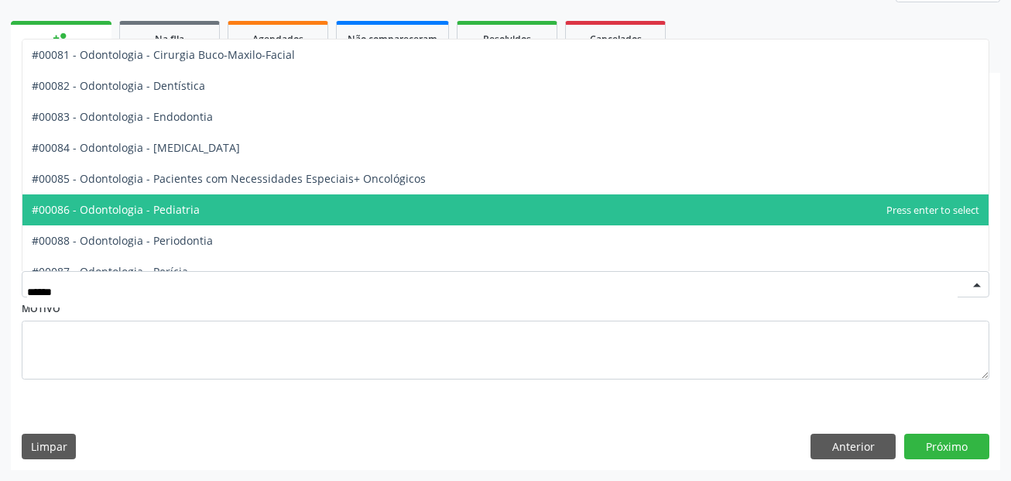
click at [188, 207] on span "#00086 - Odontologia - Pediatria" at bounding box center [116, 209] width 168 height 15
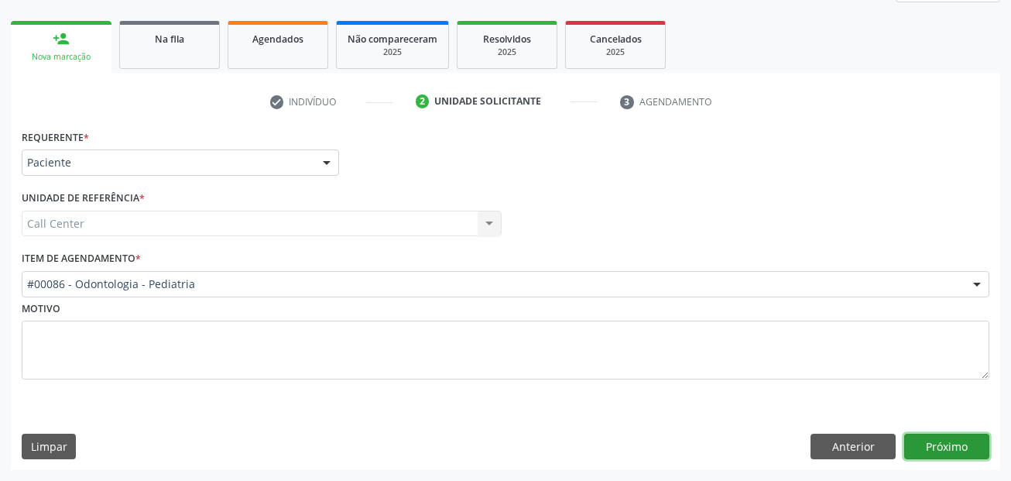
click at [938, 444] on button "Próximo" at bounding box center [946, 447] width 85 height 26
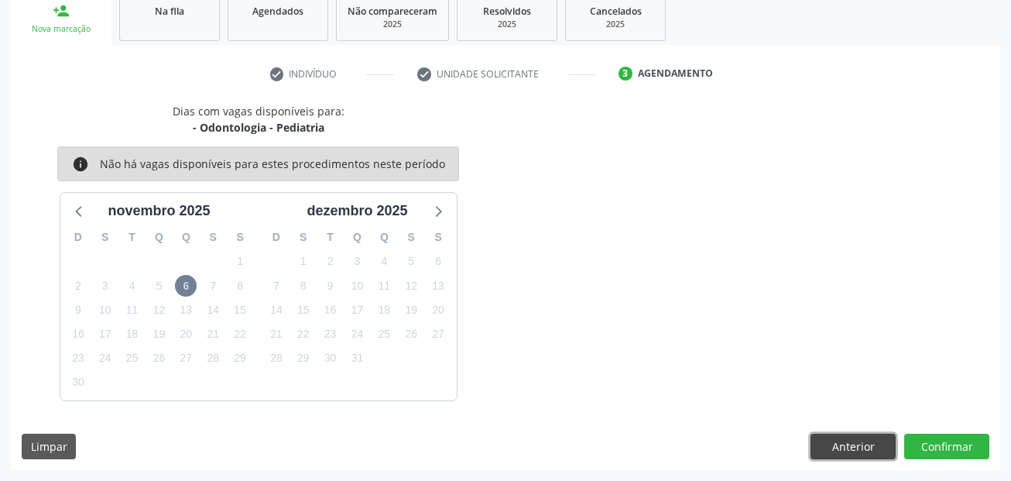
click at [855, 448] on button "Anterior" at bounding box center [853, 447] width 85 height 26
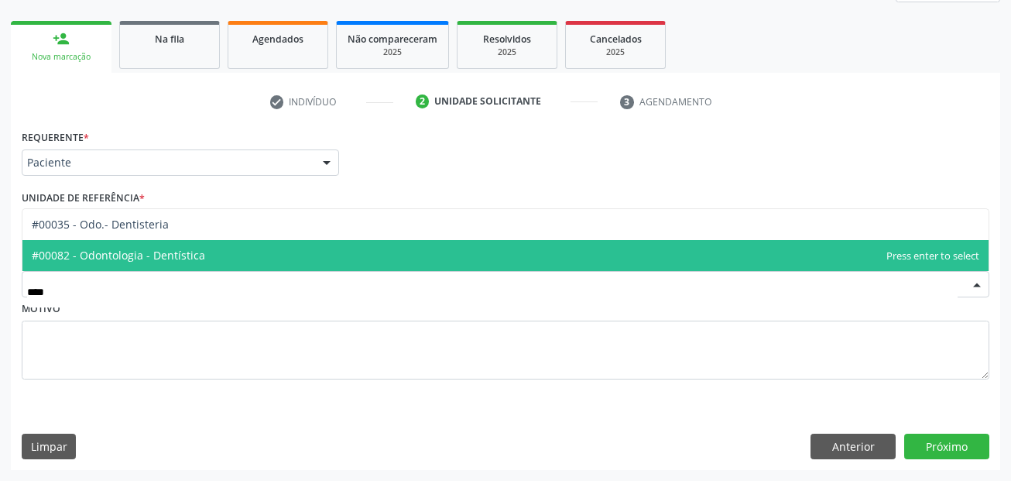
click at [232, 259] on span "#00082 - Odontologia - Dentística" at bounding box center [505, 255] width 966 height 31
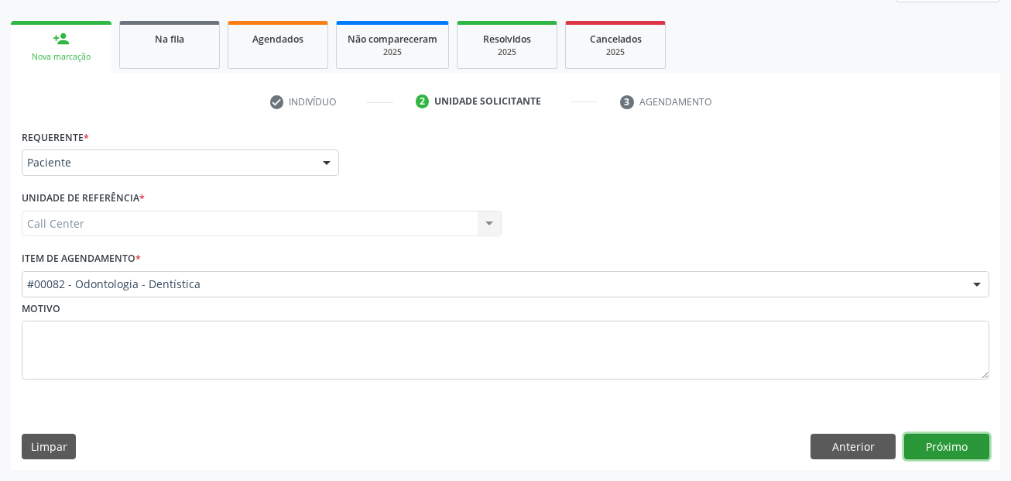
click at [952, 440] on button "Próximo" at bounding box center [946, 447] width 85 height 26
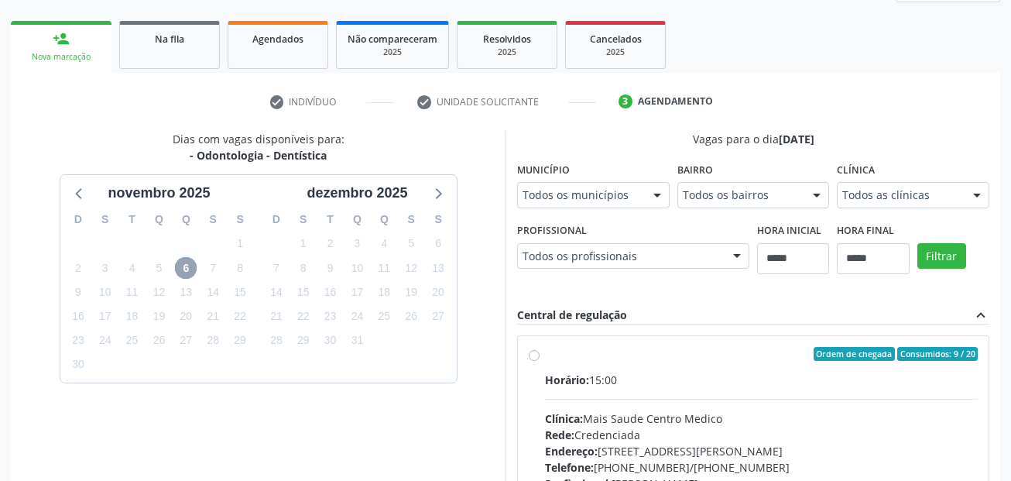
click at [187, 267] on span "6" at bounding box center [186, 268] width 22 height 22
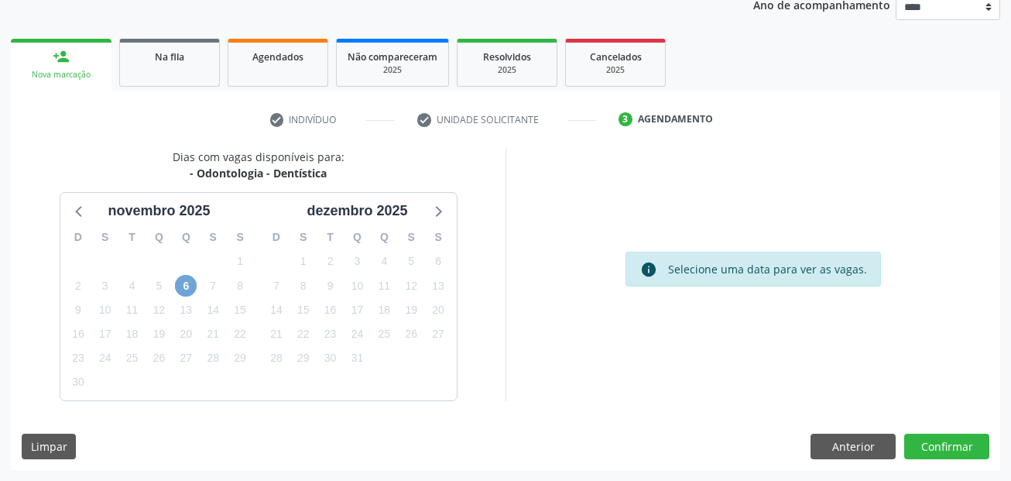
click at [191, 283] on span "6" at bounding box center [186, 286] width 22 height 22
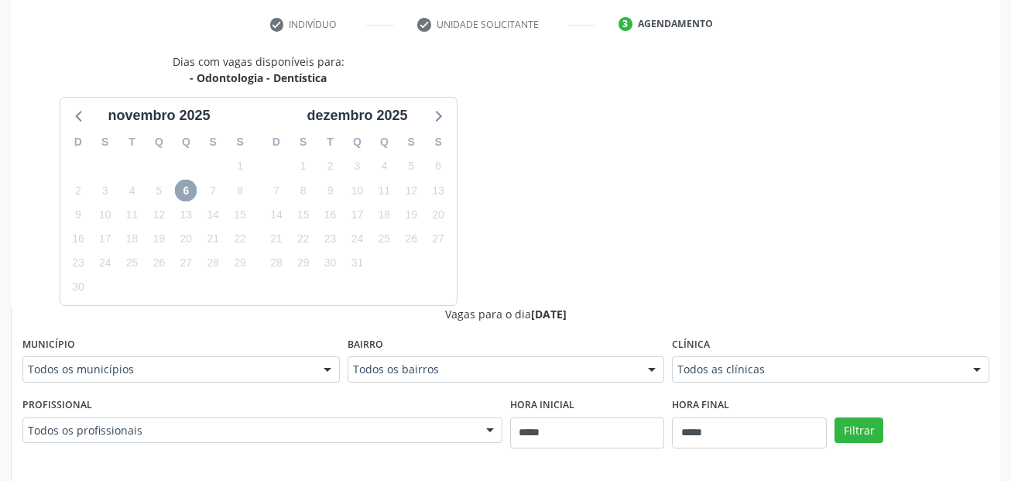
scroll to position [696, 0]
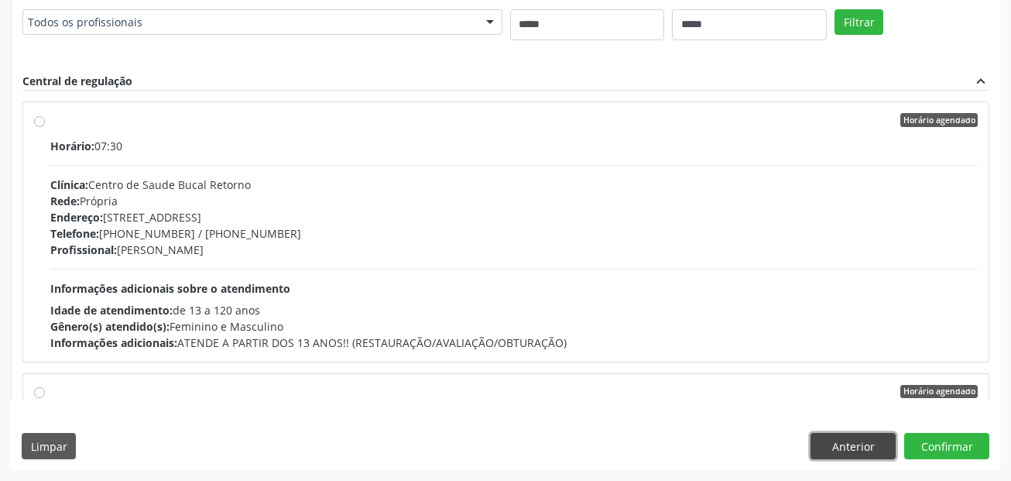
click at [841, 444] on button "Anterior" at bounding box center [853, 446] width 85 height 26
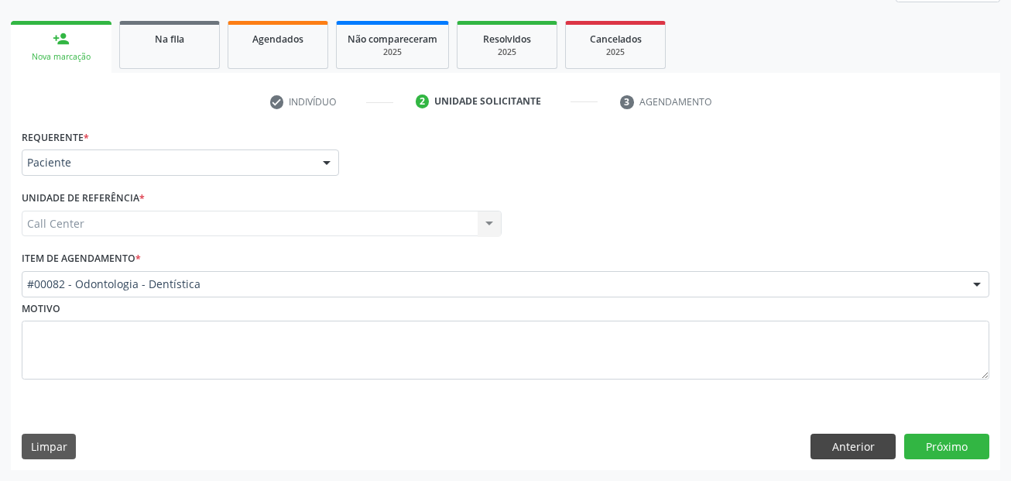
scroll to position [211, 0]
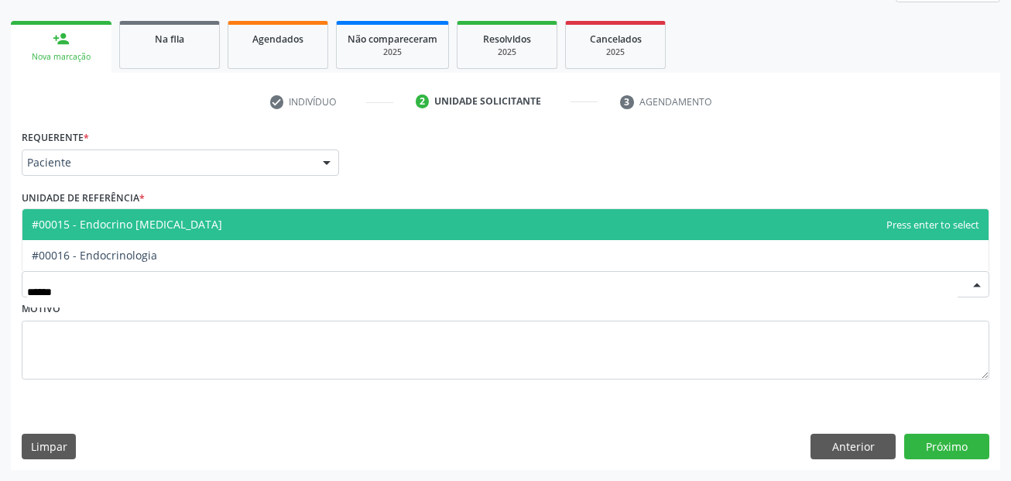
type input "*******"
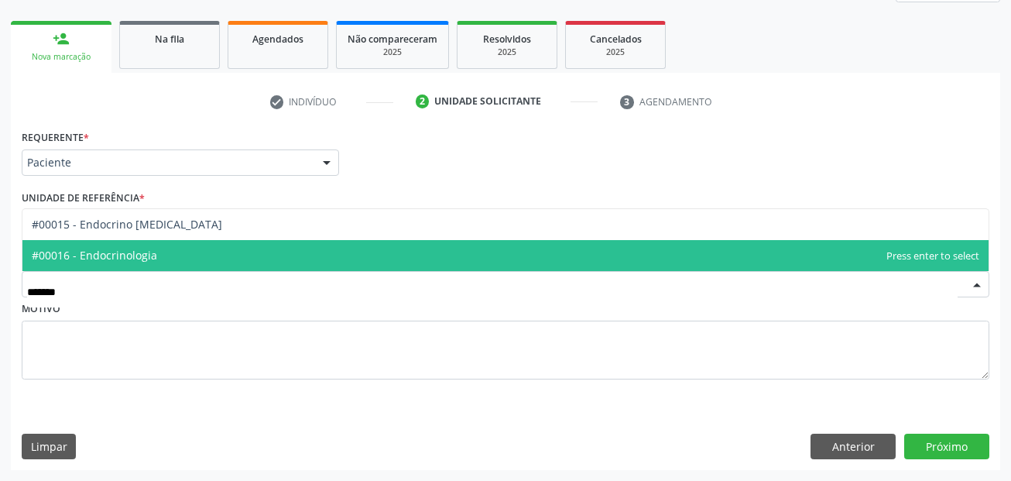
click at [257, 258] on span "#00016 - Endocrinologia" at bounding box center [505, 255] width 966 height 31
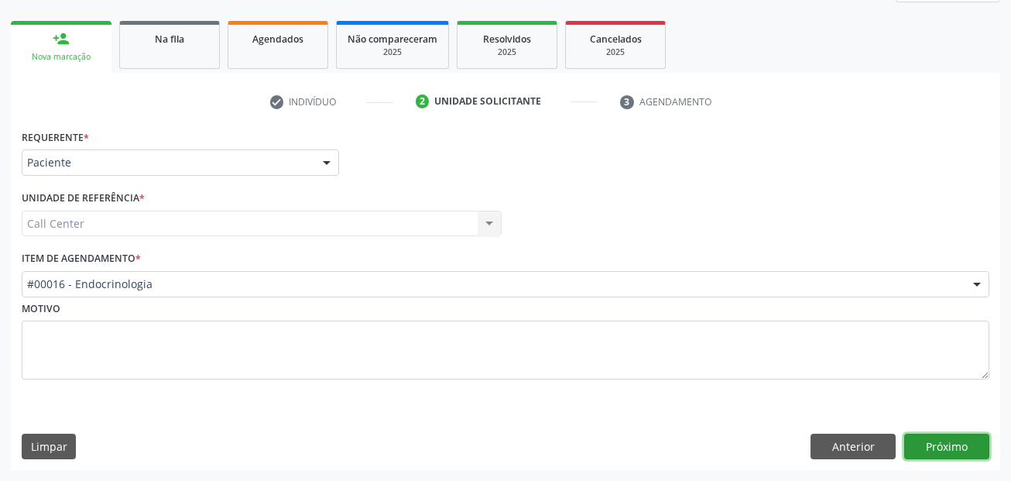
click at [969, 437] on button "Próximo" at bounding box center [946, 447] width 85 height 26
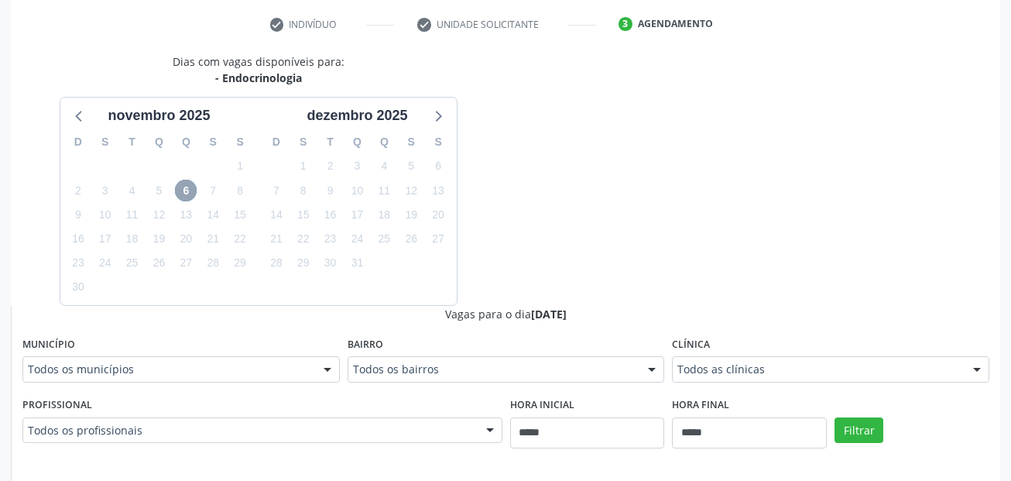
click at [184, 190] on span "6" at bounding box center [186, 191] width 22 height 22
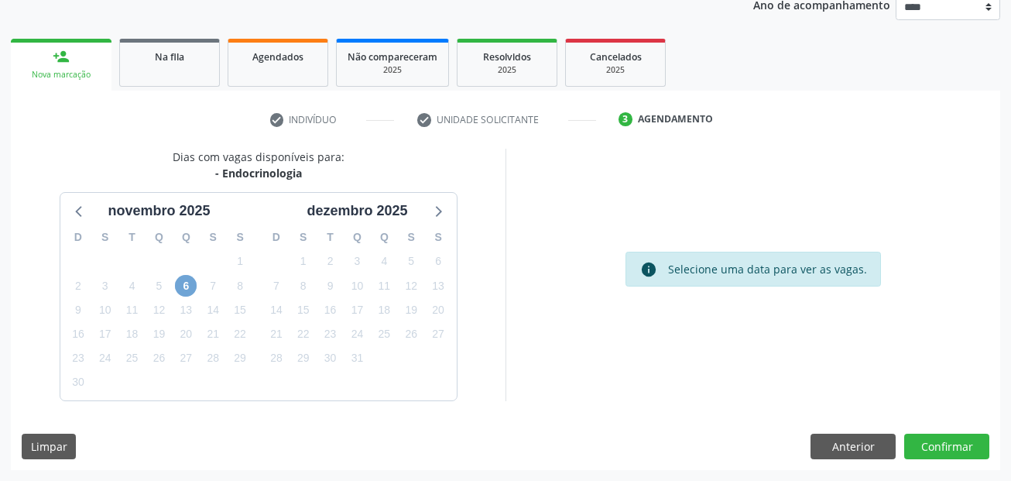
scroll to position [193, 0]
click at [188, 286] on span "6" at bounding box center [186, 286] width 22 height 22
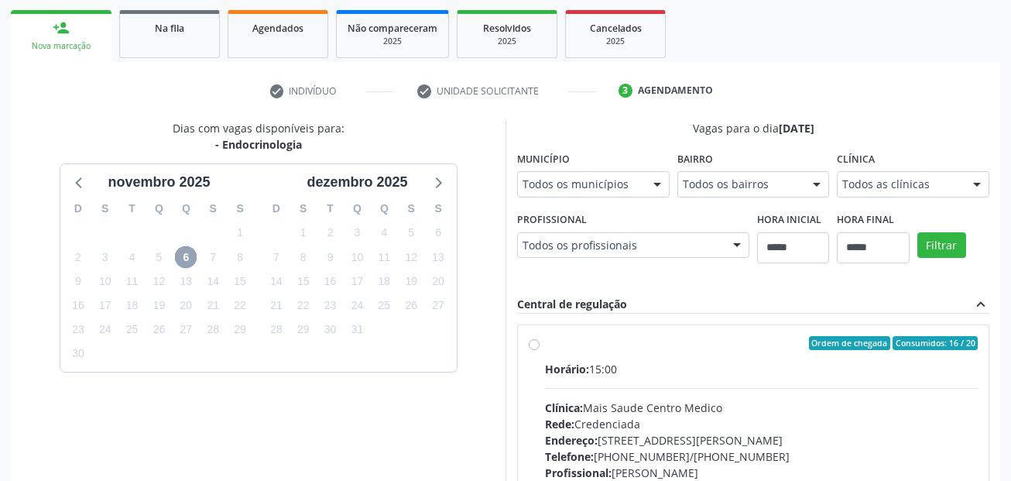
scroll to position [184, 0]
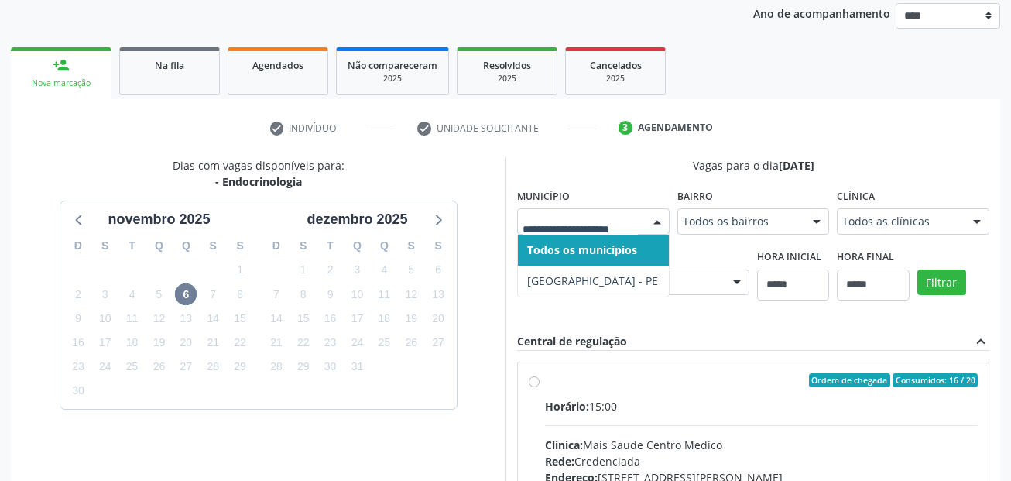
click at [633, 211] on div at bounding box center [593, 221] width 153 height 26
click at [631, 224] on input "text" at bounding box center [580, 229] width 115 height 31
click at [653, 224] on div at bounding box center [657, 222] width 23 height 26
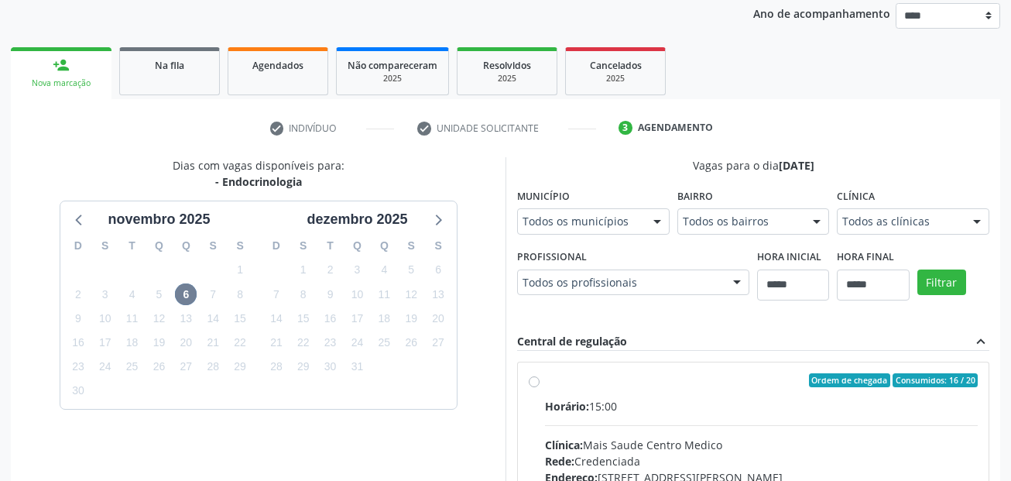
click at [639, 164] on div "Vagas para o dia 06/11/2025" at bounding box center [753, 165] width 472 height 16
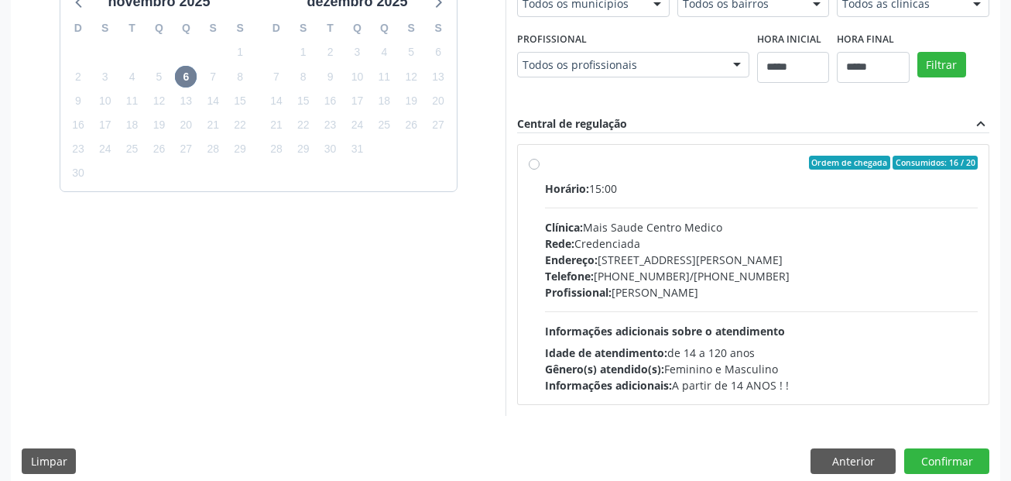
scroll to position [417, 0]
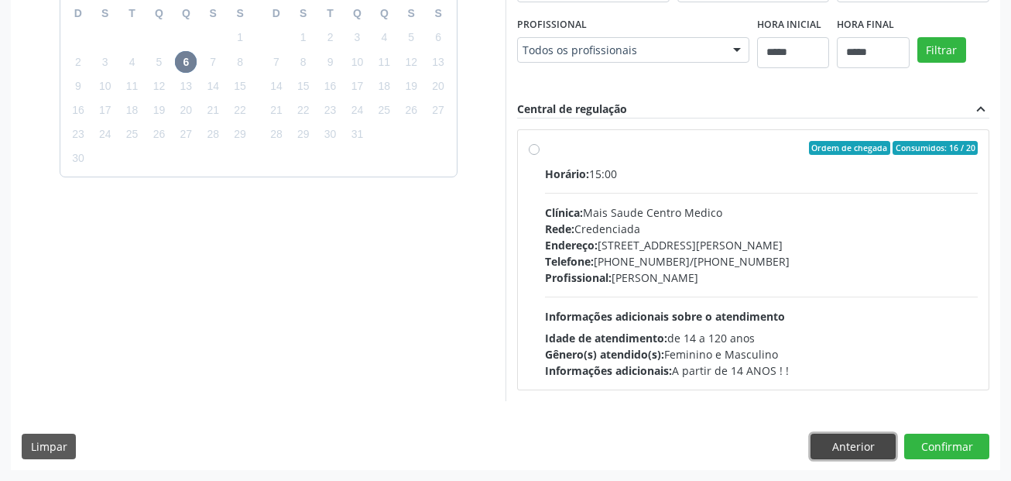
click at [853, 448] on button "Anterior" at bounding box center [853, 447] width 85 height 26
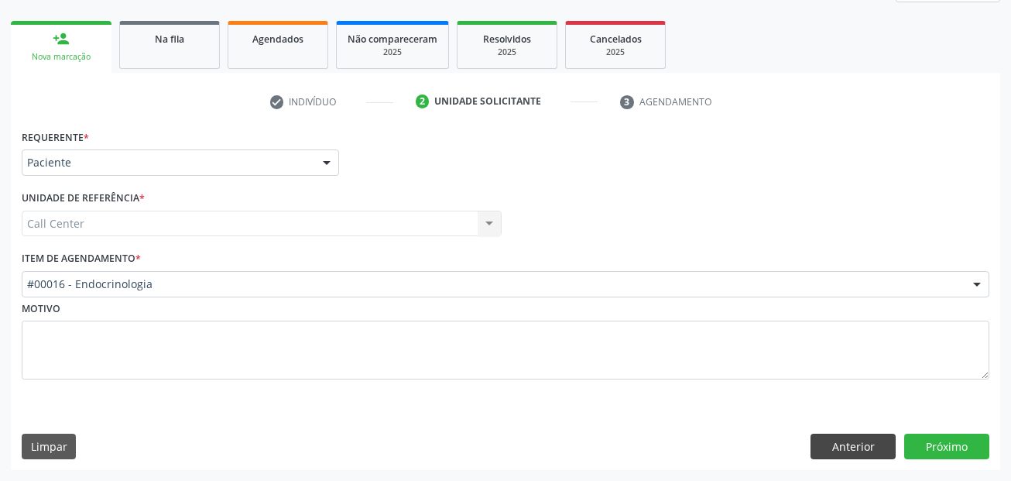
scroll to position [211, 0]
click at [853, 448] on button "Anterior" at bounding box center [853, 447] width 85 height 26
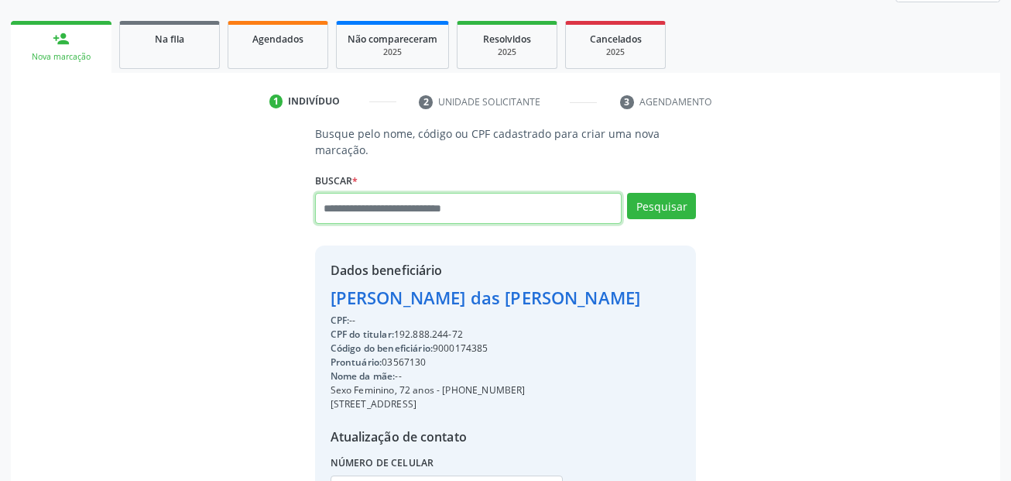
click at [464, 205] on input "text" at bounding box center [468, 208] width 307 height 31
paste input "**********"
type input "**********"
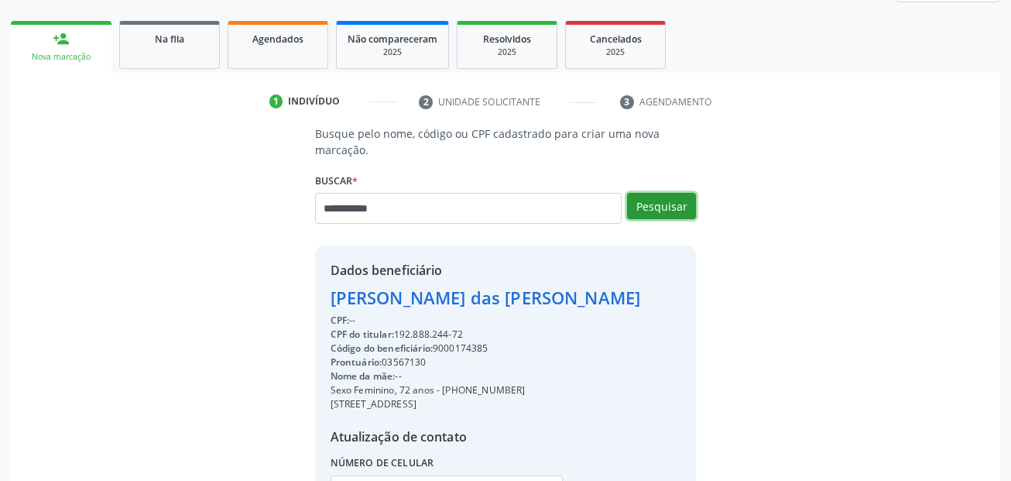
click at [658, 202] on button "Pesquisar" at bounding box center [661, 206] width 69 height 26
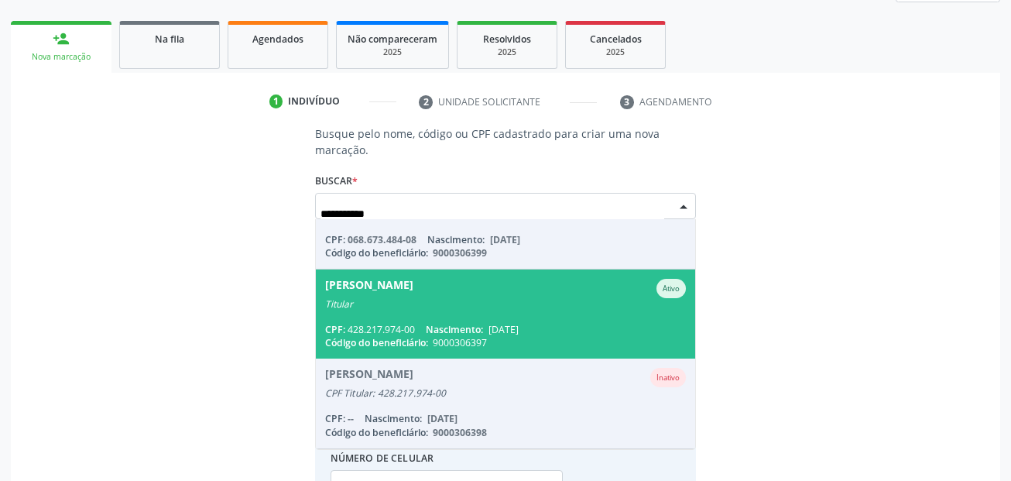
click at [475, 304] on div "Titular" at bounding box center [506, 304] width 362 height 12
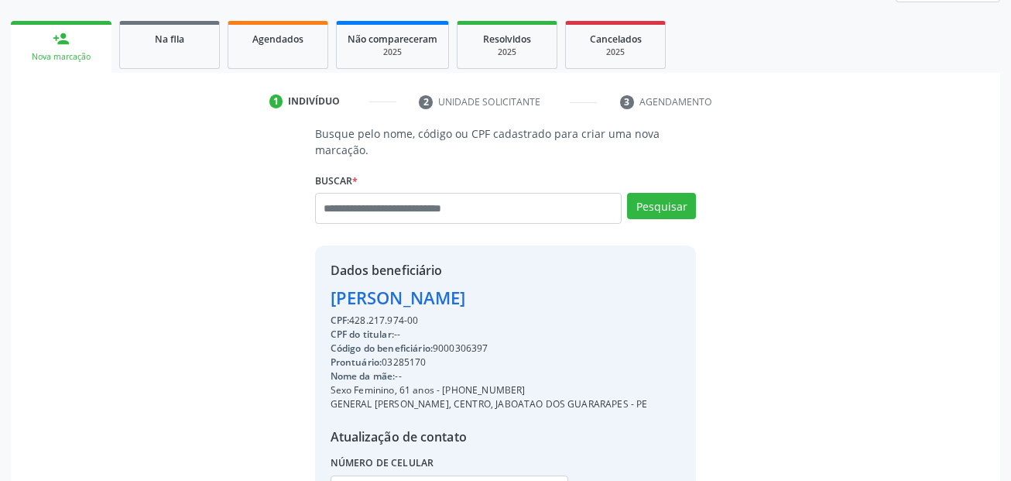
drag, startPoint x: 477, startPoint y: 390, endPoint x: 444, endPoint y: 393, distance: 33.4
click at [444, 393] on div "Sexo Feminino, 61 anos - (81) 98692-0539" at bounding box center [489, 390] width 317 height 14
copy div "(81) 98692-0539"
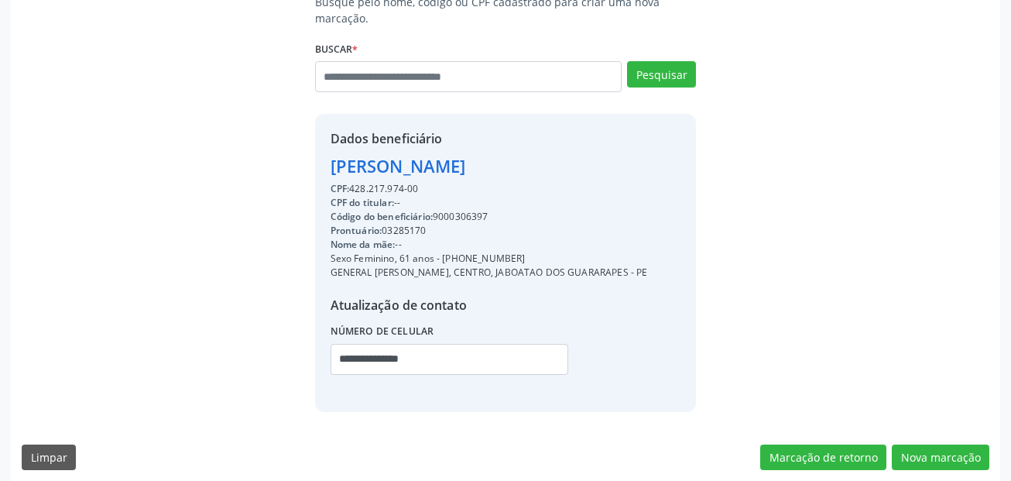
scroll to position [353, 0]
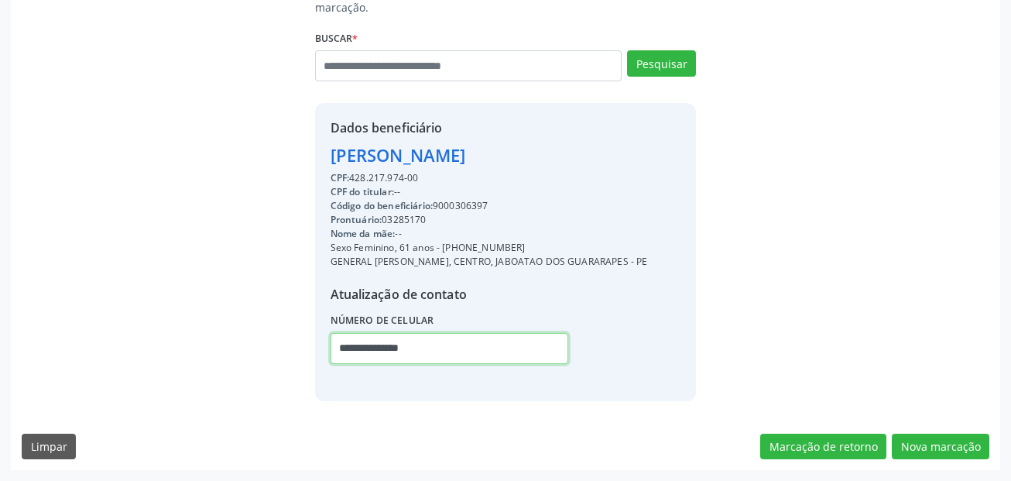
click at [418, 345] on input "**********" at bounding box center [450, 348] width 238 height 31
click at [458, 344] on input "**********" at bounding box center [450, 348] width 238 height 31
drag, startPoint x: 424, startPoint y: 349, endPoint x: 345, endPoint y: 349, distance: 78.2
click at [307, 350] on div "Busque pelo nome, código ou CPF cadastrado para criar uma nova marcação. Buscar…" at bounding box center [505, 191] width 403 height 417
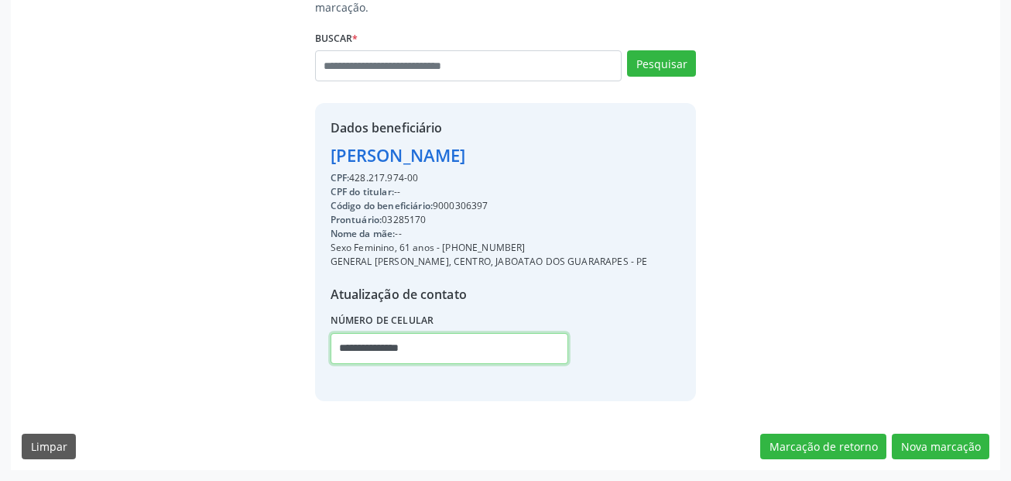
paste input "text"
type input "**********"
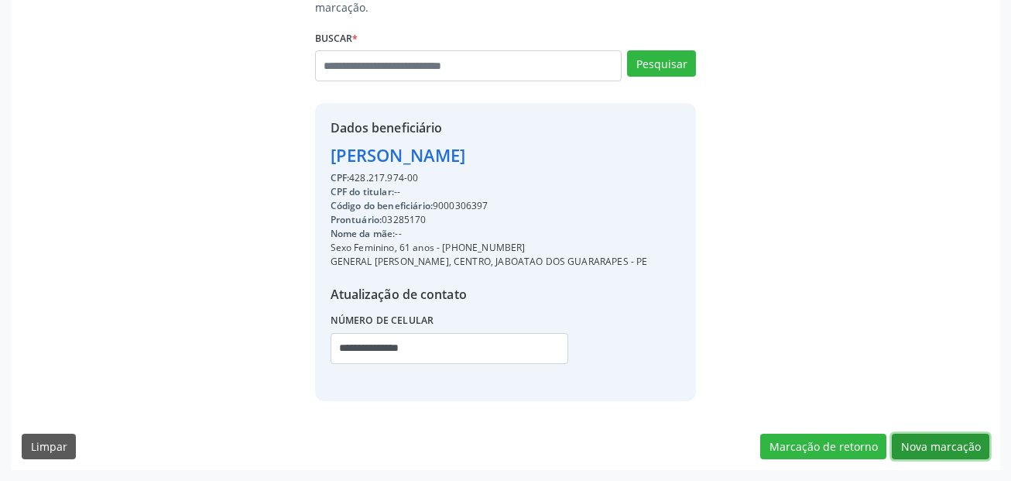
click at [939, 446] on button "Nova marcação" at bounding box center [941, 447] width 98 height 26
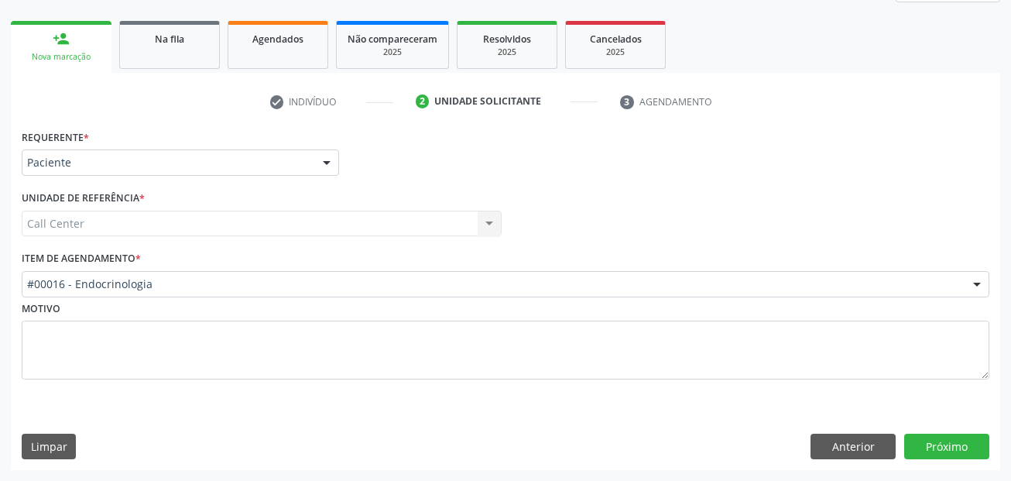
scroll to position [211, 0]
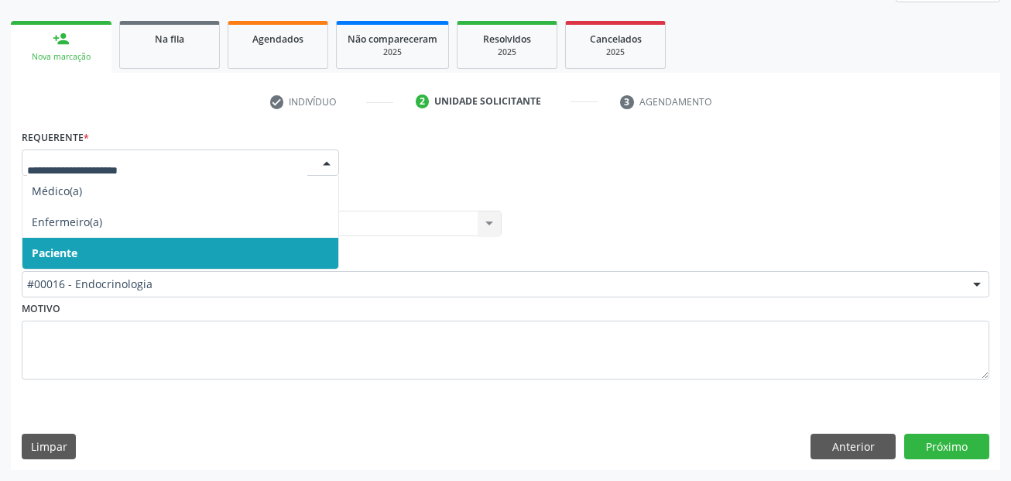
click at [355, 410] on div "Requerente * Médico(a) Enfermeiro(a) Paciente Nenhum resultado encontrado para:…" at bounding box center [506, 297] width 990 height 345
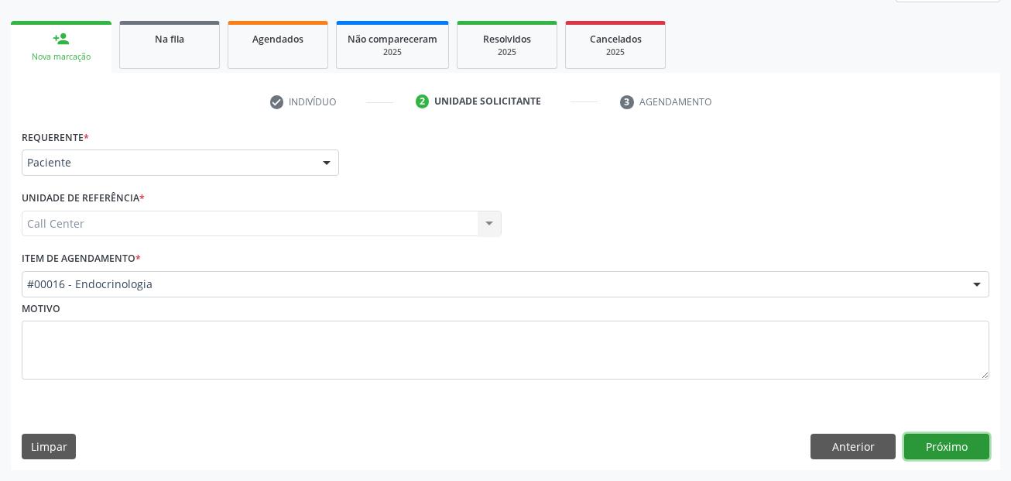
click at [937, 441] on button "Próximo" at bounding box center [946, 447] width 85 height 26
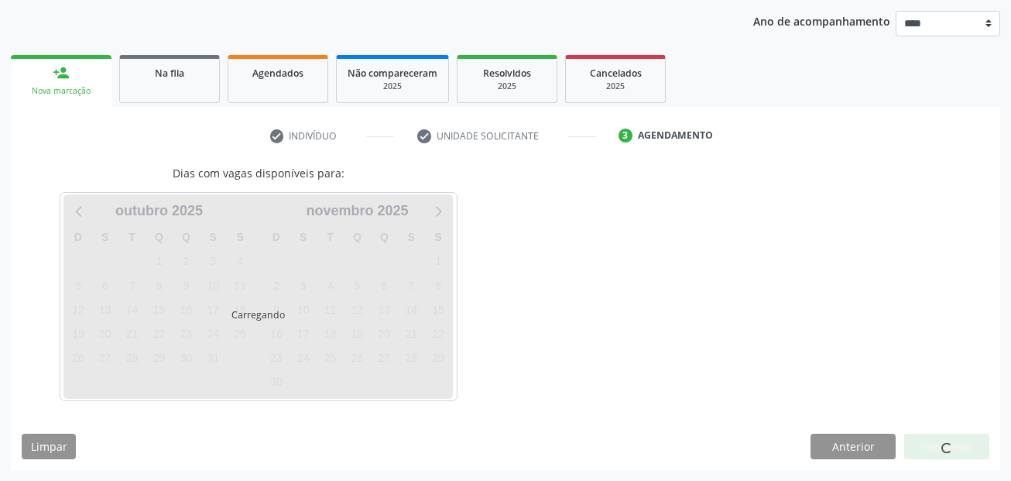
scroll to position [177, 0]
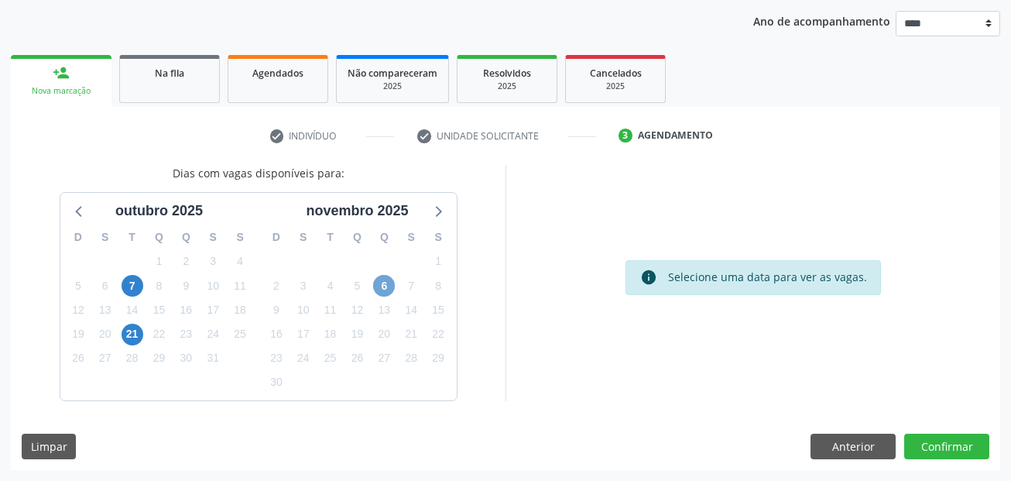
click at [387, 288] on span "6" at bounding box center [384, 286] width 22 height 22
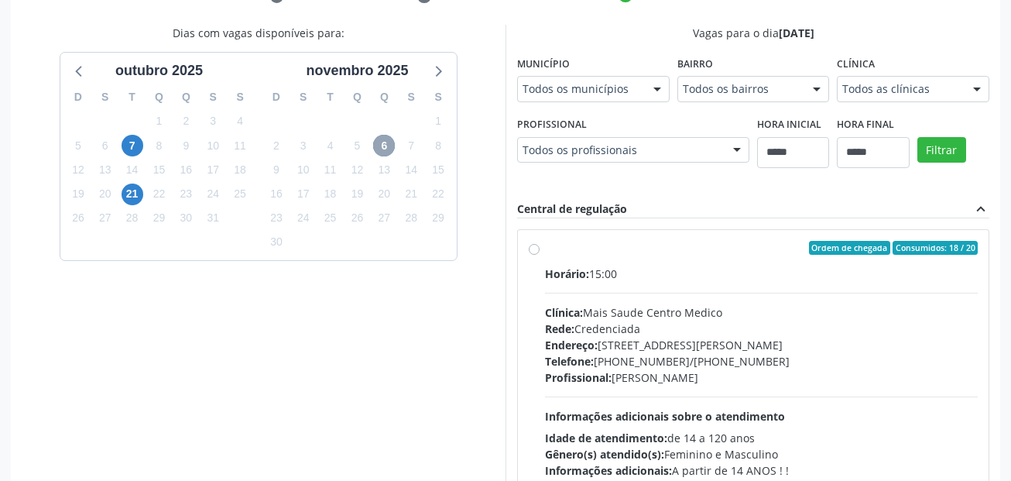
scroll to position [331, 0]
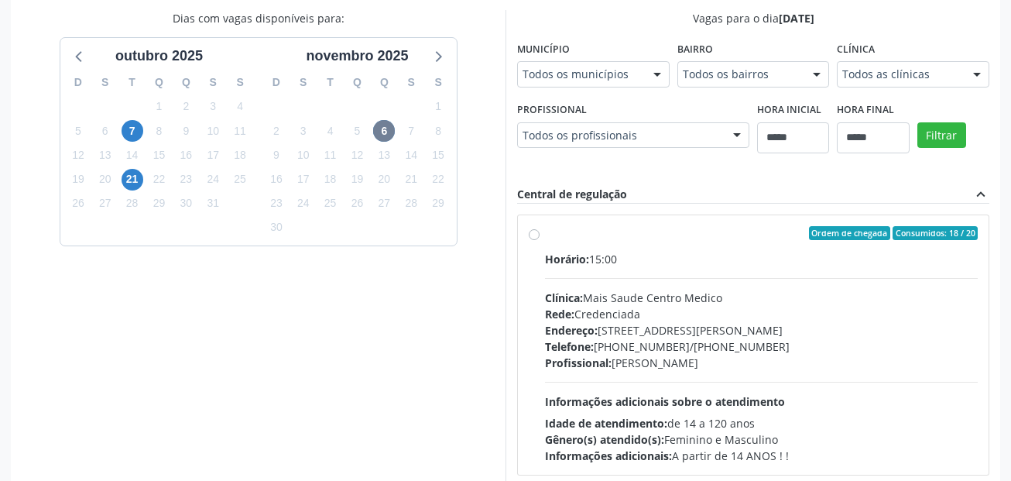
click at [690, 295] on div "Clínica: Mais Saude Centro Medico" at bounding box center [761, 298] width 433 height 16
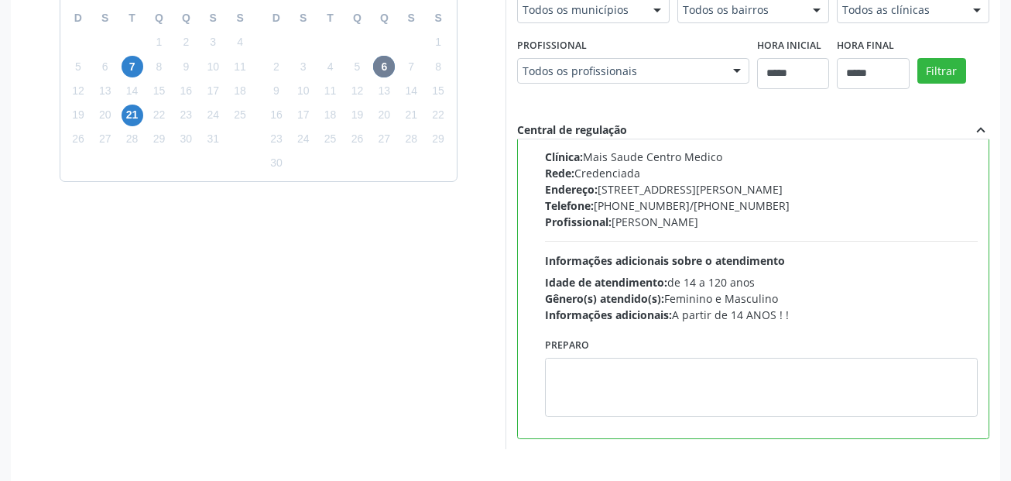
scroll to position [444, 0]
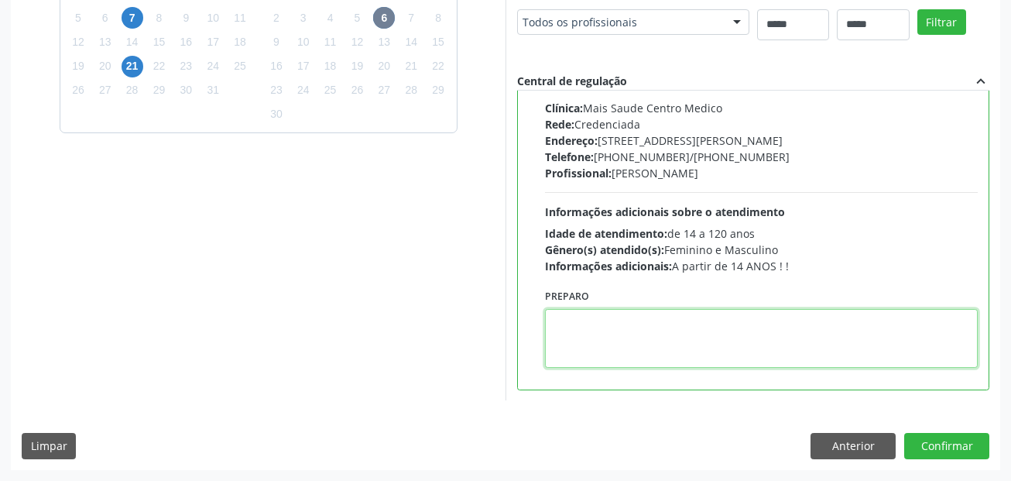
drag, startPoint x: 616, startPoint y: 343, endPoint x: 626, endPoint y: 343, distance: 10.1
click at [620, 343] on textarea at bounding box center [761, 338] width 433 height 59
paste textarea "**********"
type textarea "**********"
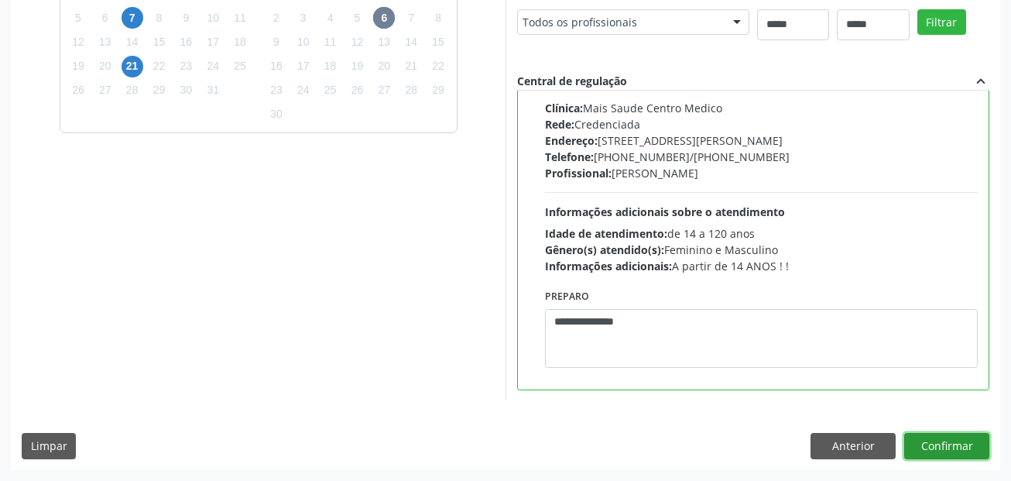
click at [937, 440] on button "Confirmar" at bounding box center [946, 446] width 85 height 26
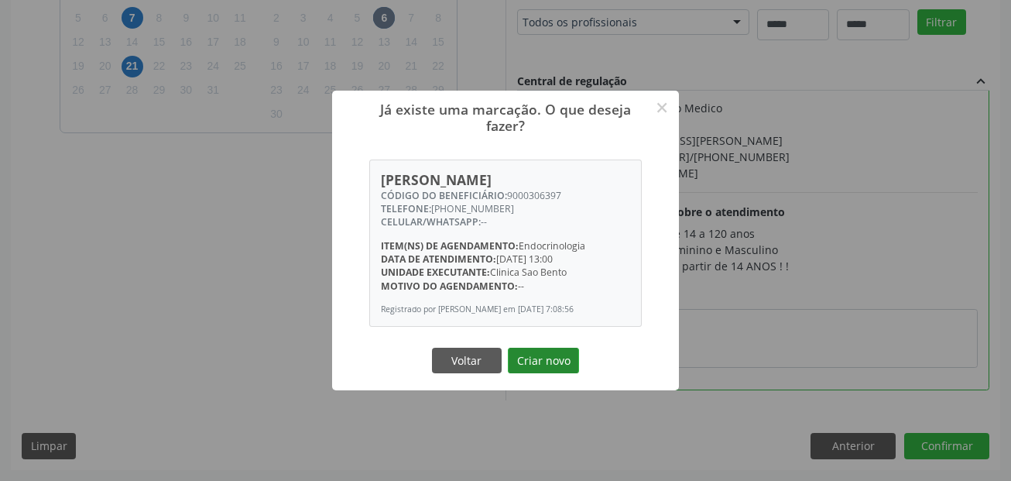
click at [551, 359] on button "Criar novo" at bounding box center [543, 361] width 71 height 26
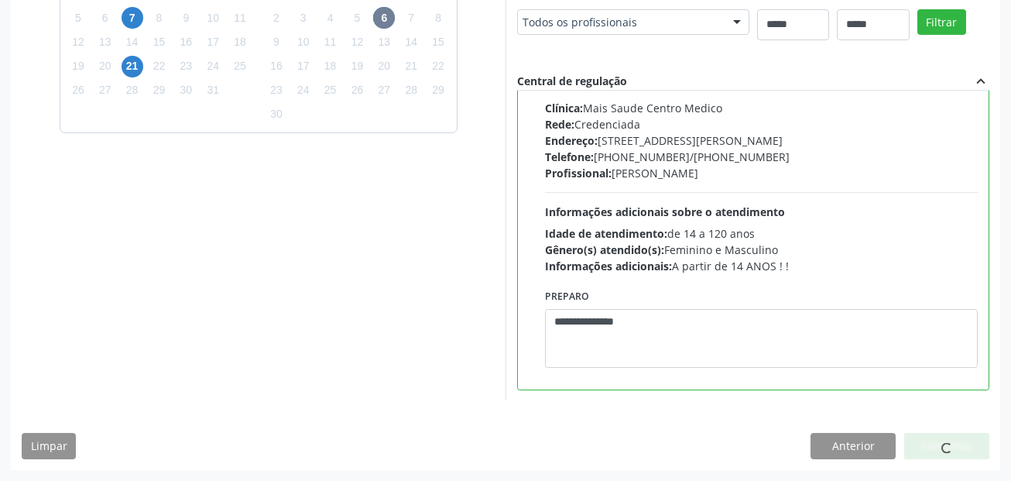
scroll to position [36, 0]
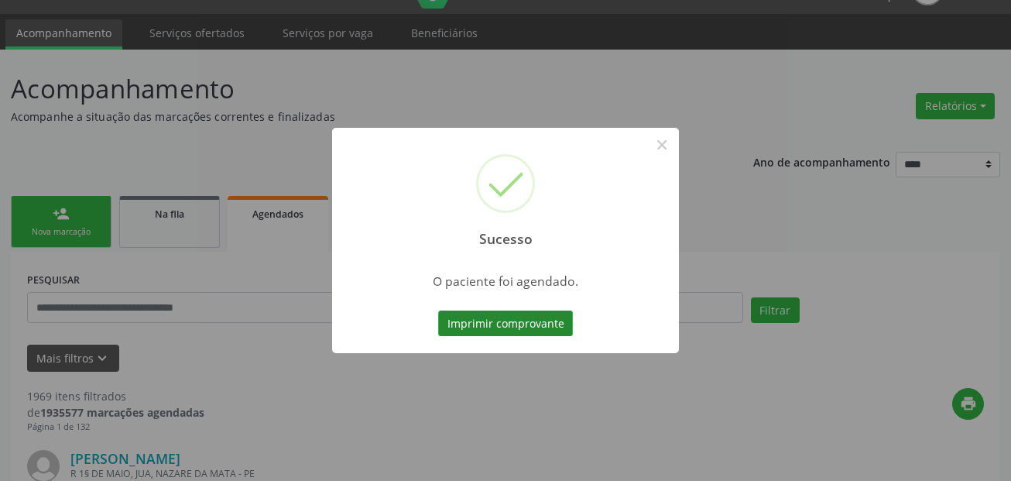
click at [547, 324] on button "Imprimir comprovante" at bounding box center [505, 324] width 135 height 26
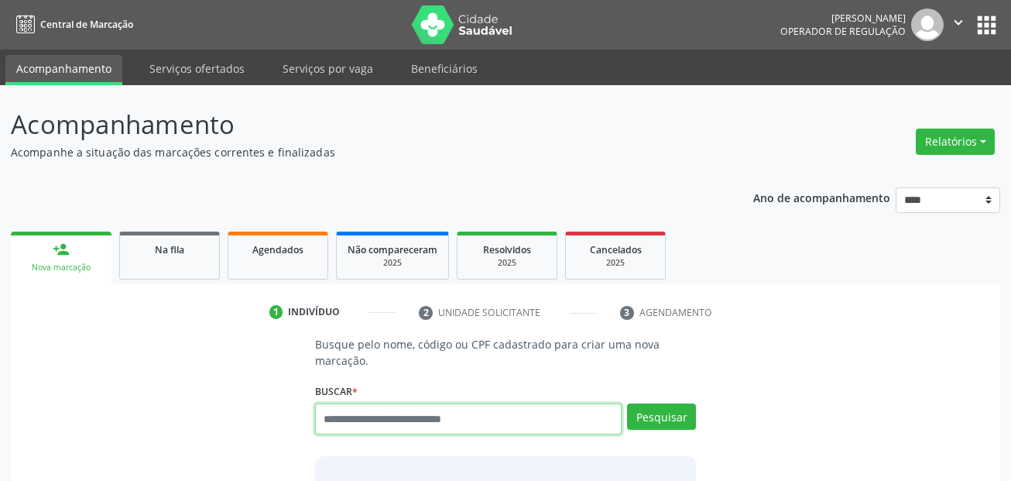
click at [476, 420] on input "text" at bounding box center [468, 418] width 307 height 31
paste input "**********"
type input "**********"
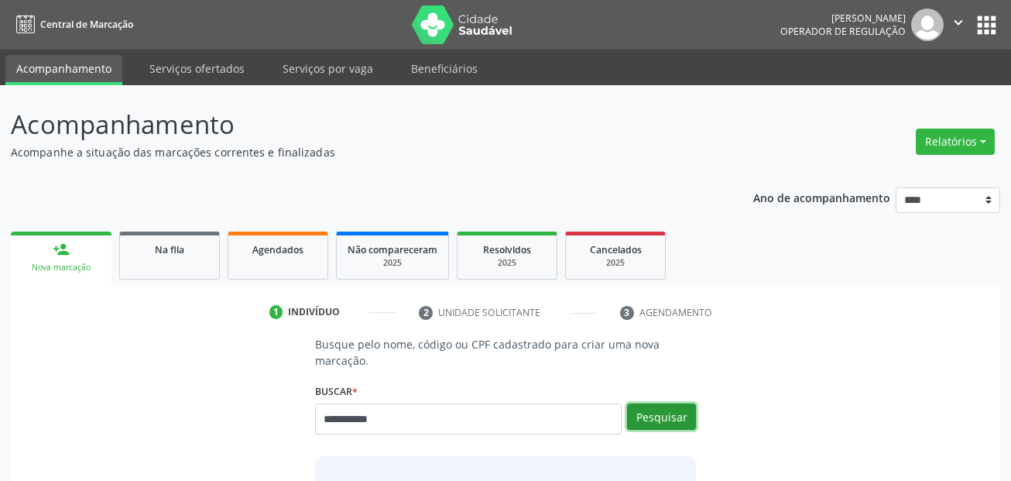
click at [648, 418] on button "Pesquisar" at bounding box center [661, 416] width 69 height 26
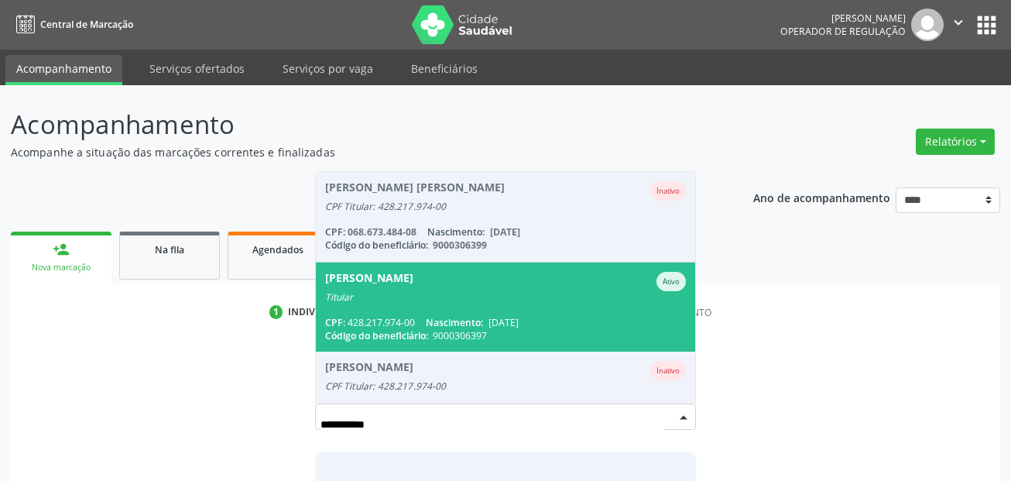
click at [457, 302] on div "Titular" at bounding box center [506, 297] width 362 height 12
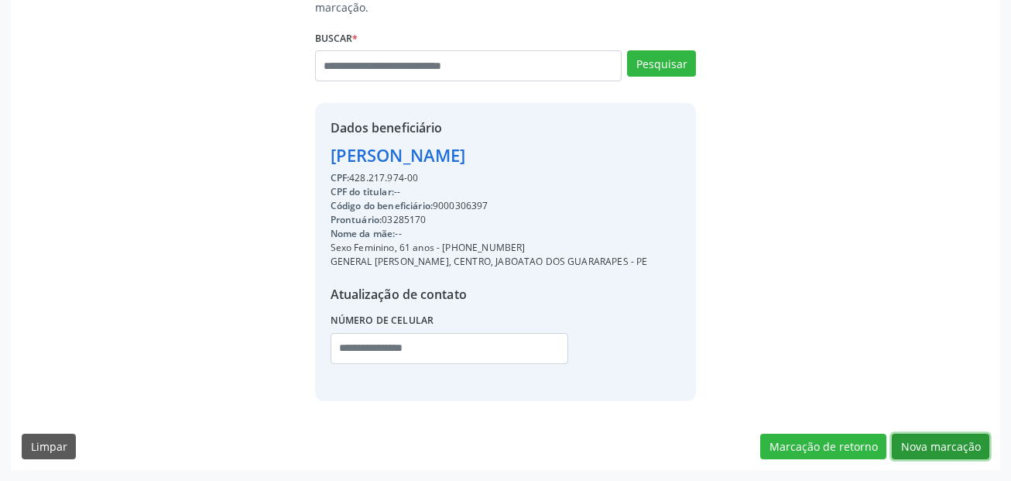
click at [930, 449] on button "Nova marcação" at bounding box center [941, 447] width 98 height 26
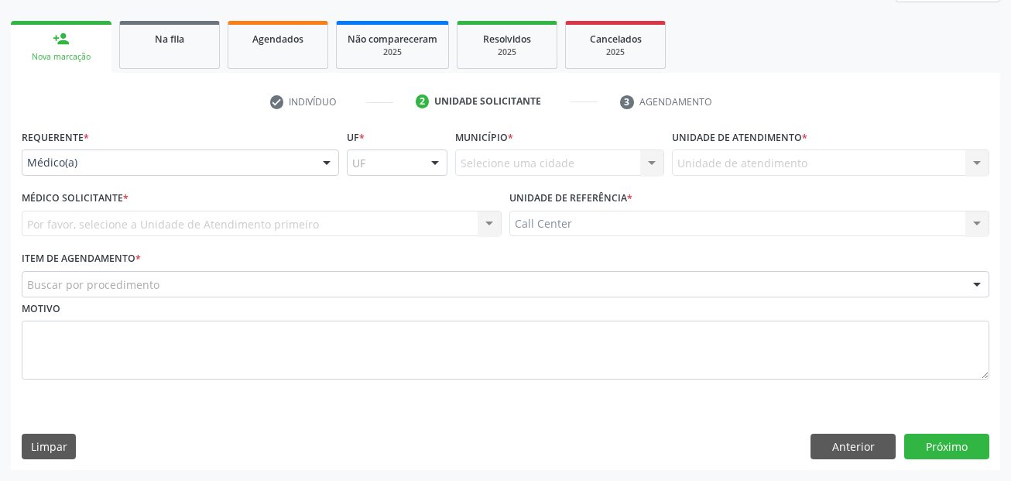
scroll to position [211, 0]
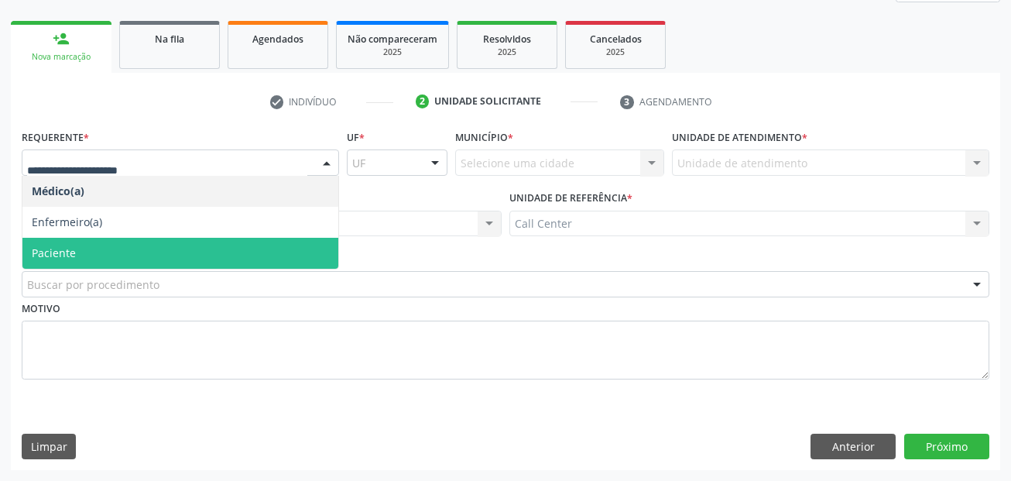
click at [74, 253] on span "Paciente" at bounding box center [54, 252] width 44 height 15
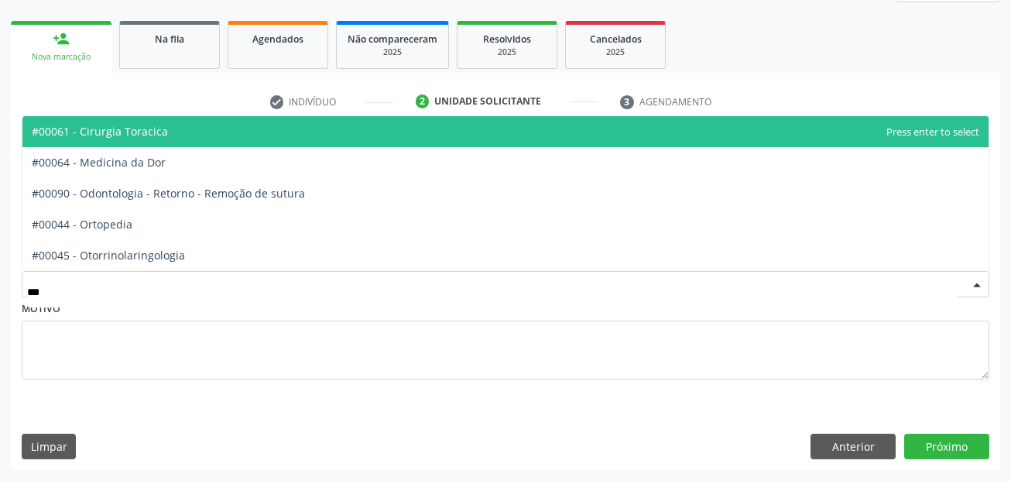
type input "****"
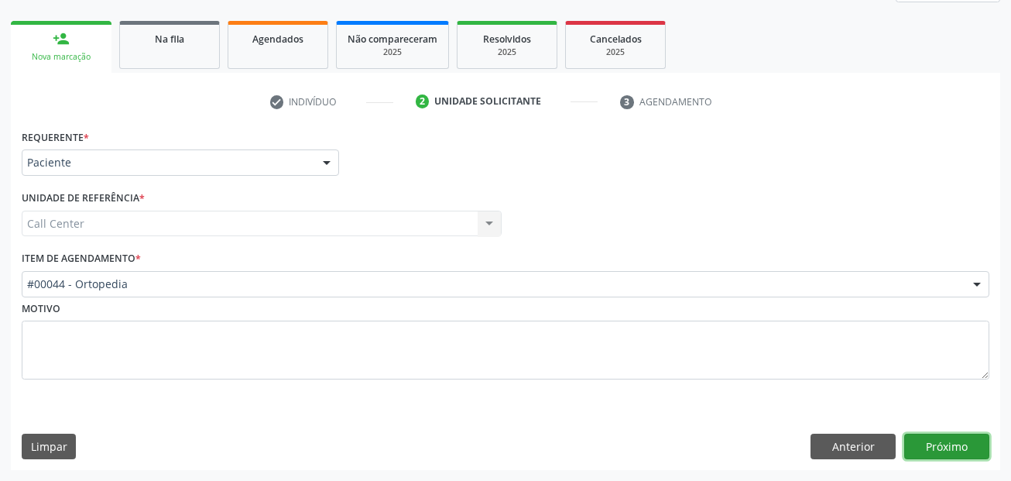
click at [952, 455] on button "Próximo" at bounding box center [946, 447] width 85 height 26
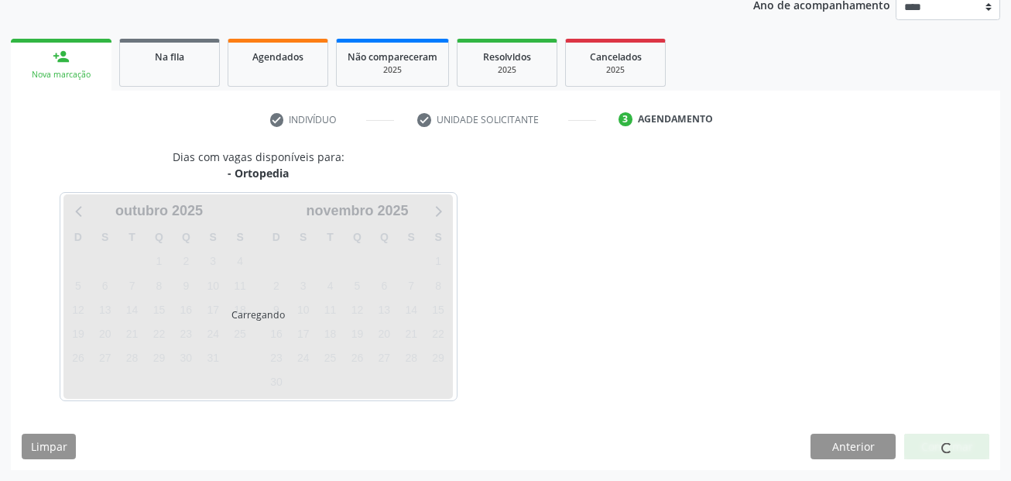
scroll to position [193, 0]
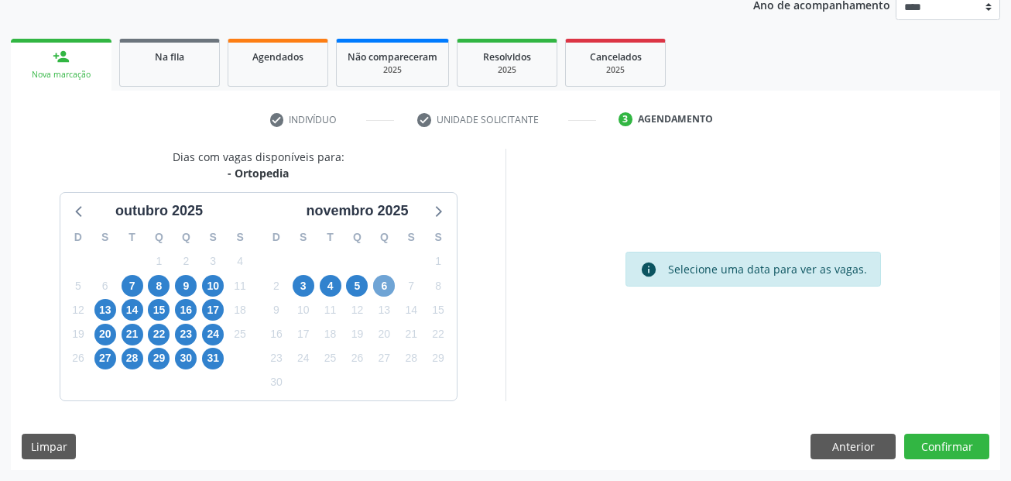
click at [385, 287] on span "6" at bounding box center [384, 286] width 22 height 22
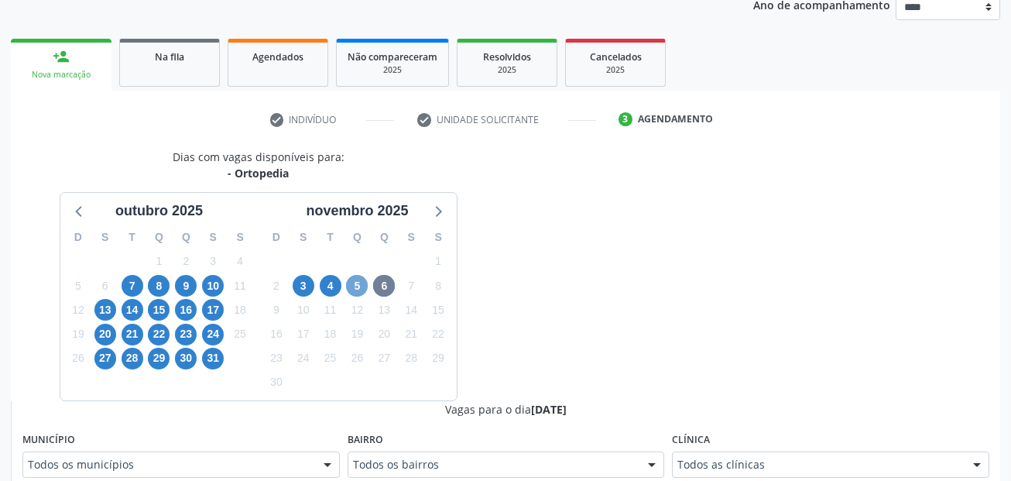
click at [361, 286] on span "5" at bounding box center [357, 286] width 22 height 22
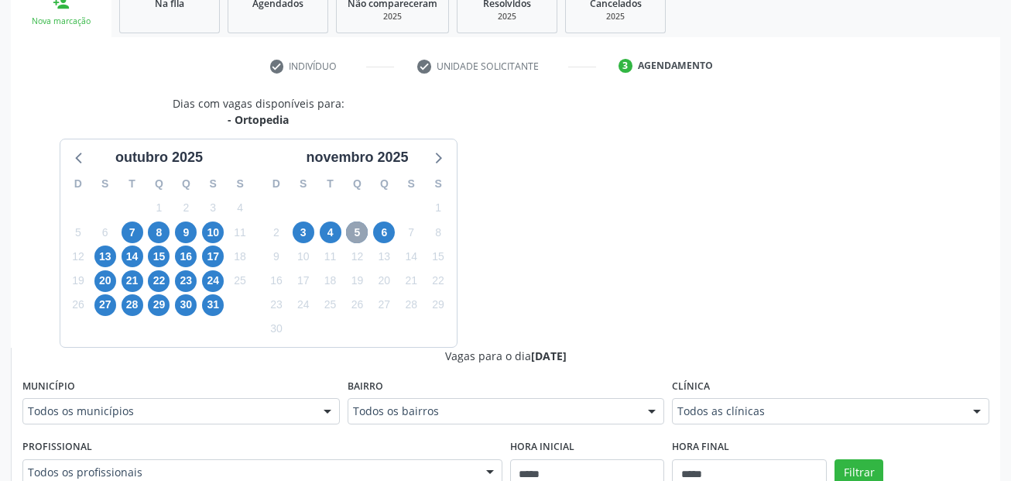
scroll to position [270, 0]
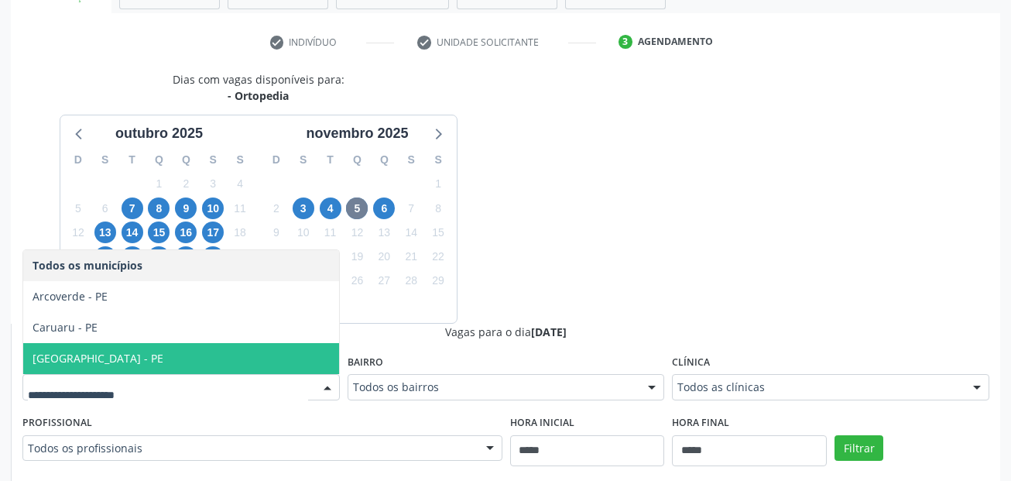
drag, startPoint x: 168, startPoint y: 353, endPoint x: 321, endPoint y: 373, distance: 153.9
click at [168, 354] on span "Recife - PE" at bounding box center [181, 358] width 316 height 31
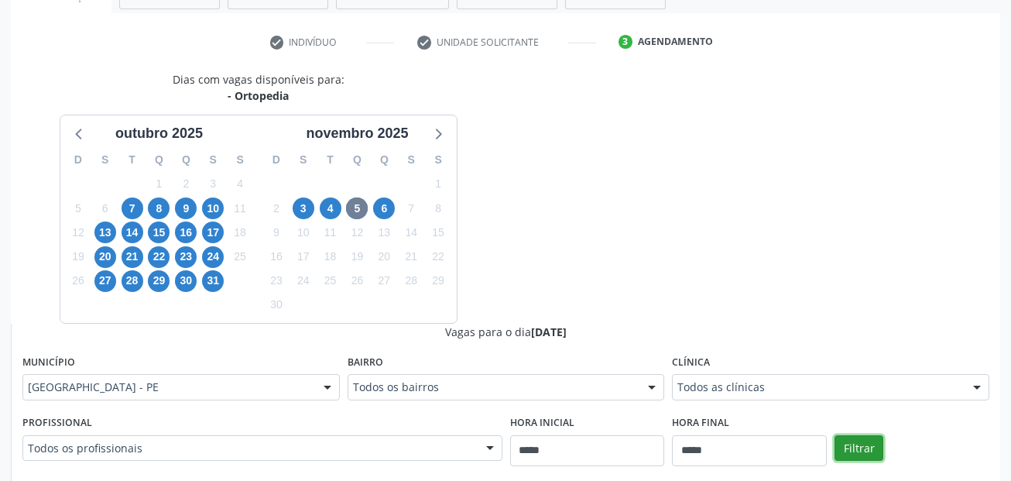
click at [853, 444] on button "Filtrar" at bounding box center [859, 448] width 49 height 26
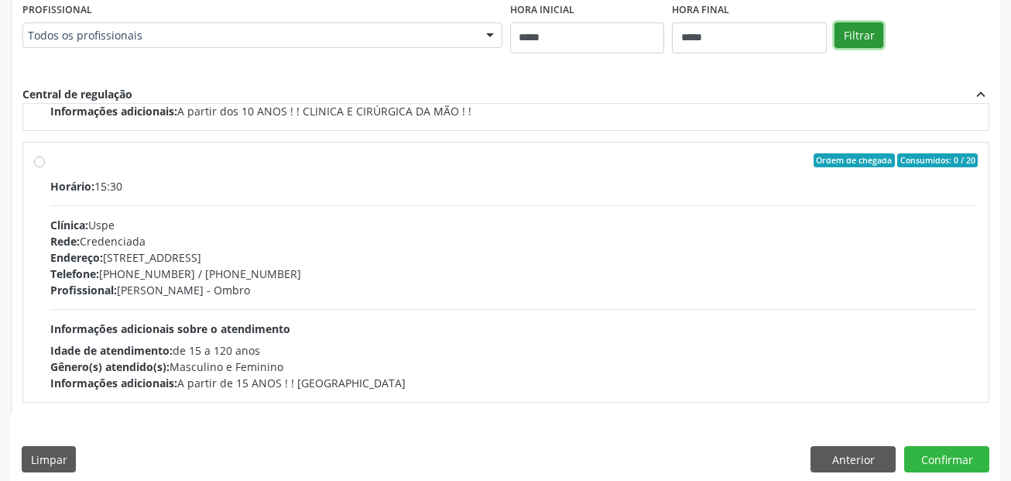
scroll to position [696, 0]
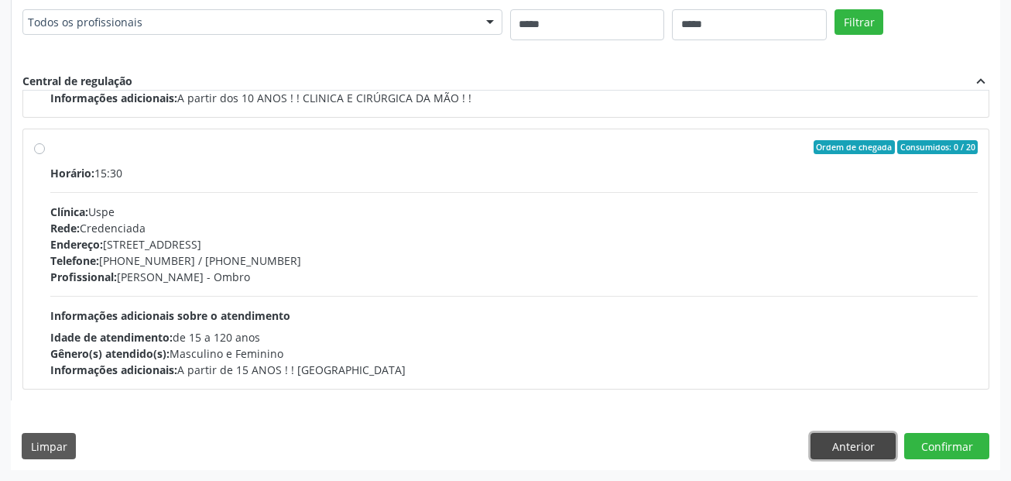
click at [846, 446] on button "Anterior" at bounding box center [853, 446] width 85 height 26
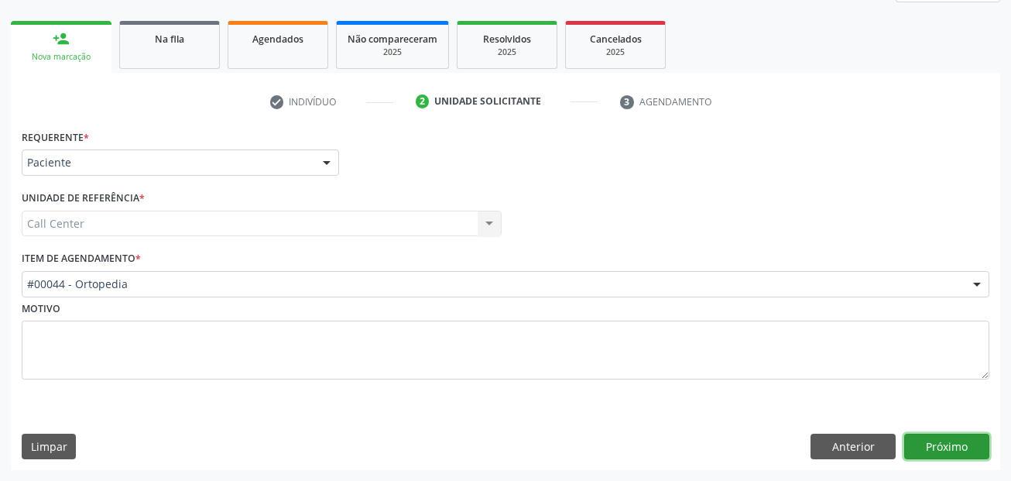
click at [957, 441] on button "Próximo" at bounding box center [946, 447] width 85 height 26
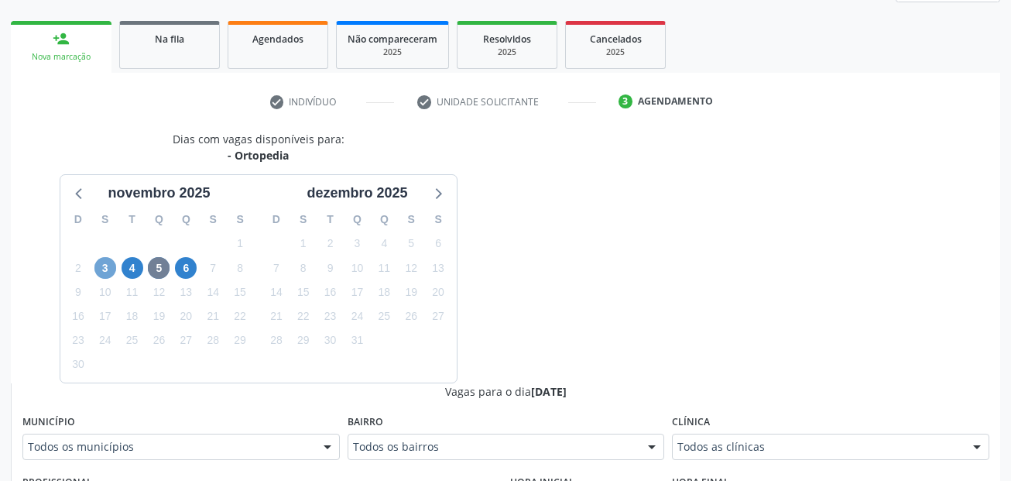
click at [110, 272] on span "3" at bounding box center [105, 268] width 22 height 22
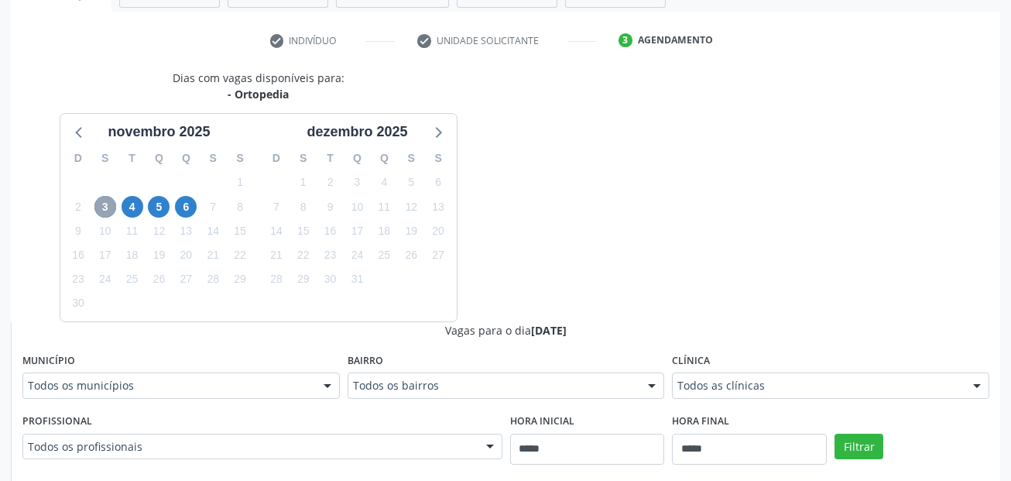
scroll to position [366, 0]
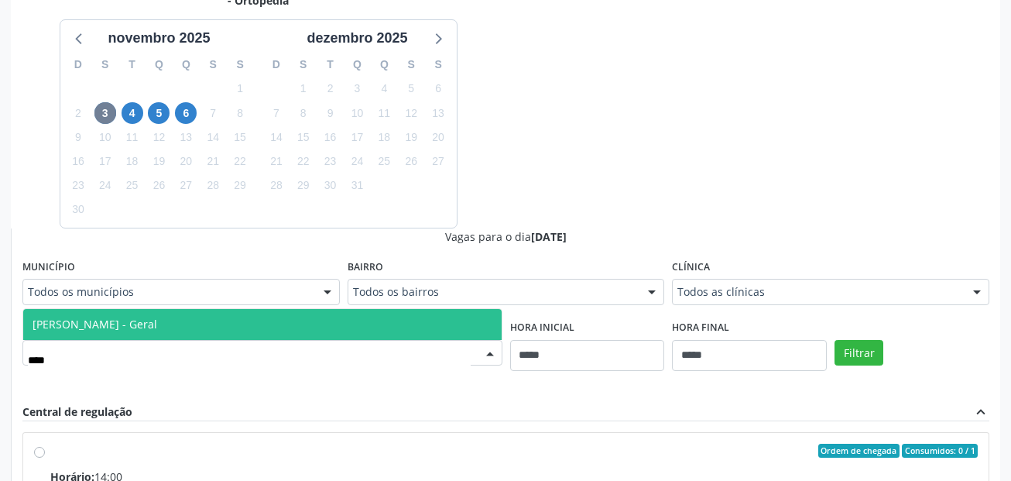
type input "*****"
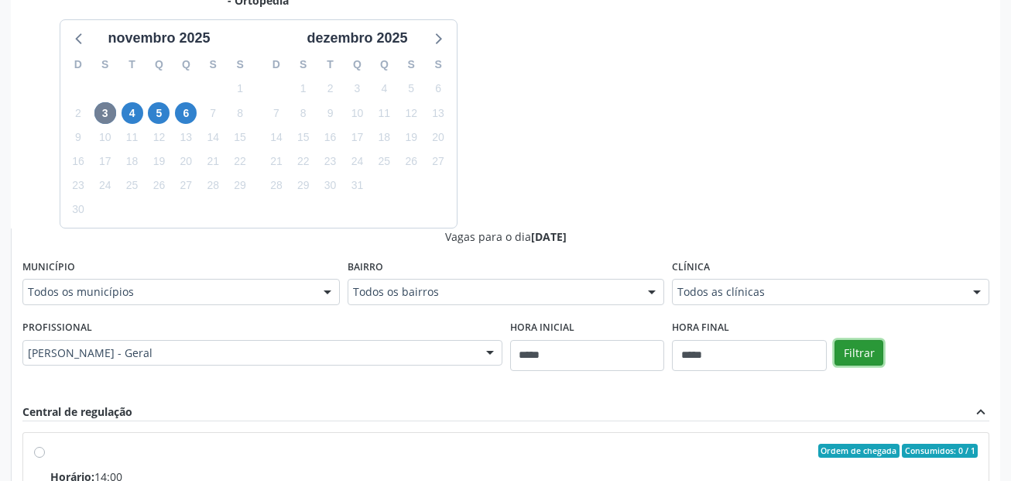
click at [875, 355] on button "Filtrar" at bounding box center [859, 353] width 49 height 26
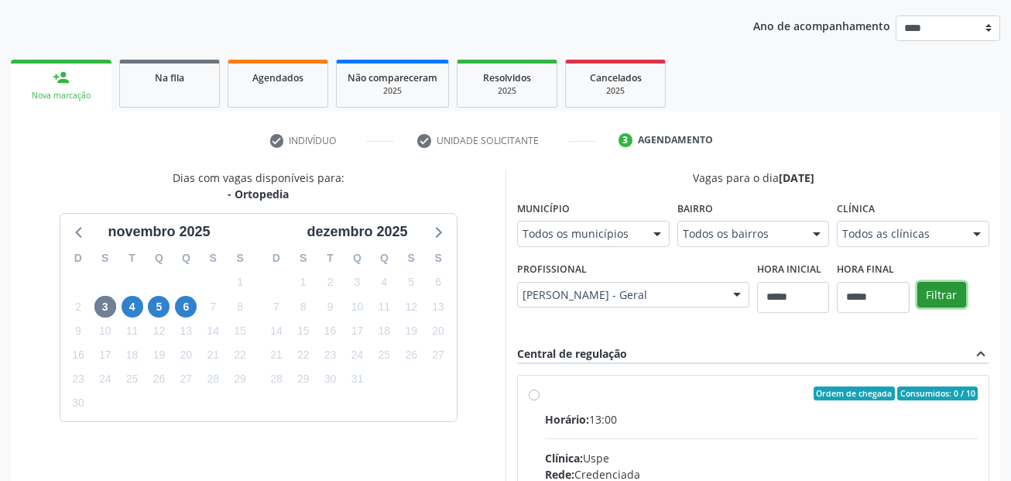
scroll to position [135, 0]
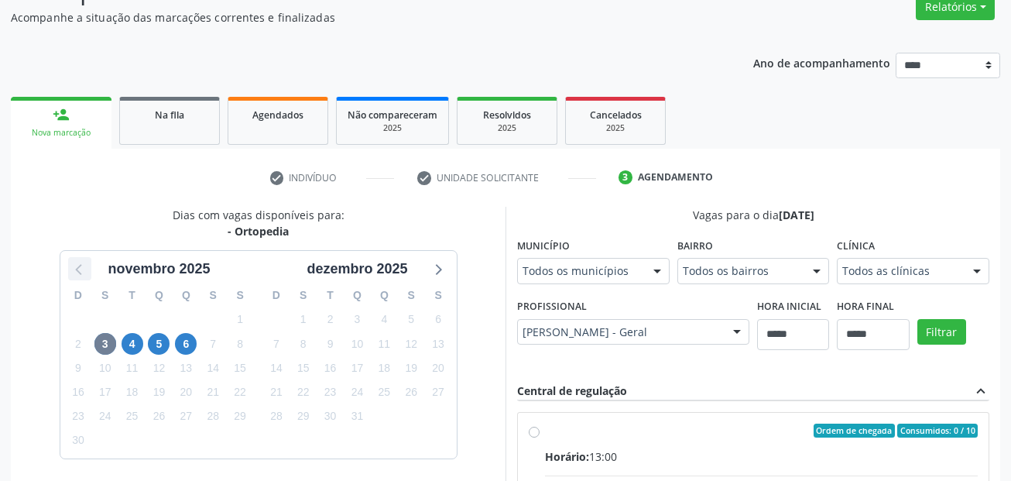
click at [78, 269] on icon at bounding box center [80, 269] width 20 height 20
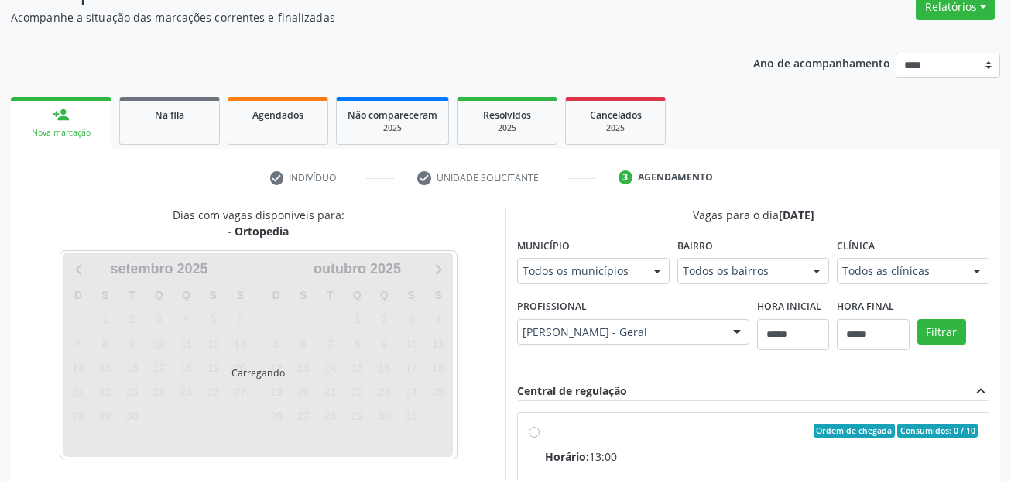
scroll to position [212, 0]
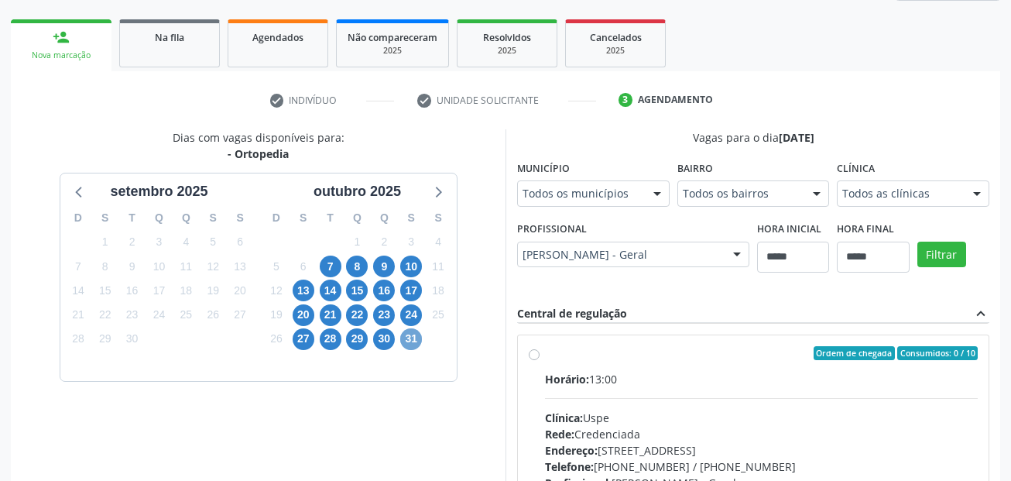
click at [408, 342] on span "31" at bounding box center [411, 339] width 22 height 22
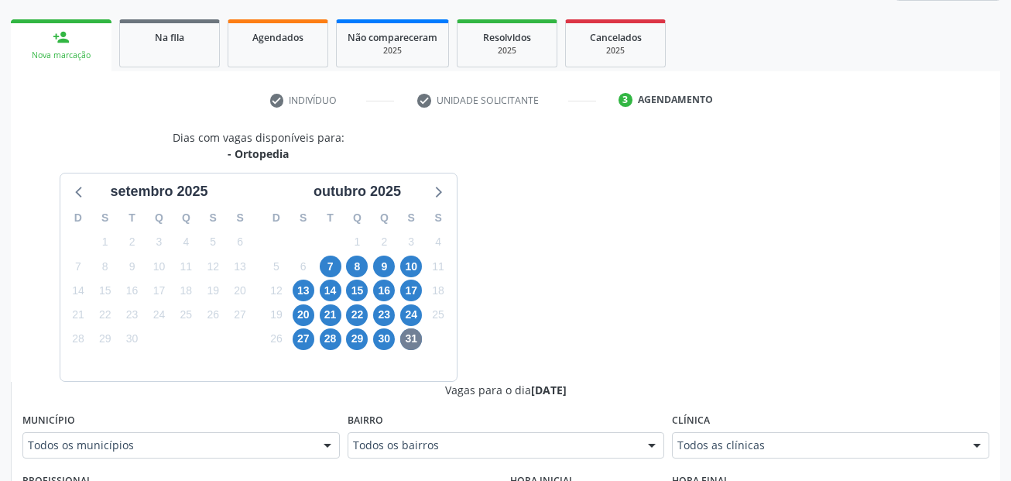
drag, startPoint x: 294, startPoint y: 447, endPoint x: 298, endPoint y: 436, distance: 11.5
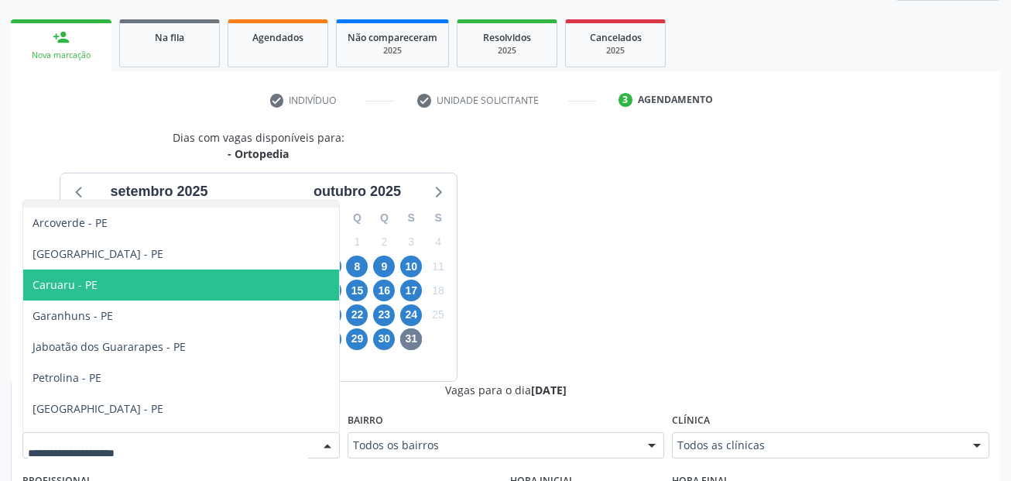
scroll to position [47, 0]
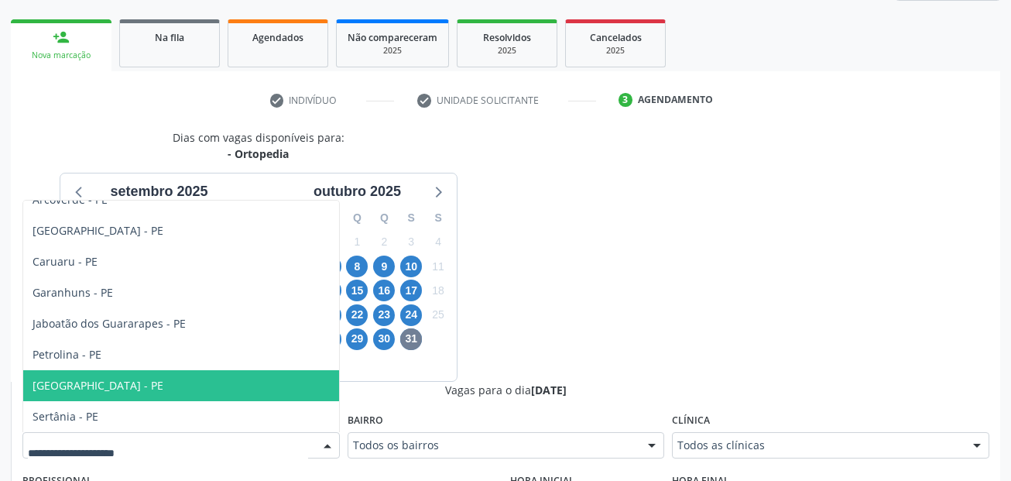
click at [170, 378] on span "Recife - PE" at bounding box center [181, 385] width 316 height 31
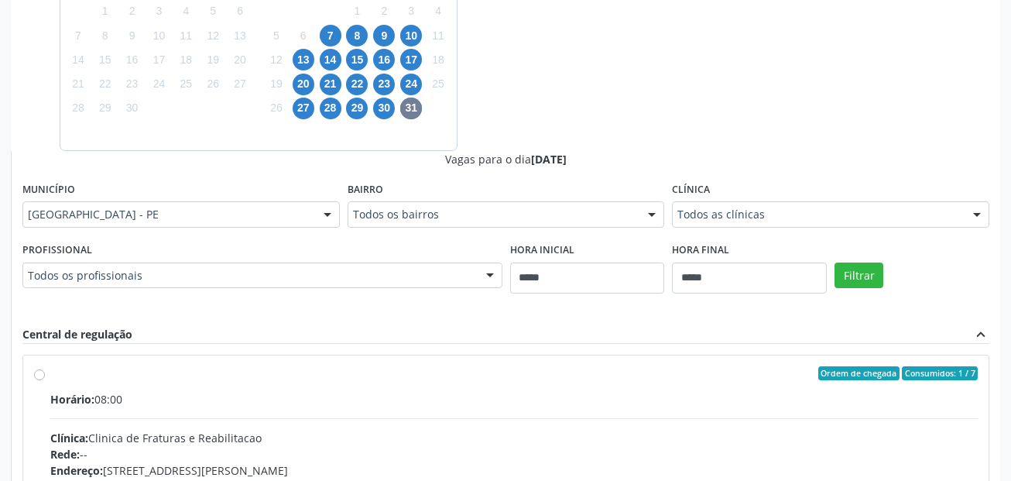
scroll to position [522, 0]
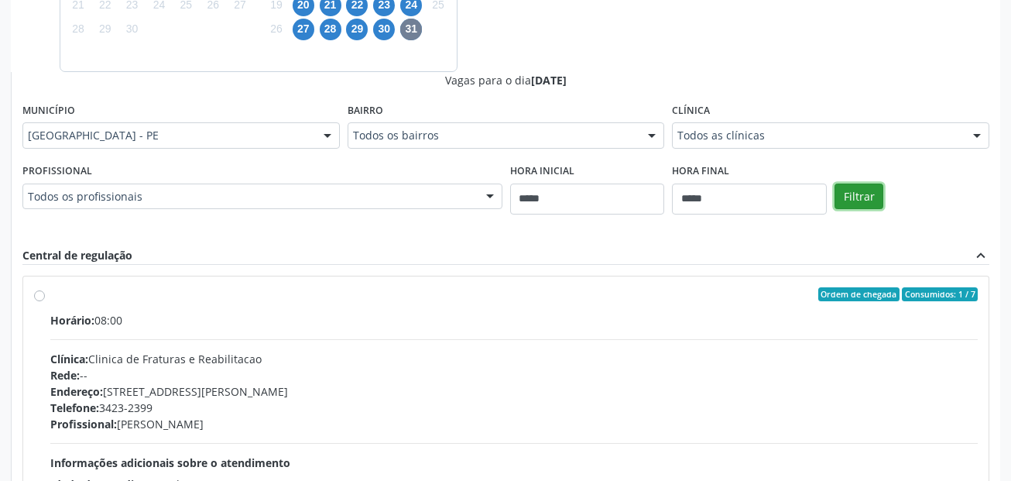
click at [862, 190] on button "Filtrar" at bounding box center [859, 197] width 49 height 26
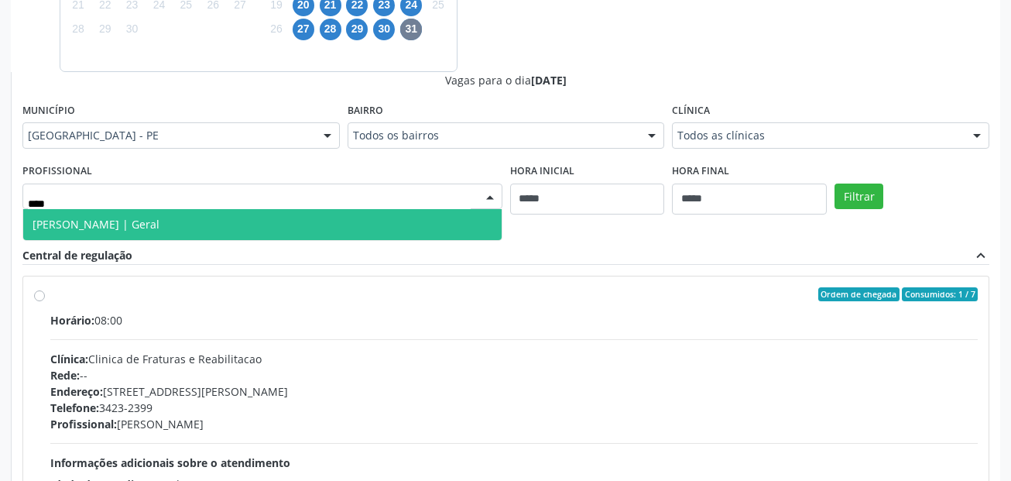
type input "*****"
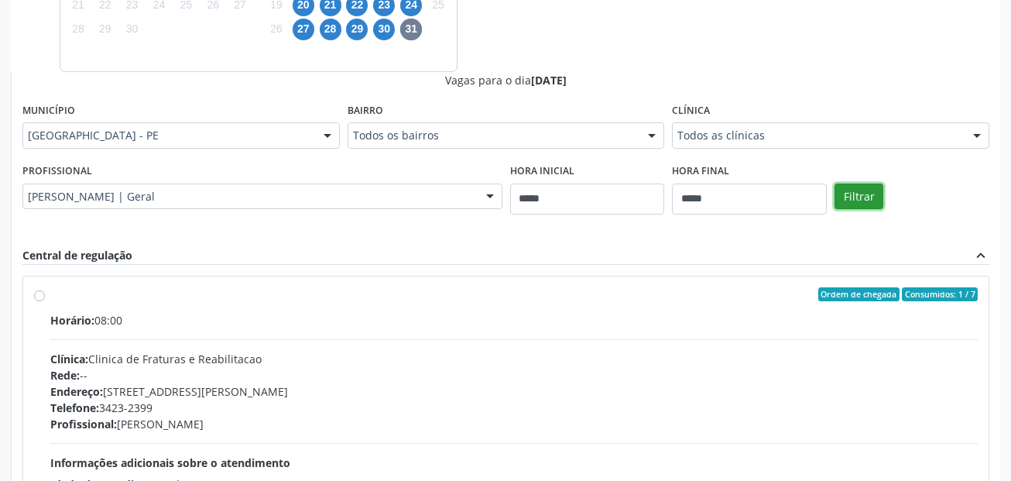
click at [867, 189] on button "Filtrar" at bounding box center [859, 197] width 49 height 26
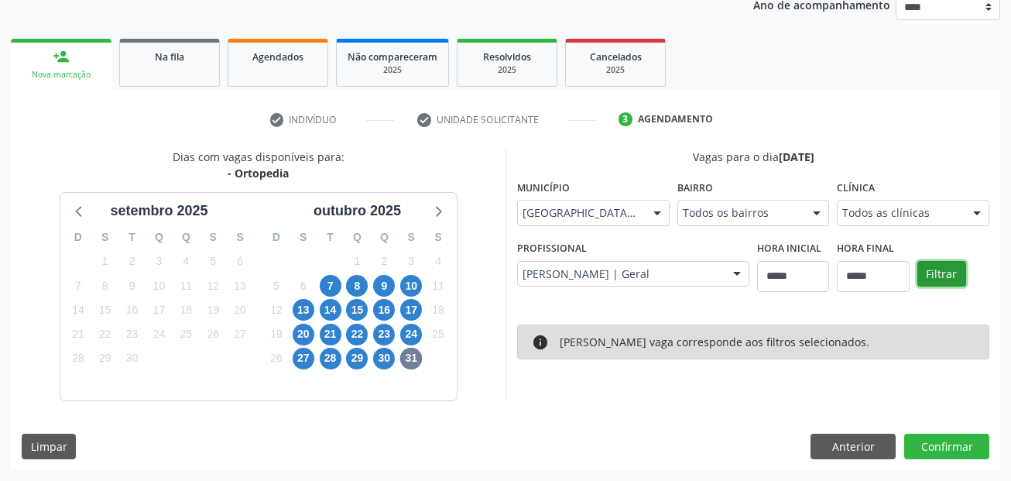
click at [943, 271] on button "Filtrar" at bounding box center [942, 274] width 49 height 26
click at [934, 271] on button "Filtrar" at bounding box center [942, 274] width 49 height 26
click at [385, 358] on span "30" at bounding box center [384, 359] width 22 height 22
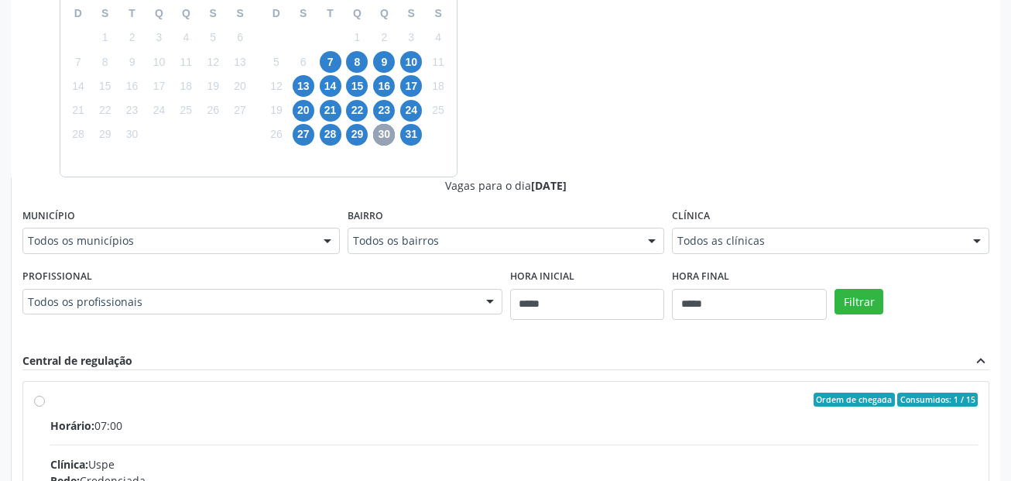
scroll to position [425, 0]
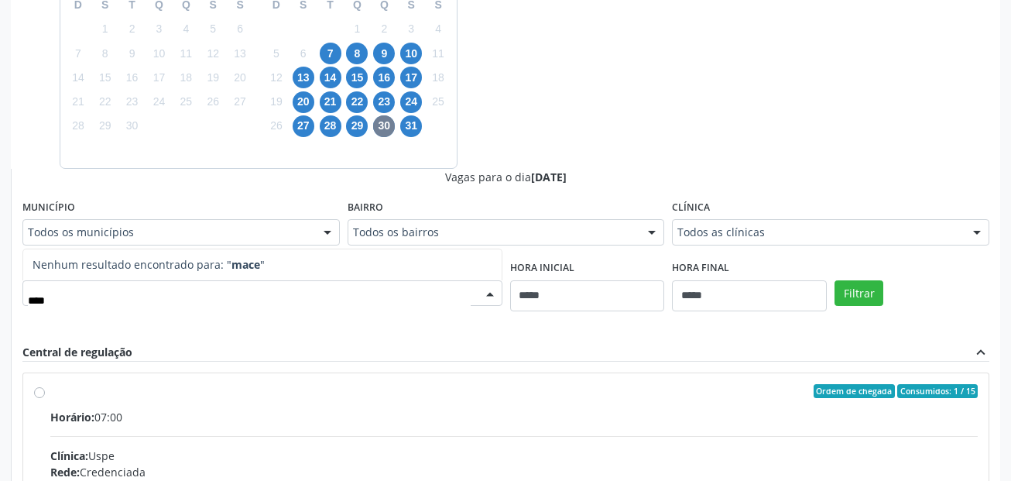
type input "*****"
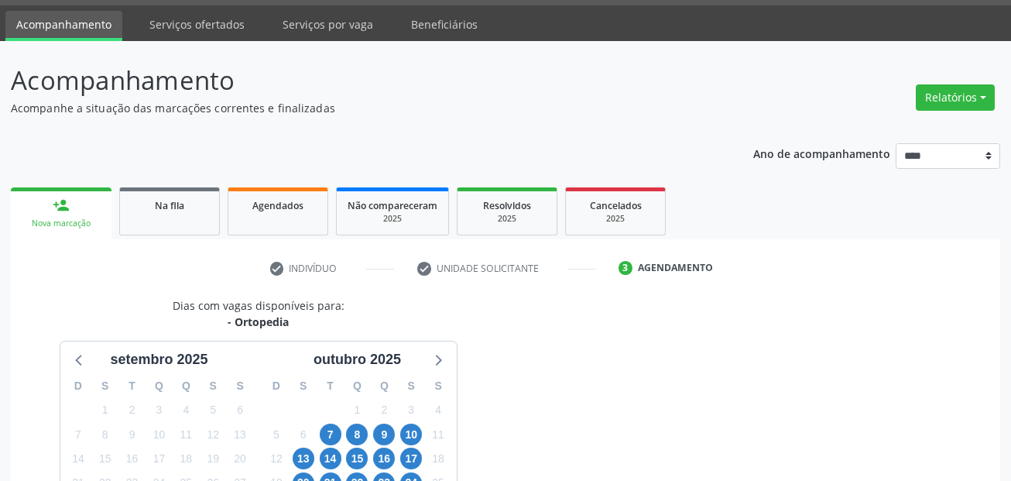
scroll to position [38, 0]
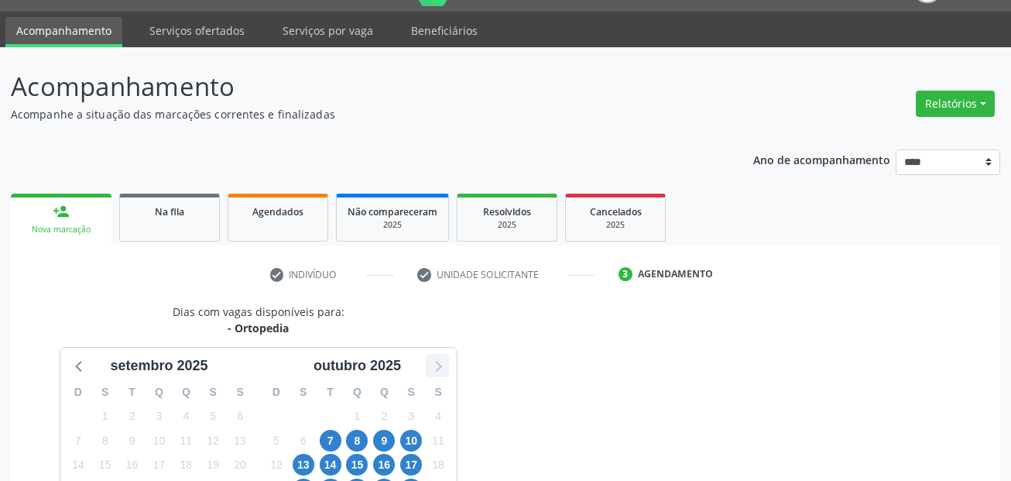
click at [443, 358] on icon at bounding box center [437, 365] width 20 height 20
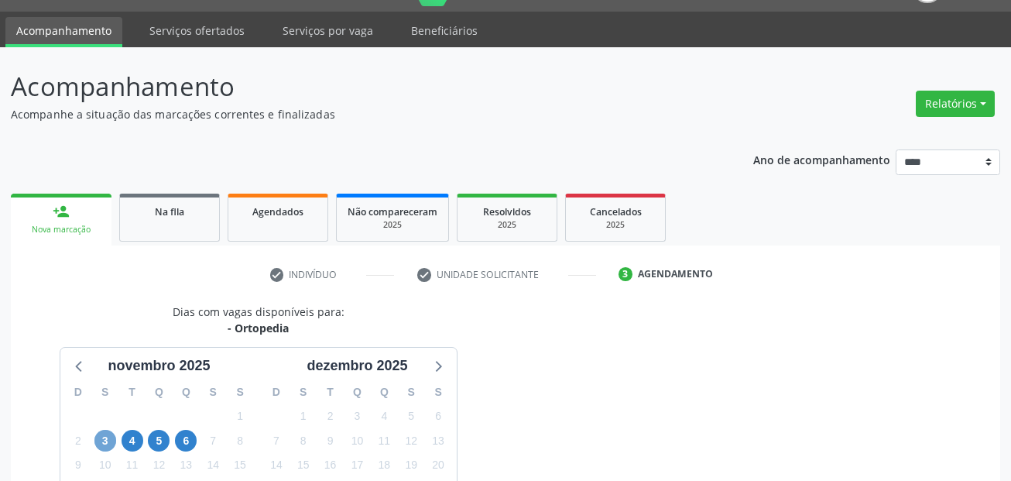
click at [103, 433] on span "3" at bounding box center [105, 441] width 22 height 22
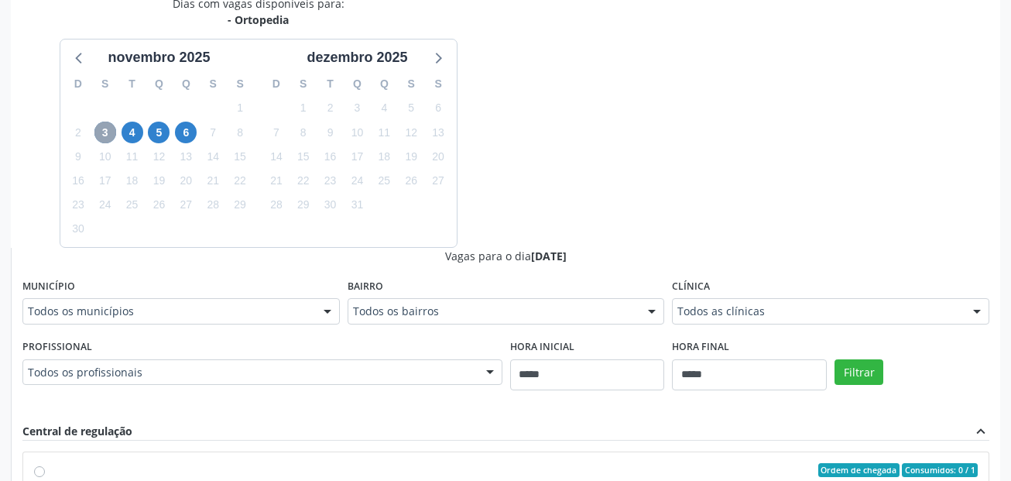
scroll to position [348, 0]
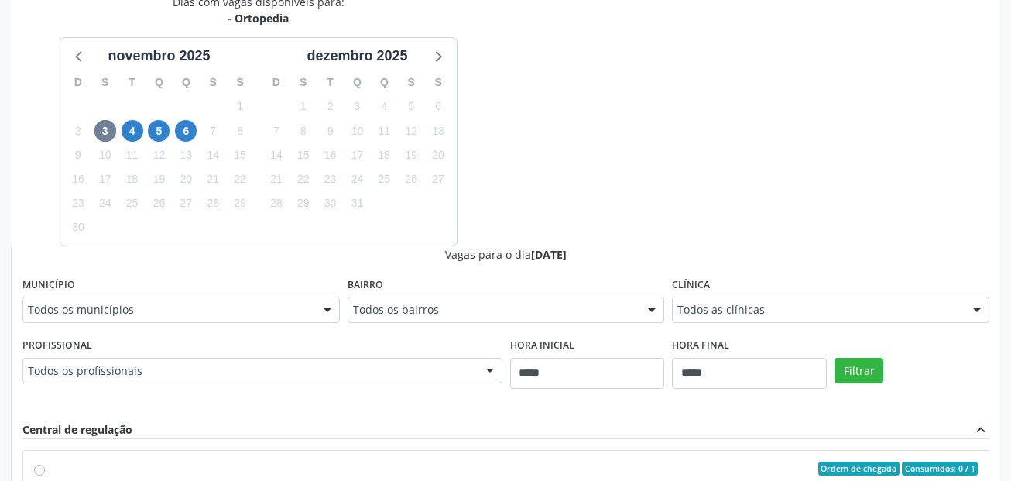
click at [157, 359] on div "Todos os profissionais" at bounding box center [262, 371] width 480 height 26
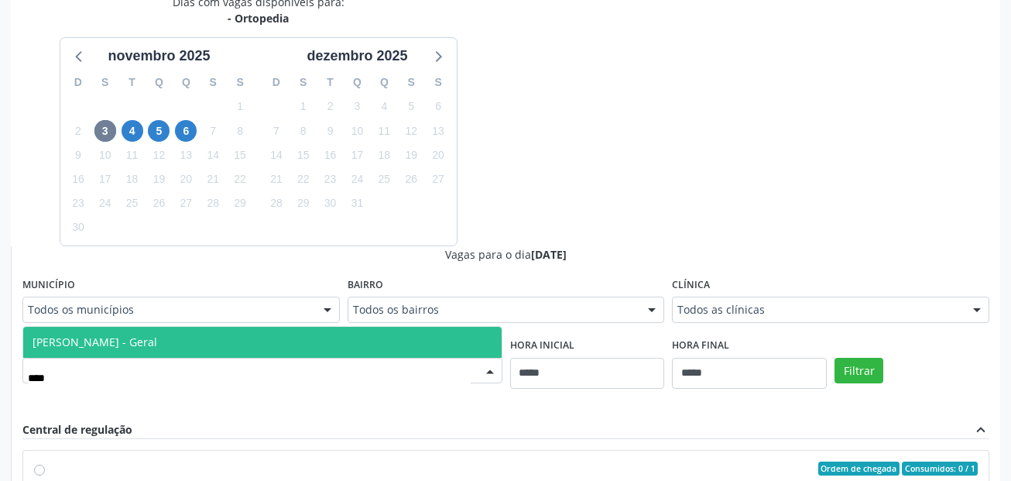
type input "*****"
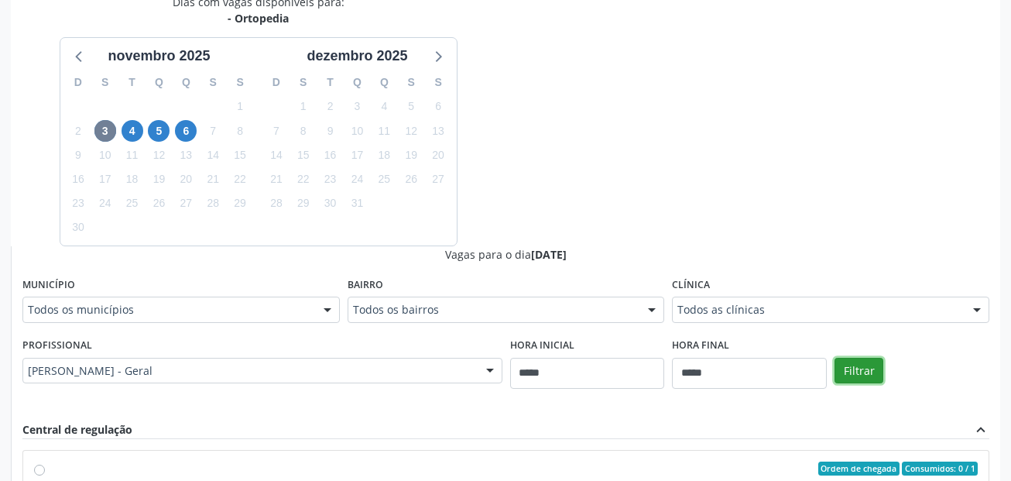
click at [856, 369] on button "Filtrar" at bounding box center [859, 371] width 49 height 26
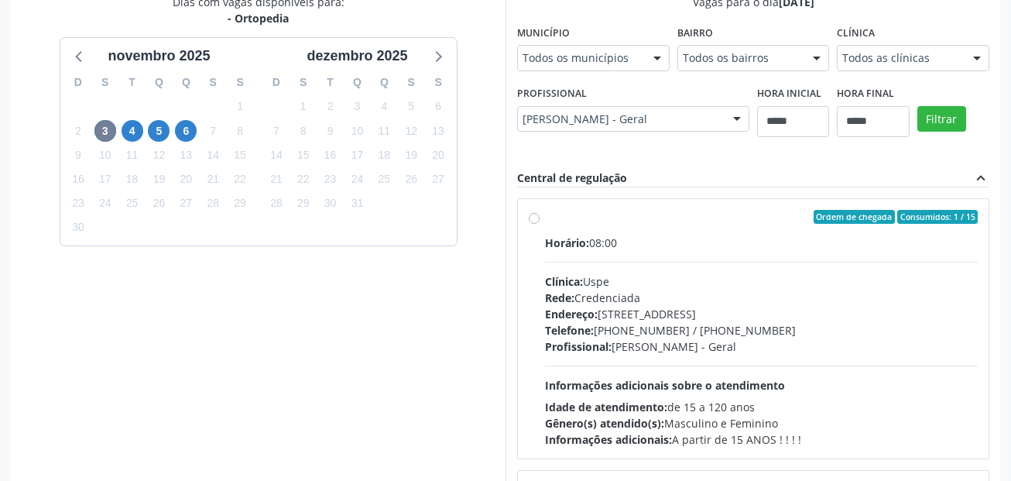
click at [589, 240] on span "Horário:" at bounding box center [567, 242] width 44 height 15
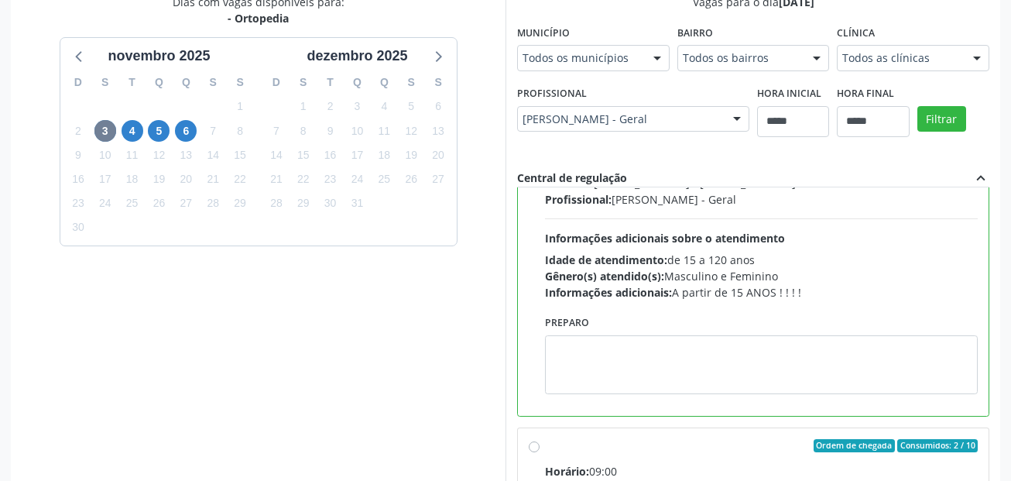
scroll to position [155, 0]
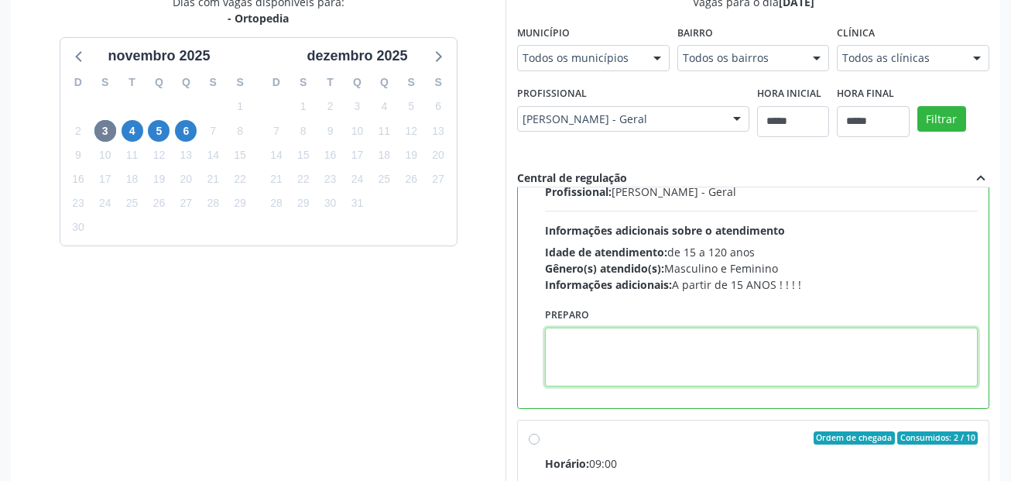
click at [646, 363] on textarea at bounding box center [761, 357] width 433 height 59
paste textarea "**********"
type textarea "**********"
drag, startPoint x: 664, startPoint y: 342, endPoint x: 464, endPoint y: 358, distance: 201.2
click at [464, 358] on div "Dias com vagas disponíveis para: - Ortopedia novembro 2025 D S T Q Q S S 26 27 …" at bounding box center [506, 245] width 990 height 503
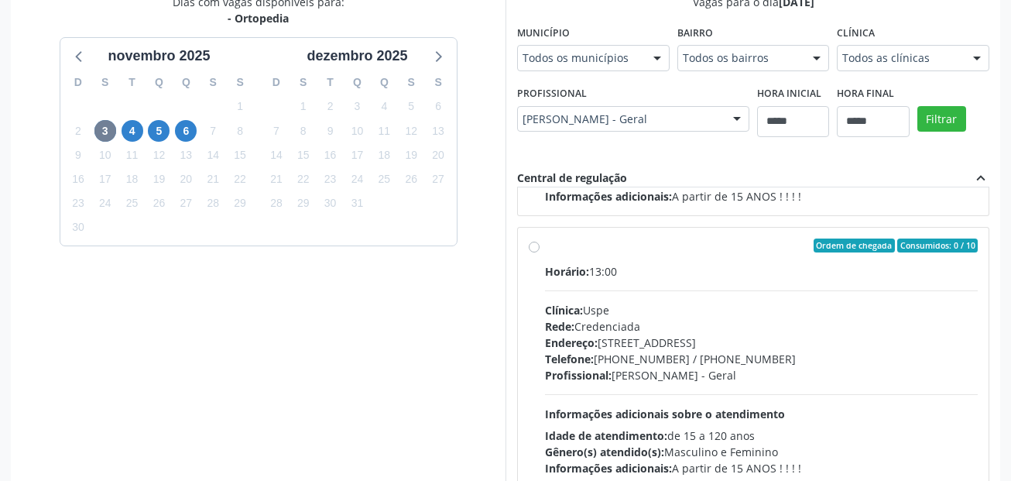
scroll to position [620, 0]
click at [616, 348] on div "Endereço: Rua do Espinheiro, nº 71, Espinheiro, Recife - PE" at bounding box center [761, 342] width 433 height 16
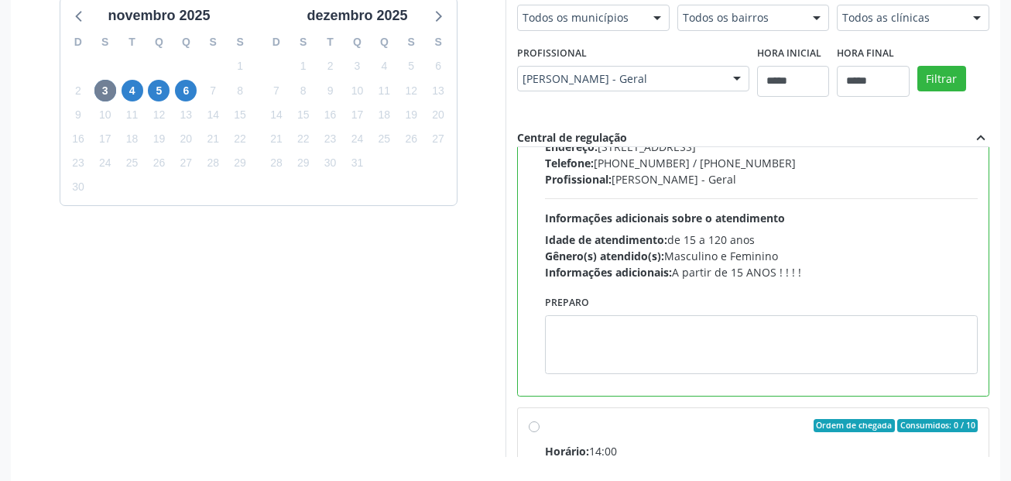
scroll to position [425, 0]
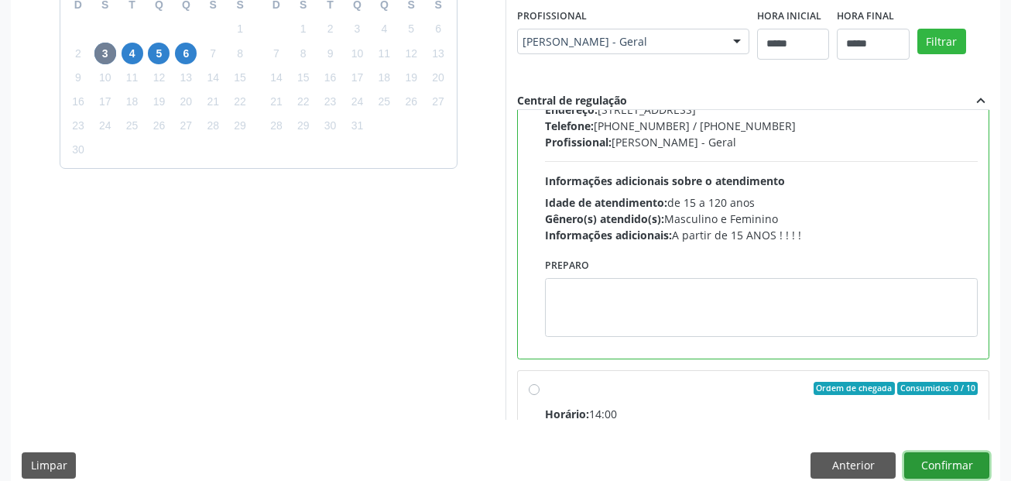
click at [957, 463] on button "Confirmar" at bounding box center [946, 465] width 85 height 26
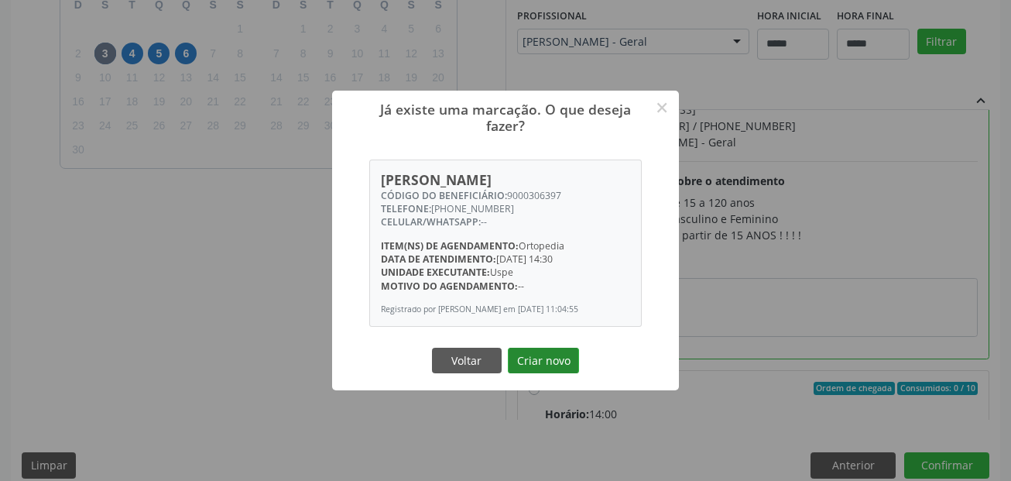
click at [560, 365] on button "Criar novo" at bounding box center [543, 361] width 71 height 26
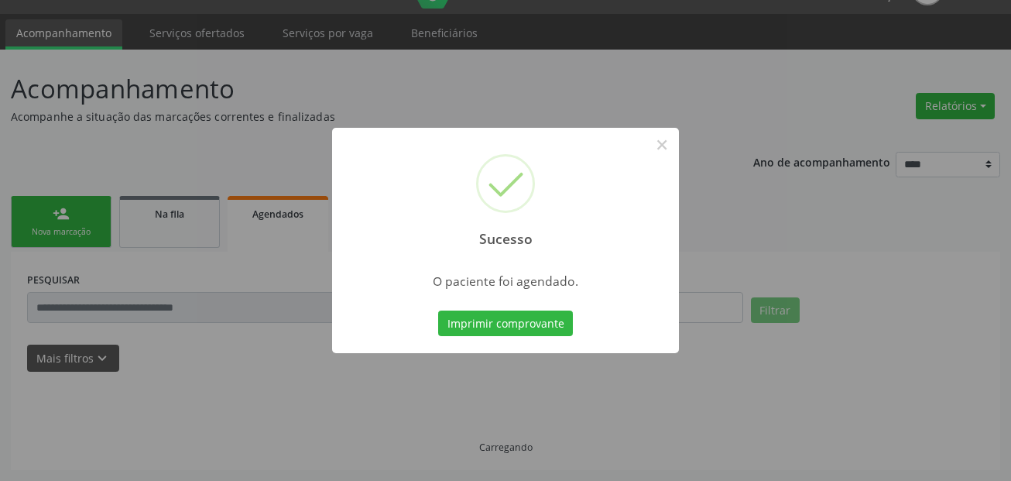
scroll to position [36, 0]
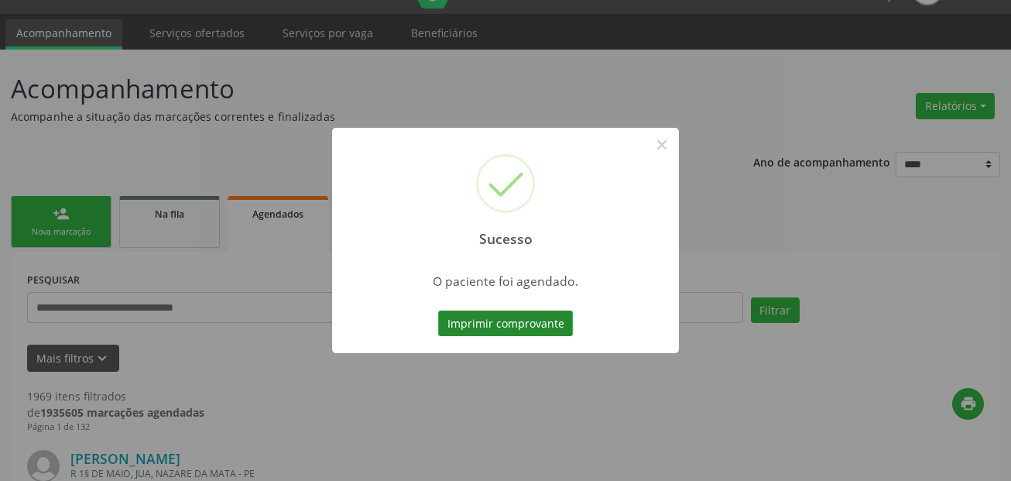
click at [531, 332] on button "Imprimir comprovante" at bounding box center [505, 324] width 135 height 26
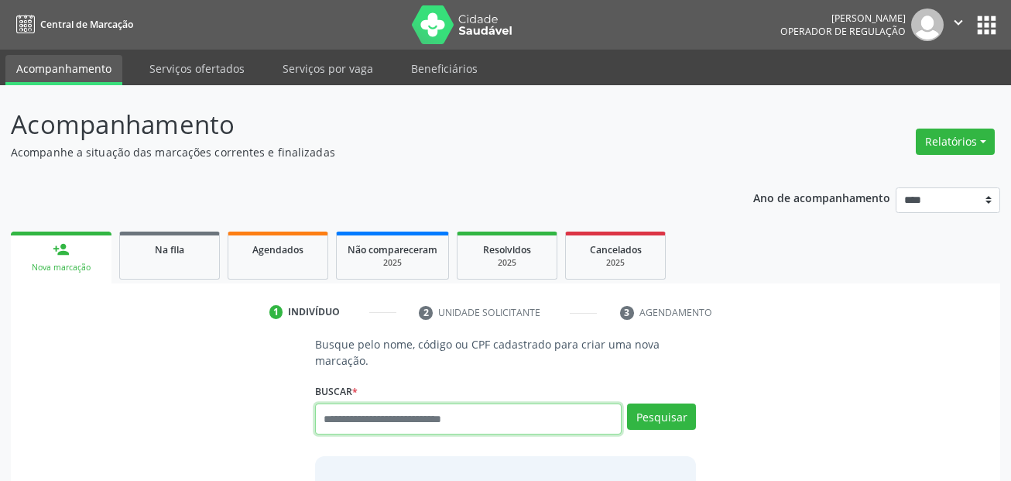
paste input "**********"
type input "**********"
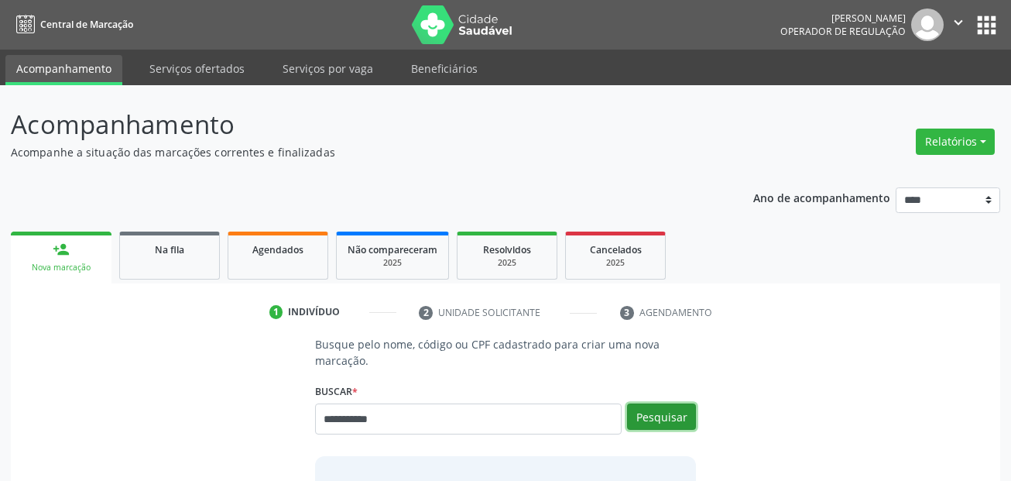
click at [663, 414] on button "Pesquisar" at bounding box center [661, 416] width 69 height 26
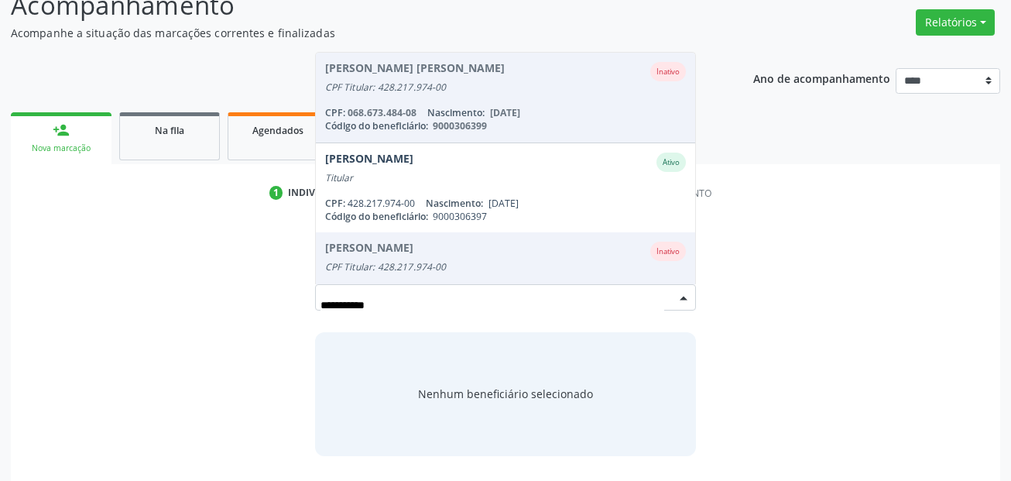
scroll to position [174, 0]
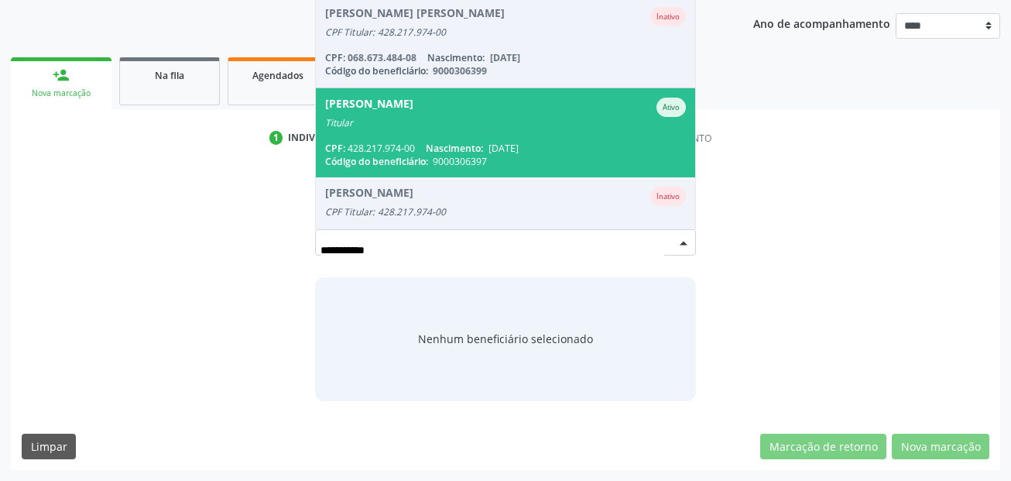
click at [493, 142] on span "[DATE]" at bounding box center [504, 148] width 30 height 13
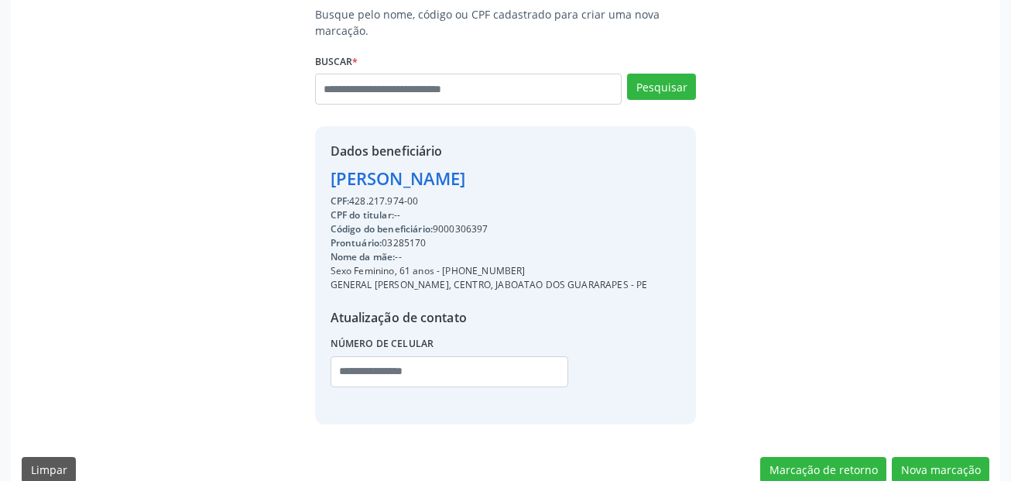
scroll to position [353, 0]
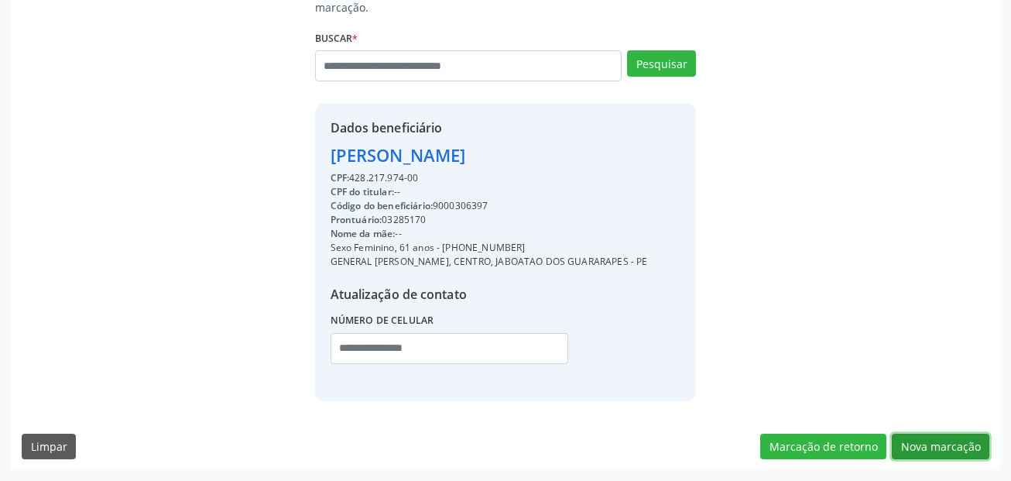
click at [949, 448] on button "Nova marcação" at bounding box center [941, 447] width 98 height 26
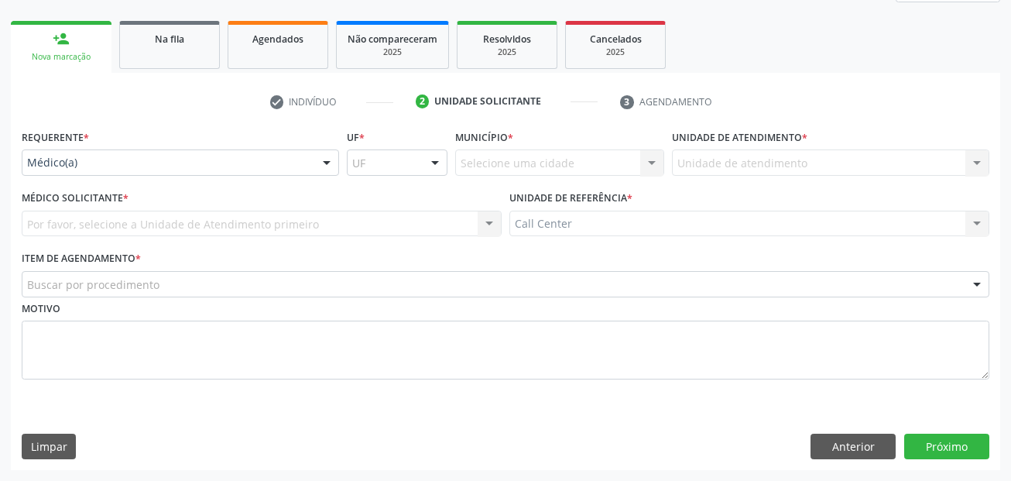
scroll to position [211, 0]
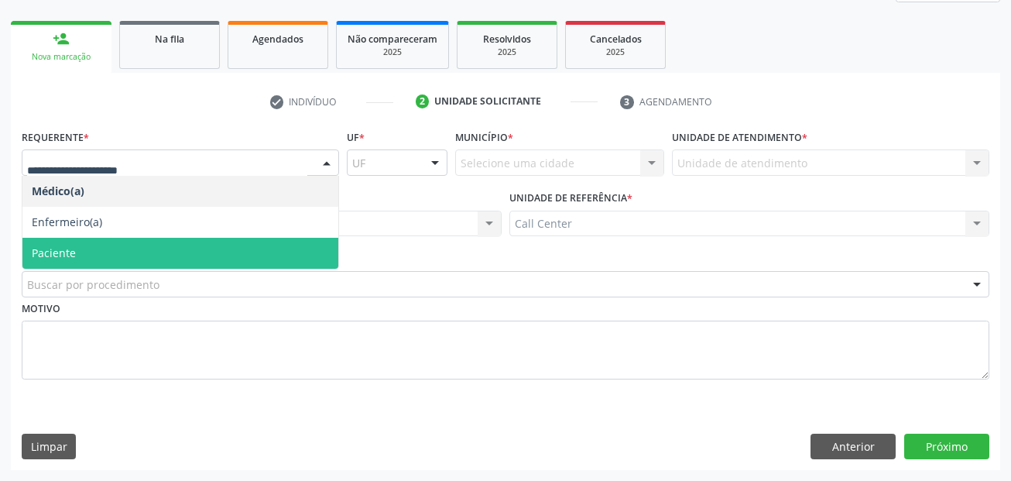
click at [194, 246] on span "Paciente" at bounding box center [180, 253] width 316 height 31
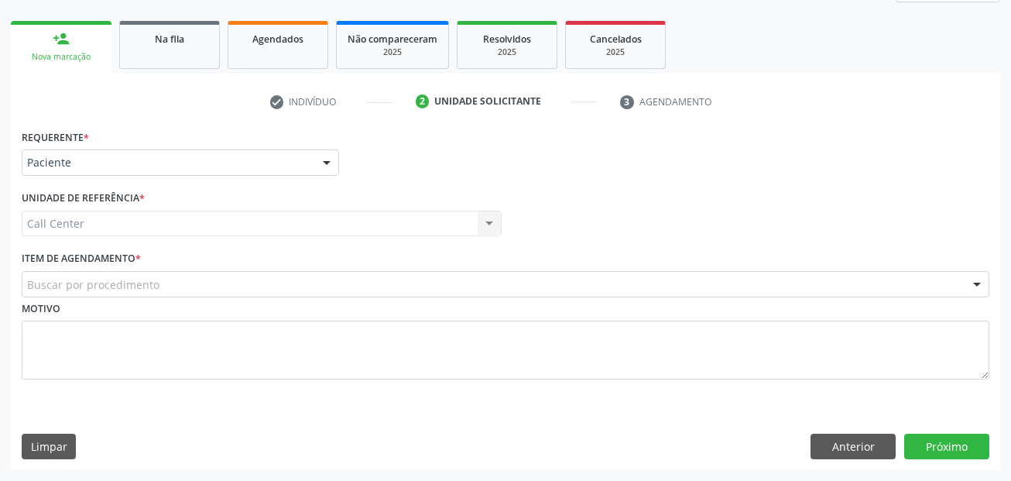
click at [187, 287] on div "Buscar por procedimento" at bounding box center [506, 284] width 968 height 26
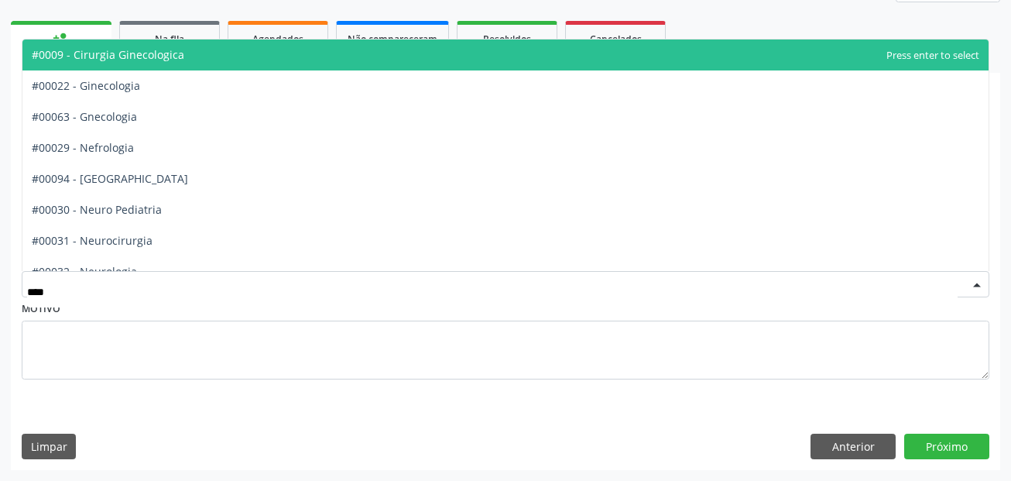
type input "*****"
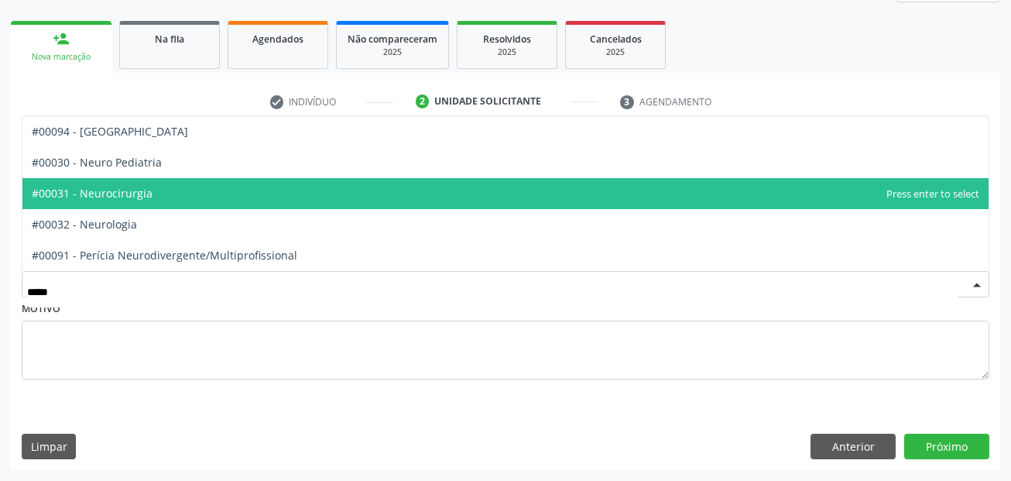
click at [156, 187] on span "#00031 - Neurocirurgia" at bounding box center [505, 193] width 966 height 31
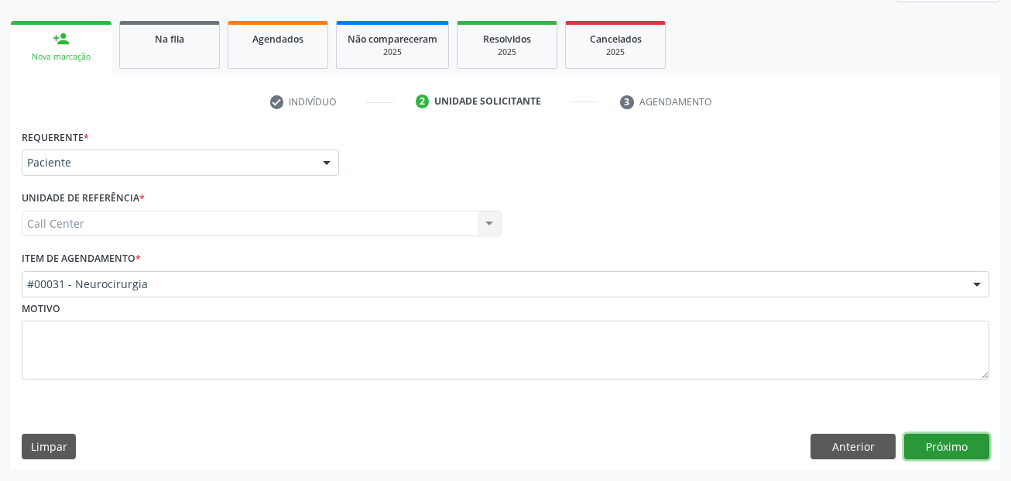
click at [961, 455] on button "Próximo" at bounding box center [946, 447] width 85 height 26
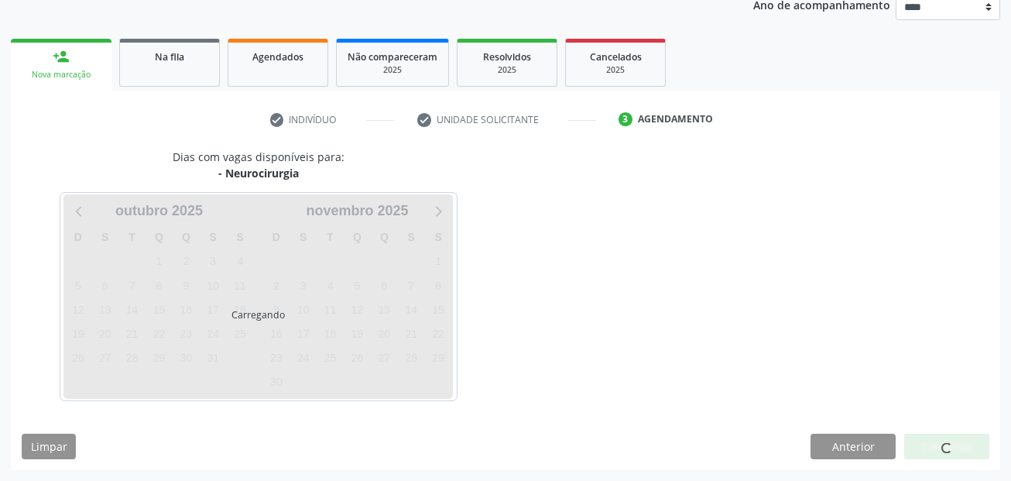
scroll to position [193, 0]
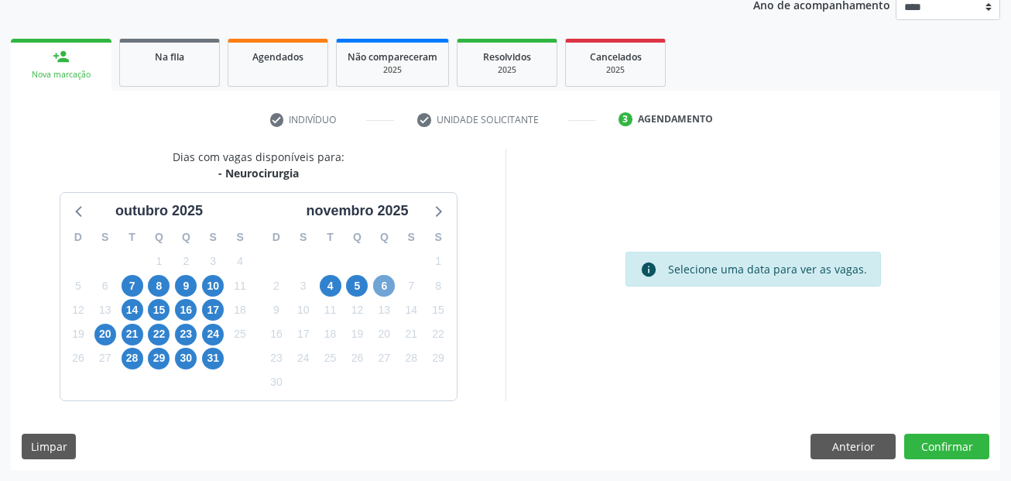
click at [377, 287] on span "6" at bounding box center [384, 286] width 22 height 22
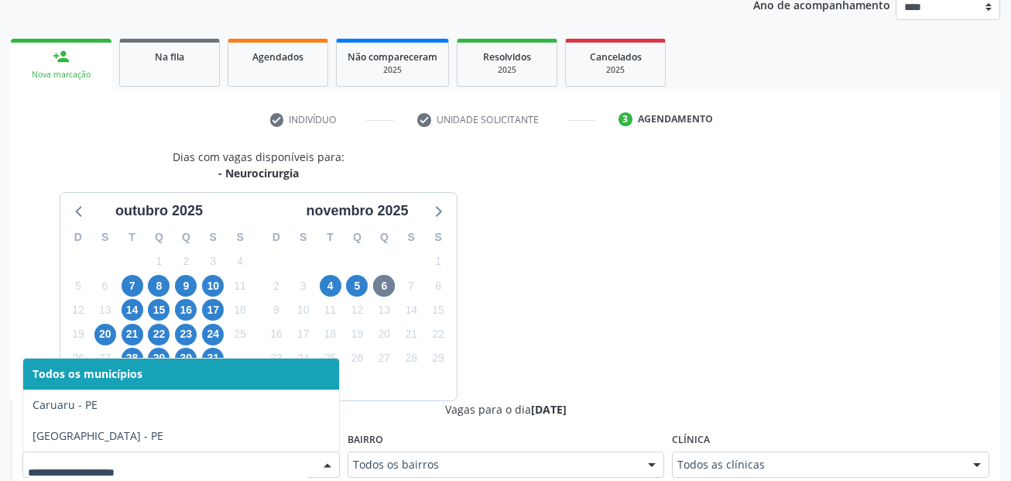
scroll to position [200, 0]
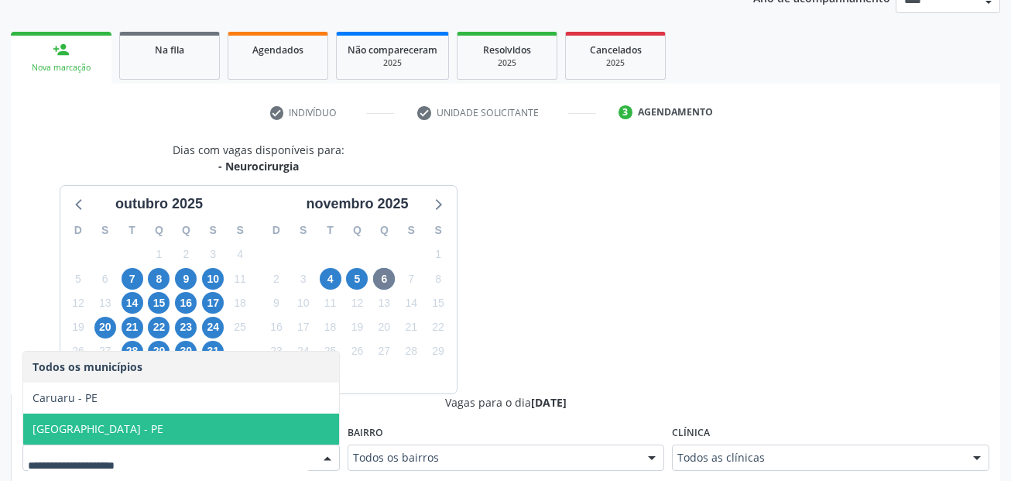
click at [201, 418] on span "[GEOGRAPHIC_DATA] - PE" at bounding box center [181, 429] width 316 height 31
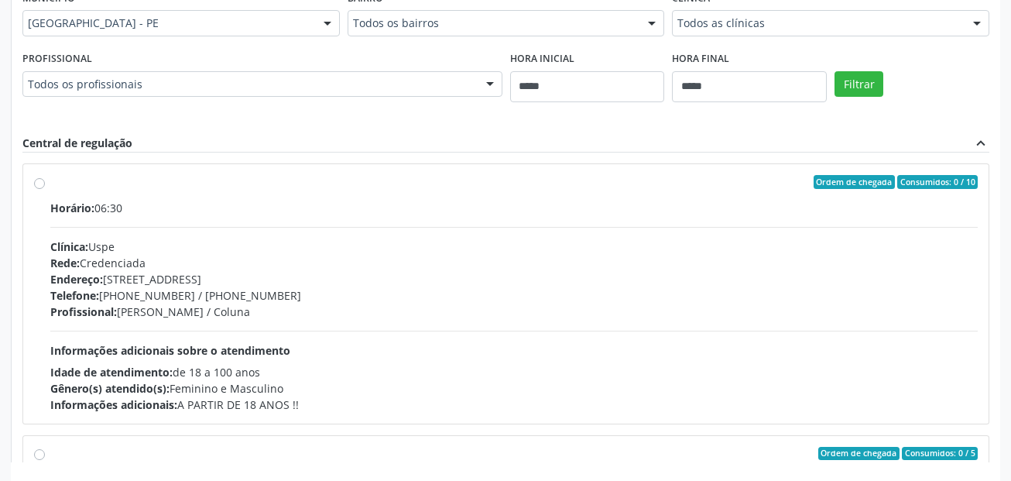
scroll to position [664, 0]
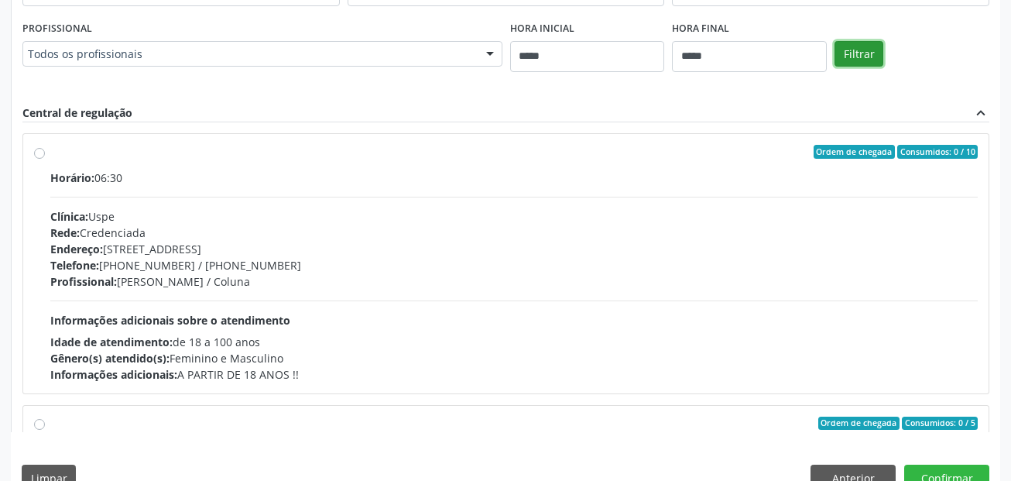
click at [879, 46] on button "Filtrar" at bounding box center [859, 54] width 49 height 26
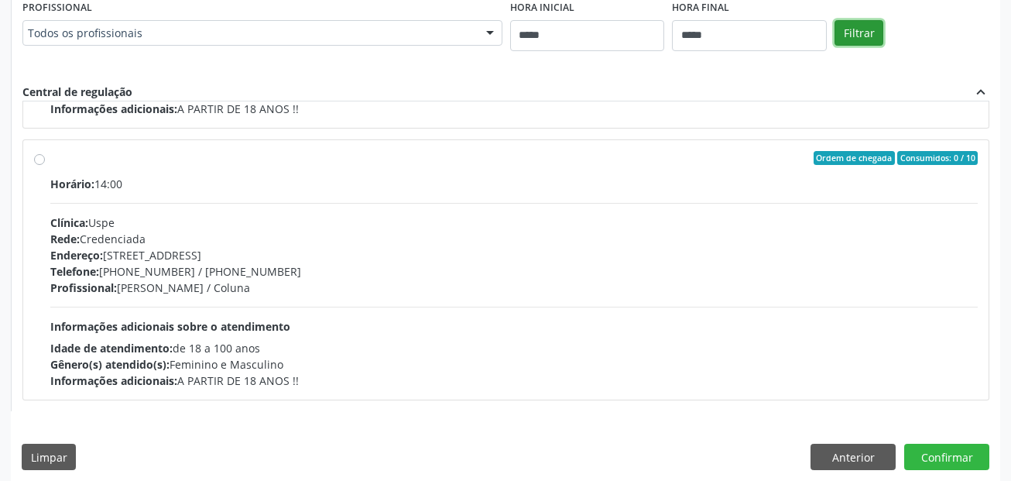
scroll to position [696, 0]
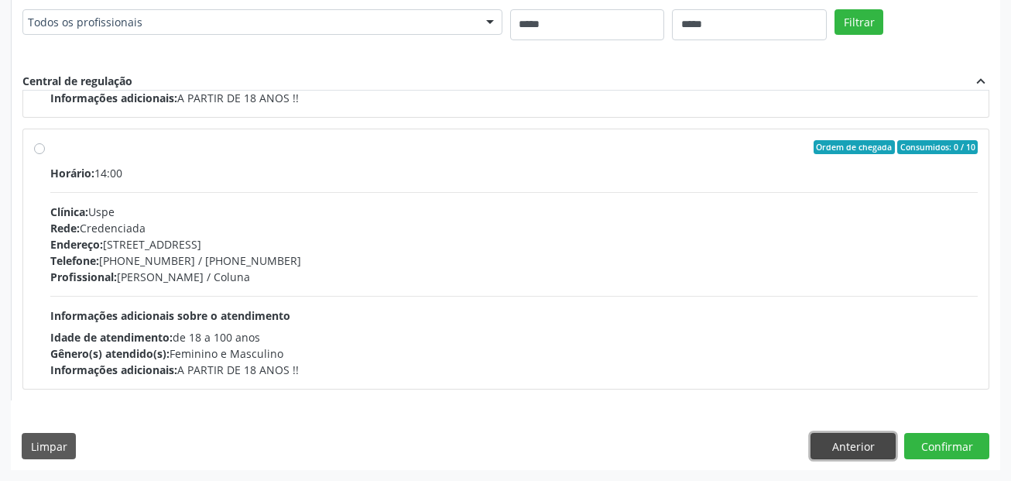
click at [846, 451] on button "Anterior" at bounding box center [853, 446] width 85 height 26
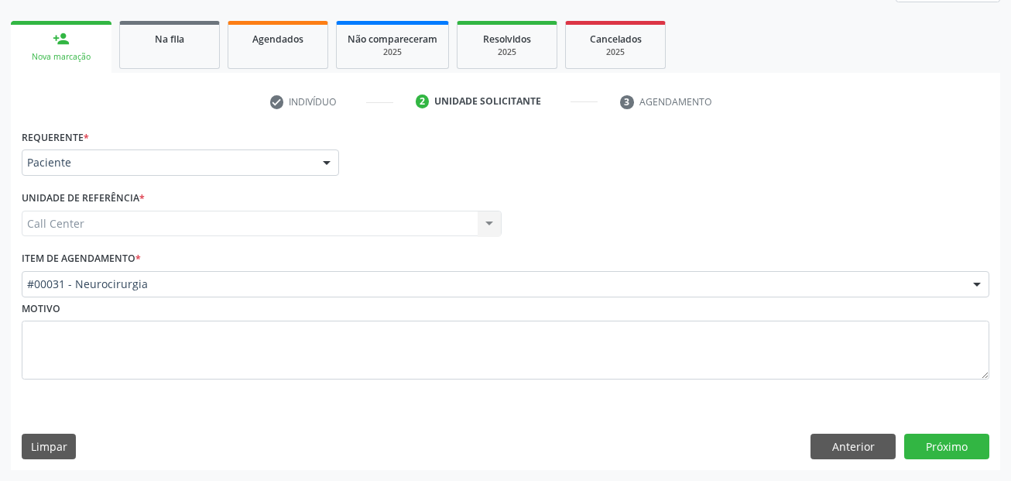
scroll to position [211, 0]
click at [928, 445] on button "Próximo" at bounding box center [946, 447] width 85 height 26
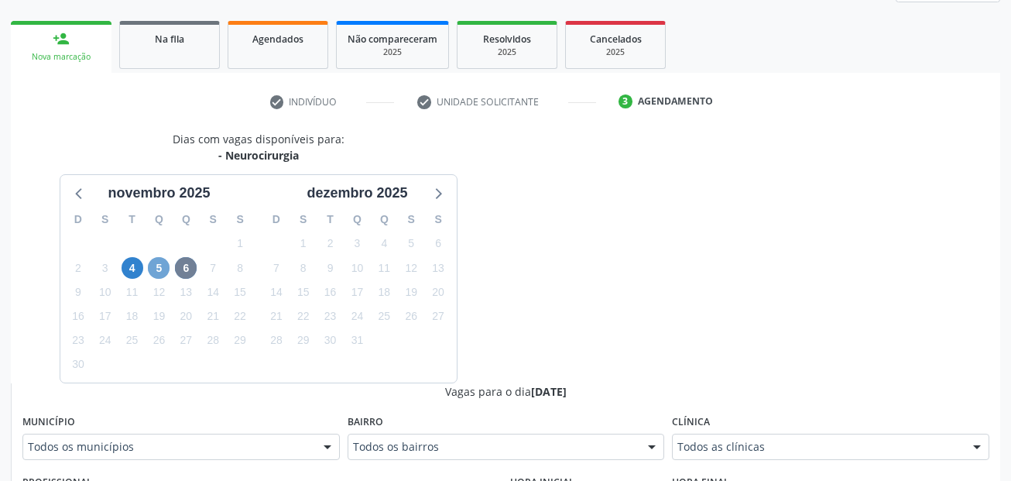
click at [153, 266] on span "5" at bounding box center [159, 268] width 22 height 22
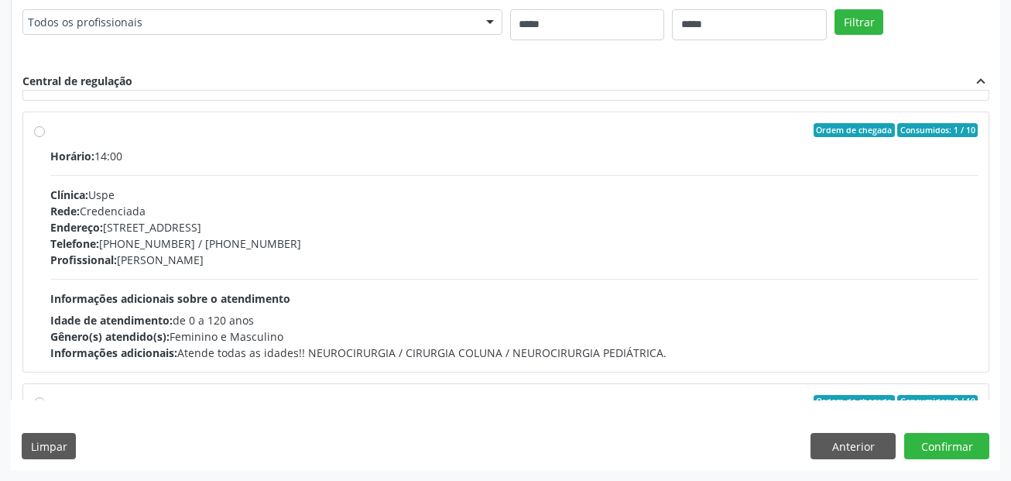
scroll to position [517, 0]
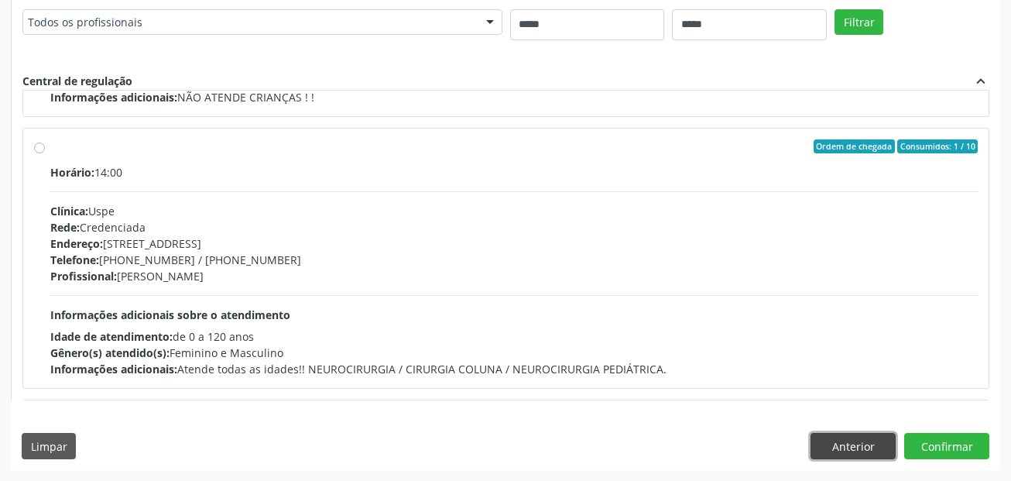
click at [860, 444] on button "Anterior" at bounding box center [853, 446] width 85 height 26
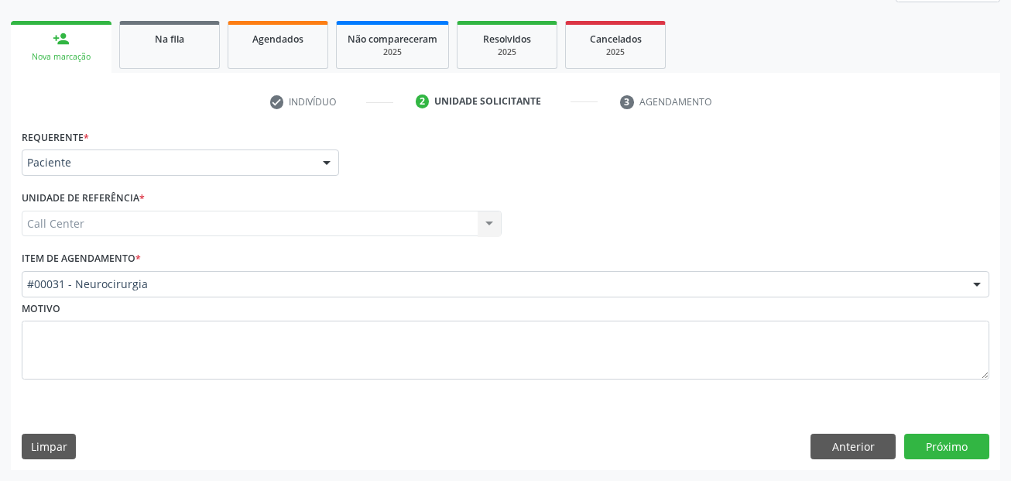
scroll to position [211, 0]
click at [859, 444] on button "Anterior" at bounding box center [853, 447] width 85 height 26
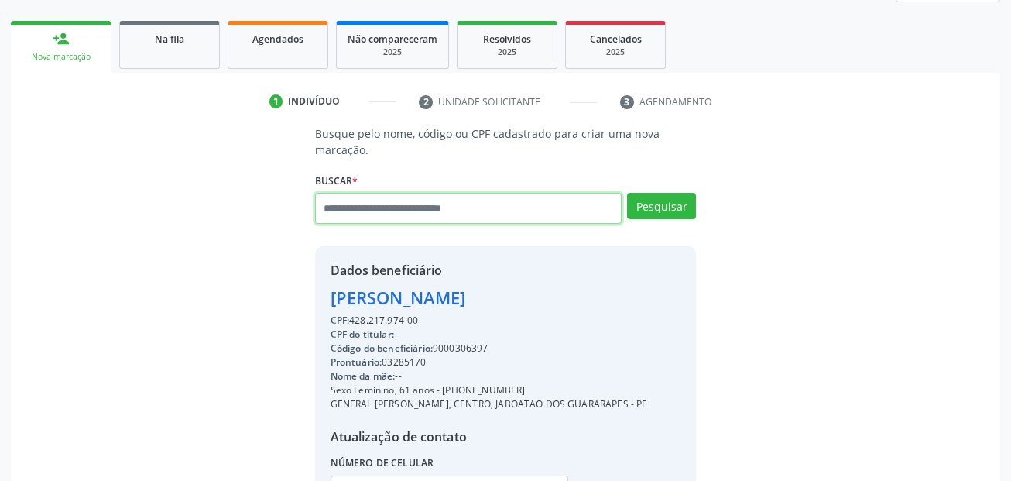
click at [393, 203] on input "text" at bounding box center [468, 208] width 307 height 31
paste input "**********"
type input "**********"
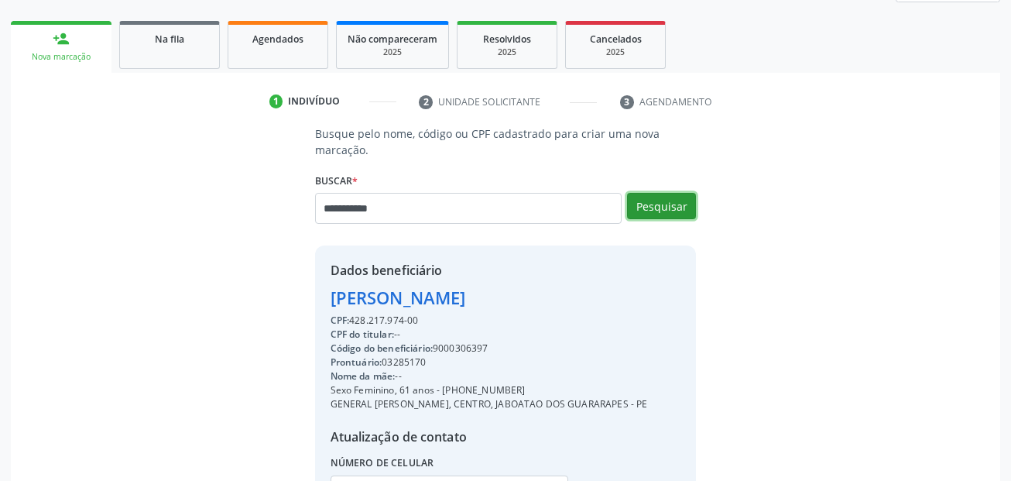
click at [661, 195] on button "Pesquisar" at bounding box center [661, 206] width 69 height 26
type input "**********"
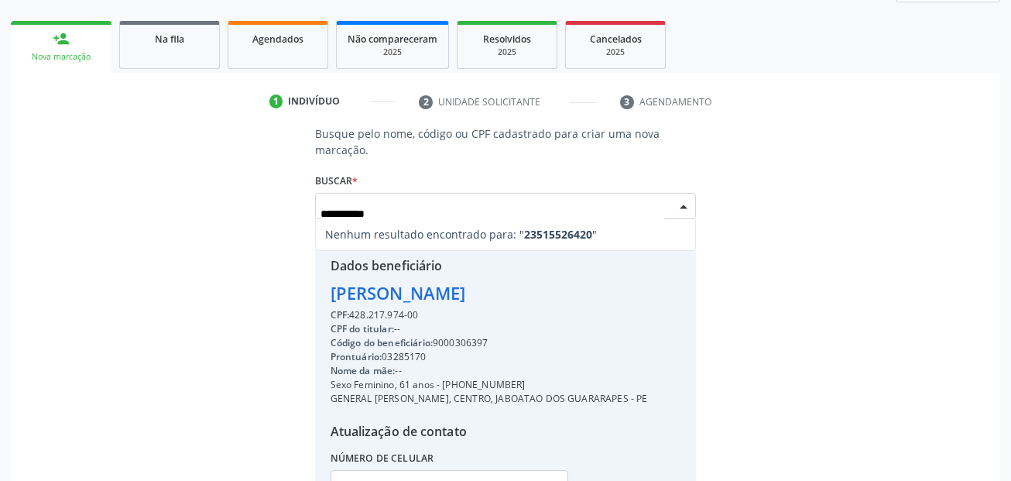
drag, startPoint x: 393, startPoint y: 211, endPoint x: 264, endPoint y: 210, distance: 129.3
click at [264, 210] on div "**********" at bounding box center [506, 331] width 968 height 413
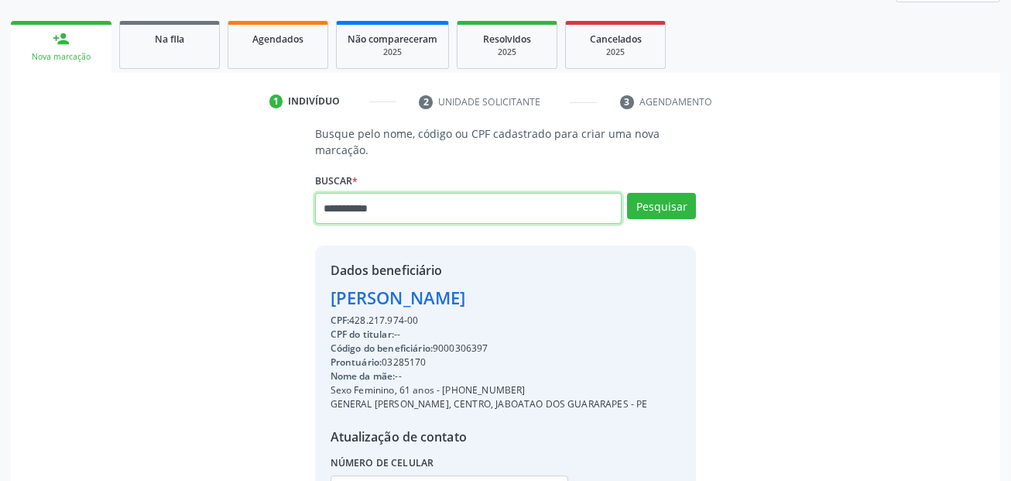
type input "**********"
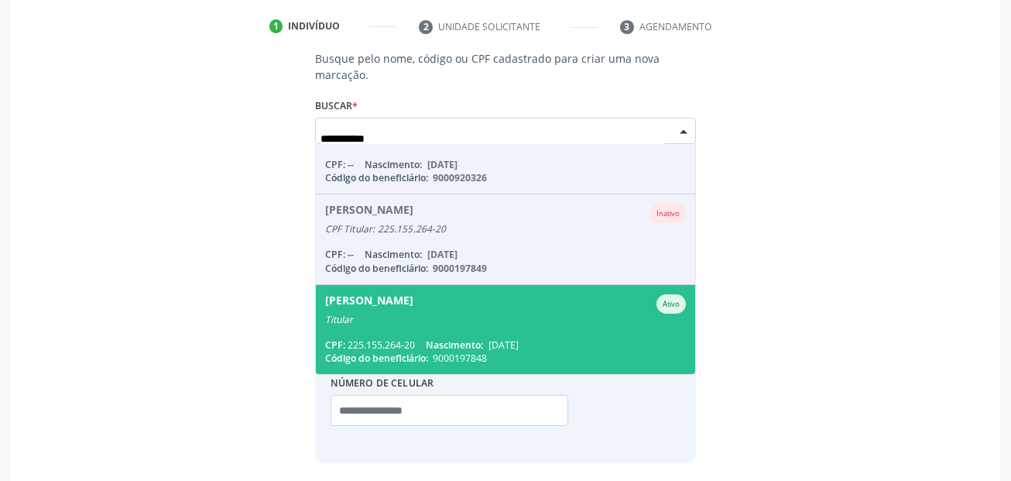
scroll to position [348, 0]
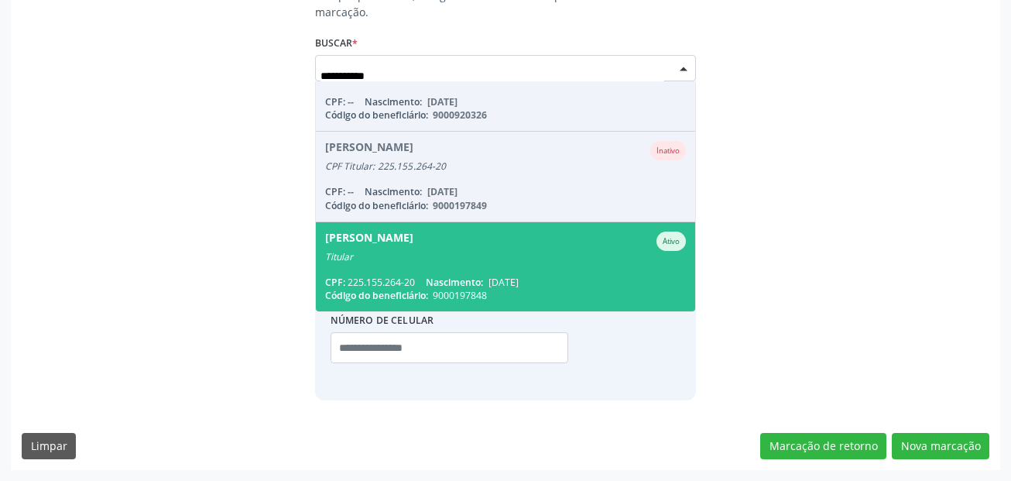
click at [491, 288] on div "CPF: 225.155.264-20 Nascimento: 21/10/1957" at bounding box center [506, 282] width 362 height 13
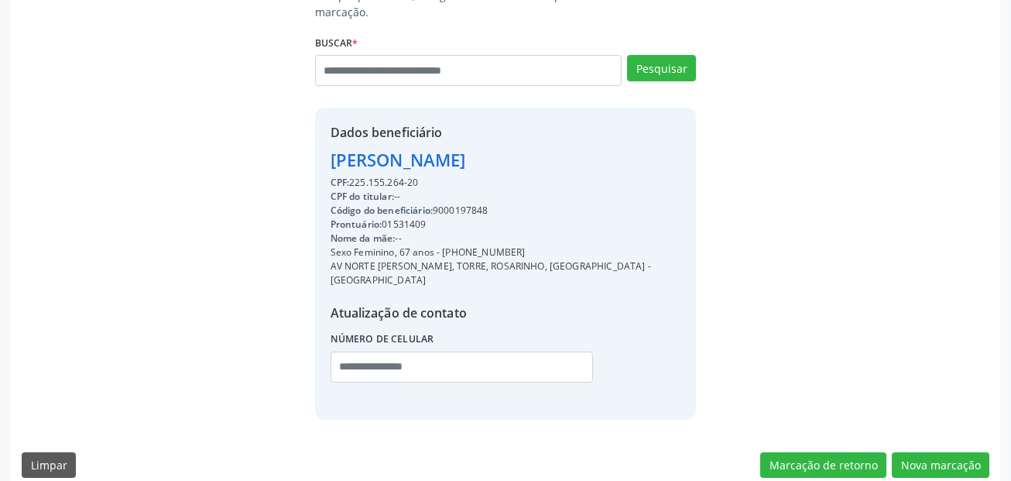
drag, startPoint x: 513, startPoint y: 251, endPoint x: 443, endPoint y: 253, distance: 69.7
click at [443, 253] on div "Sexo Feminino, 67 anos - [PHONE_NUMBER]" at bounding box center [506, 252] width 351 height 14
copy div "(81) 99715-4846"
drag, startPoint x: 376, startPoint y: 352, endPoint x: 462, endPoint y: 338, distance: 87.0
click at [376, 352] on input "text" at bounding box center [462, 367] width 263 height 31
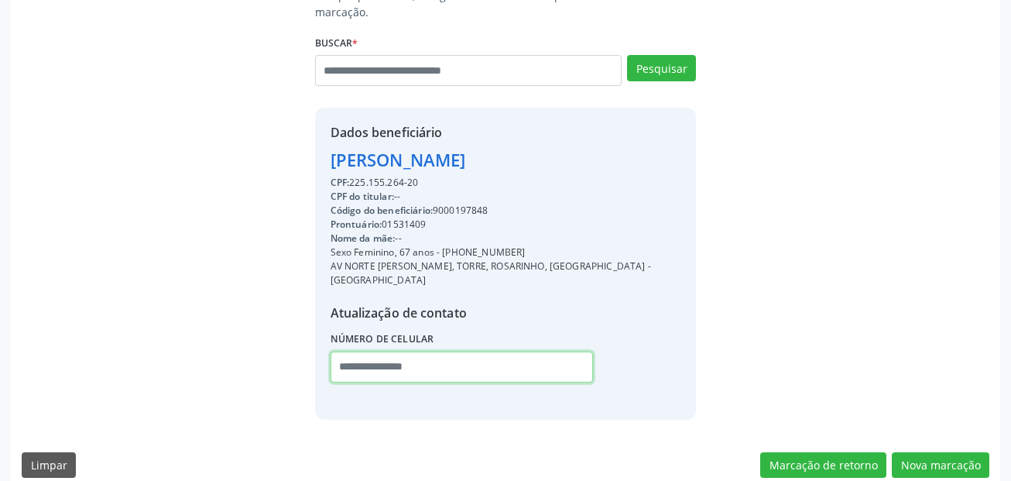
paste input "**********"
type input "**********"
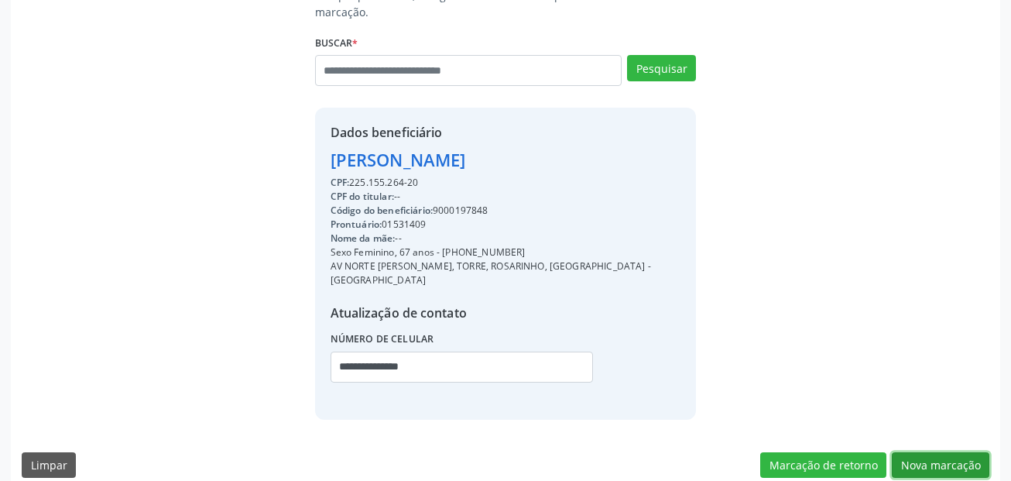
click at [966, 452] on button "Nova marcação" at bounding box center [941, 465] width 98 height 26
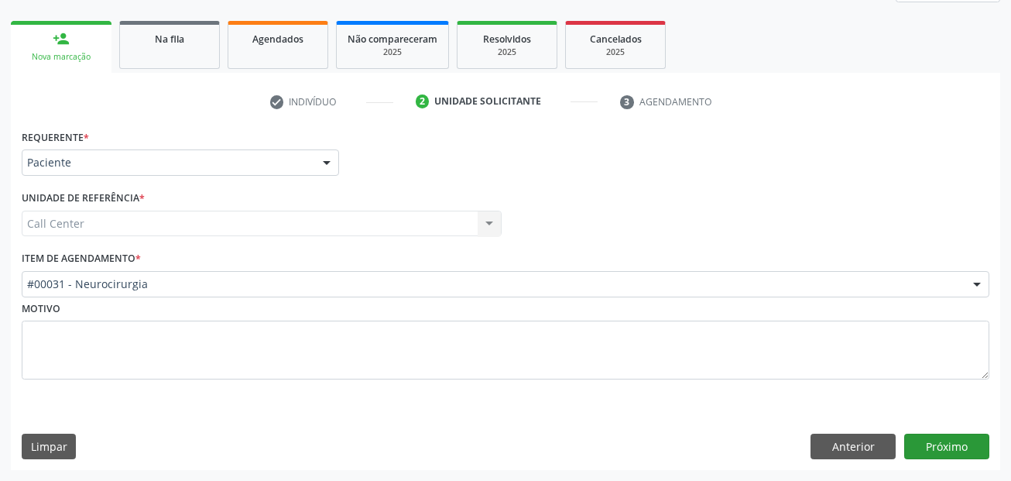
scroll to position [211, 0]
click at [923, 445] on button "Próximo" at bounding box center [946, 447] width 85 height 26
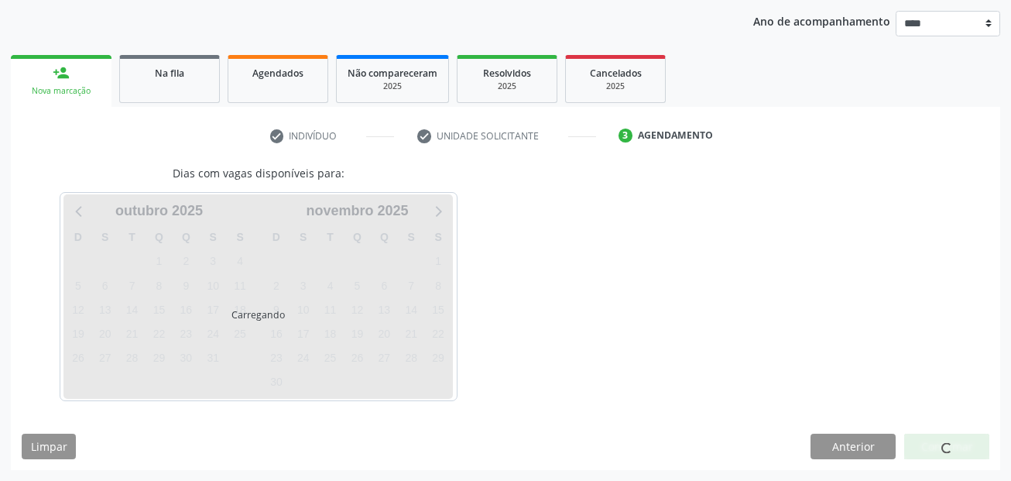
scroll to position [177, 0]
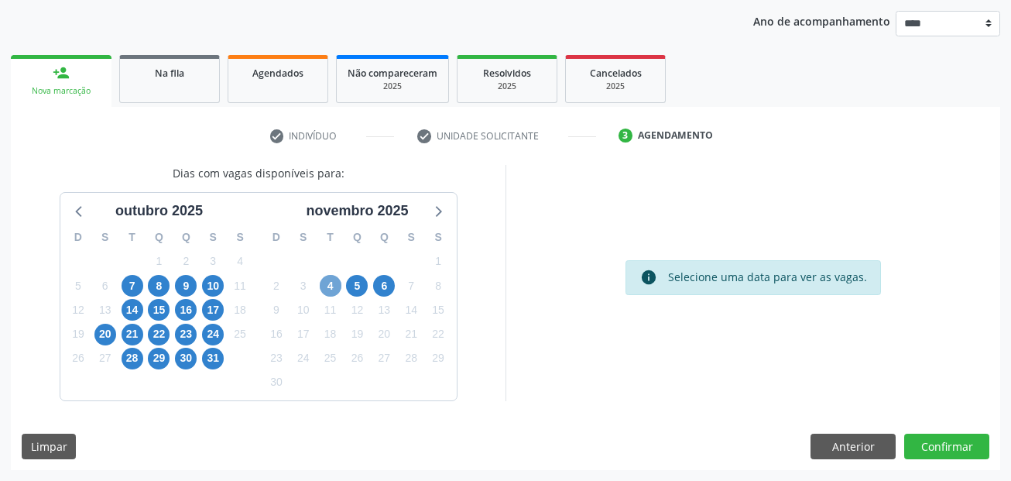
click at [328, 288] on span "4" at bounding box center [331, 286] width 22 height 22
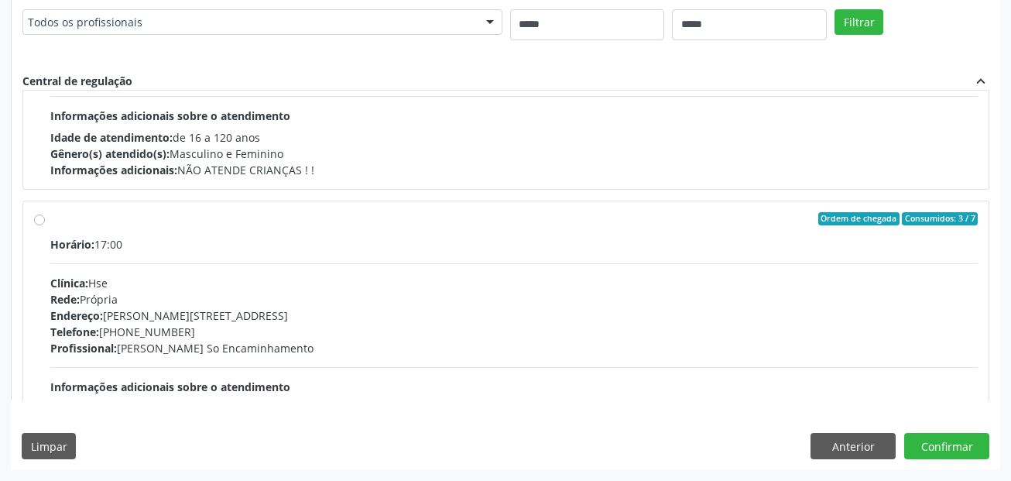
scroll to position [0, 0]
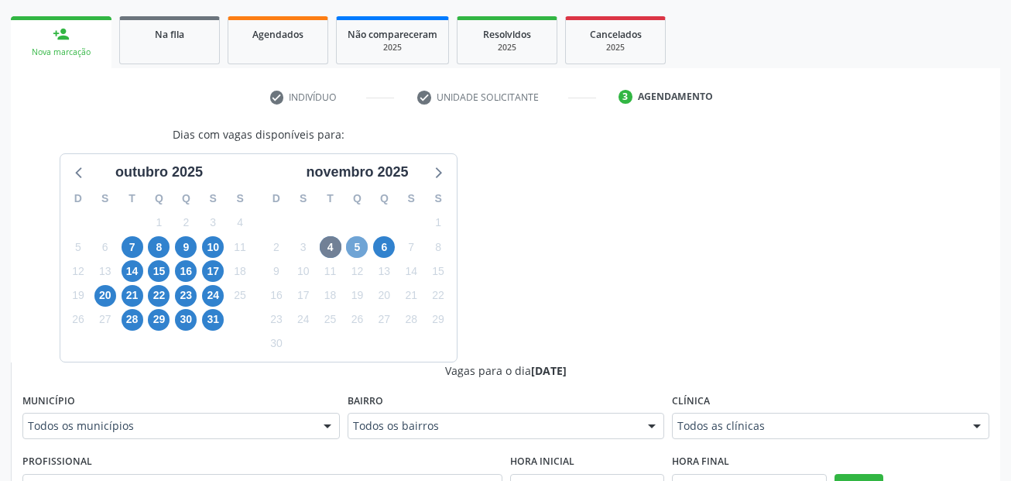
click at [357, 251] on span "5" at bounding box center [357, 247] width 22 height 22
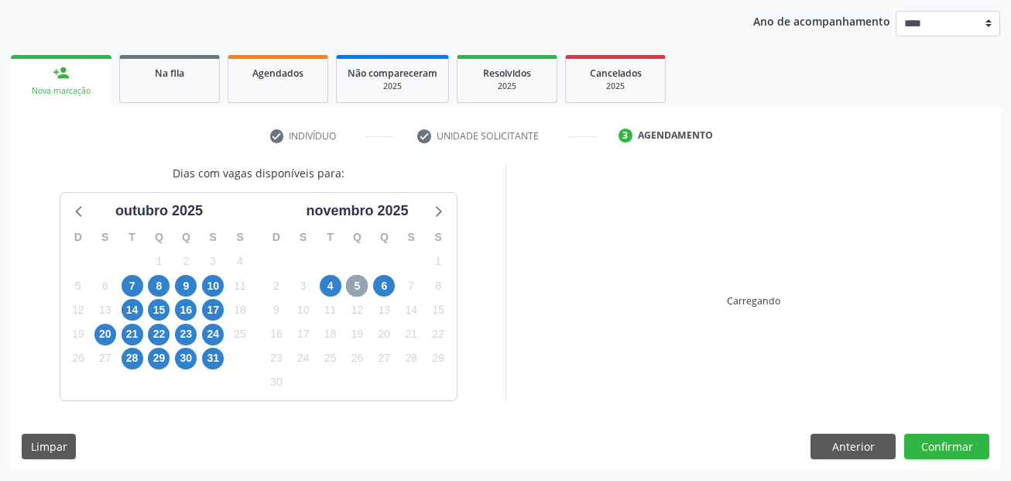
scroll to position [215, 0]
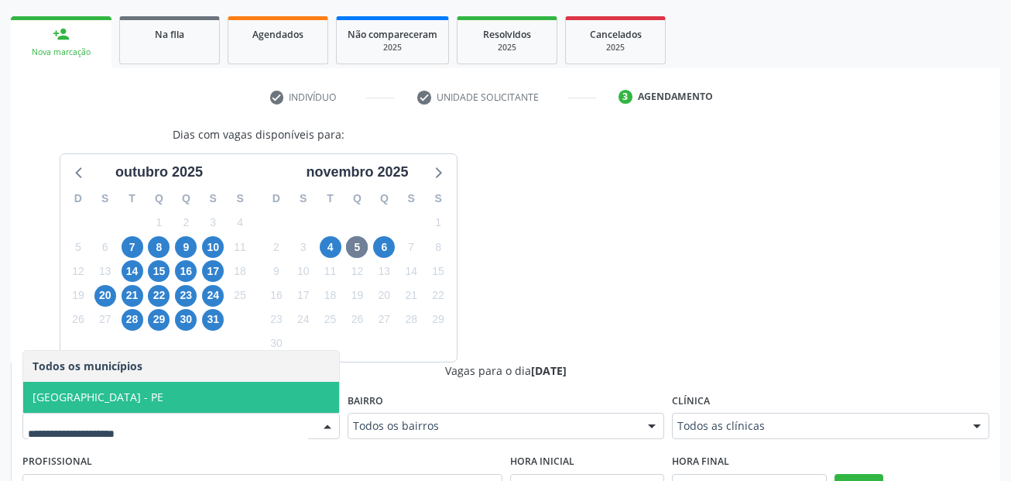
click at [121, 396] on span "[GEOGRAPHIC_DATA] - PE" at bounding box center [181, 397] width 316 height 31
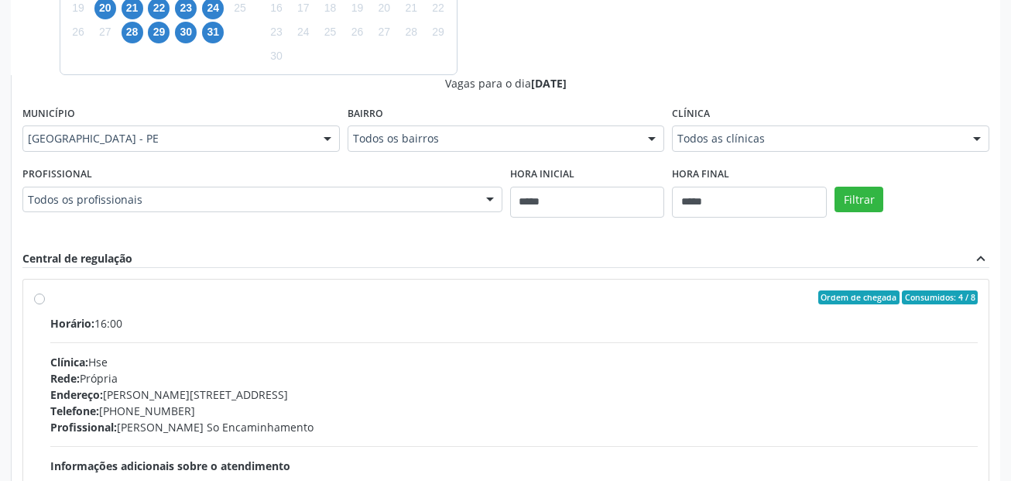
scroll to position [602, 0]
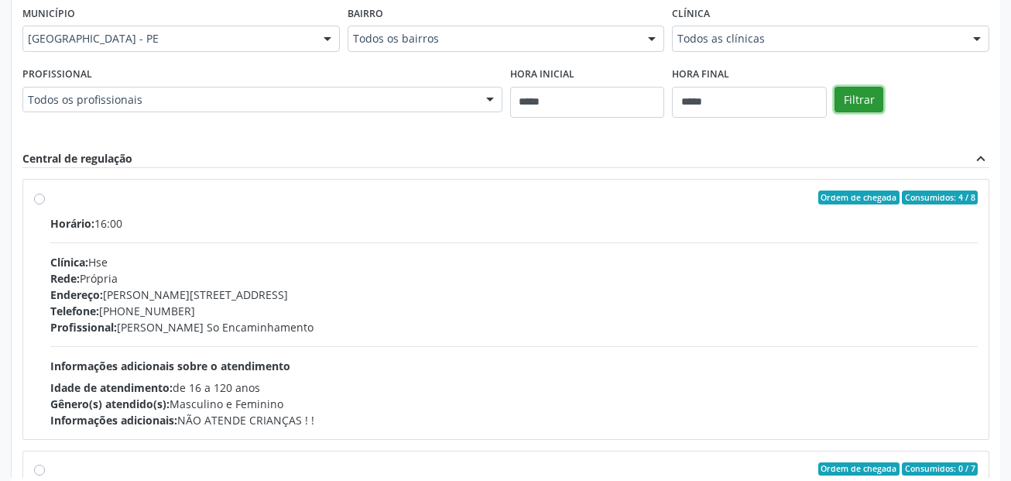
click at [870, 100] on button "Filtrar" at bounding box center [859, 100] width 49 height 26
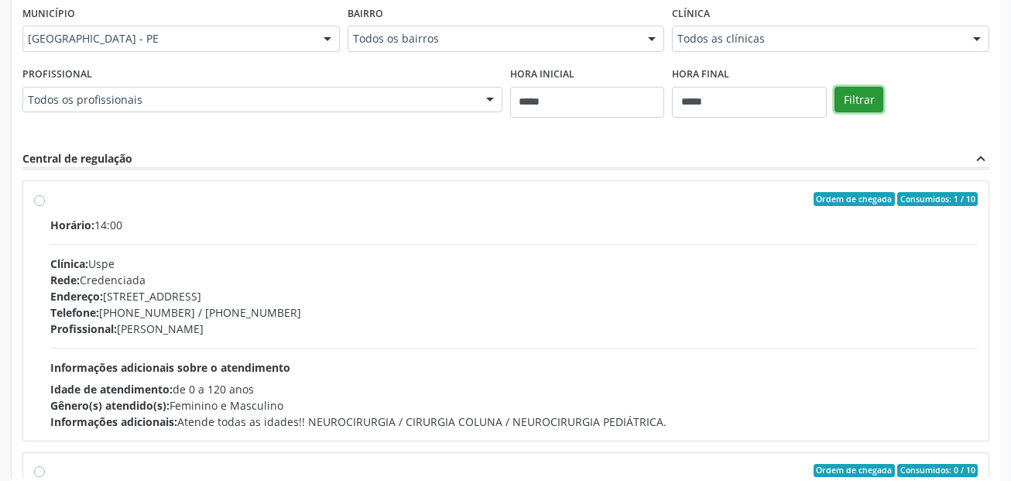
scroll to position [542, 0]
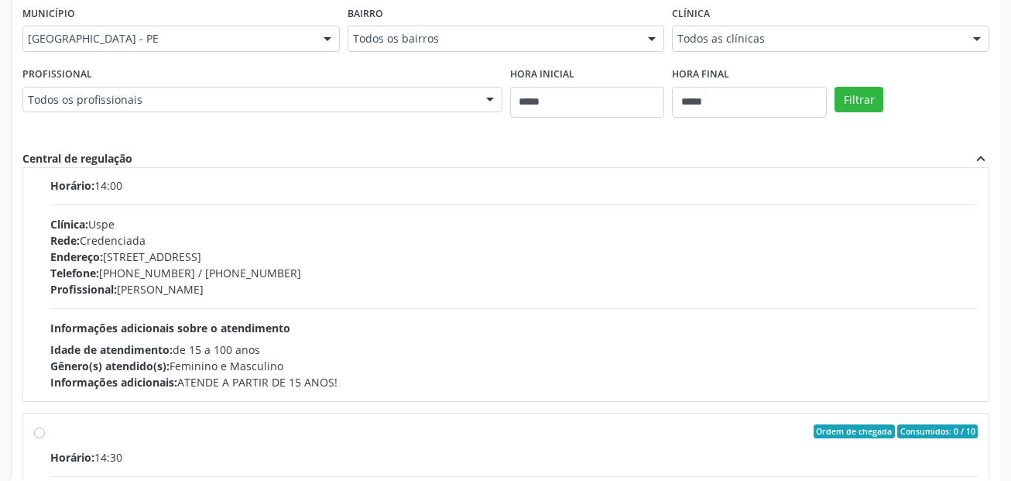
click at [324, 290] on div "Profissional: Beda Barros Barkokebas" at bounding box center [514, 289] width 928 height 16
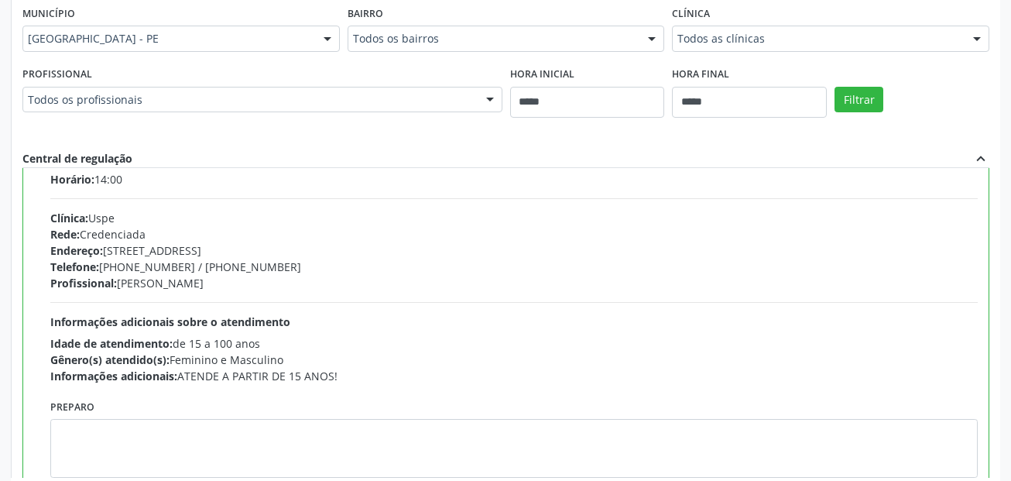
scroll to position [921, 0]
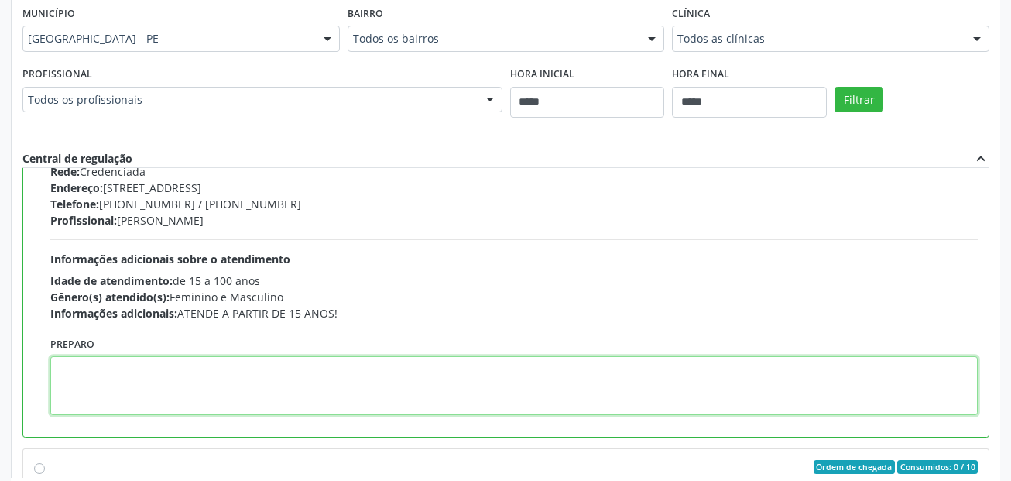
click at [537, 385] on textarea at bounding box center [514, 385] width 928 height 59
paste textarea "**********"
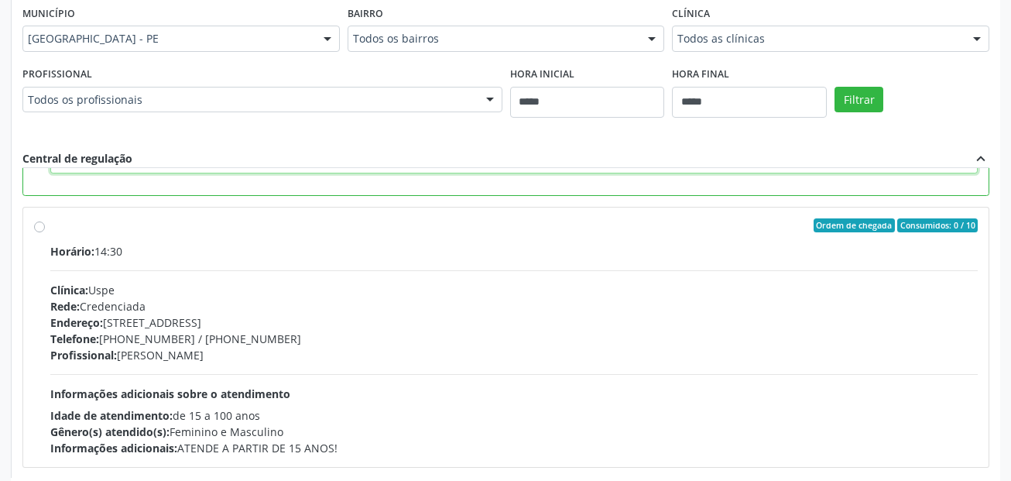
scroll to position [680, 0]
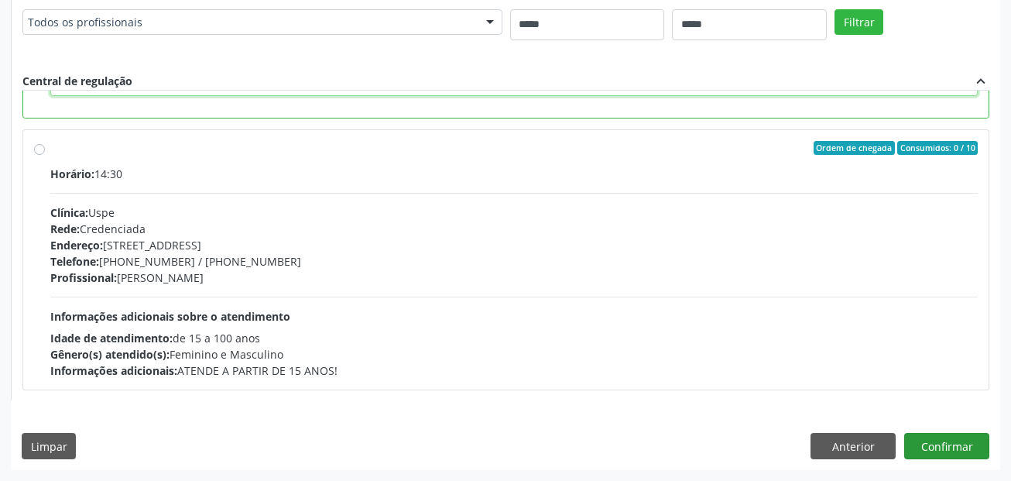
type textarea "**********"
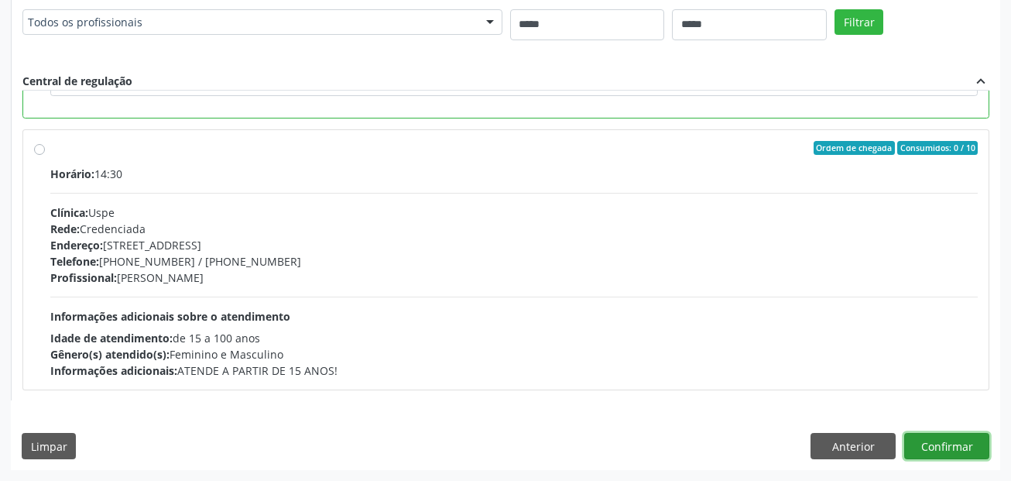
click at [966, 449] on button "Confirmar" at bounding box center [946, 446] width 85 height 26
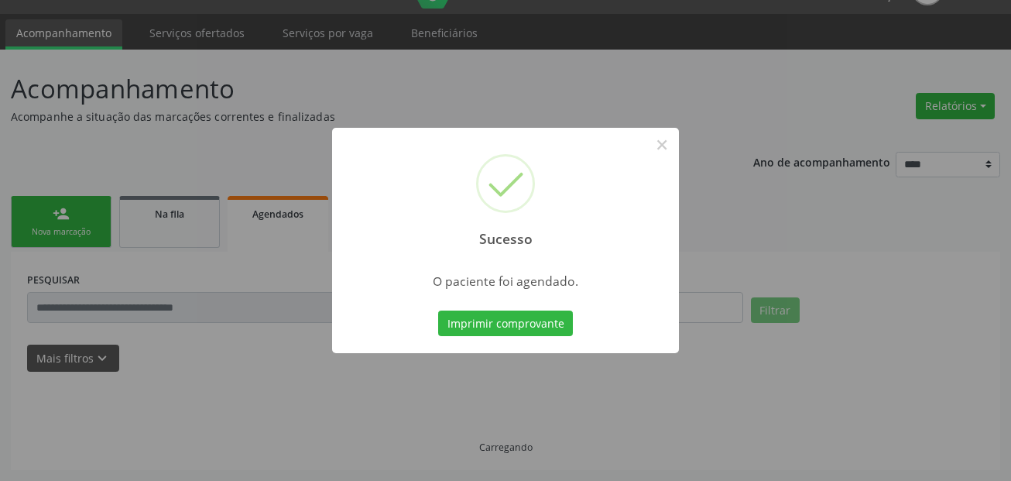
scroll to position [36, 0]
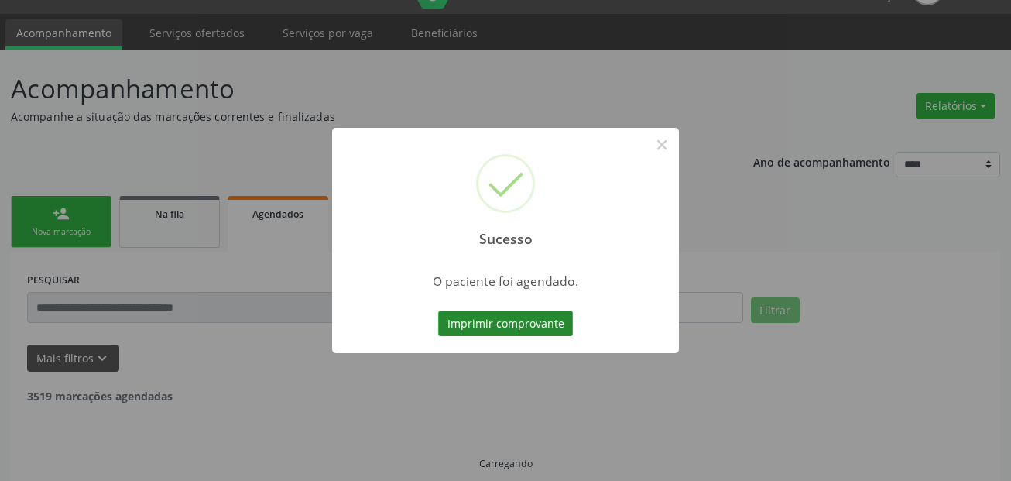
click at [513, 316] on button "Imprimir comprovante" at bounding box center [505, 324] width 135 height 26
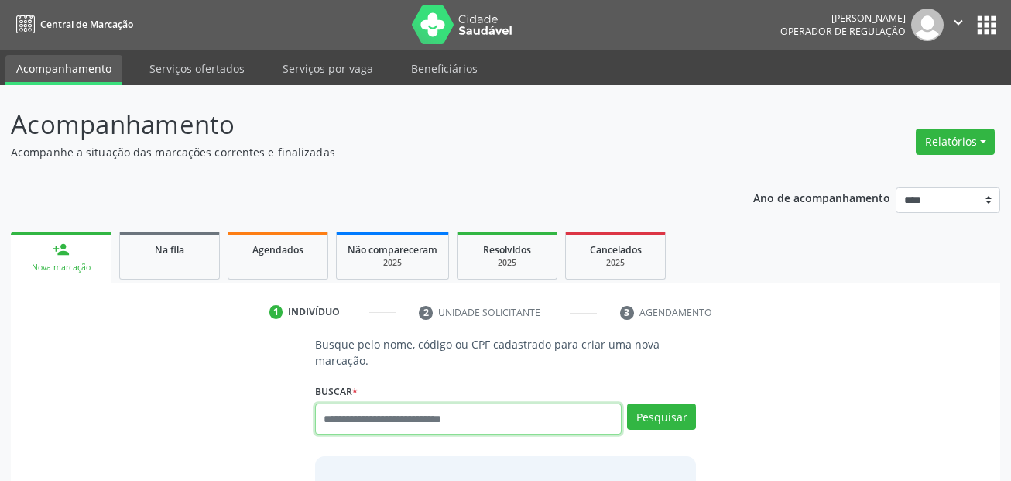
click at [369, 434] on input "text" at bounding box center [468, 418] width 307 height 31
paste input "**********"
type input "**********"
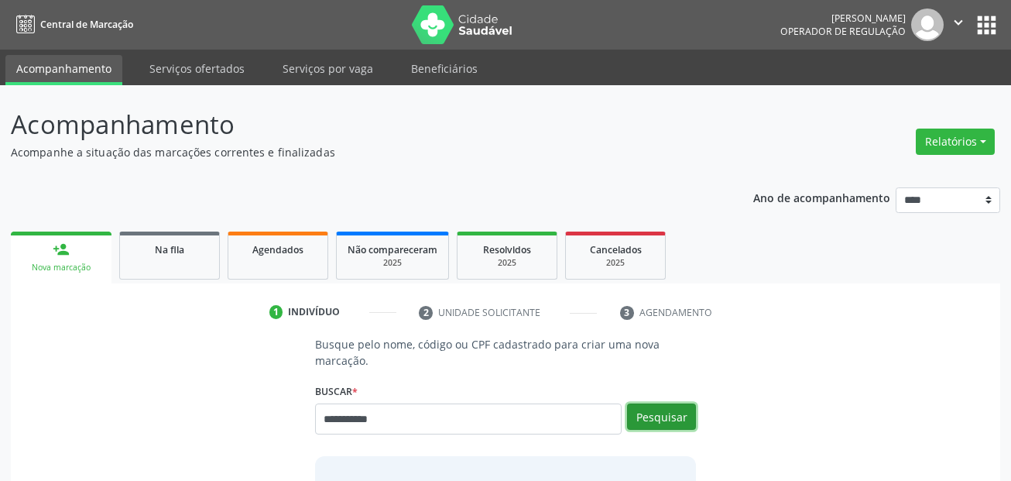
click at [664, 422] on button "Pesquisar" at bounding box center [661, 416] width 69 height 26
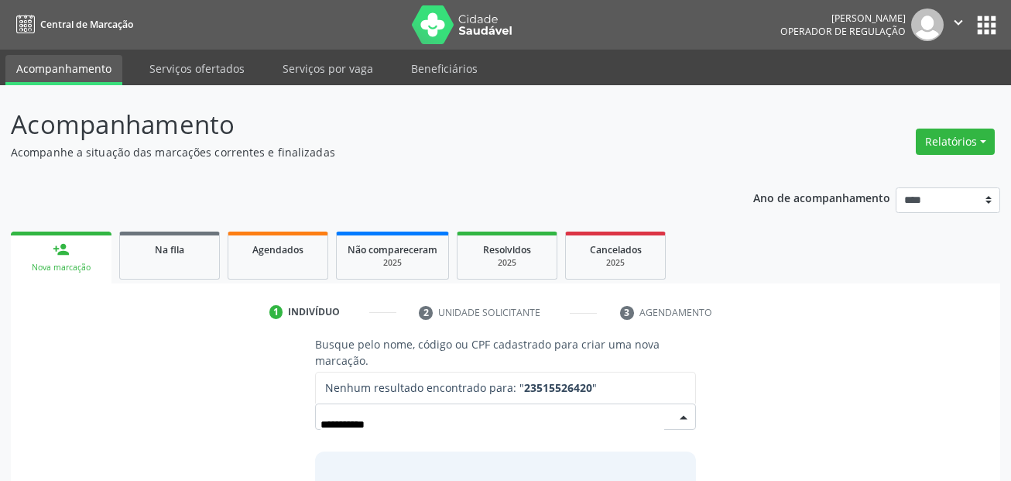
click at [335, 426] on input "**********" at bounding box center [493, 424] width 345 height 31
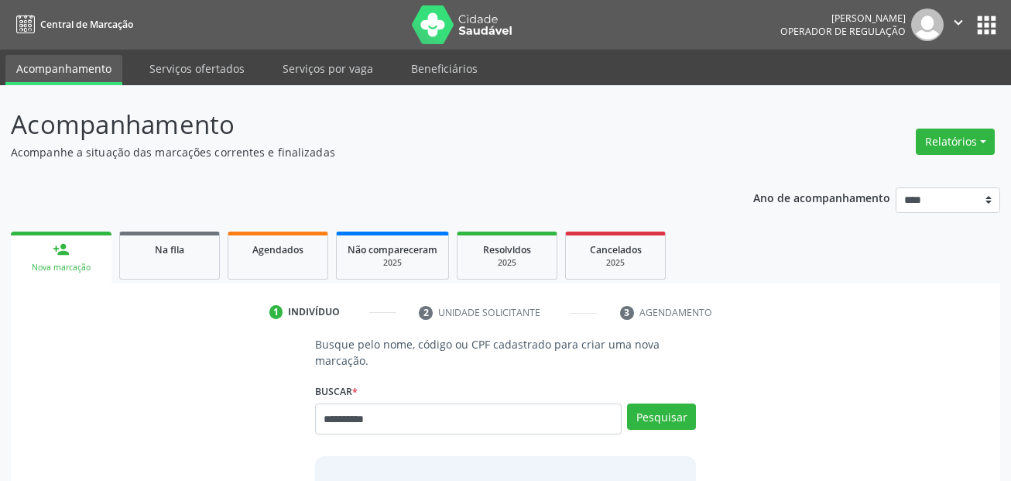
click at [331, 423] on input "**********" at bounding box center [468, 418] width 307 height 31
type input "**********"
click at [657, 416] on button "Pesquisar" at bounding box center [661, 416] width 69 height 26
type input "**********"
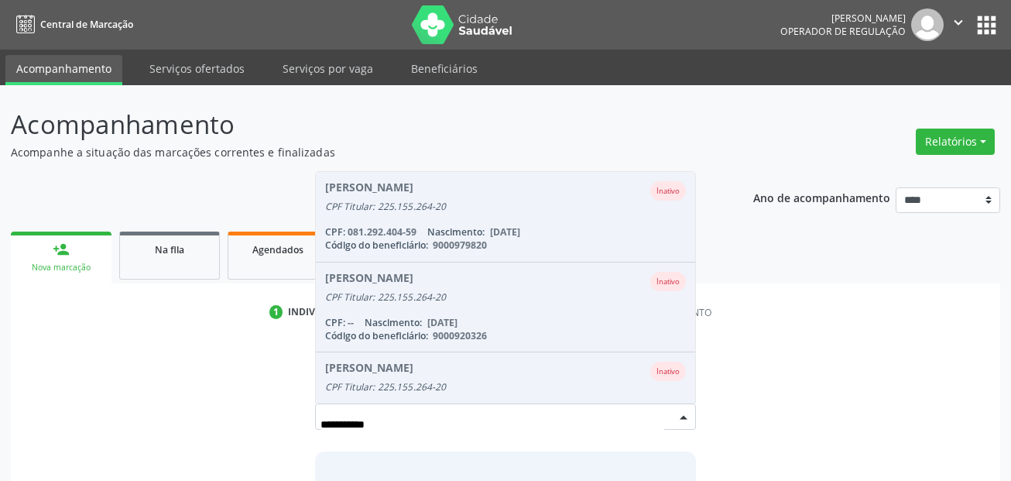
scroll to position [128, 0]
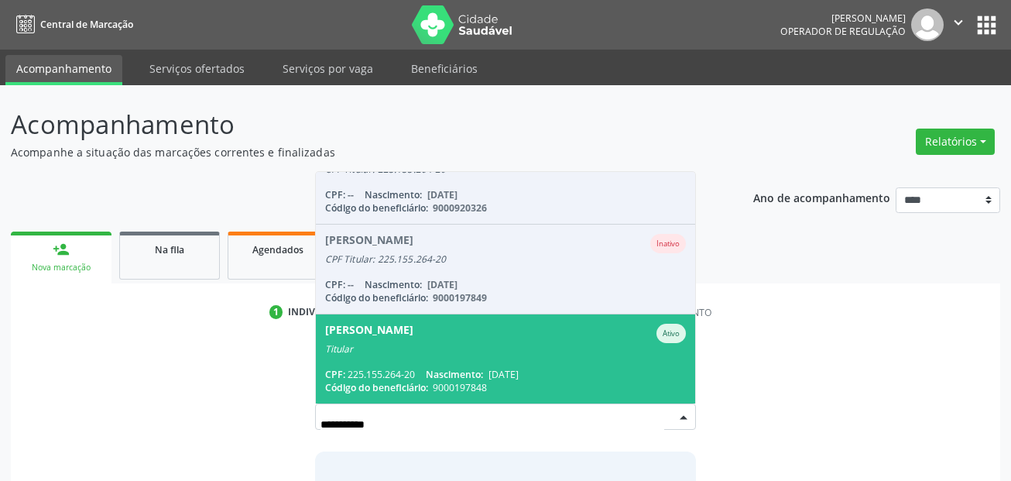
click at [524, 365] on span "[PERSON_NAME] Titular CPF: 225.155.264-20 Nascimento: [DATE] Código do benefici…" at bounding box center [506, 358] width 380 height 89
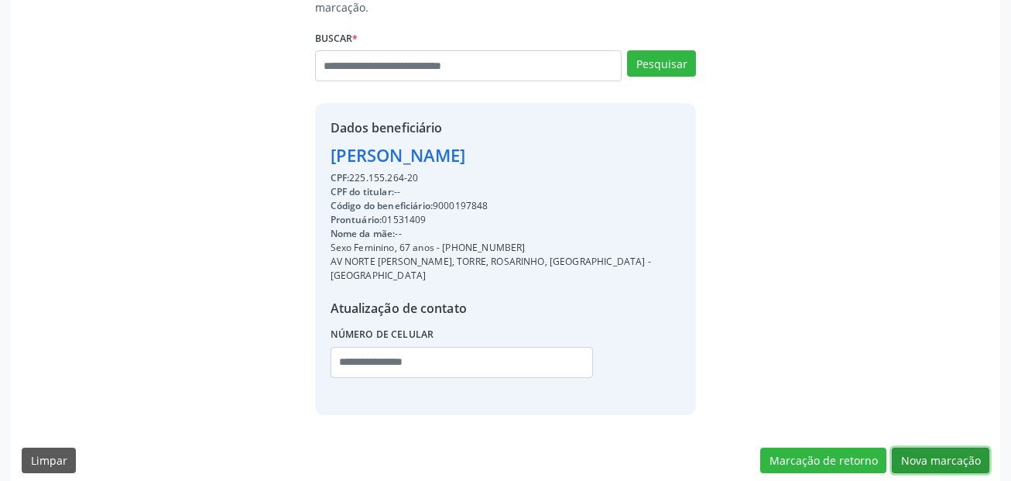
click at [945, 448] on button "Nova marcação" at bounding box center [941, 461] width 98 height 26
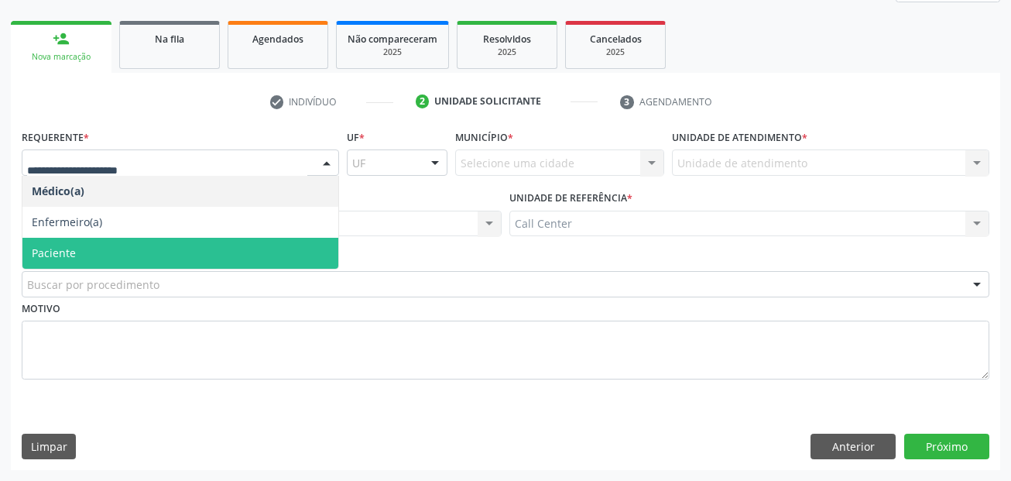
click at [102, 244] on span "Paciente" at bounding box center [180, 253] width 316 height 31
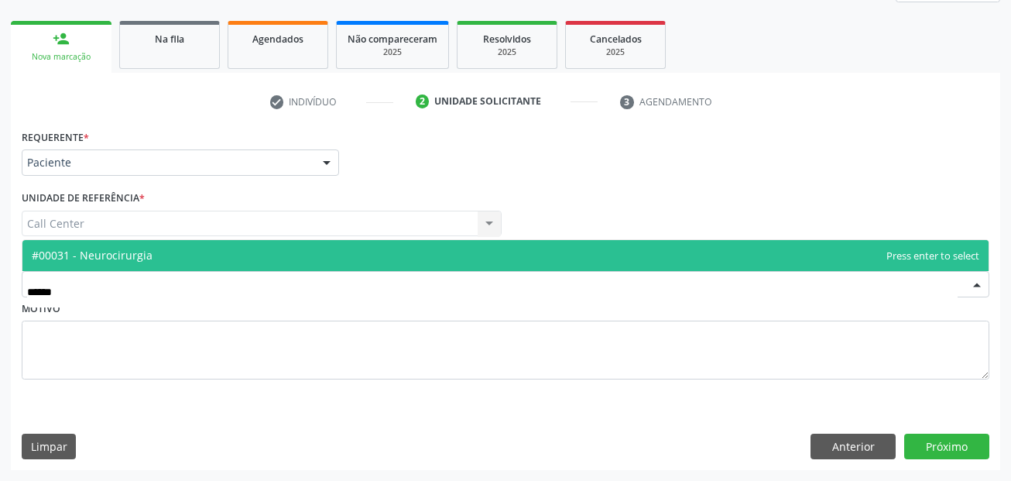
type input "*****"
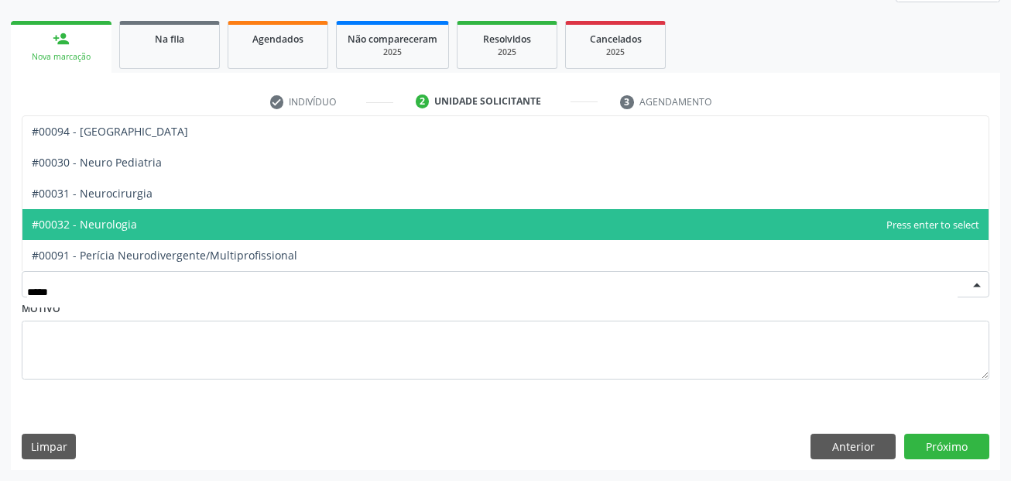
click at [105, 231] on span "#00032 - Neurologia" at bounding box center [84, 224] width 105 height 15
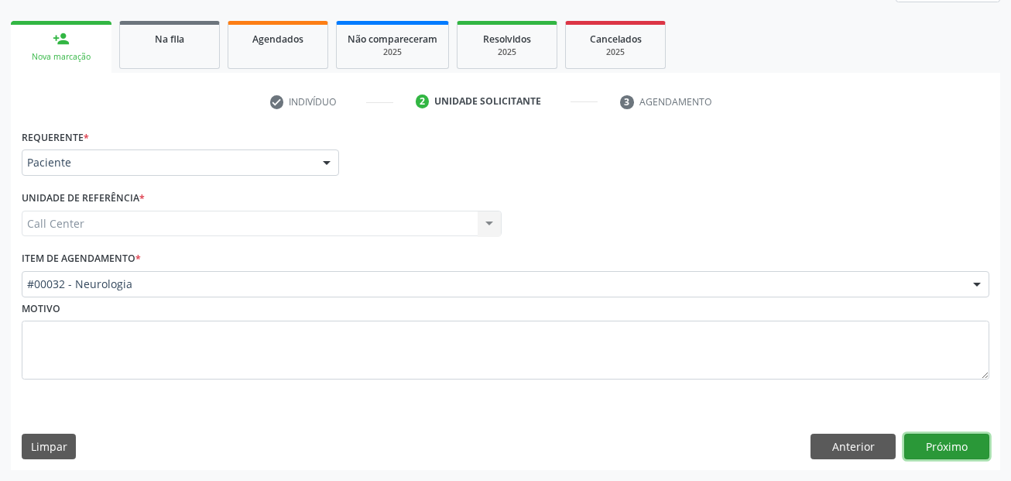
click at [926, 446] on button "Próximo" at bounding box center [946, 447] width 85 height 26
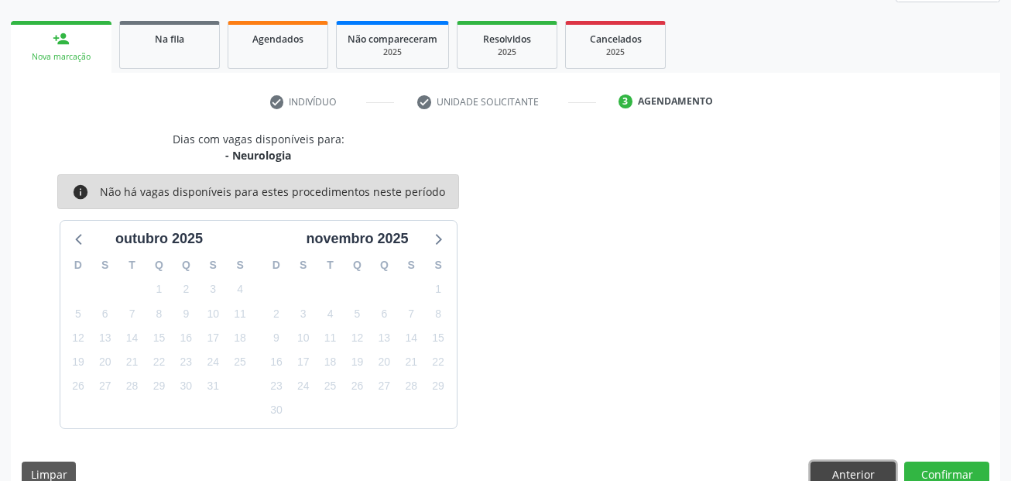
click at [867, 470] on button "Anterior" at bounding box center [853, 475] width 85 height 26
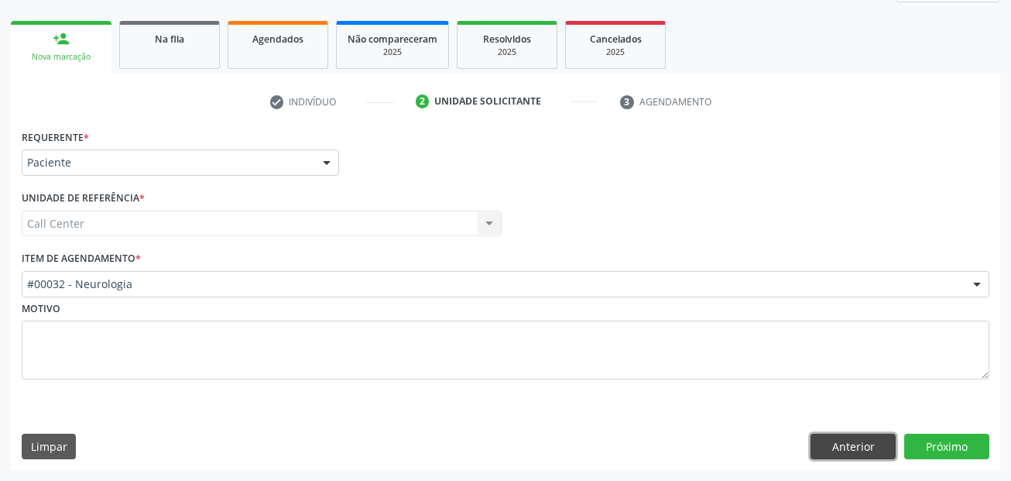
click at [846, 440] on button "Anterior" at bounding box center [853, 447] width 85 height 26
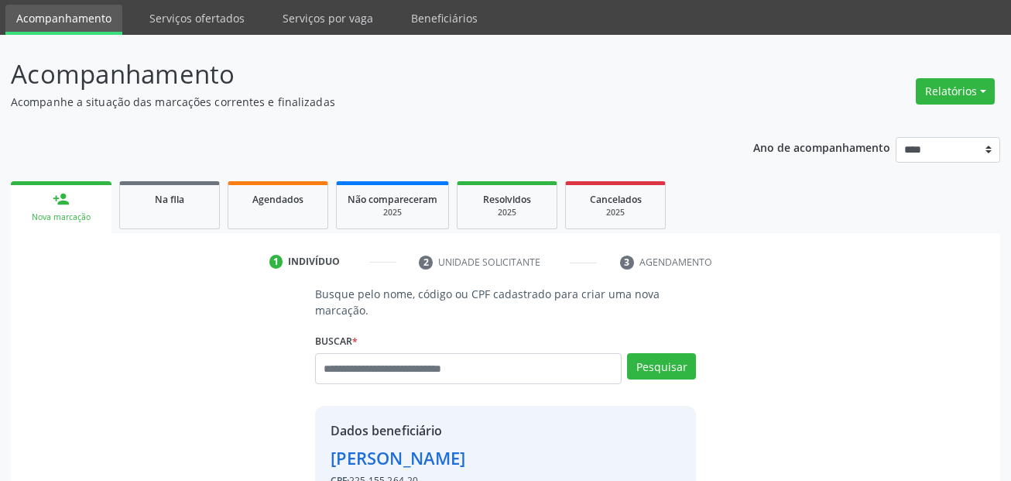
scroll to position [77, 0]
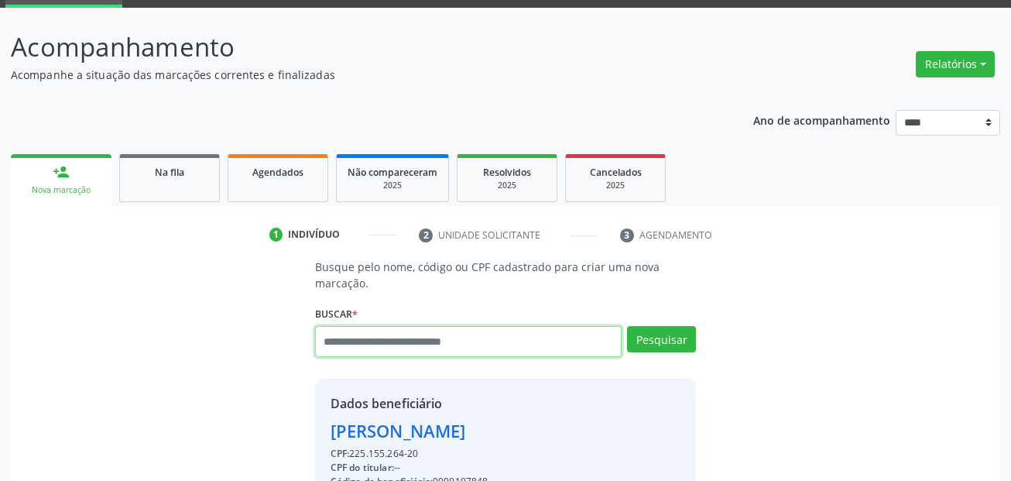
click at [444, 344] on input "text" at bounding box center [468, 341] width 307 height 31
paste input "**********"
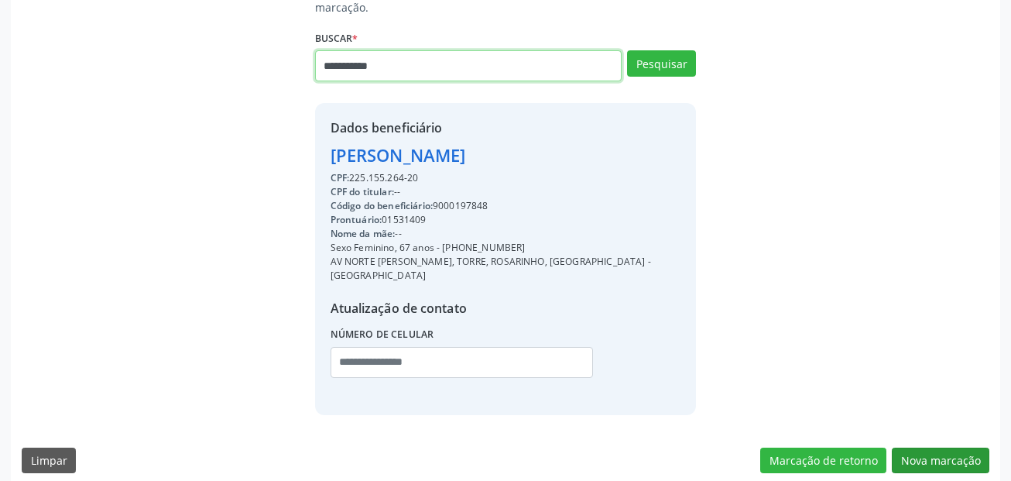
type input "**********"
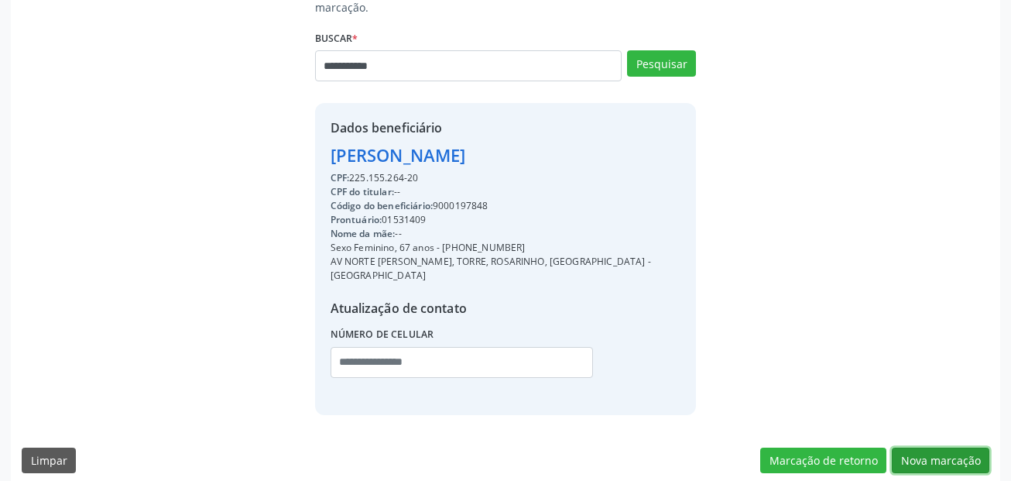
click at [939, 449] on button "Nova marcação" at bounding box center [941, 461] width 98 height 26
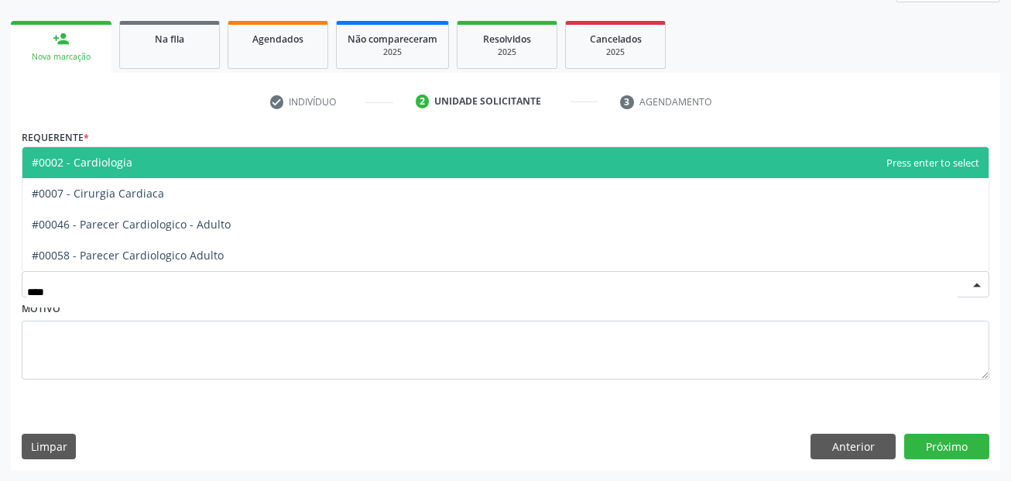
click at [153, 159] on span "#0002 - Cardiologia" at bounding box center [505, 162] width 966 height 31
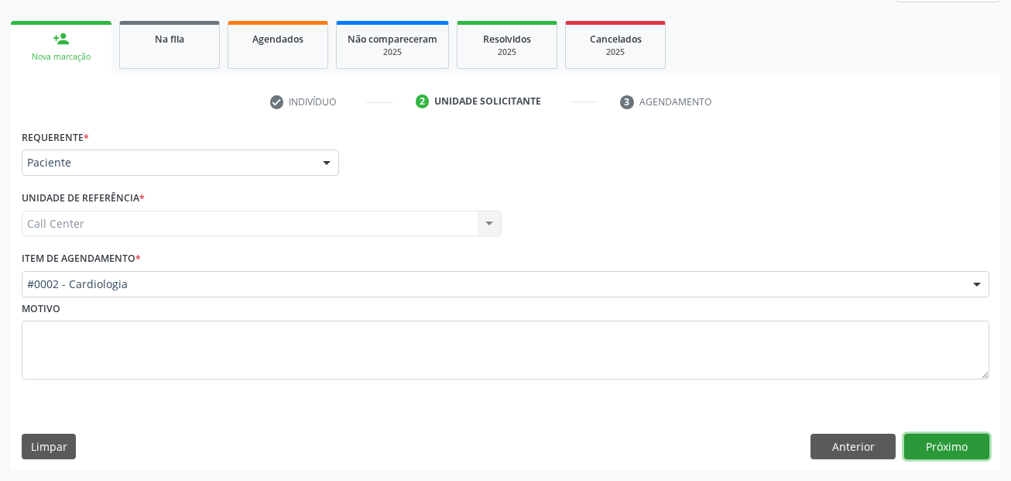
click at [936, 451] on button "Próximo" at bounding box center [946, 447] width 85 height 26
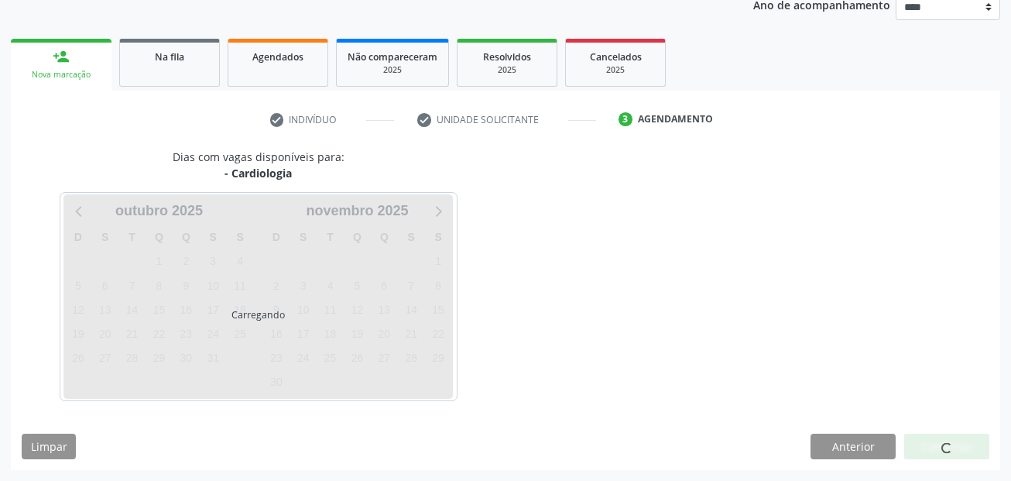
scroll to position [193, 0]
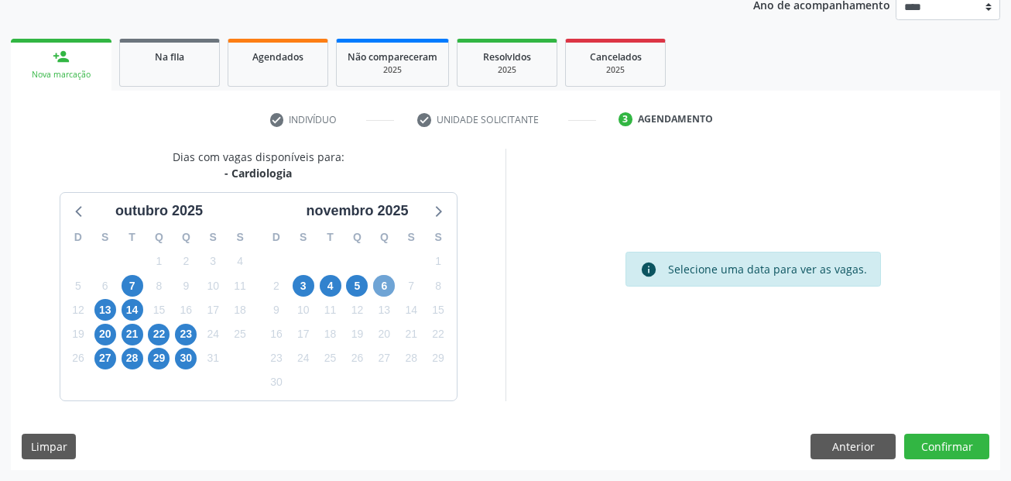
click at [382, 288] on span "6" at bounding box center [384, 286] width 22 height 22
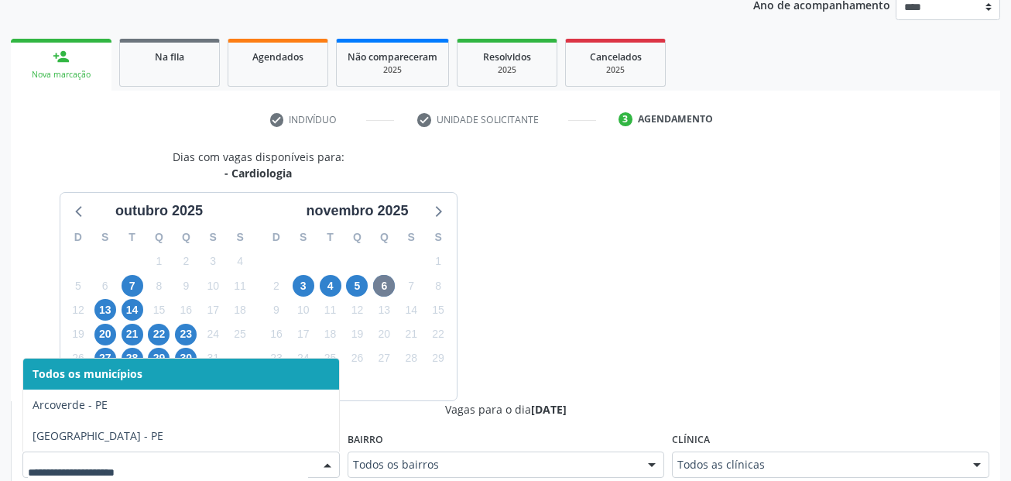
scroll to position [200, 0]
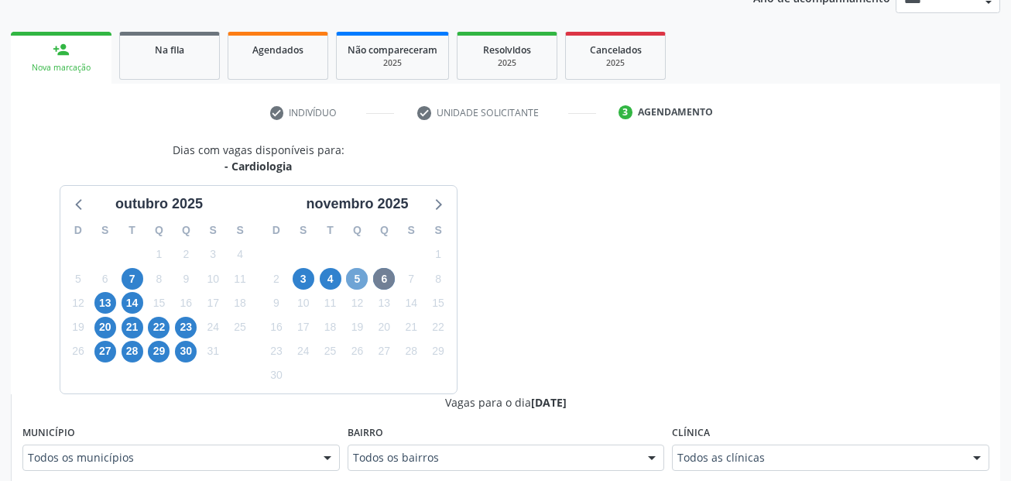
click at [355, 275] on span "5" at bounding box center [357, 279] width 22 height 22
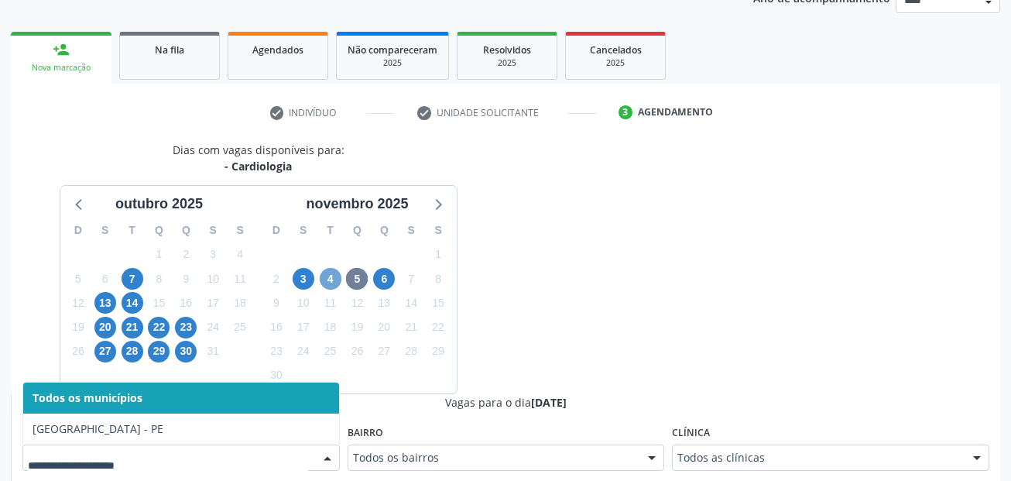
click at [323, 276] on span "4" at bounding box center [331, 279] width 22 height 22
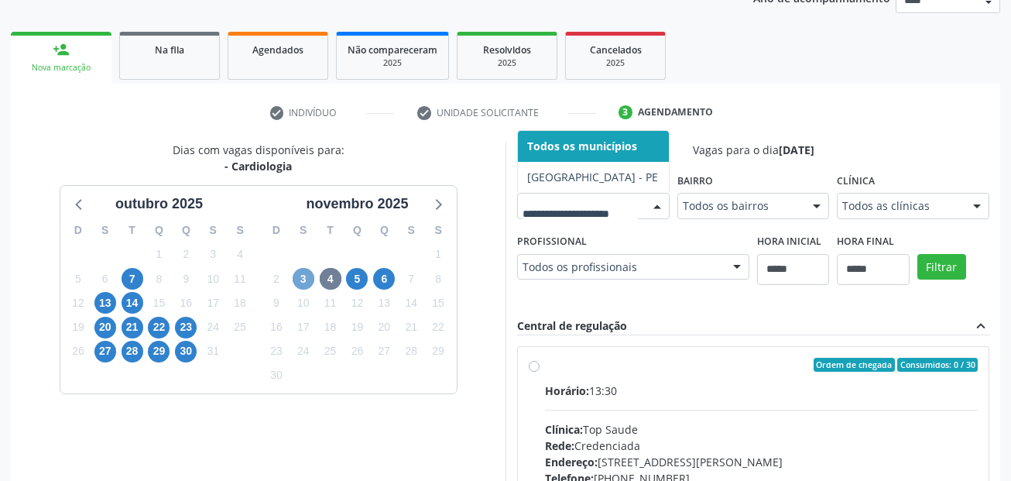
click at [296, 280] on span "3" at bounding box center [304, 279] width 22 height 22
click at [190, 347] on span "30" at bounding box center [186, 352] width 22 height 22
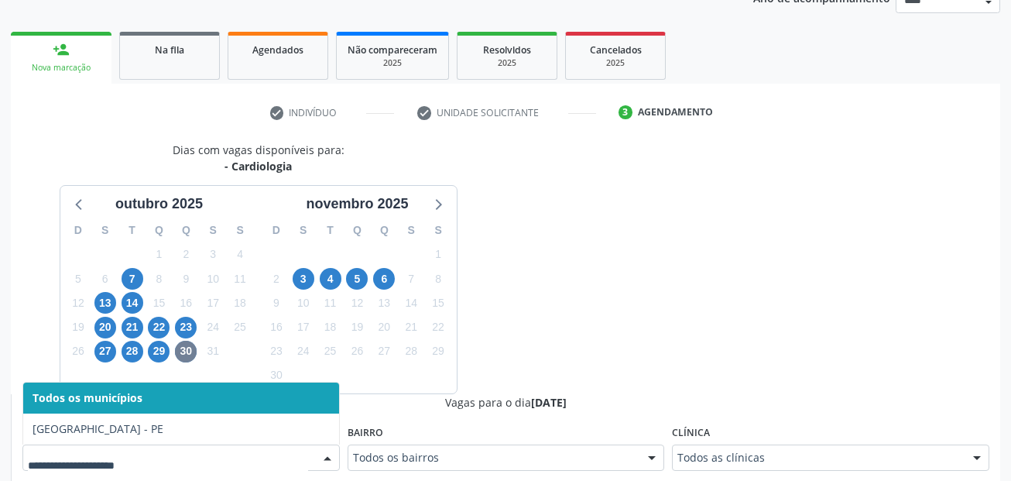
click at [187, 467] on div at bounding box center [180, 457] width 317 height 26
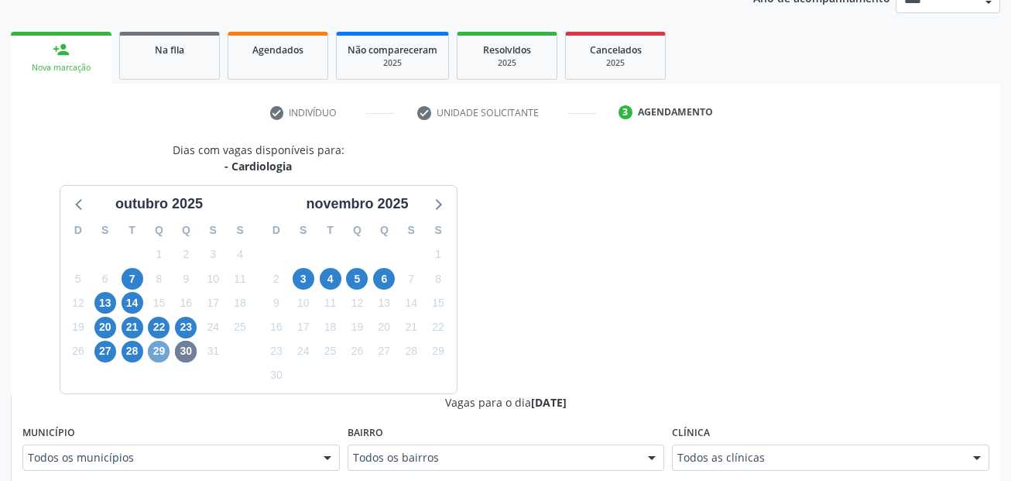
click at [156, 354] on span "29" at bounding box center [159, 352] width 22 height 22
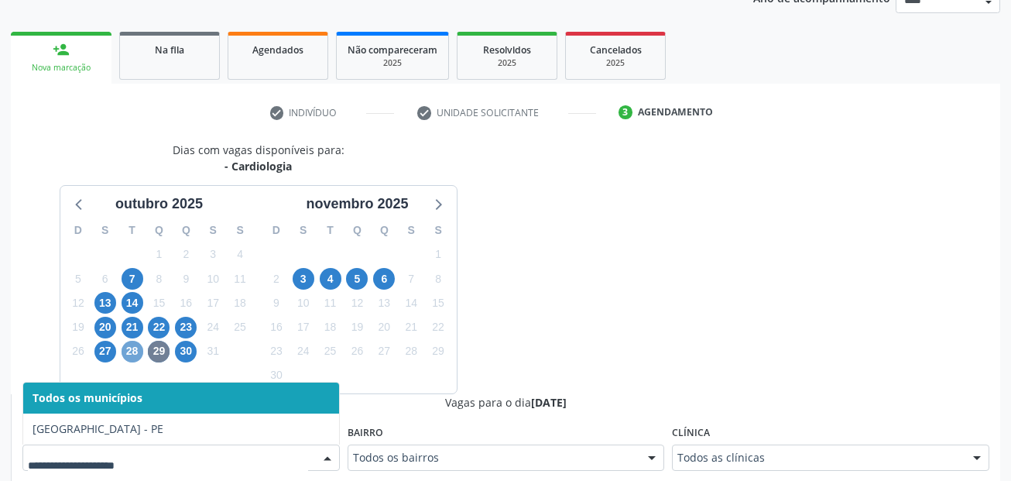
click at [139, 355] on span "28" at bounding box center [133, 352] width 22 height 22
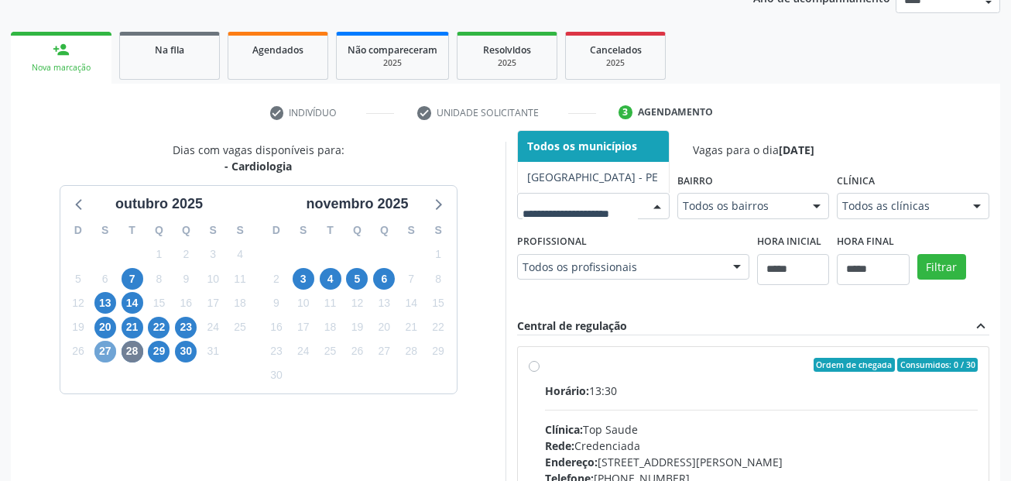
click at [108, 348] on span "27" at bounding box center [105, 352] width 22 height 22
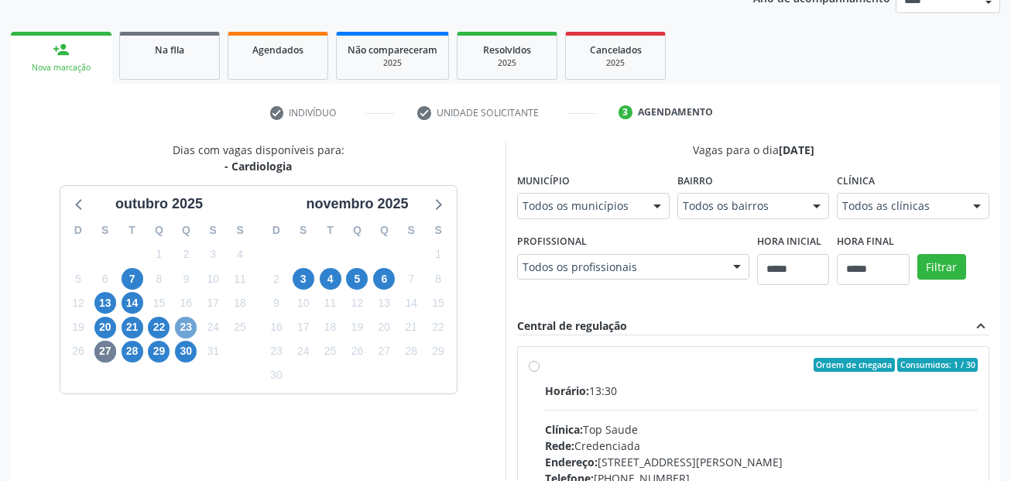
click at [191, 335] on span "23" at bounding box center [186, 328] width 22 height 22
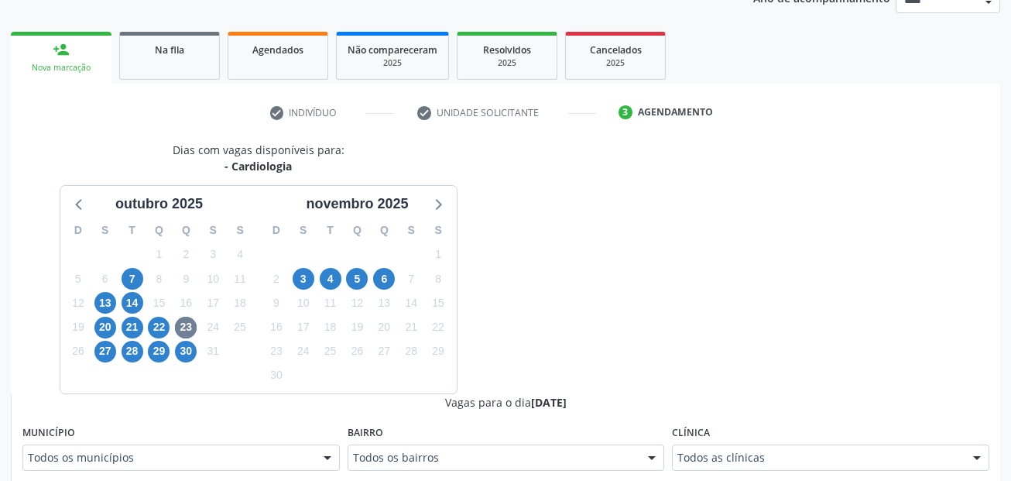
drag, startPoint x: 180, startPoint y: 455, endPoint x: 176, endPoint y: 434, distance: 21.3
click at [162, 322] on span "22" at bounding box center [159, 328] width 22 height 22
click at [168, 448] on div "Todos os municípios" at bounding box center [180, 457] width 317 height 26
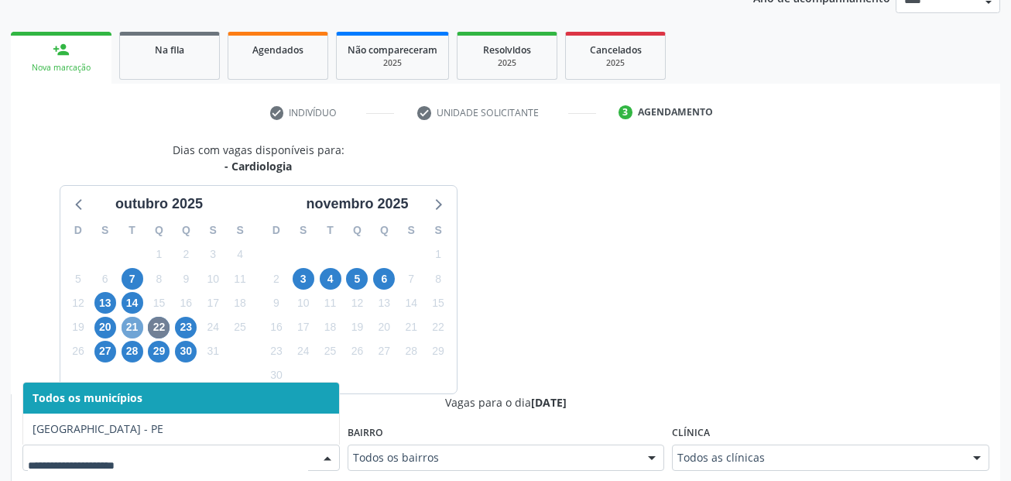
click at [137, 326] on span "21" at bounding box center [133, 328] width 22 height 22
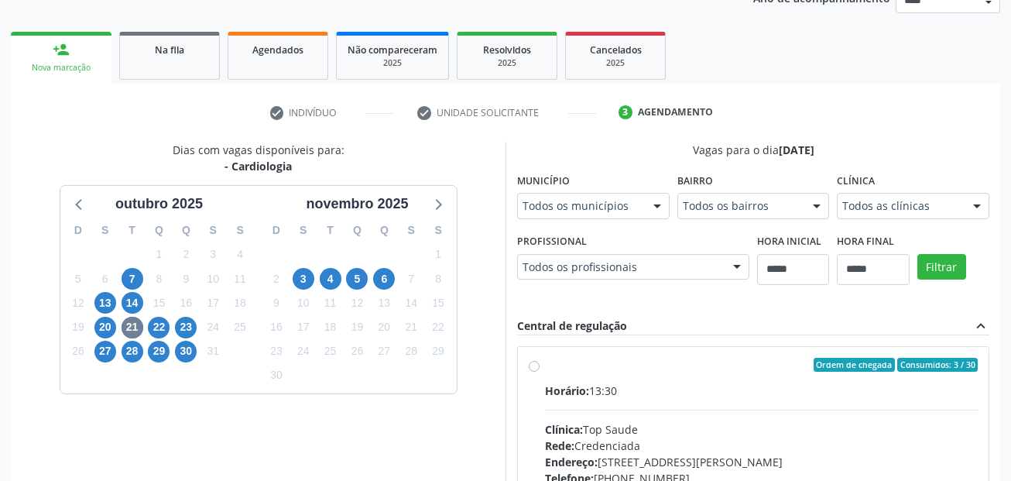
click at [517, 218] on div "Município Todos os municípios Todos os municípios Cabo de Santo Agostinho - PE …" at bounding box center [593, 194] width 153 height 50
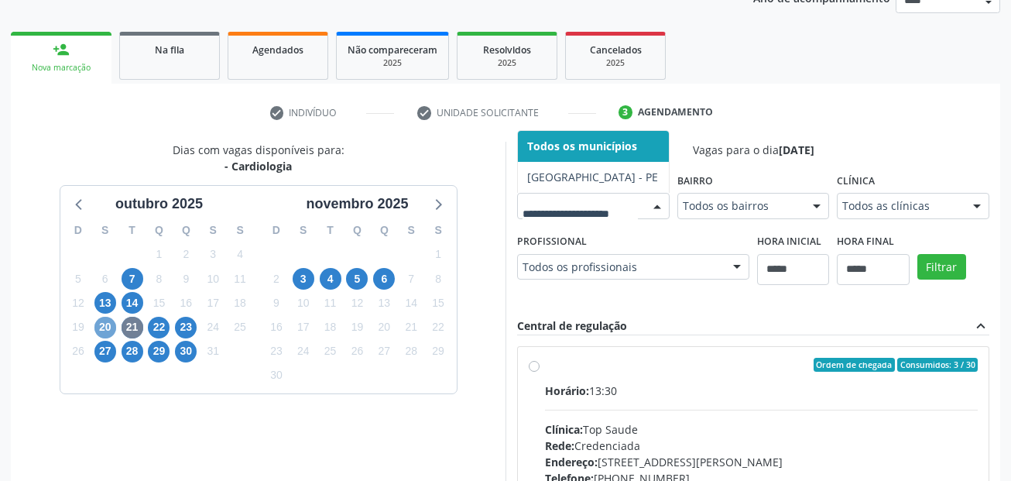
click at [98, 322] on span "20" at bounding box center [105, 328] width 22 height 22
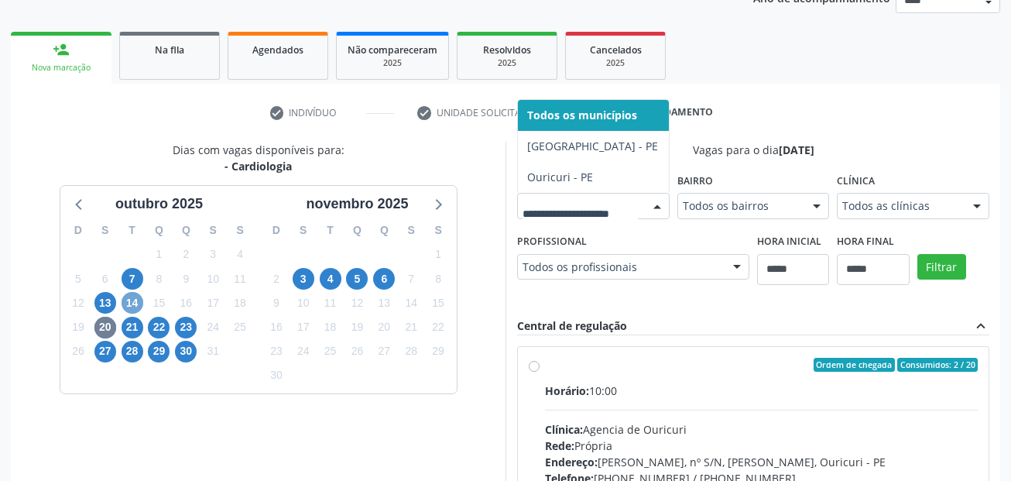
click at [132, 312] on span "14" at bounding box center [133, 303] width 22 height 22
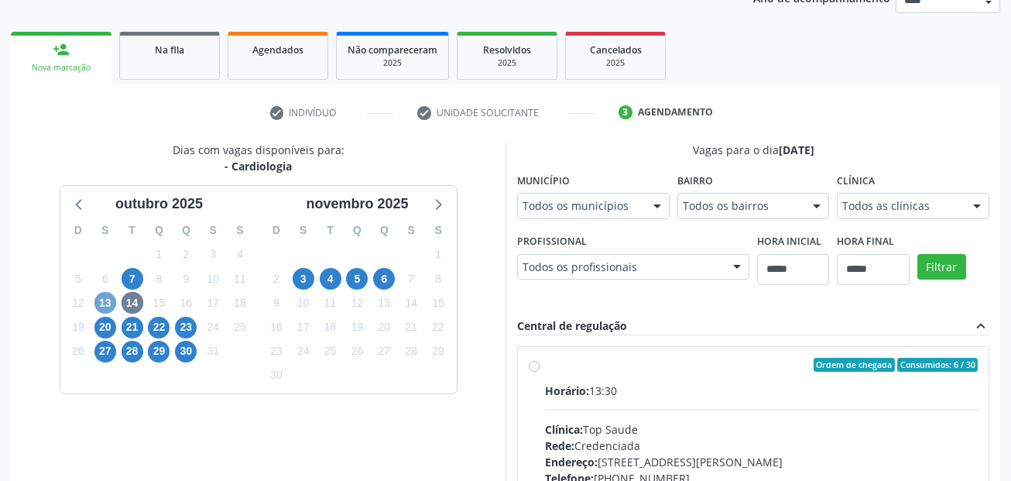
click at [111, 307] on span "13" at bounding box center [105, 303] width 22 height 22
click at [132, 283] on span "7" at bounding box center [133, 279] width 22 height 22
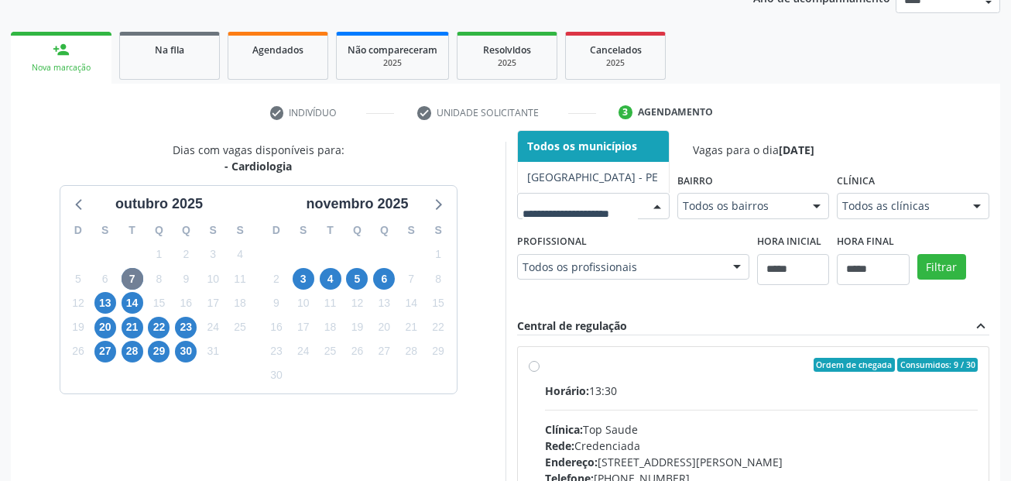
click at [517, 219] on div at bounding box center [593, 206] width 153 height 26
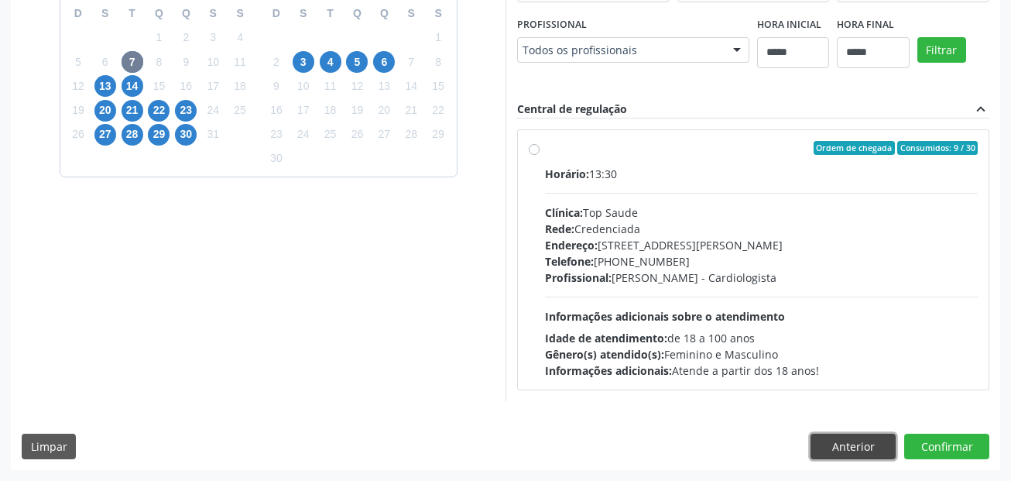
click at [851, 448] on button "Anterior" at bounding box center [853, 447] width 85 height 26
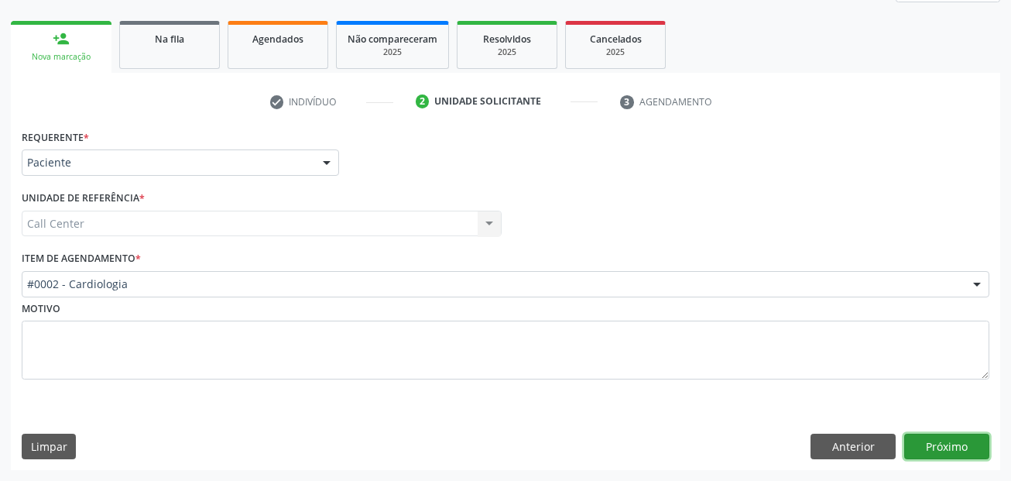
click at [945, 458] on button "Próximo" at bounding box center [946, 447] width 85 height 26
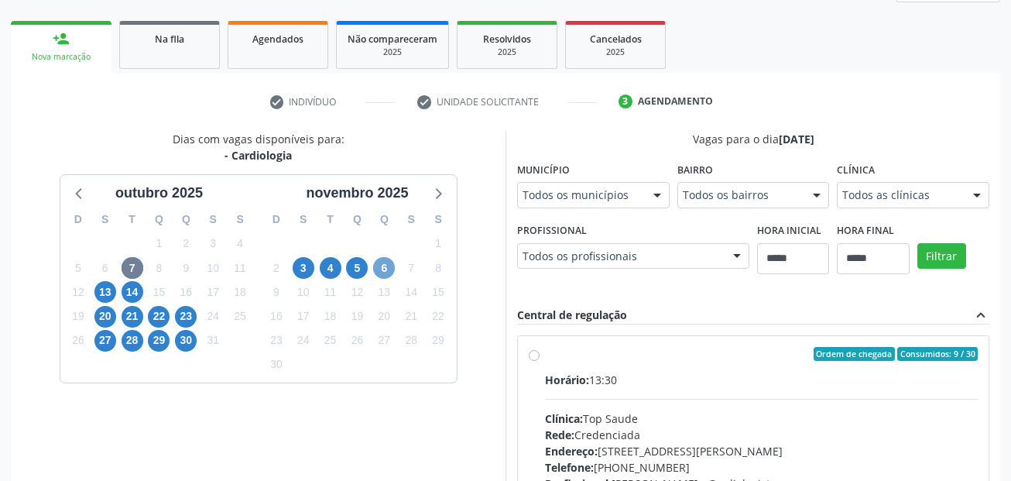
click at [383, 267] on span "6" at bounding box center [384, 268] width 22 height 22
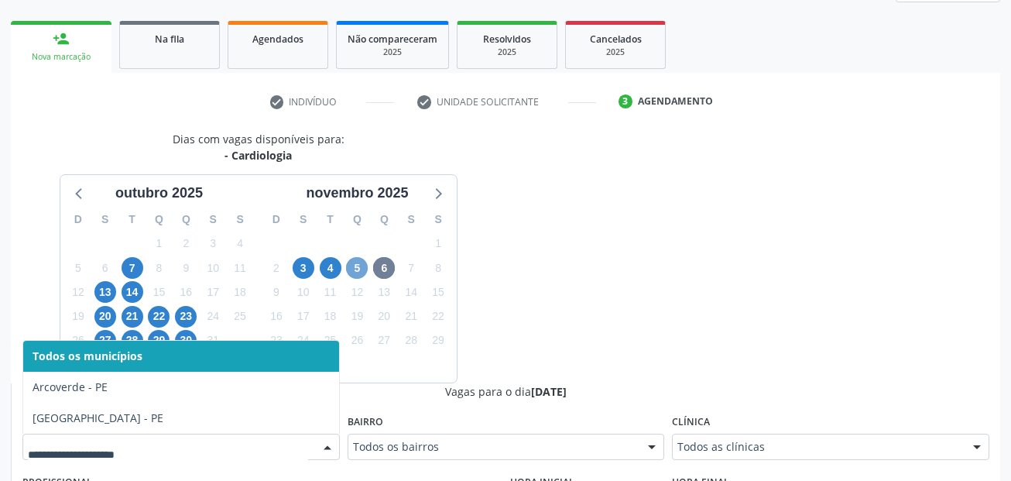
click at [359, 268] on span "5" at bounding box center [357, 268] width 22 height 22
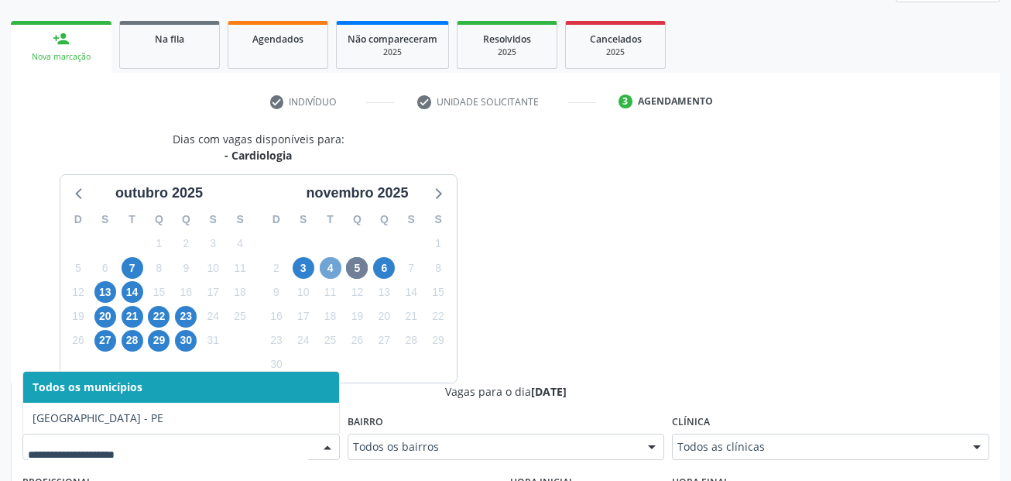
click at [336, 266] on span "4" at bounding box center [331, 268] width 22 height 22
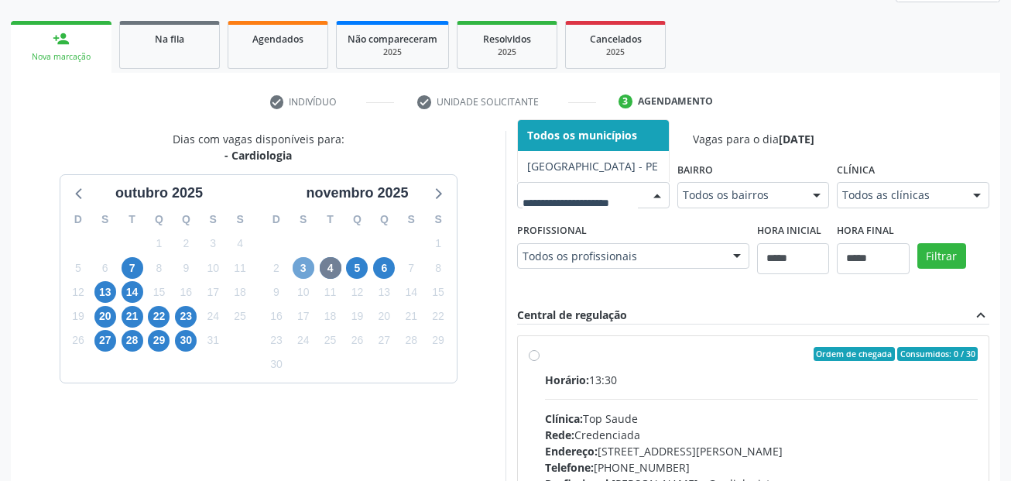
click at [306, 268] on span "3" at bounding box center [304, 268] width 22 height 22
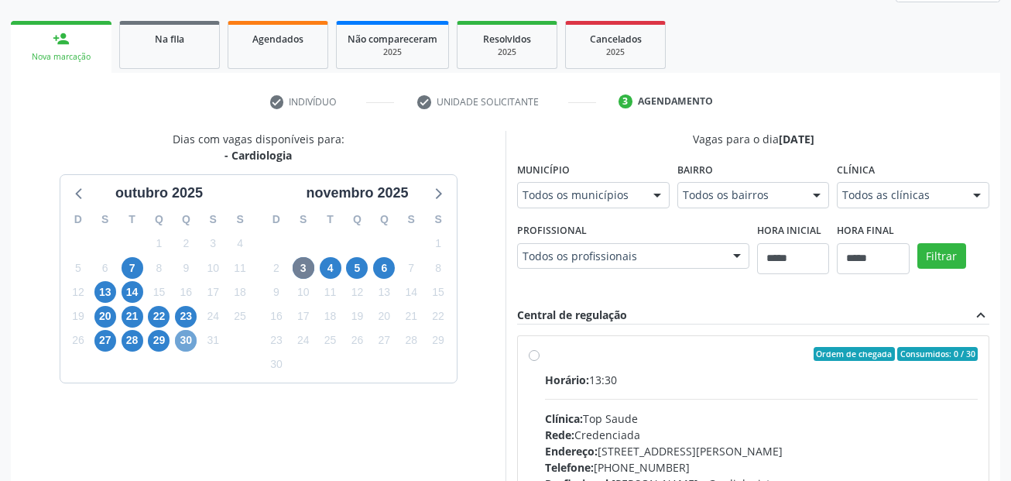
click at [184, 342] on span "30" at bounding box center [186, 341] width 22 height 22
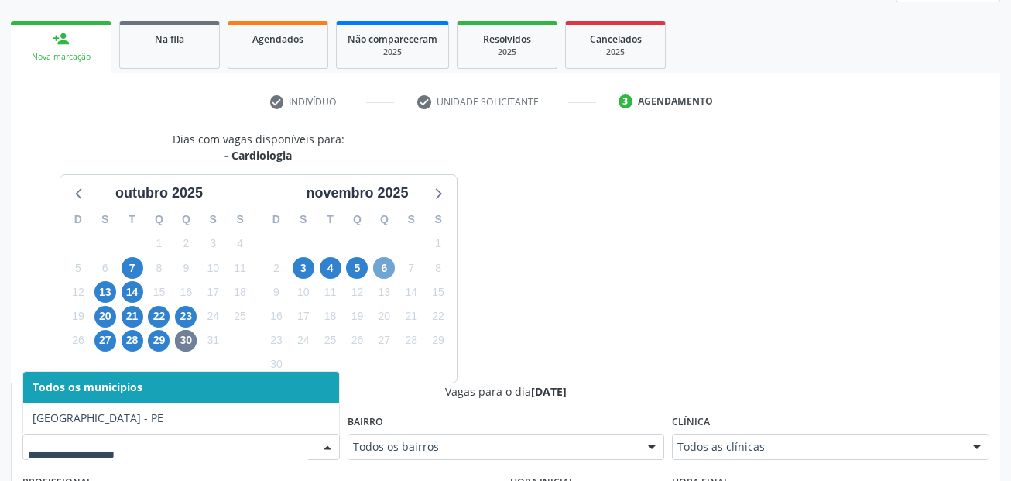
click at [381, 275] on span "6" at bounding box center [384, 268] width 22 height 22
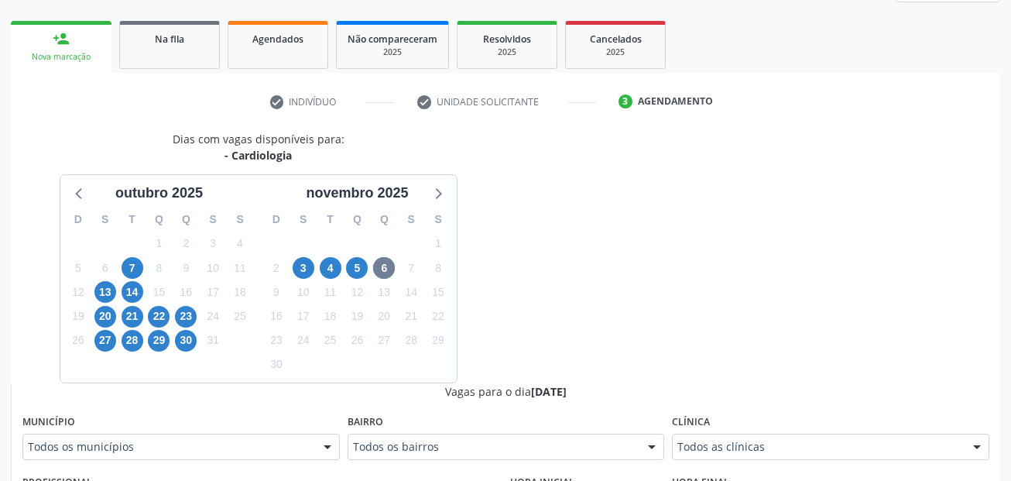
click at [245, 455] on div "Todos os municípios" at bounding box center [180, 447] width 317 height 26
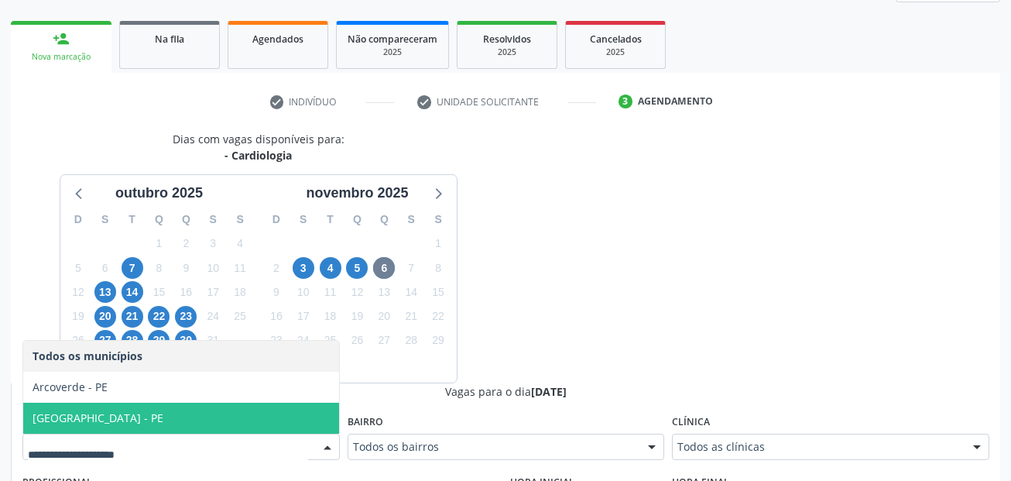
click at [218, 414] on span "Cabo de Santo Agostinho - PE" at bounding box center [181, 418] width 316 height 31
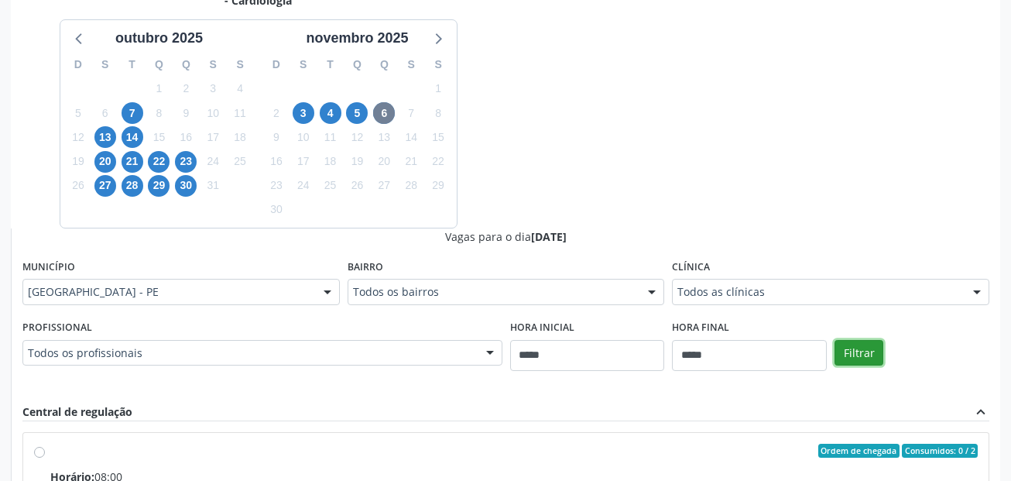
click at [853, 352] on button "Filtrar" at bounding box center [859, 353] width 49 height 26
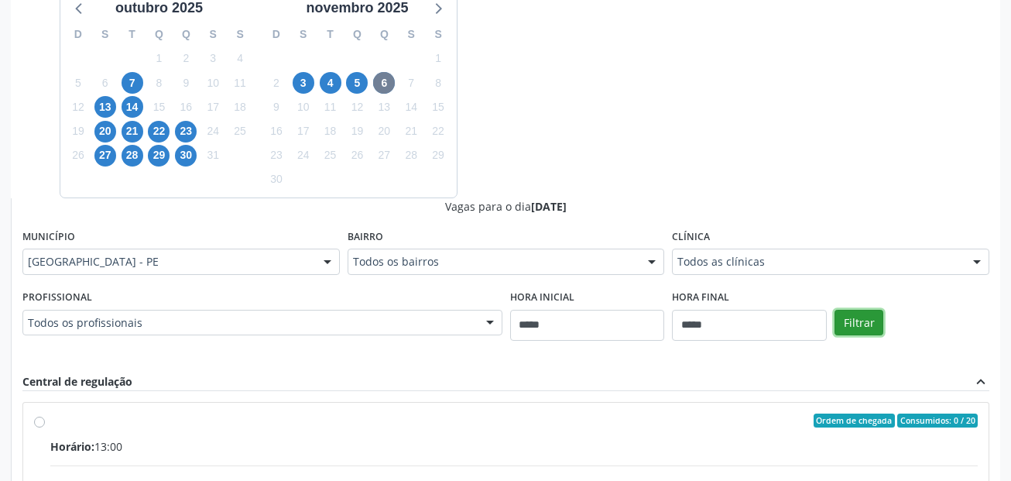
scroll to position [359, 0]
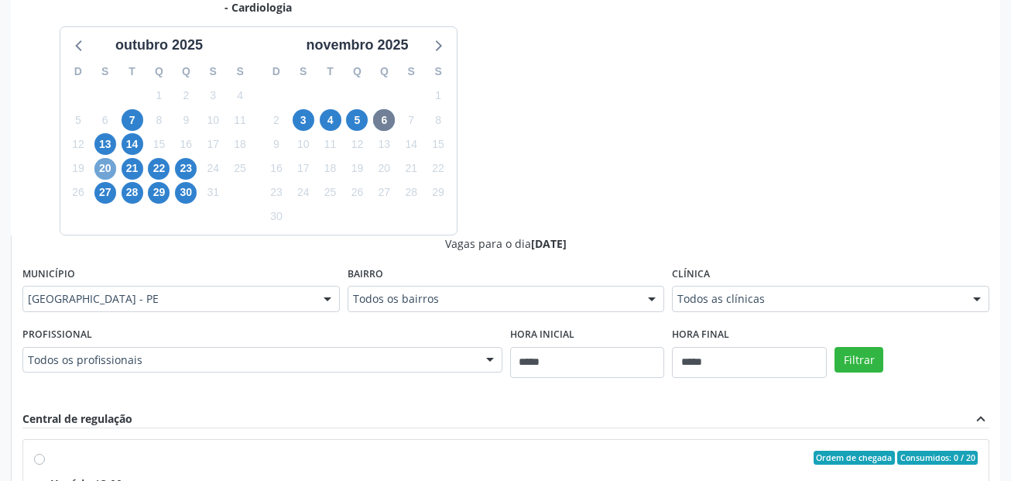
click at [100, 165] on span "20" at bounding box center [105, 169] width 22 height 22
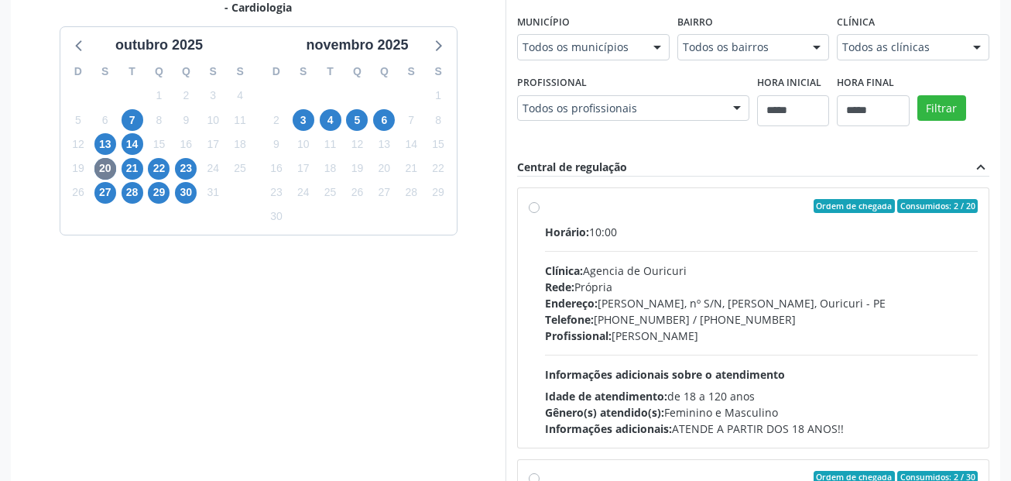
click at [517, 60] on div "Todos os municípios" at bounding box center [593, 47] width 153 height 26
click at [918, 122] on button "Filtrar" at bounding box center [942, 108] width 49 height 26
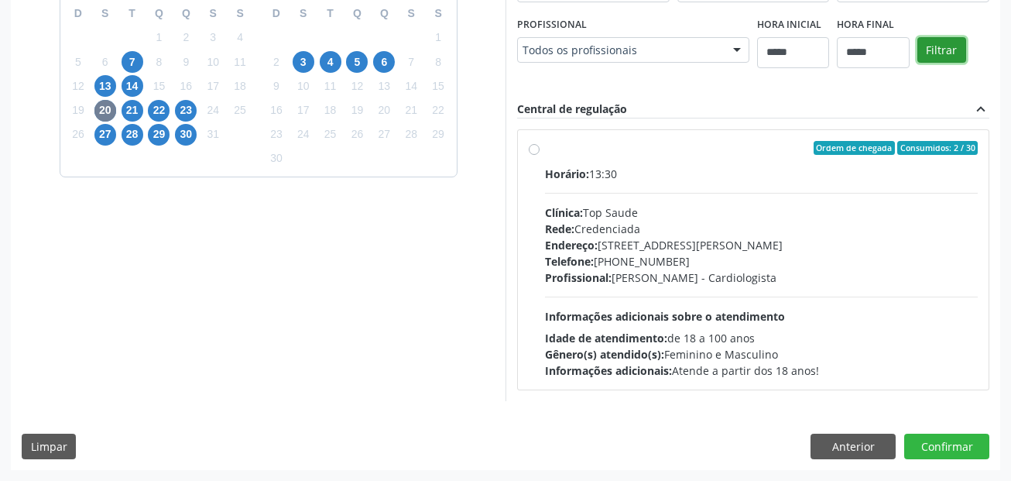
scroll to position [668, 0]
click at [868, 442] on button "Anterior" at bounding box center [853, 447] width 85 height 26
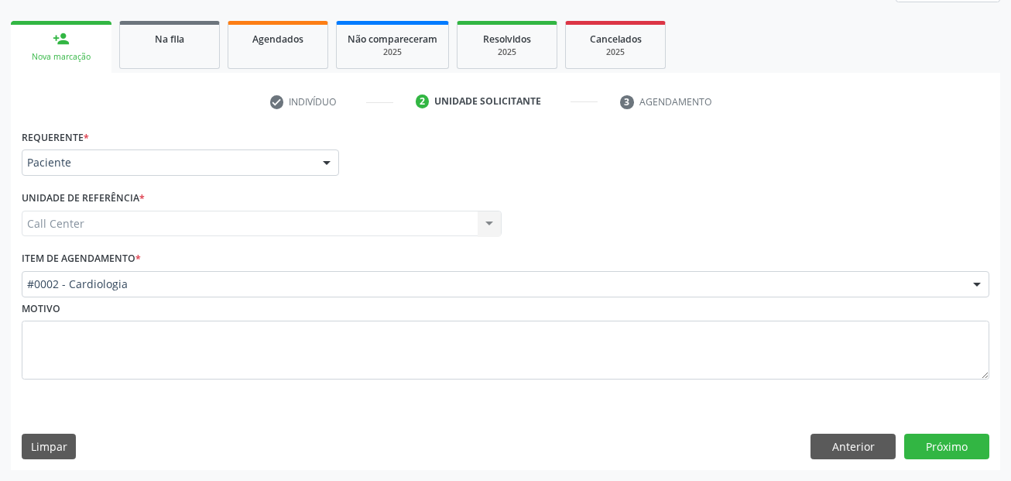
scroll to position [211, 0]
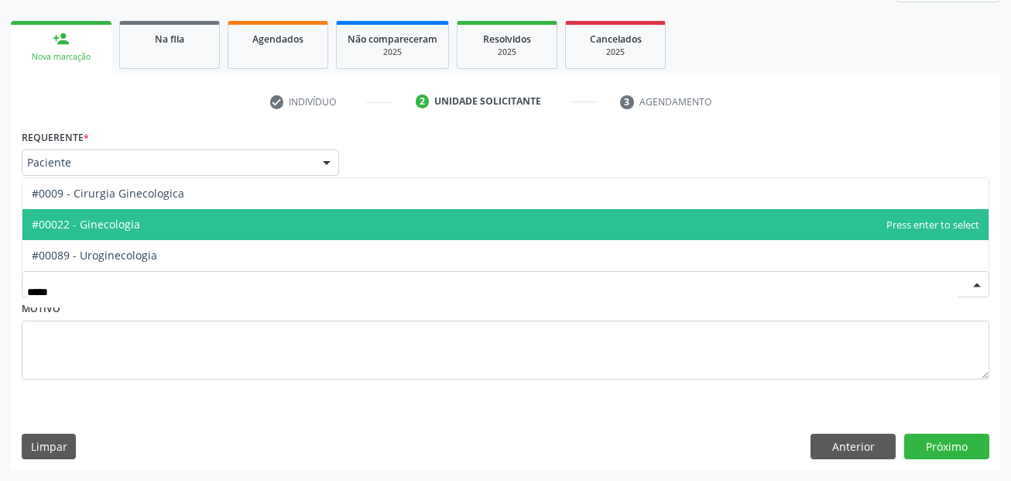
click at [216, 218] on span "#00022 - Ginecologia" at bounding box center [505, 224] width 966 height 31
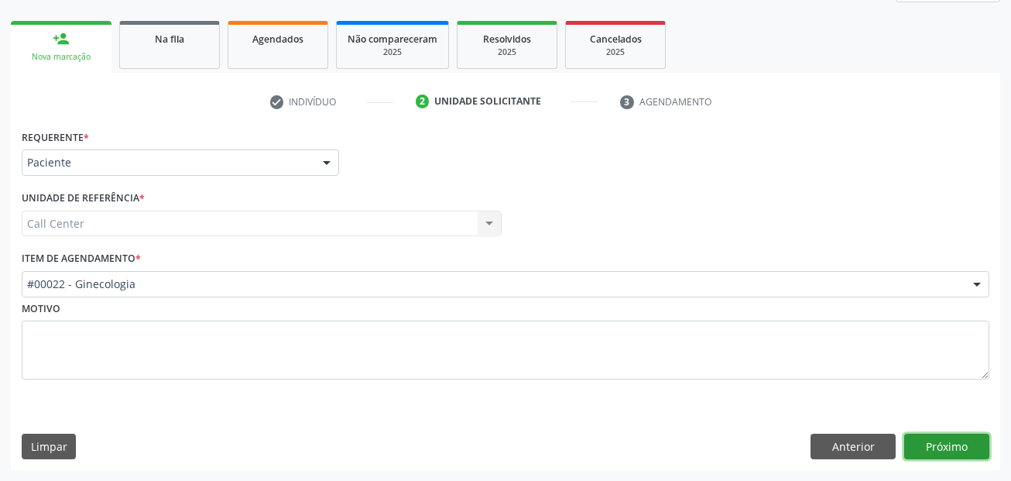
click at [943, 448] on button "Próximo" at bounding box center [946, 447] width 85 height 26
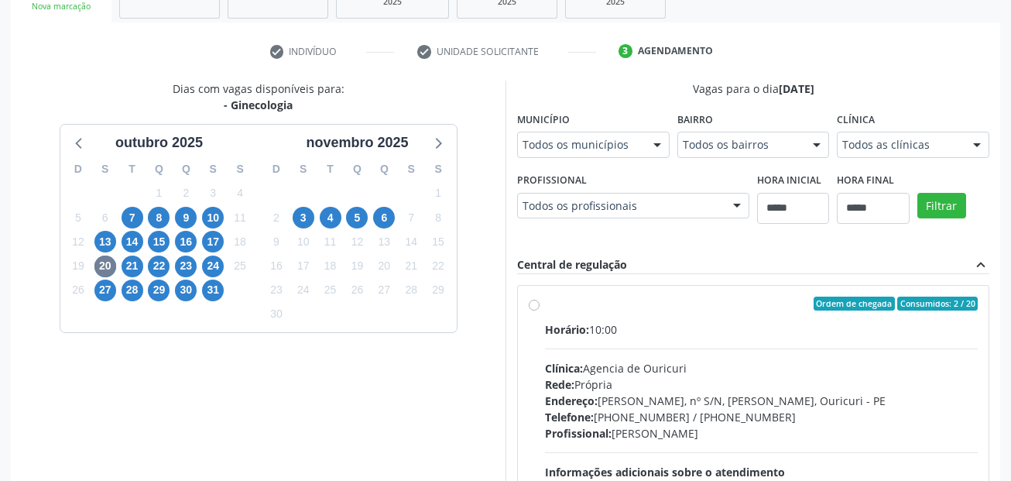
scroll to position [288, 0]
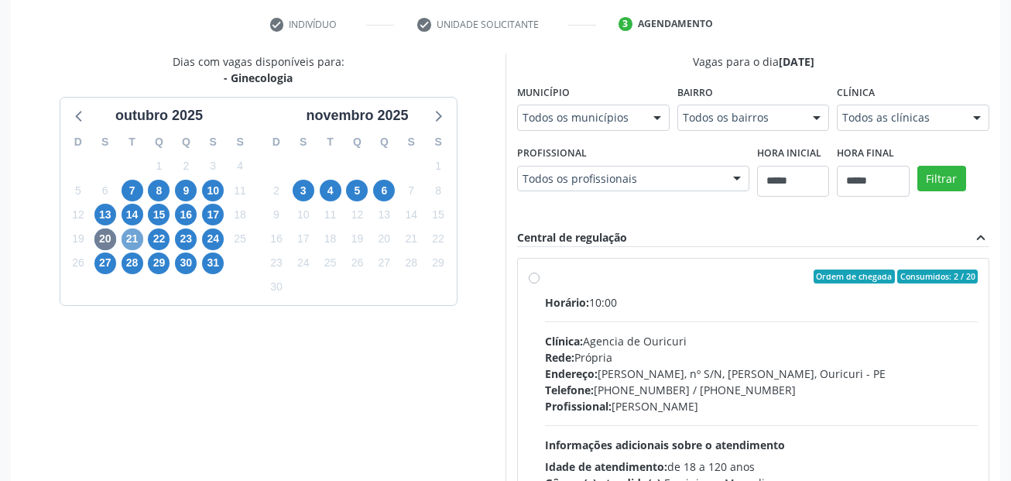
click at [131, 239] on span "21" at bounding box center [133, 239] width 22 height 22
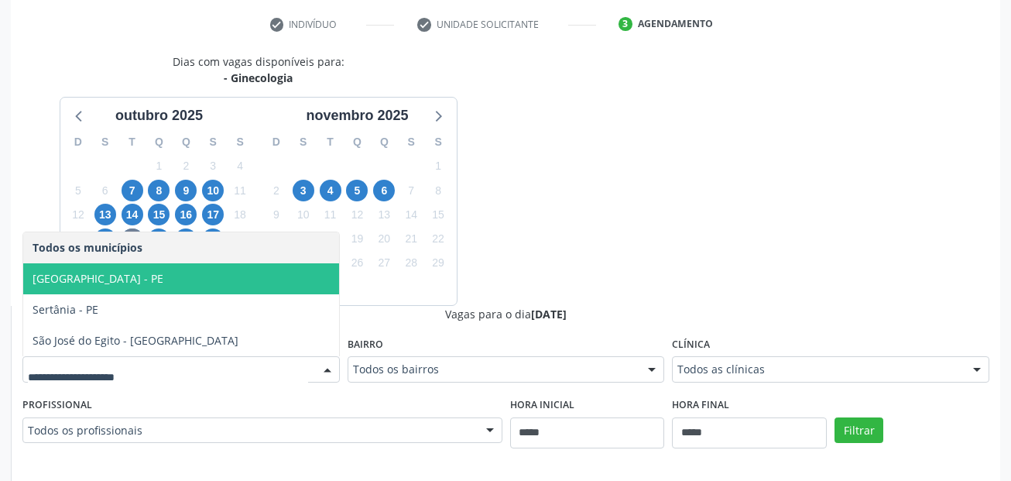
click at [136, 282] on span "Recife - PE" at bounding box center [181, 278] width 316 height 31
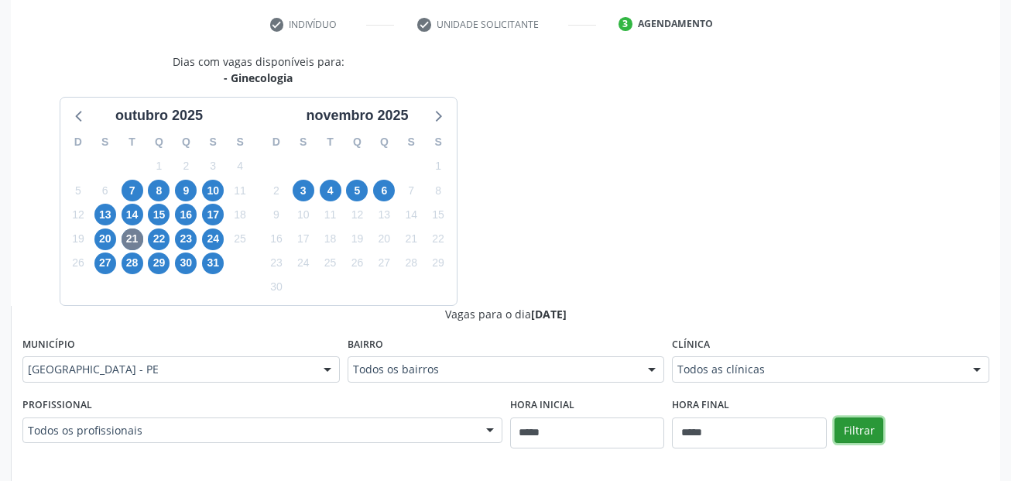
click at [851, 424] on button "Filtrar" at bounding box center [859, 430] width 49 height 26
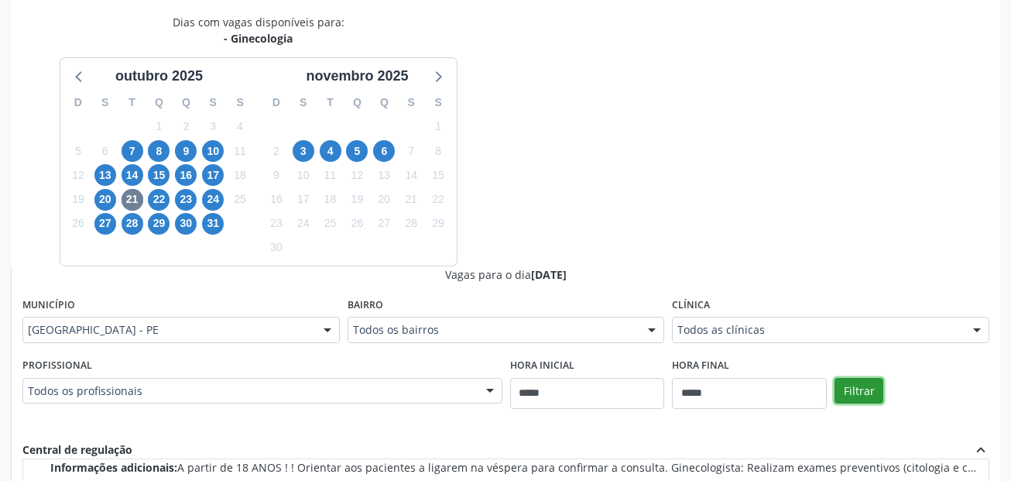
scroll to position [309, 0]
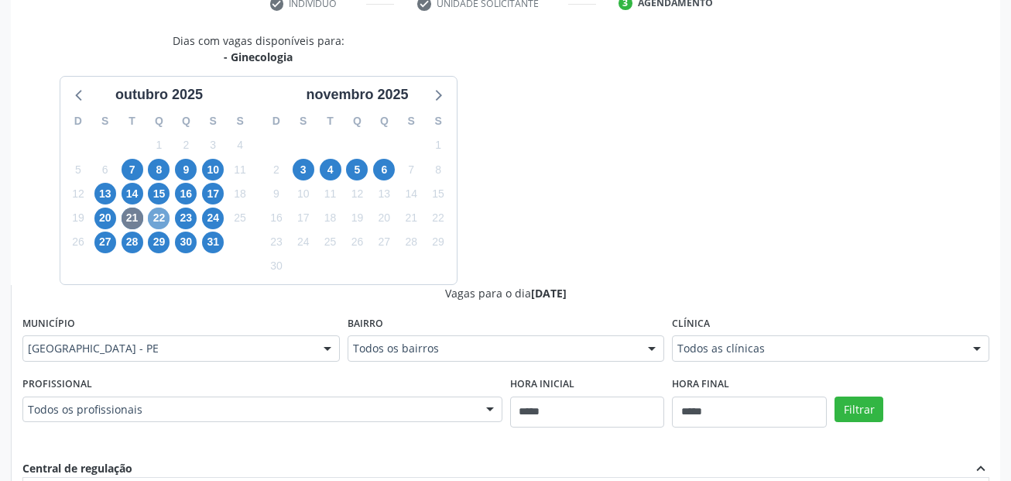
click at [160, 212] on span "22" at bounding box center [159, 219] width 22 height 22
click at [579, 214] on div "Dias com vagas disponíveis para: - Ginecologia outubro 2025 D S T Q Q S S 28 29…" at bounding box center [506, 410] width 990 height 755
click at [184, 224] on span "23" at bounding box center [186, 219] width 22 height 22
click at [387, 167] on span "6" at bounding box center [384, 170] width 22 height 22
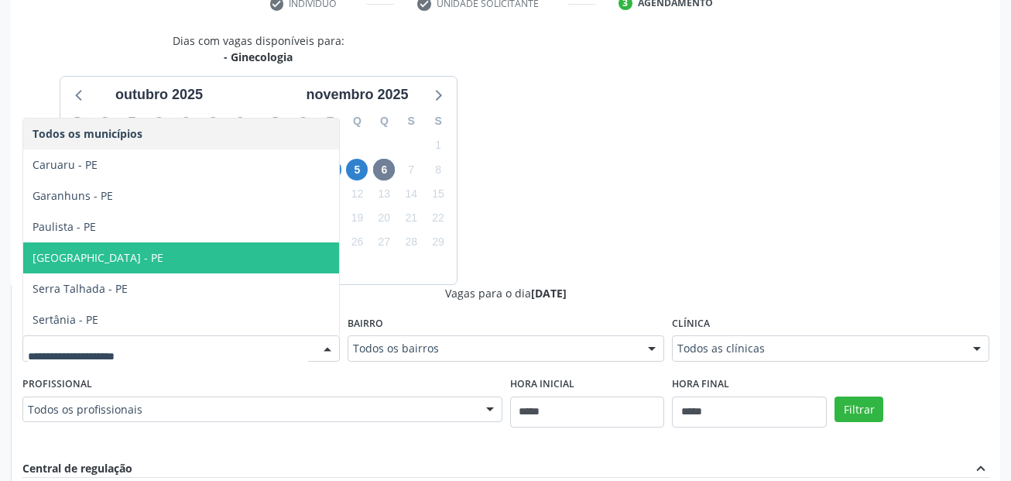
click at [241, 257] on span "Recife - PE" at bounding box center [181, 257] width 316 height 31
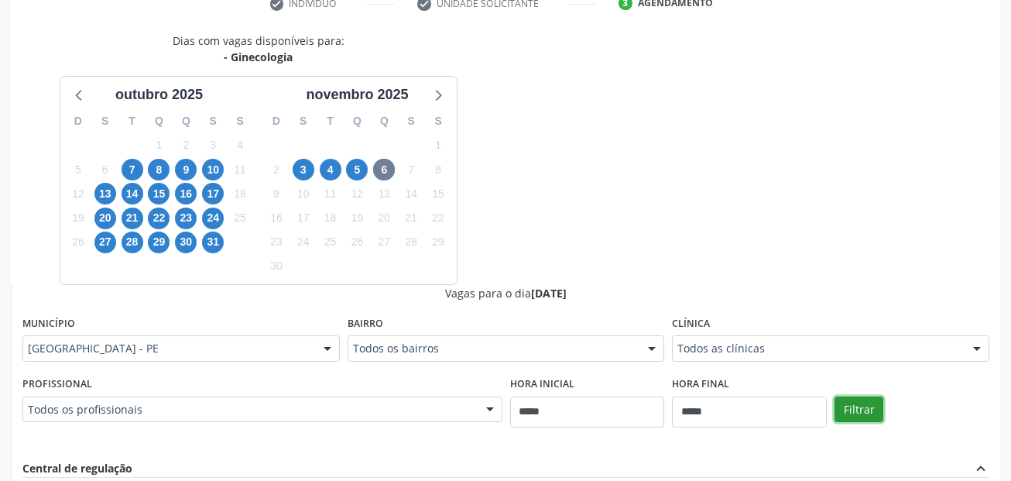
click at [880, 408] on button "Filtrar" at bounding box center [859, 409] width 49 height 26
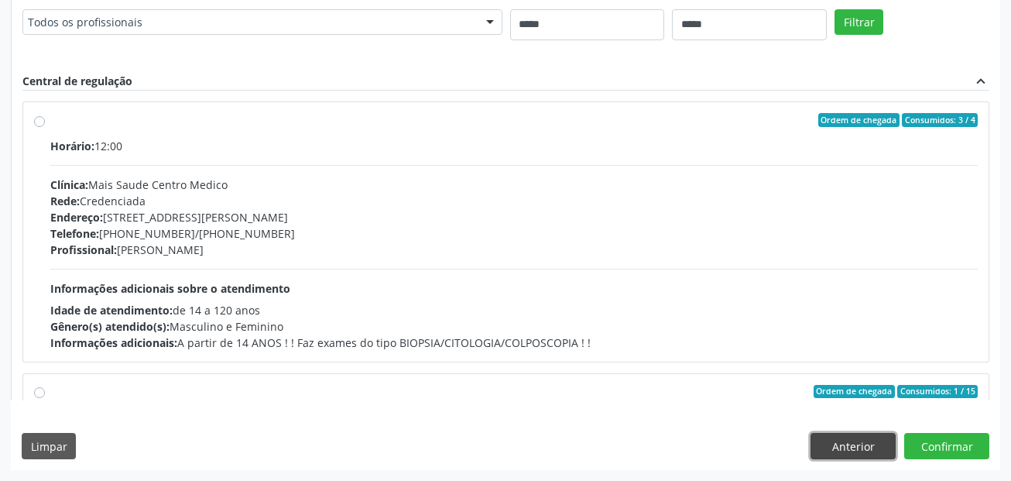
click at [858, 453] on button "Anterior" at bounding box center [853, 446] width 85 height 26
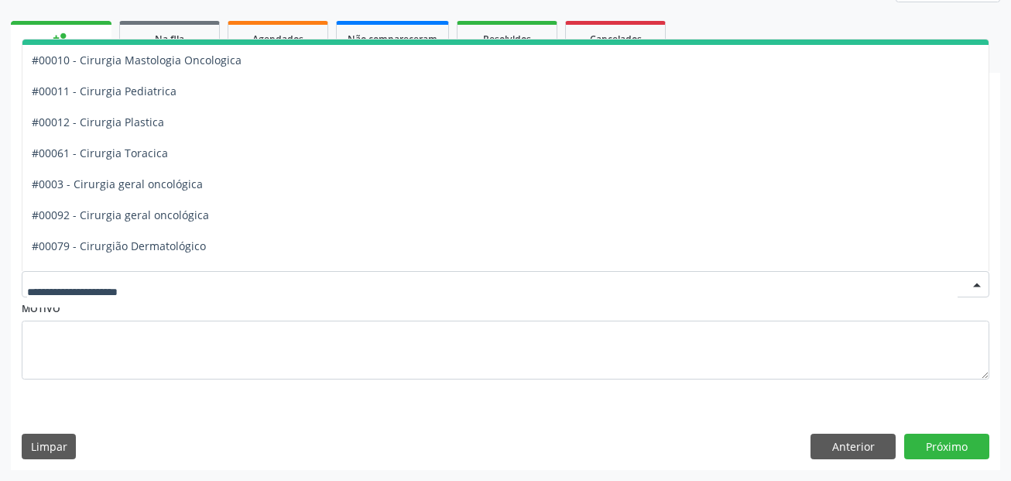
scroll to position [310, 0]
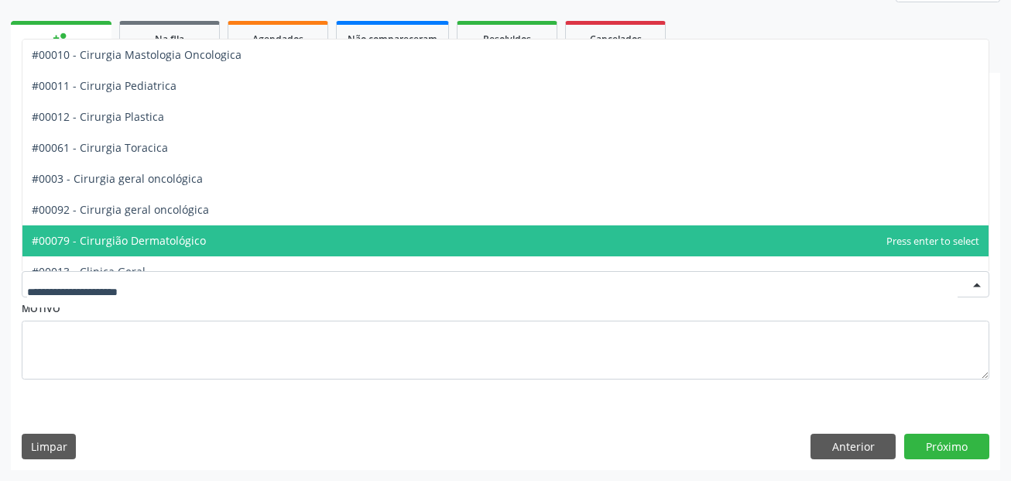
click at [180, 294] on input "text" at bounding box center [492, 291] width 931 height 31
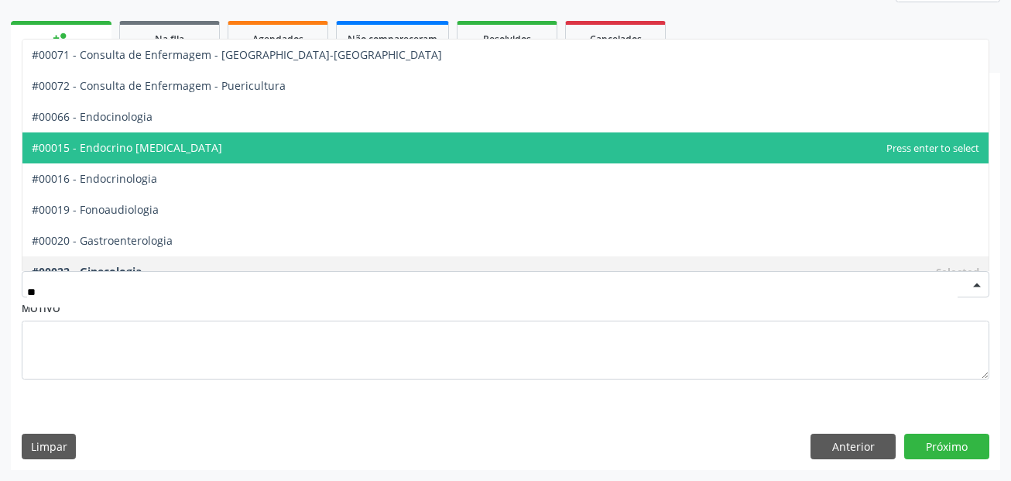
scroll to position [0, 0]
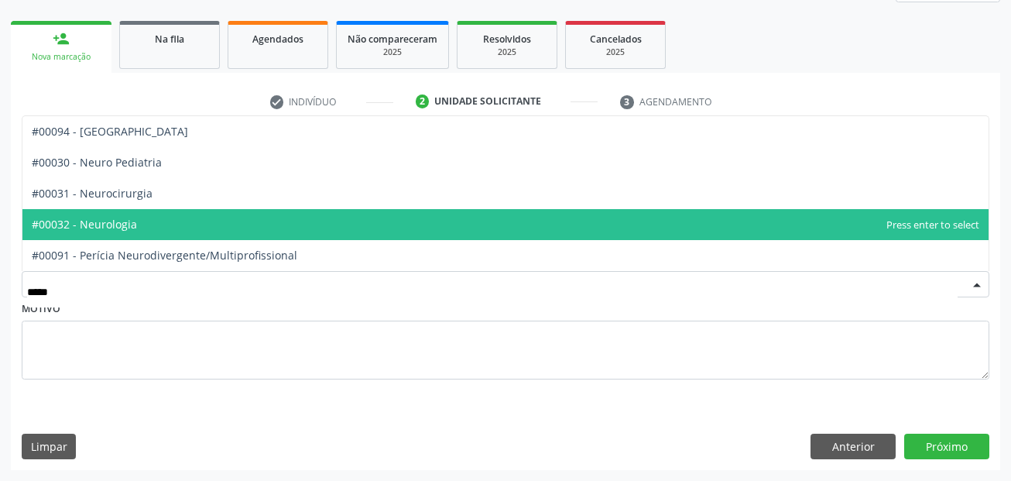
click at [297, 213] on span "#00032 - Neurologia" at bounding box center [505, 224] width 966 height 31
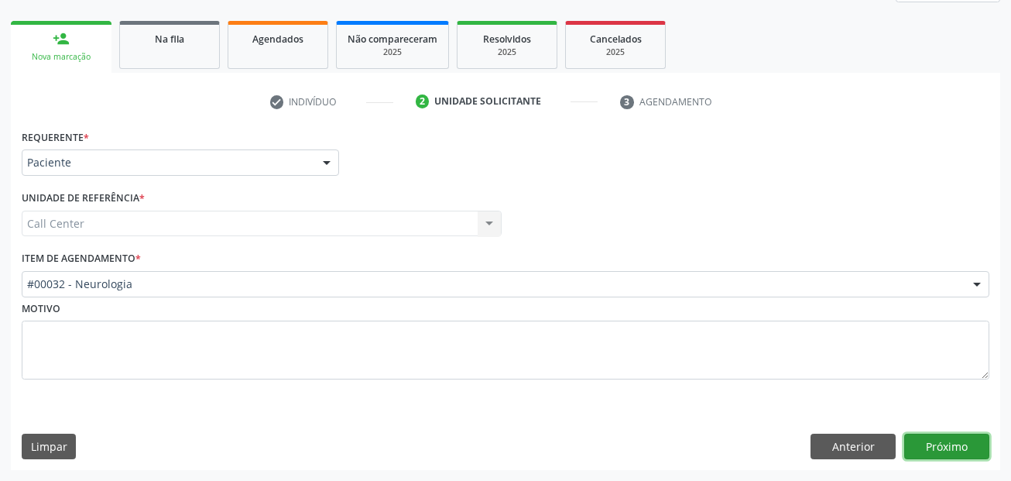
click at [954, 450] on button "Próximo" at bounding box center [946, 447] width 85 height 26
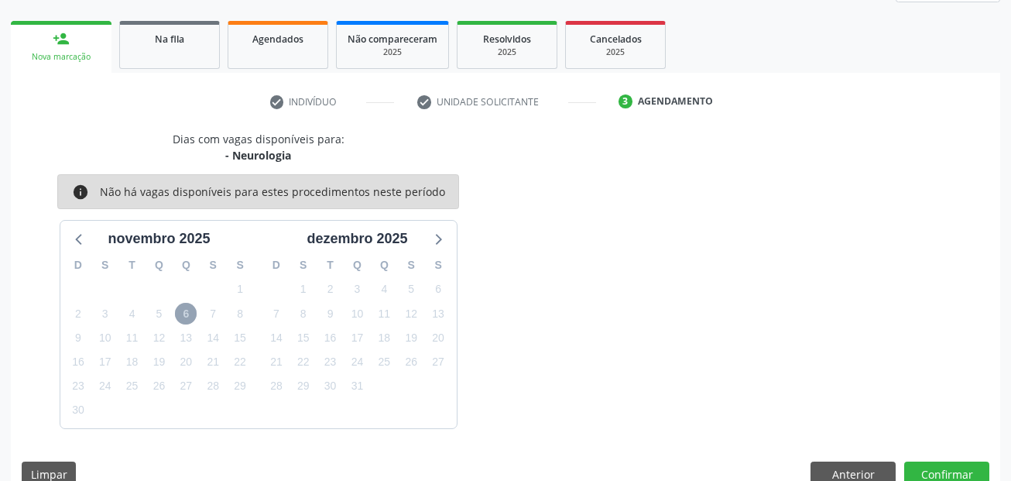
click at [186, 315] on span "6" at bounding box center [186, 314] width 22 height 22
click at [188, 324] on span "6" at bounding box center [186, 314] width 22 height 22
click at [166, 314] on span "5" at bounding box center [159, 314] width 22 height 22
click at [161, 319] on span "5" at bounding box center [159, 314] width 22 height 22
click at [89, 239] on icon at bounding box center [80, 238] width 20 height 20
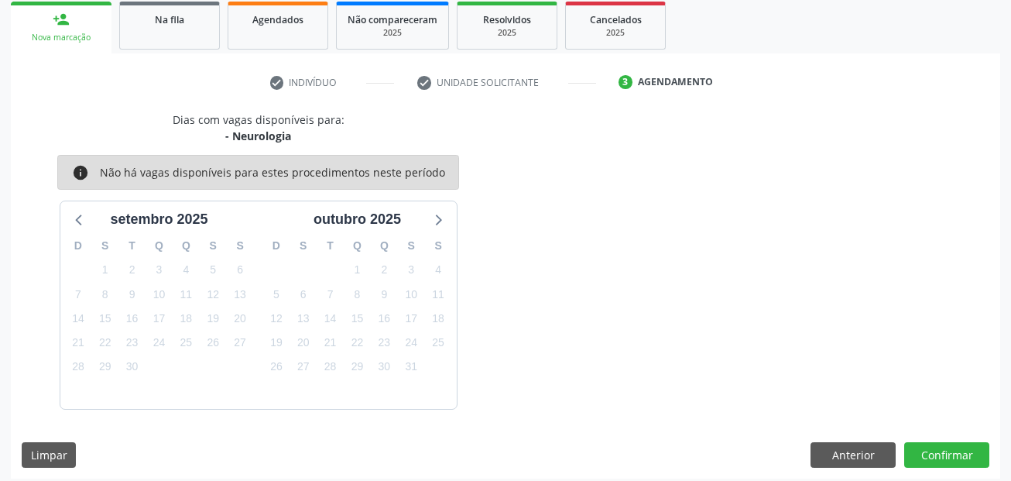
scroll to position [239, 0]
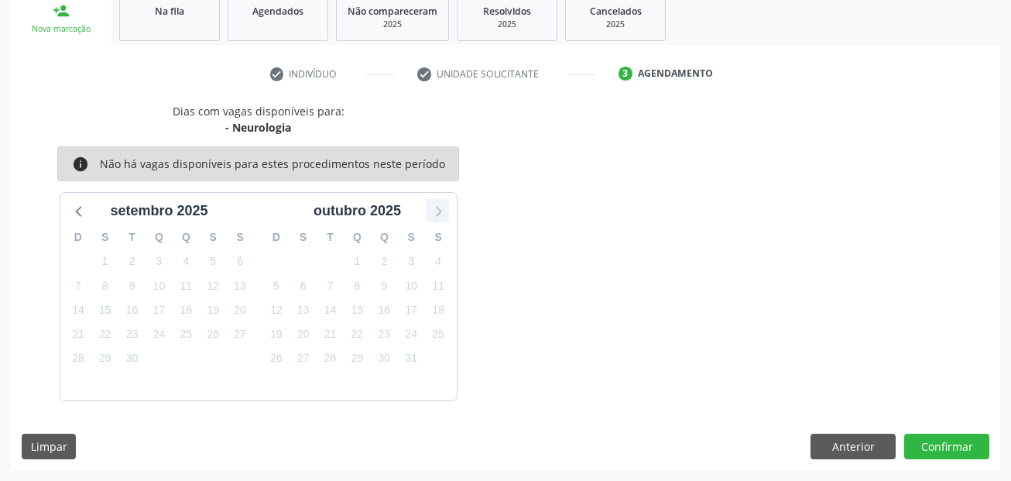
click at [431, 215] on icon at bounding box center [437, 211] width 20 height 20
click at [867, 446] on button "Anterior" at bounding box center [853, 447] width 85 height 26
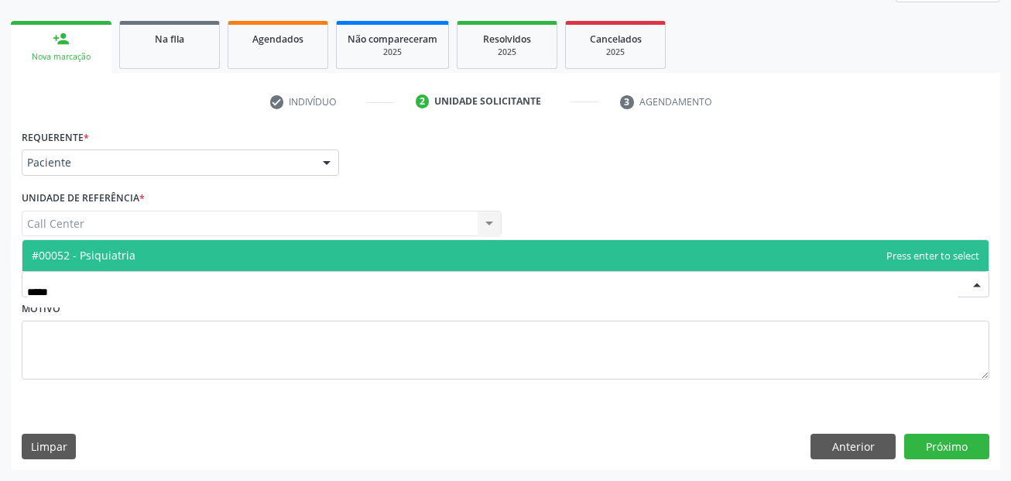
type input "******"
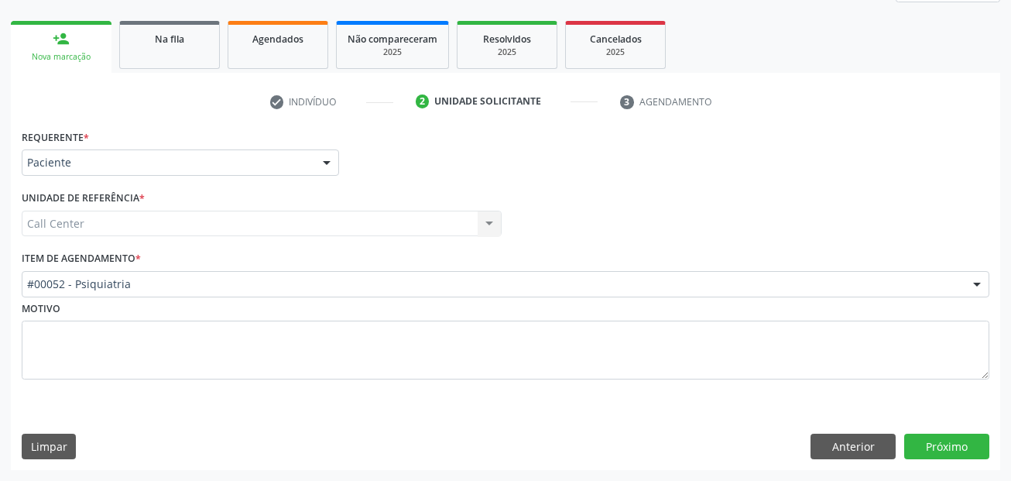
scroll to position [0, 0]
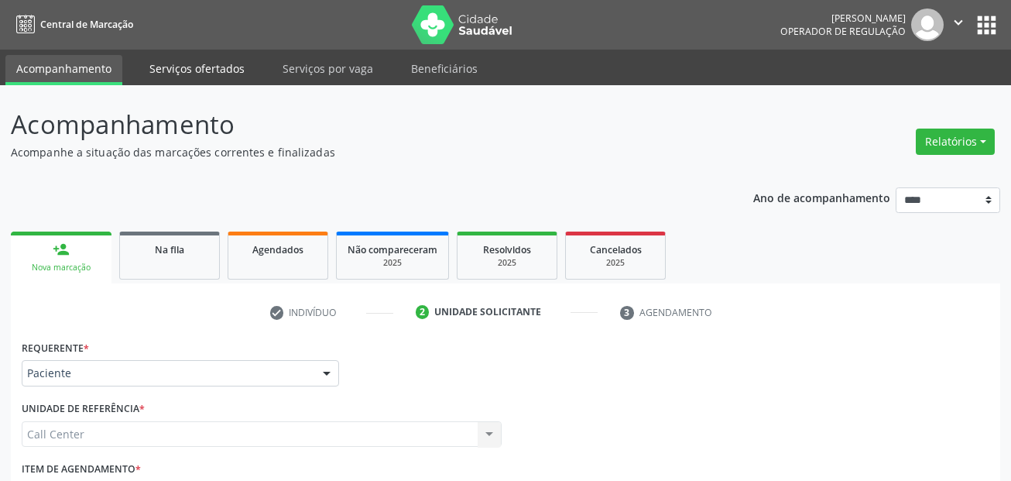
click at [192, 58] on link "Serviços ofertados" at bounding box center [197, 68] width 117 height 27
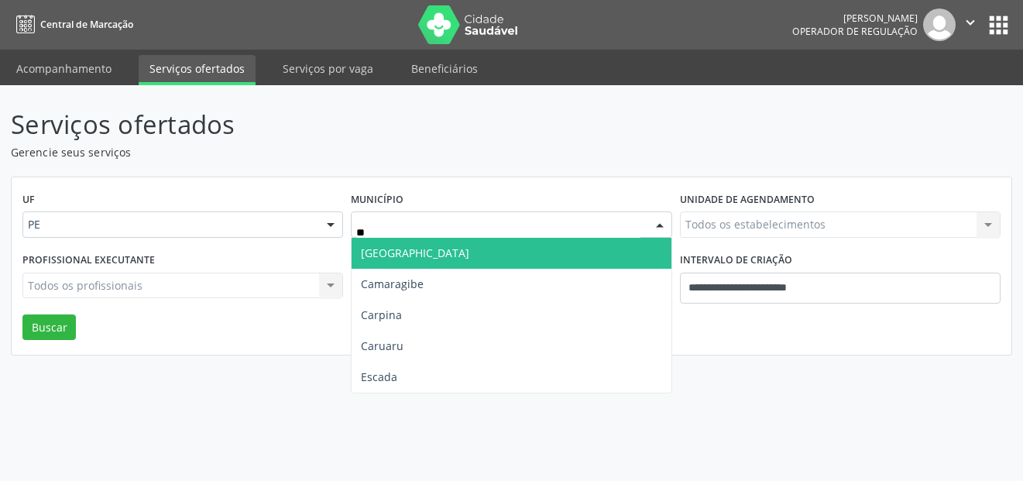
type input "***"
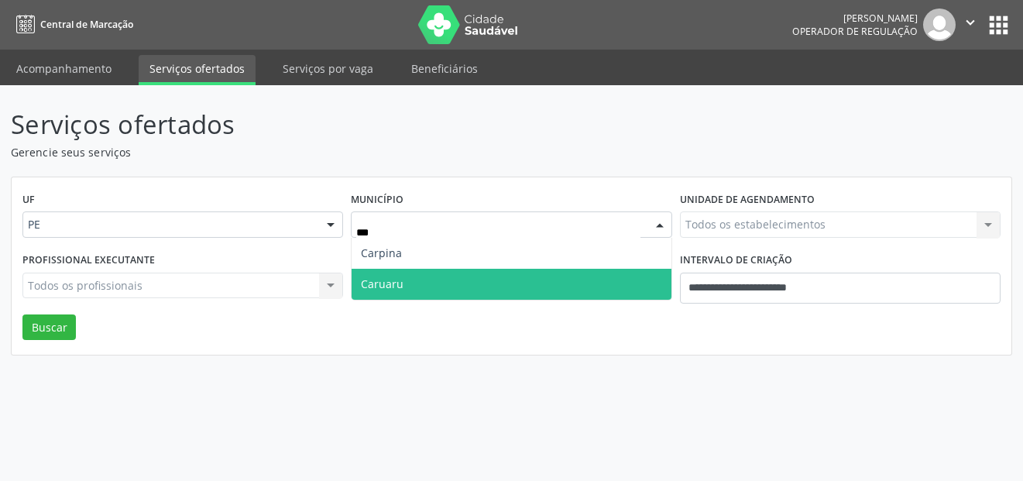
click at [399, 288] on span "Caruaru" at bounding box center [382, 283] width 43 height 15
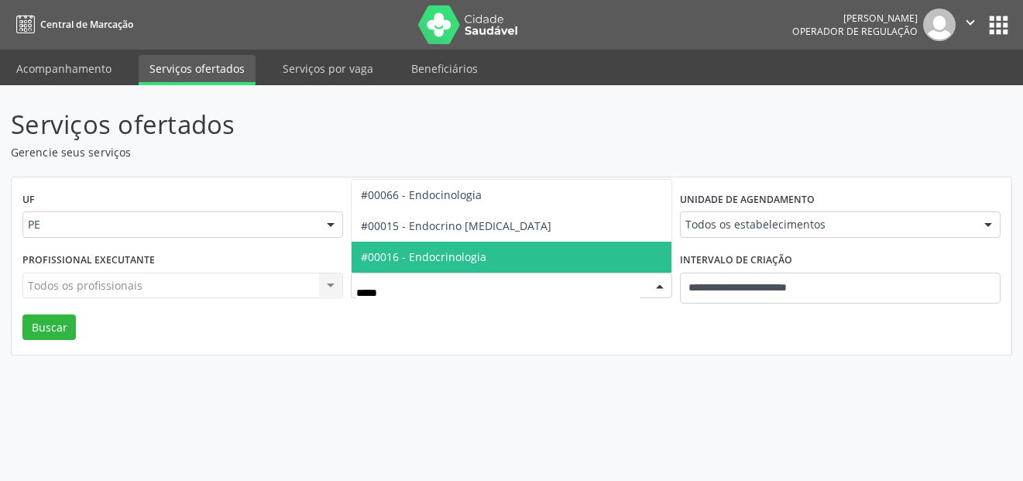
type input "******"
click at [418, 247] on span "#00016 - Endocrinologia" at bounding box center [511, 257] width 319 height 31
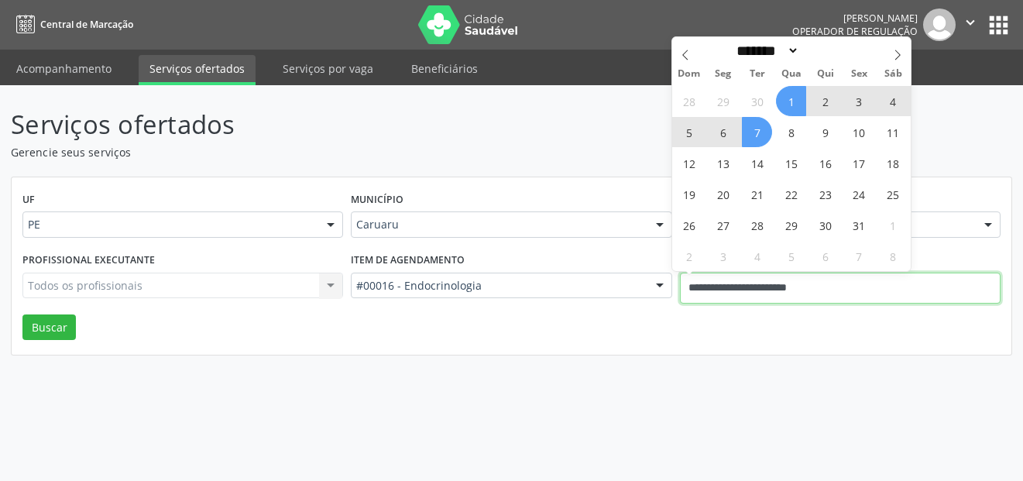
drag, startPoint x: 789, startPoint y: 293, endPoint x: 621, endPoint y: 281, distance: 168.4
click at [621, 281] on div "Profissional executante Todos os profissionais Todos os profissionais Nenhum re…" at bounding box center [512, 282] width 986 height 66
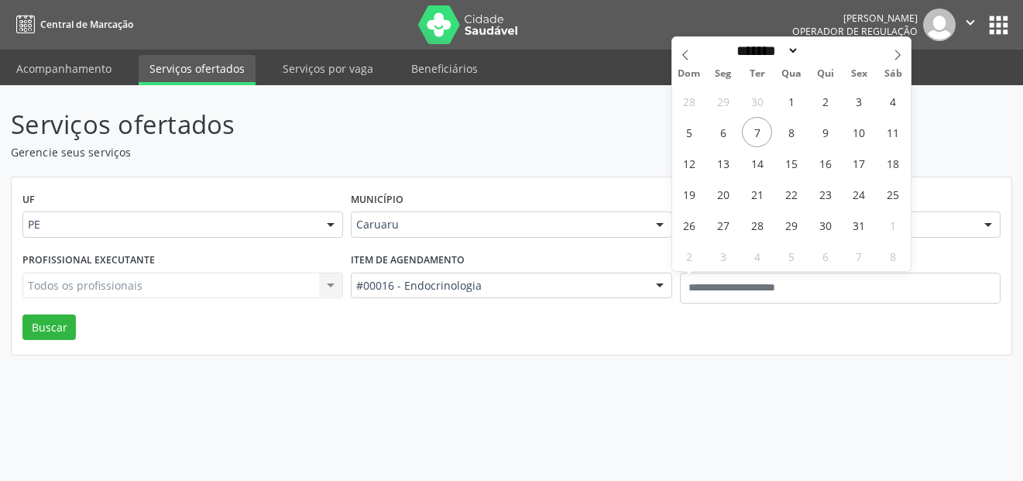
click at [346, 346] on div "UF PE PE Nenhum resultado encontrado para: " " Não há nenhuma opção para ser ex…" at bounding box center [512, 266] width 1000 height 178
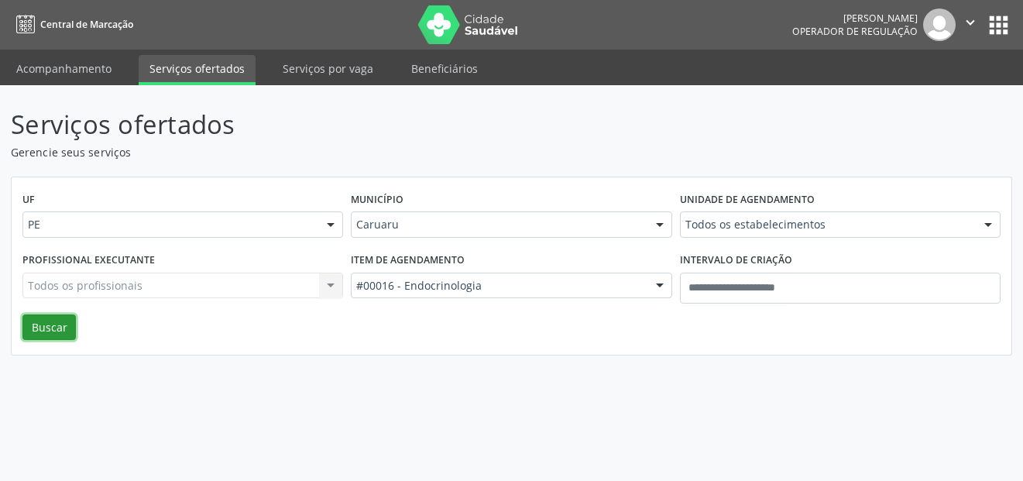
click at [41, 331] on button "Buscar" at bounding box center [48, 327] width 53 height 26
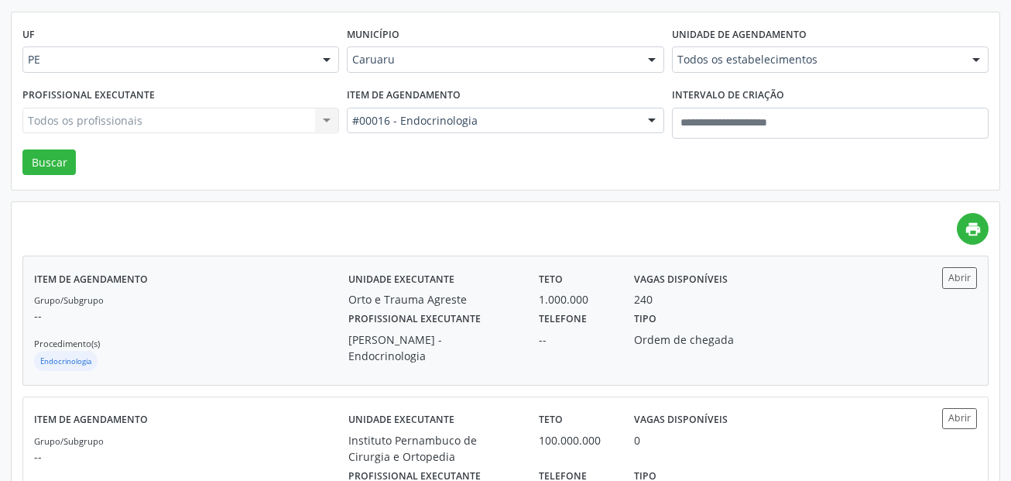
scroll to position [232, 0]
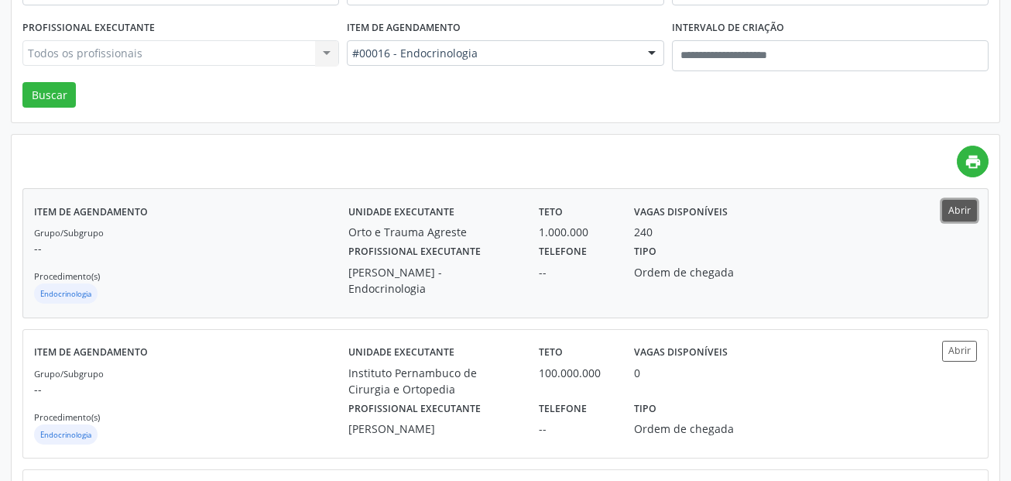
click at [956, 211] on button "Abrir" at bounding box center [959, 210] width 35 height 21
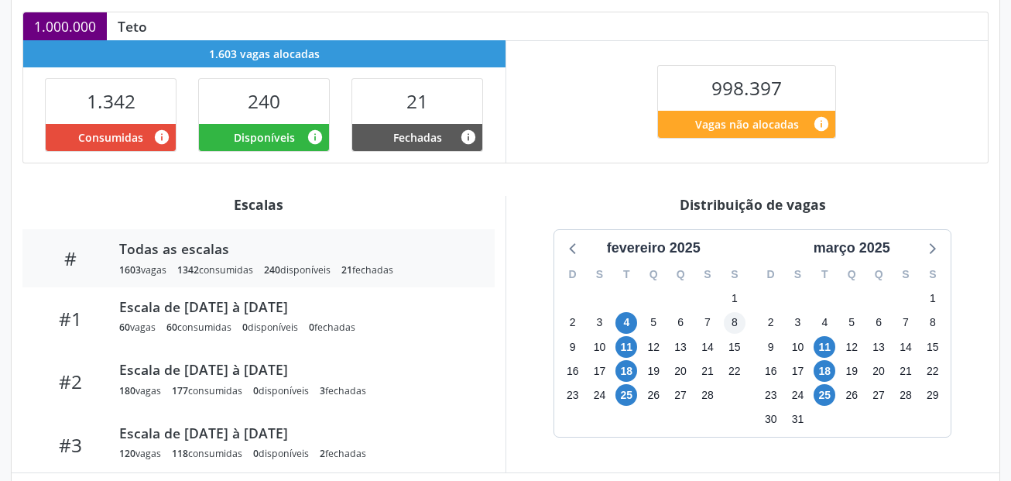
scroll to position [338, 0]
click at [692, 254] on div "fevereiro 2025" at bounding box center [654, 248] width 106 height 21
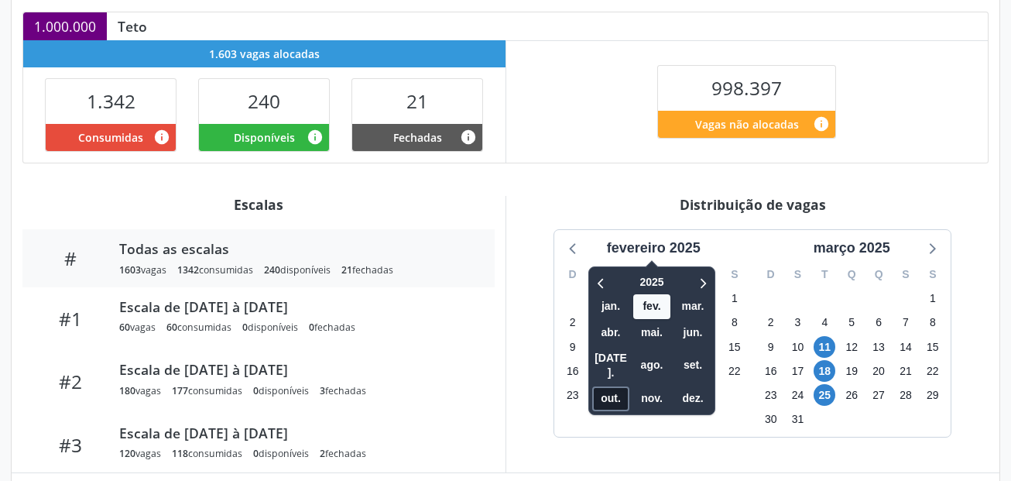
click at [607, 386] on span "out." at bounding box center [610, 398] width 37 height 24
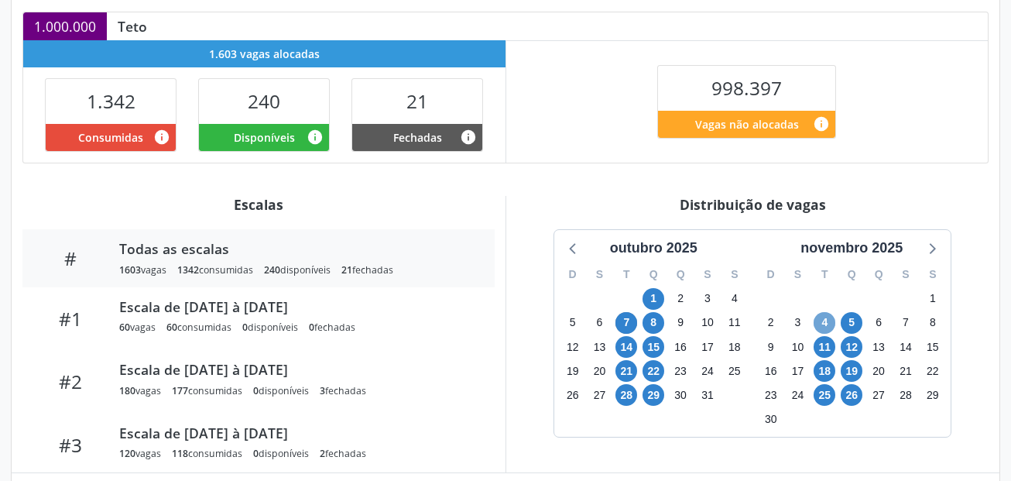
click at [829, 324] on span "4" at bounding box center [825, 323] width 22 height 22
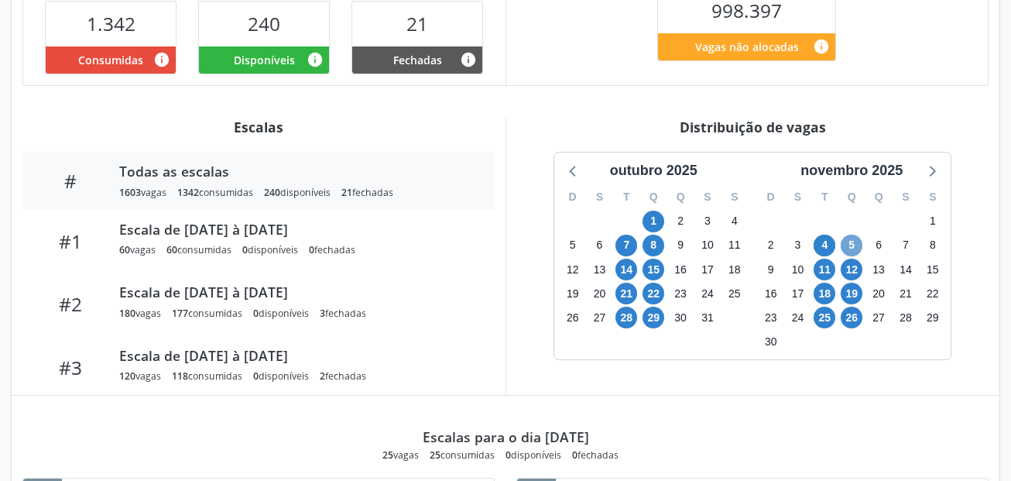
click at [853, 244] on span "5" at bounding box center [852, 246] width 22 height 22
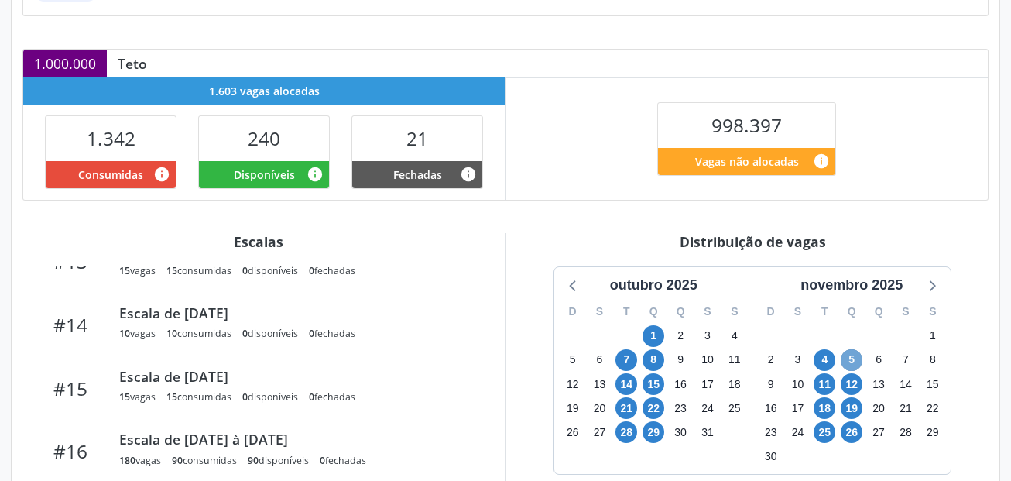
scroll to position [310, 0]
